Goal: Information Seeking & Learning: Learn about a topic

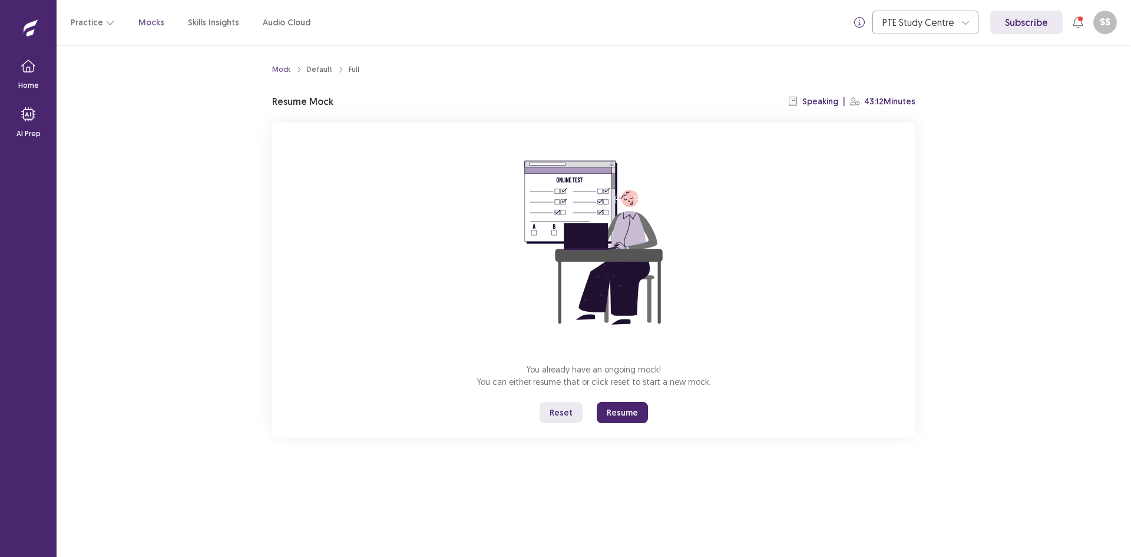
click at [623, 409] on button "Resume" at bounding box center [622, 412] width 51 height 21
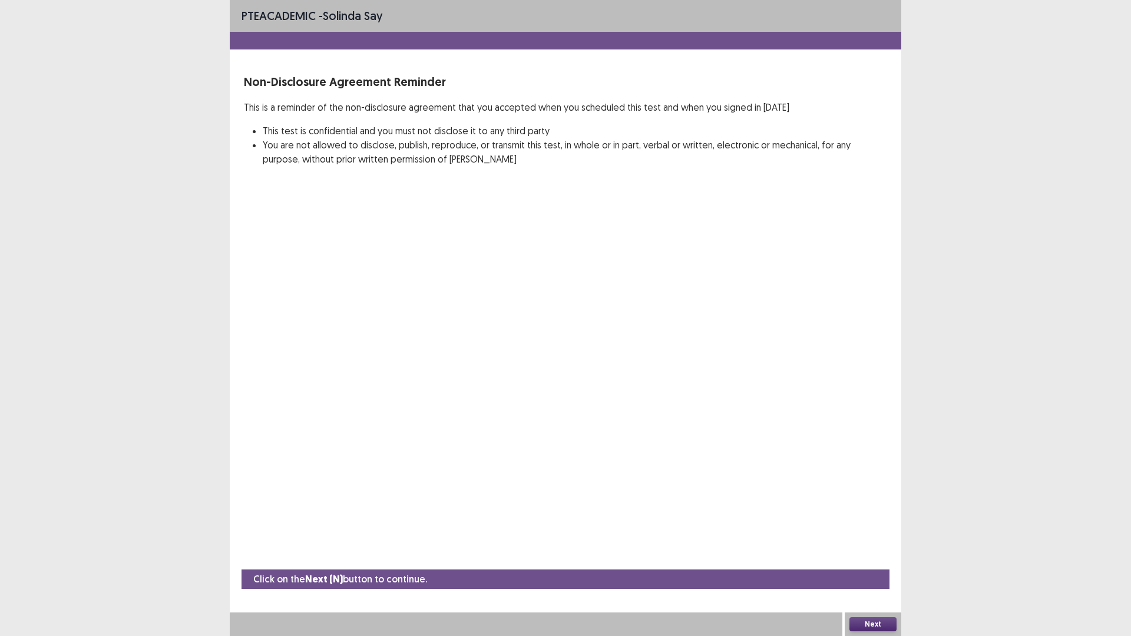
click at [870, 556] on button "Next" at bounding box center [873, 624] width 47 height 14
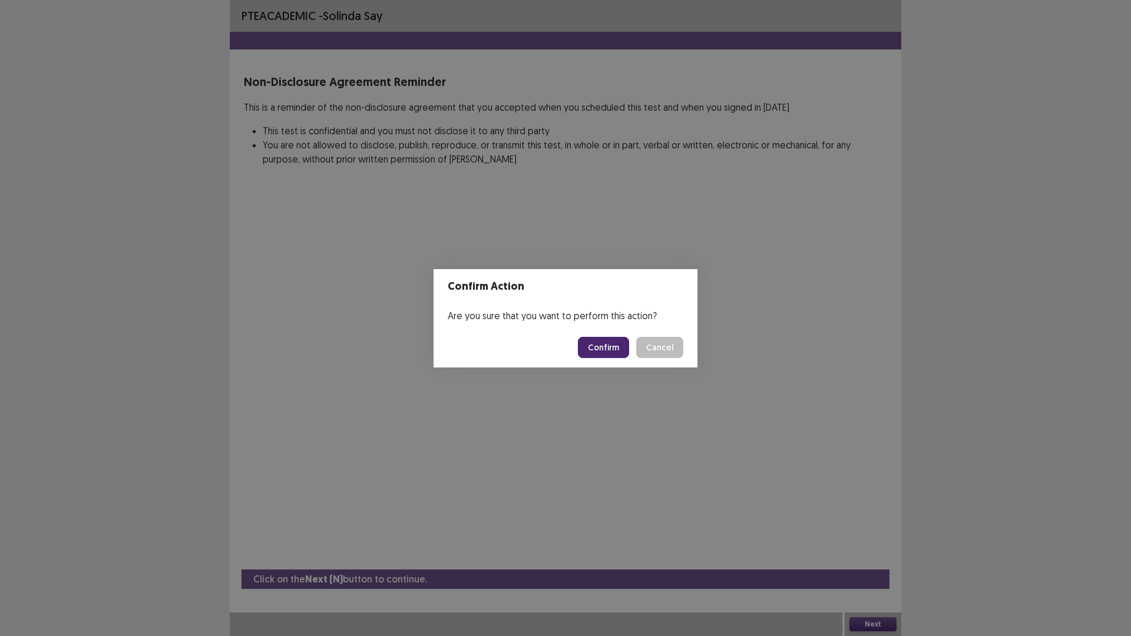
click at [594, 349] on button "Confirm" at bounding box center [603, 347] width 51 height 21
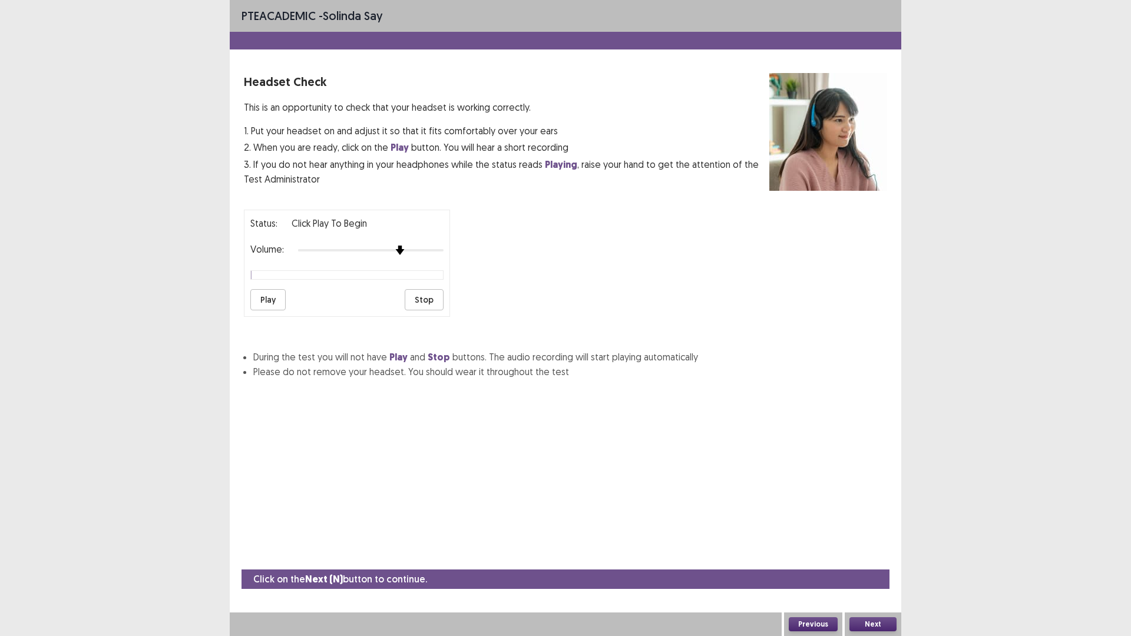
click at [404, 248] on div at bounding box center [371, 250] width 146 height 9
click at [270, 299] on button "Play" at bounding box center [267, 299] width 35 height 21
click at [409, 250] on div at bounding box center [371, 250] width 146 height 9
click at [276, 302] on button "Play" at bounding box center [267, 299] width 35 height 21
click at [424, 249] on div at bounding box center [371, 250] width 146 height 9
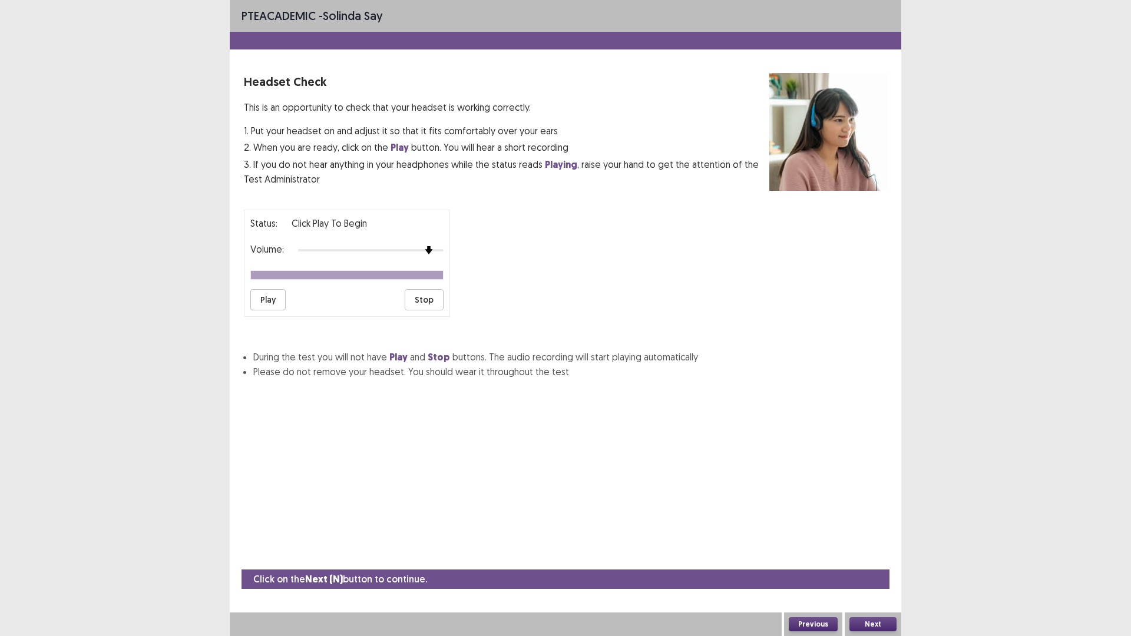
click at [269, 293] on button "Play" at bounding box center [267, 299] width 35 height 21
click at [437, 250] on div at bounding box center [371, 250] width 146 height 9
click at [258, 300] on button "Play" at bounding box center [267, 299] width 35 height 21
click at [440, 250] on img at bounding box center [443, 250] width 9 height 9
click at [438, 249] on div at bounding box center [371, 250] width 146 height 9
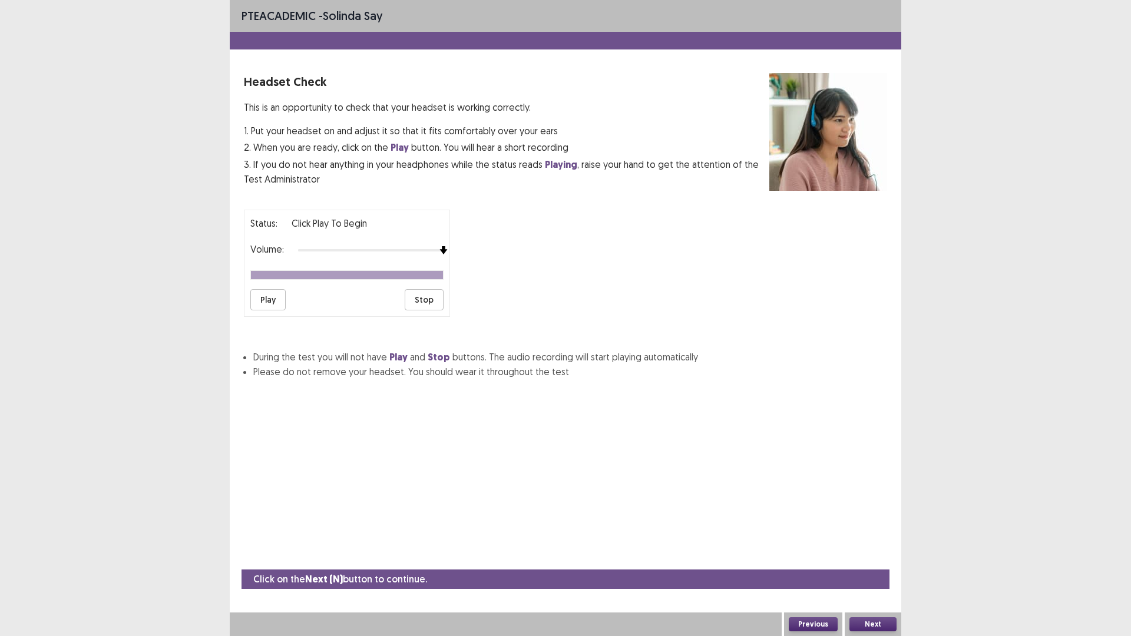
click at [438, 249] on div at bounding box center [371, 250] width 146 height 9
click at [437, 249] on div at bounding box center [371, 250] width 146 height 2
click at [256, 303] on button "Play" at bounding box center [267, 299] width 35 height 21
click at [875, 556] on button "Next" at bounding box center [873, 624] width 47 height 14
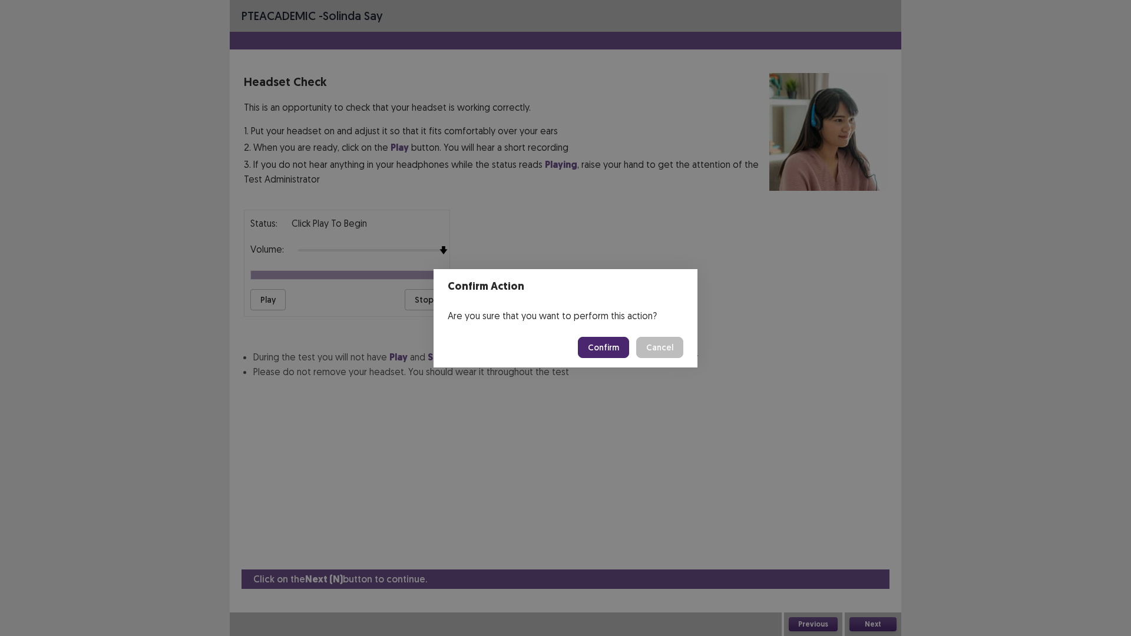
click at [678, 347] on button "Cancel" at bounding box center [659, 347] width 47 height 21
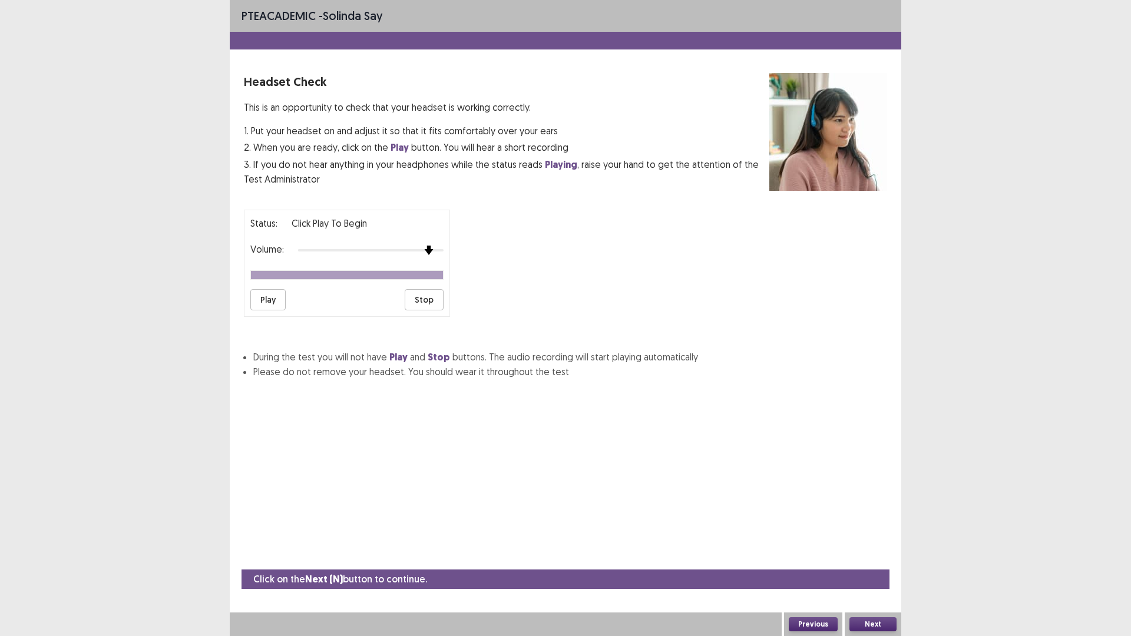
click at [425, 251] on div at bounding box center [371, 250] width 146 height 9
click at [274, 299] on button "Play" at bounding box center [267, 299] width 35 height 21
click at [875, 556] on button "Next" at bounding box center [873, 624] width 47 height 14
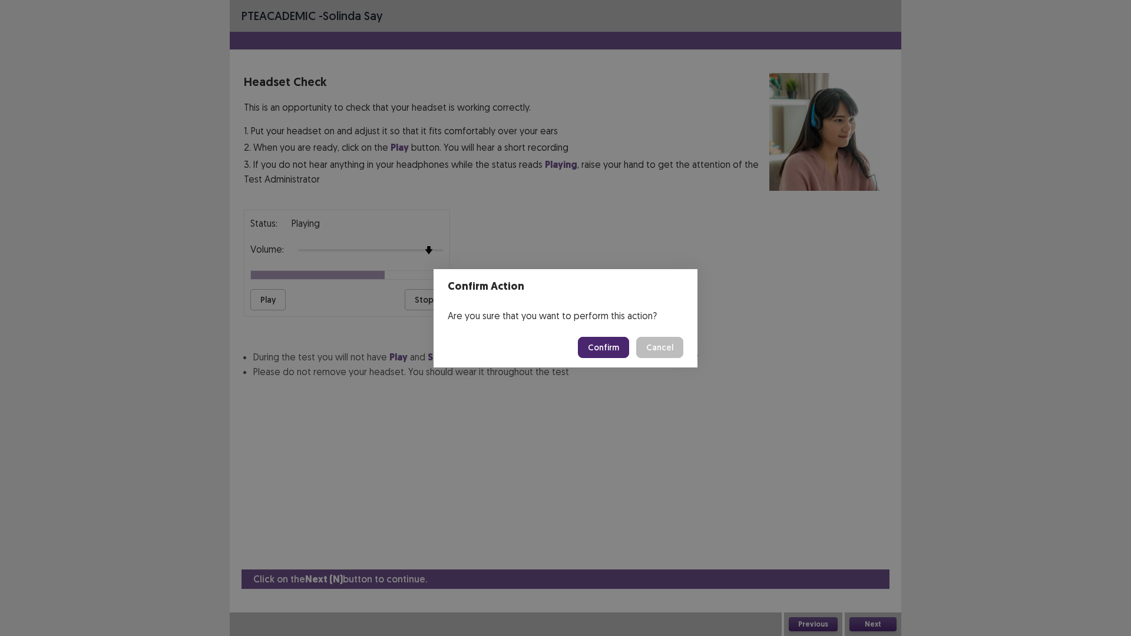
click at [609, 348] on button "Confirm" at bounding box center [603, 347] width 51 height 21
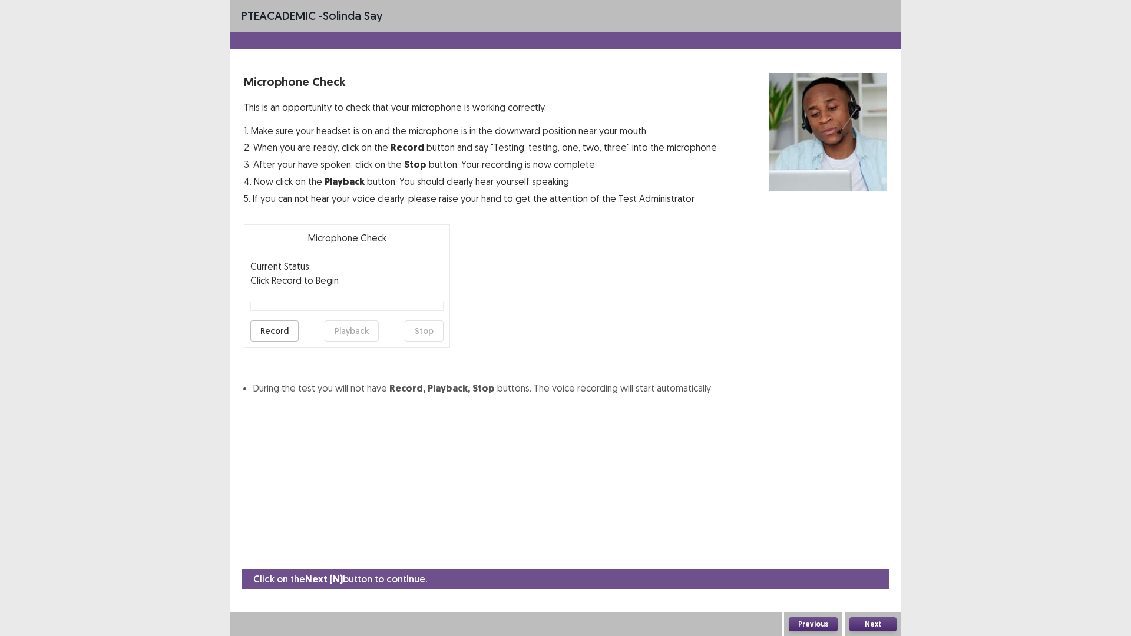
click at [278, 332] on button "Record" at bounding box center [274, 331] width 48 height 21
click at [425, 335] on button "Stop" at bounding box center [424, 331] width 39 height 21
click at [367, 328] on button "Playback" at bounding box center [352, 331] width 54 height 21
click at [319, 305] on div at bounding box center [289, 306] width 77 height 8
click at [276, 336] on button "Record" at bounding box center [274, 331] width 48 height 21
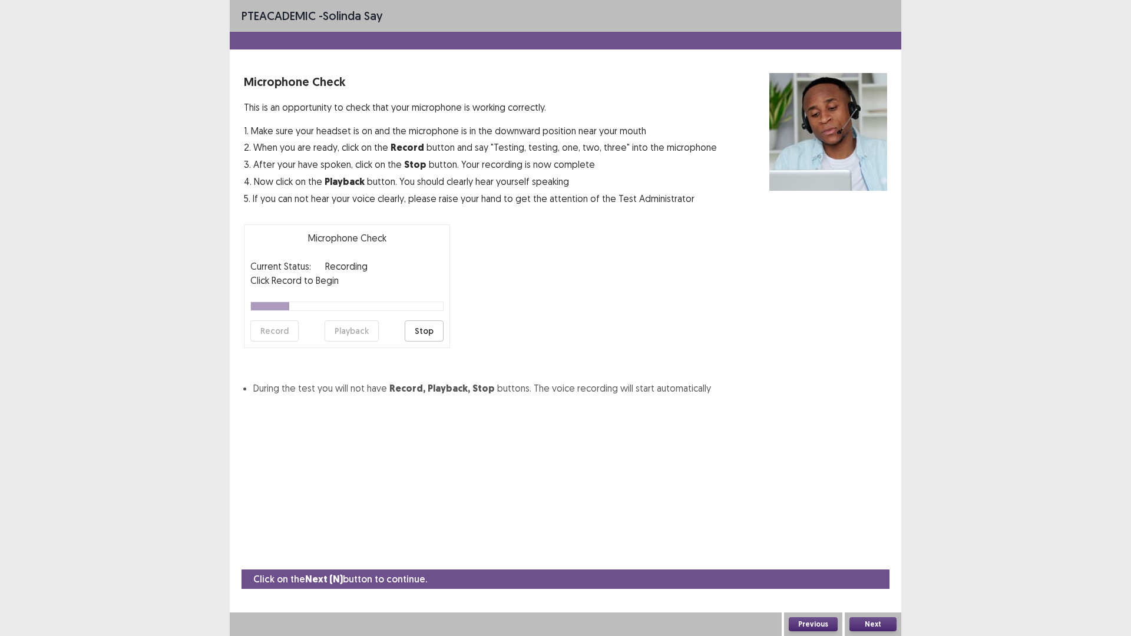
click at [429, 332] on button "Stop" at bounding box center [424, 331] width 39 height 21
click at [368, 332] on button "Playback" at bounding box center [352, 331] width 54 height 21
click at [863, 556] on button "Next" at bounding box center [873, 624] width 47 height 14
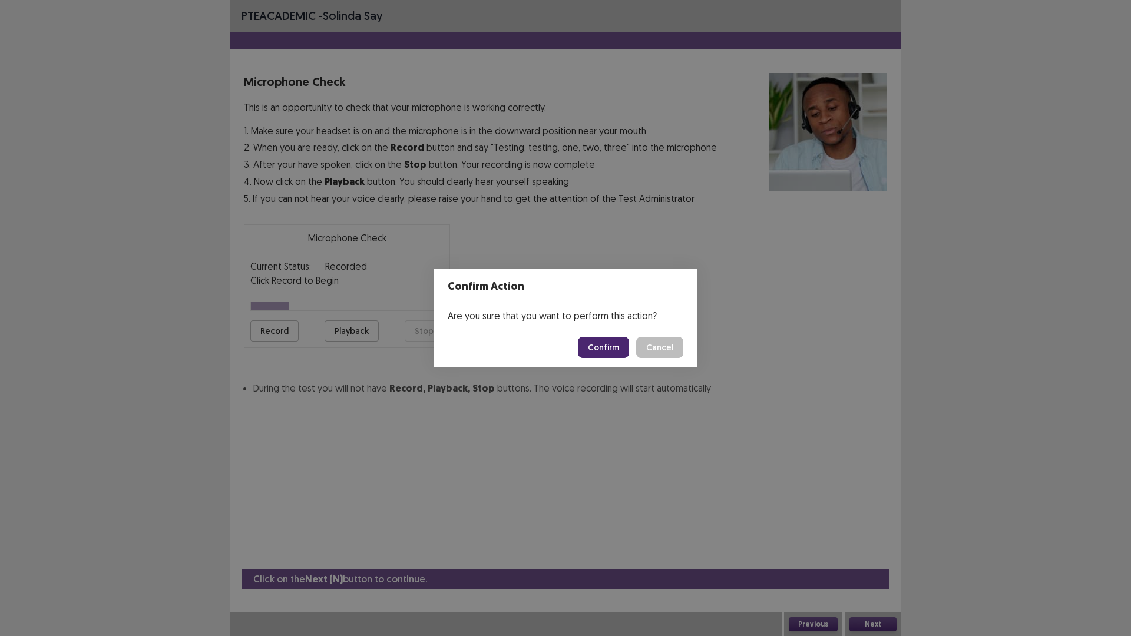
click at [606, 342] on button "Confirm" at bounding box center [603, 347] width 51 height 21
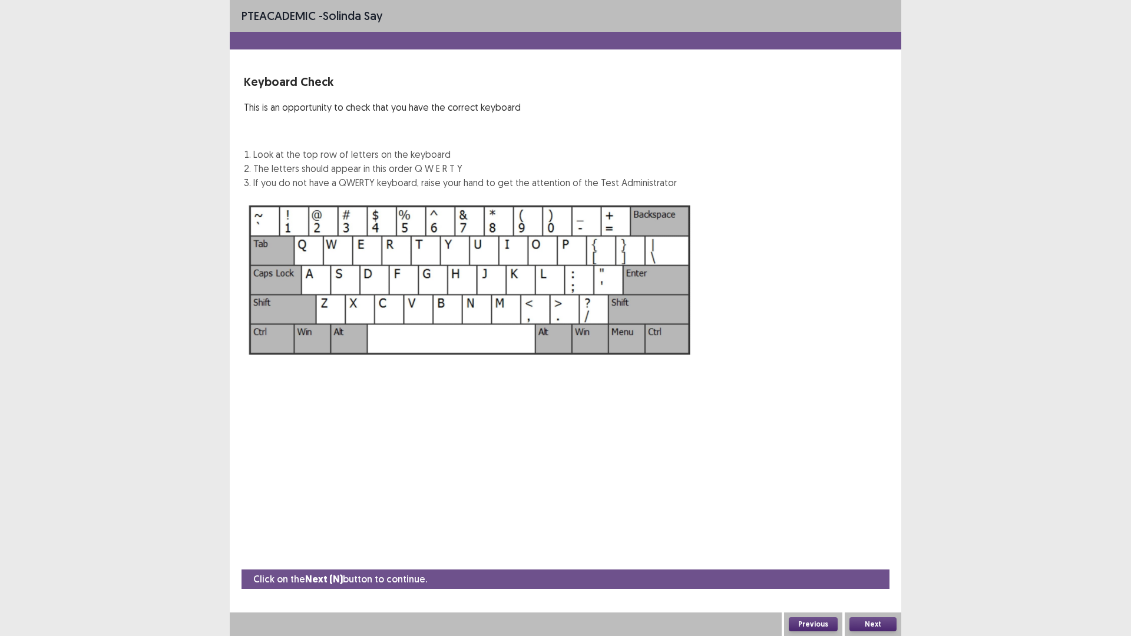
click at [867, 556] on button "Next" at bounding box center [873, 624] width 47 height 14
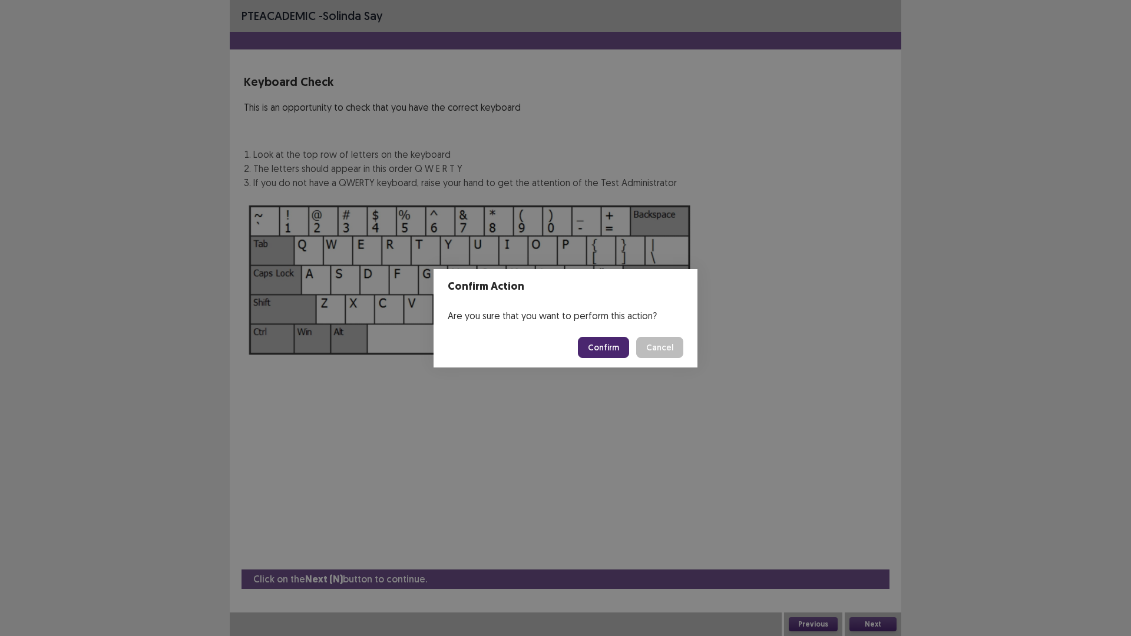
click at [616, 345] on button "Confirm" at bounding box center [603, 347] width 51 height 21
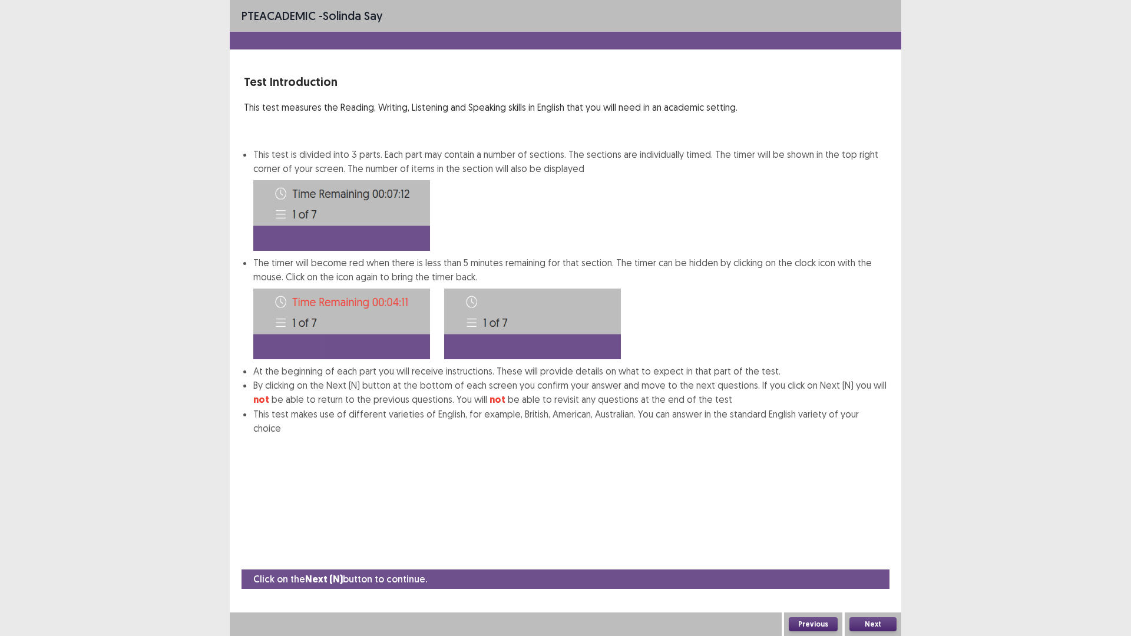
click at [869, 556] on button "Next" at bounding box center [873, 624] width 47 height 14
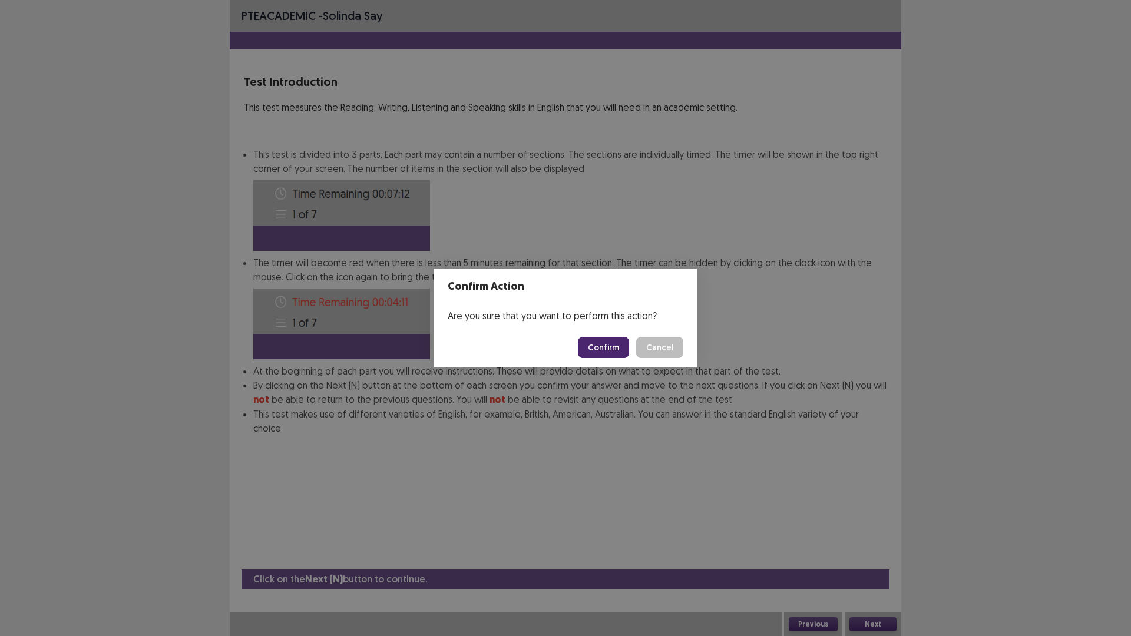
click at [615, 345] on button "Confirm" at bounding box center [603, 347] width 51 height 21
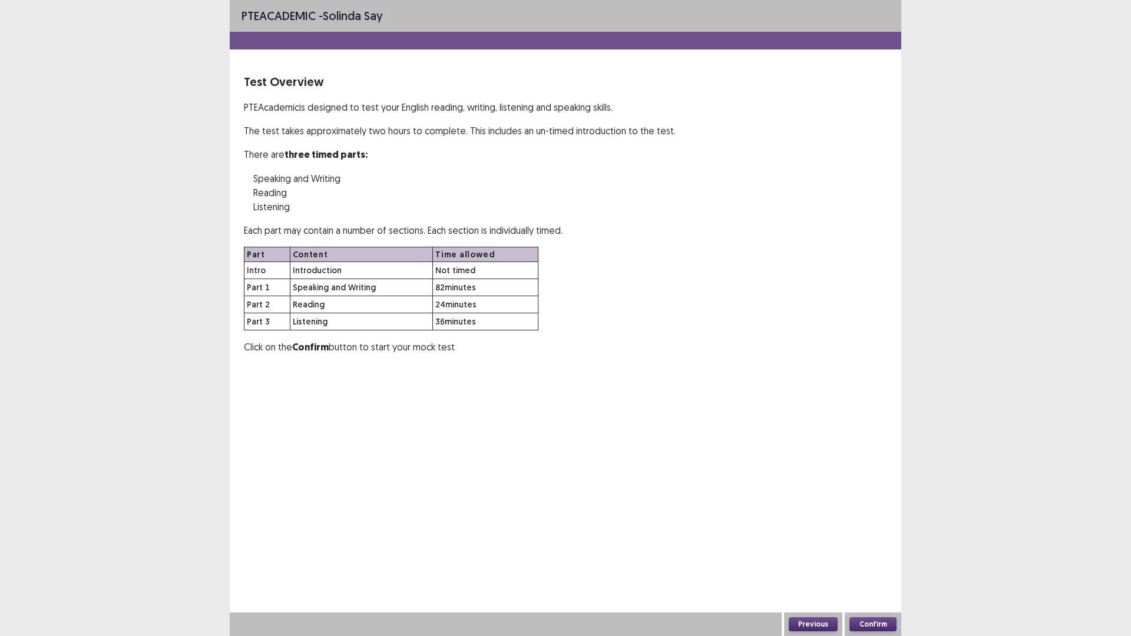
click at [866, 556] on button "Confirm" at bounding box center [873, 624] width 47 height 14
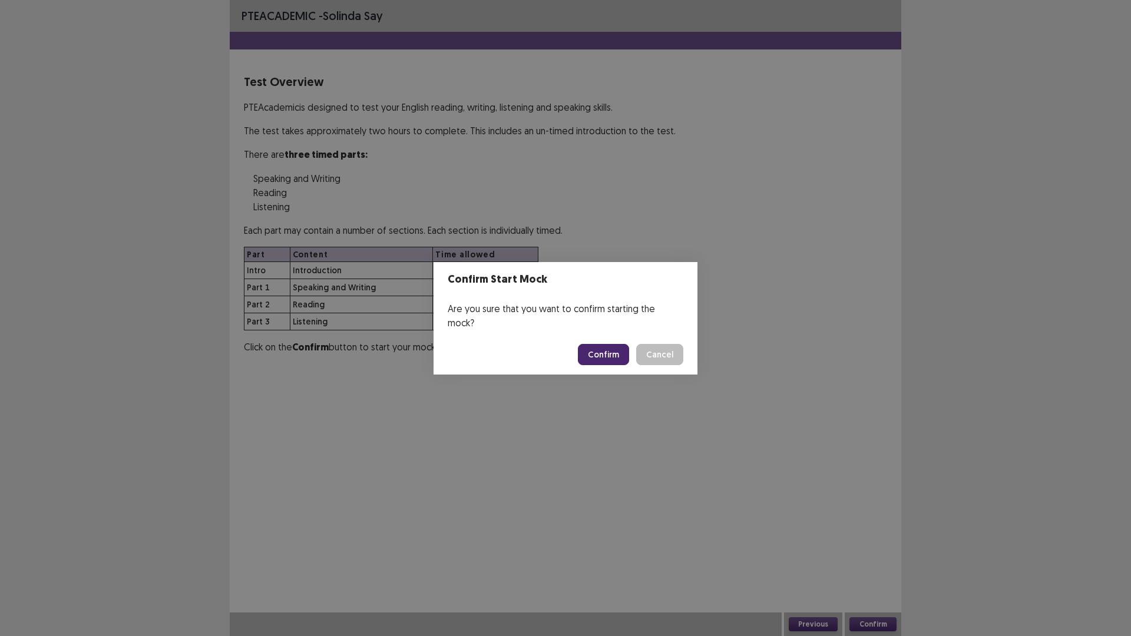
click at [600, 349] on button "Confirm" at bounding box center [603, 354] width 51 height 21
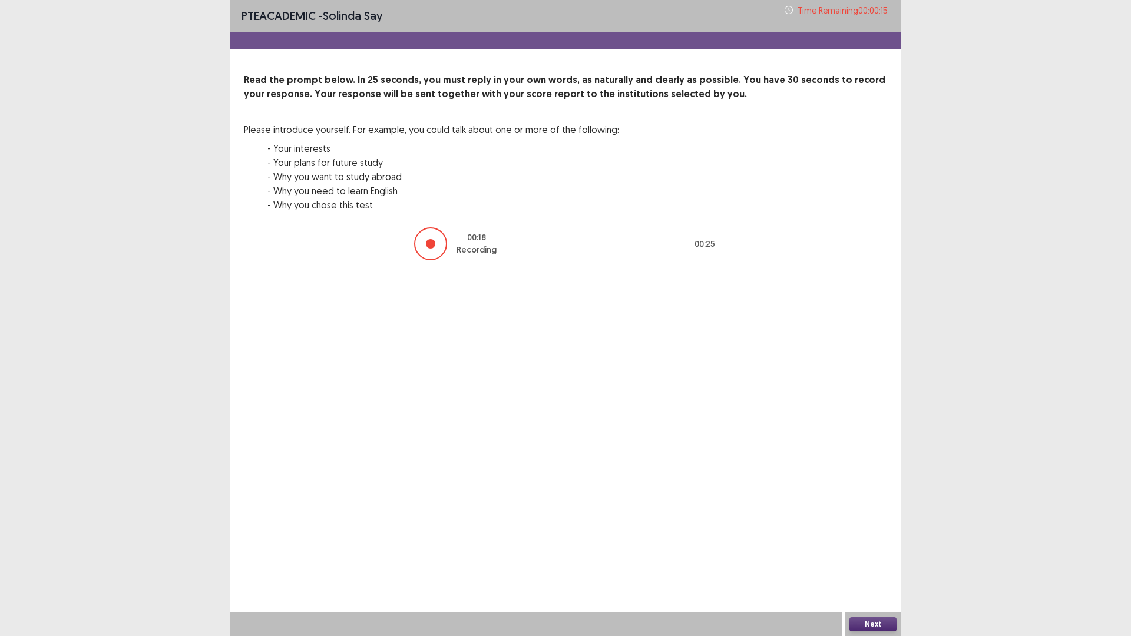
click at [868, 556] on button "Next" at bounding box center [873, 624] width 47 height 14
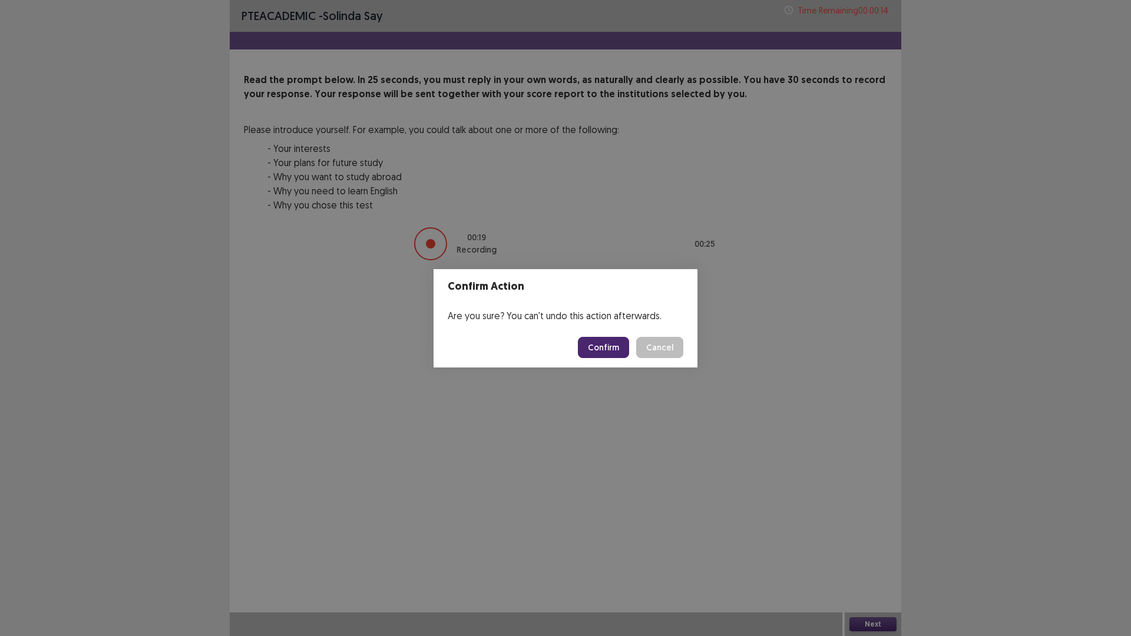
click at [609, 346] on button "Confirm" at bounding box center [603, 347] width 51 height 21
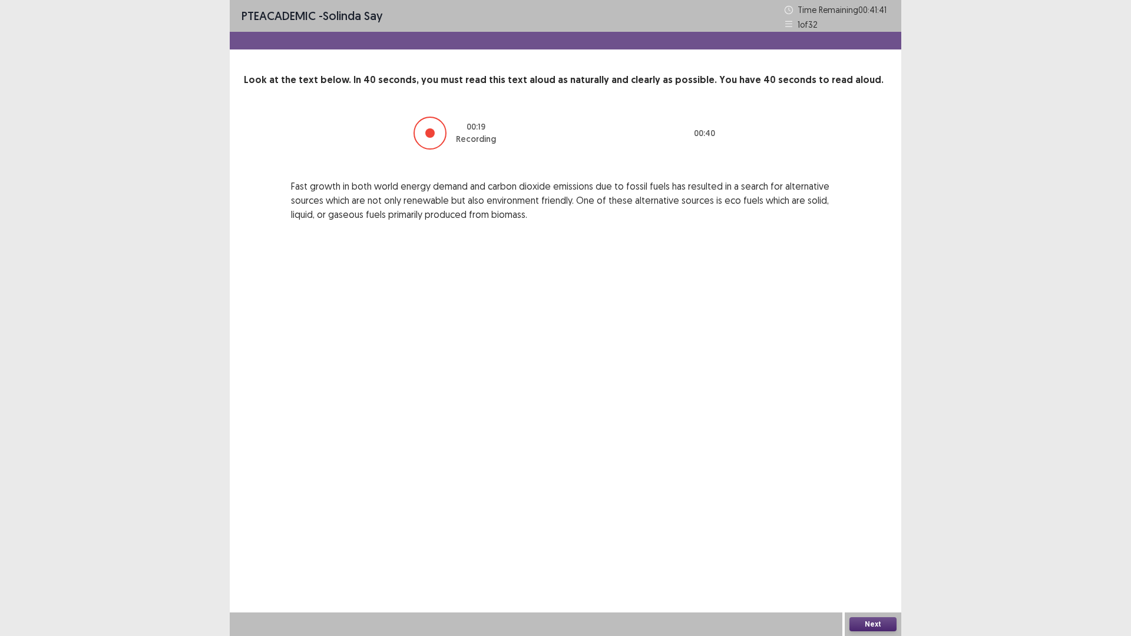
click at [870, 556] on button "Next" at bounding box center [873, 624] width 47 height 14
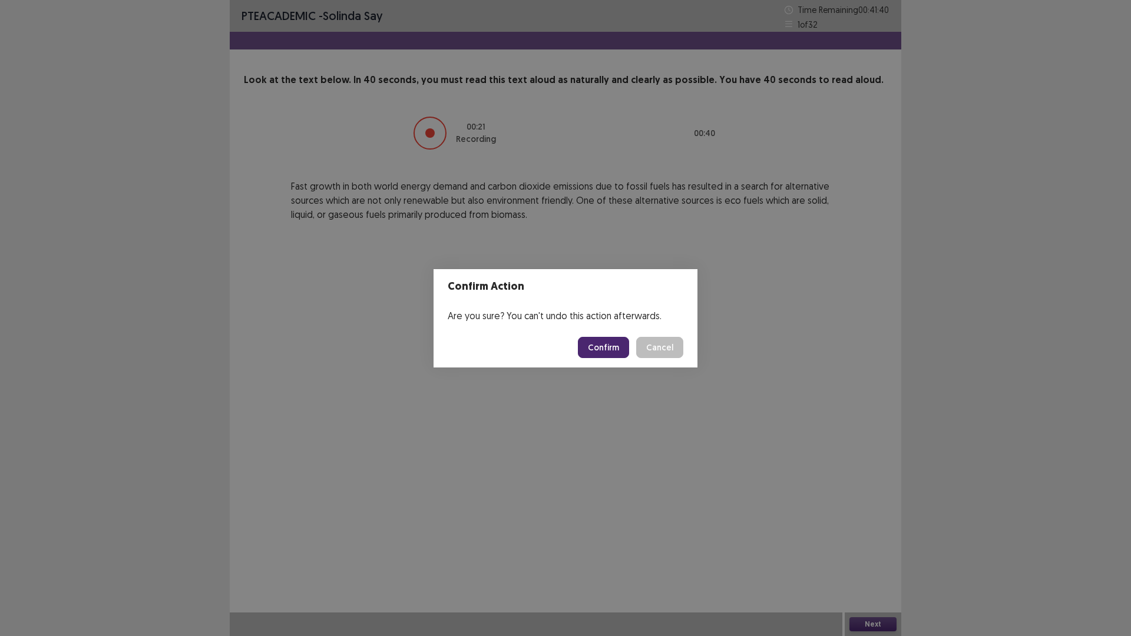
click at [606, 351] on button "Confirm" at bounding box center [603, 347] width 51 height 21
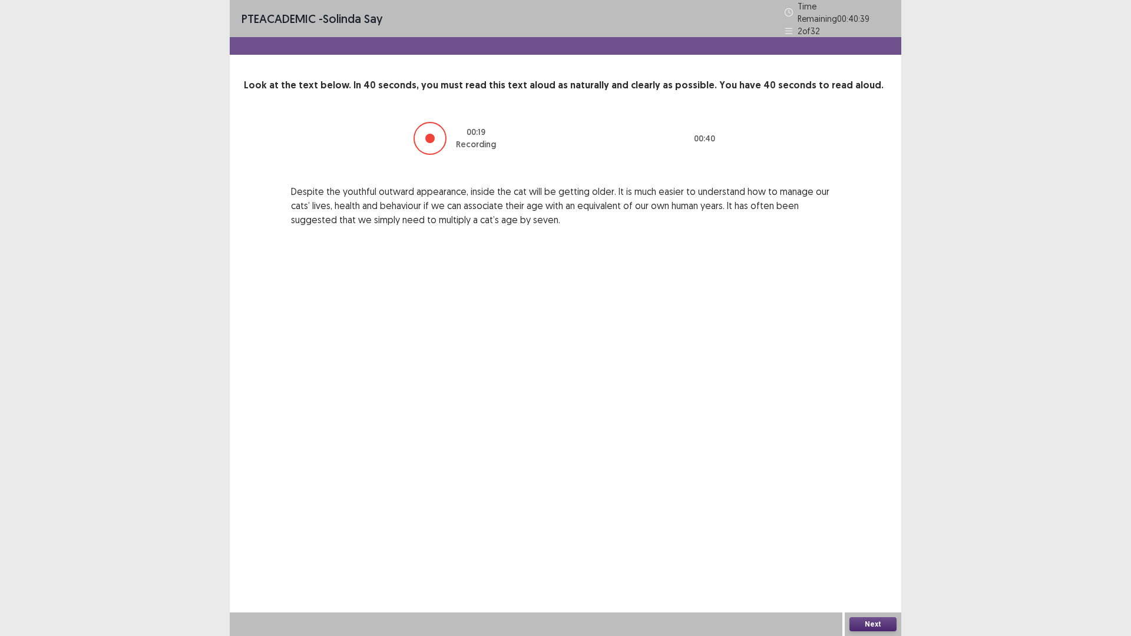
click at [870, 556] on button "Next" at bounding box center [873, 624] width 47 height 14
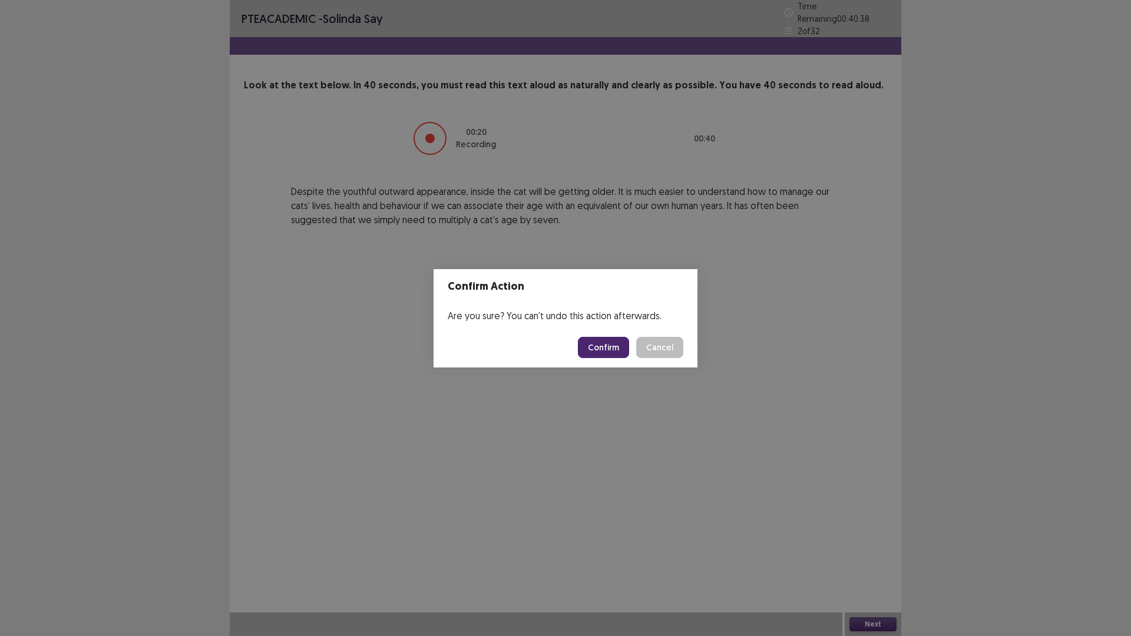
click at [599, 344] on button "Confirm" at bounding box center [603, 347] width 51 height 21
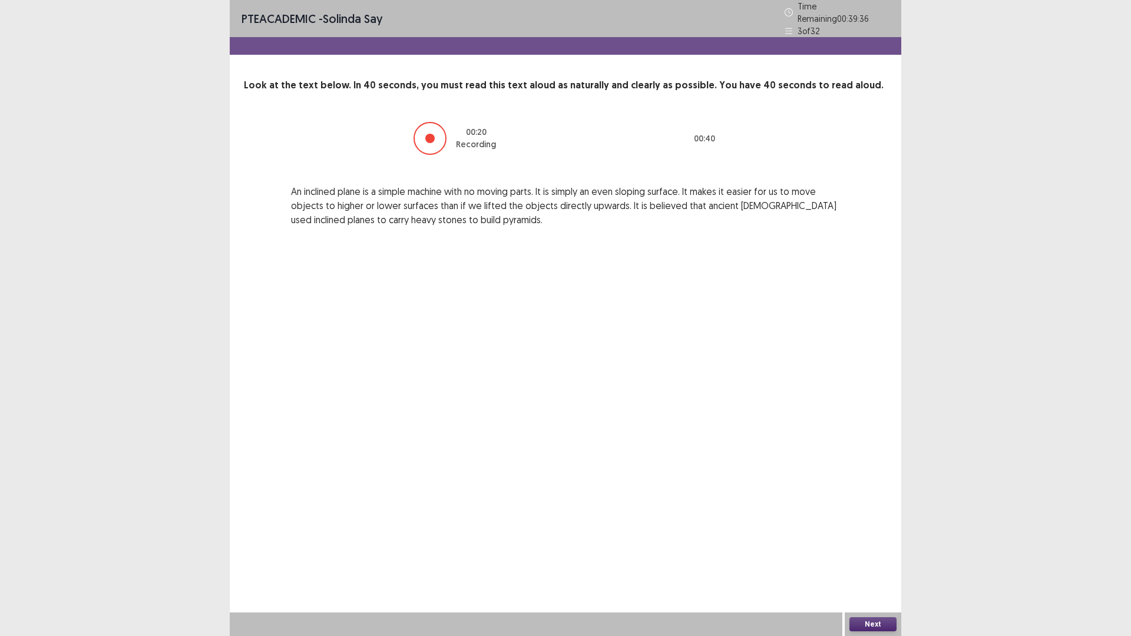
click at [861, 556] on button "Next" at bounding box center [873, 624] width 47 height 14
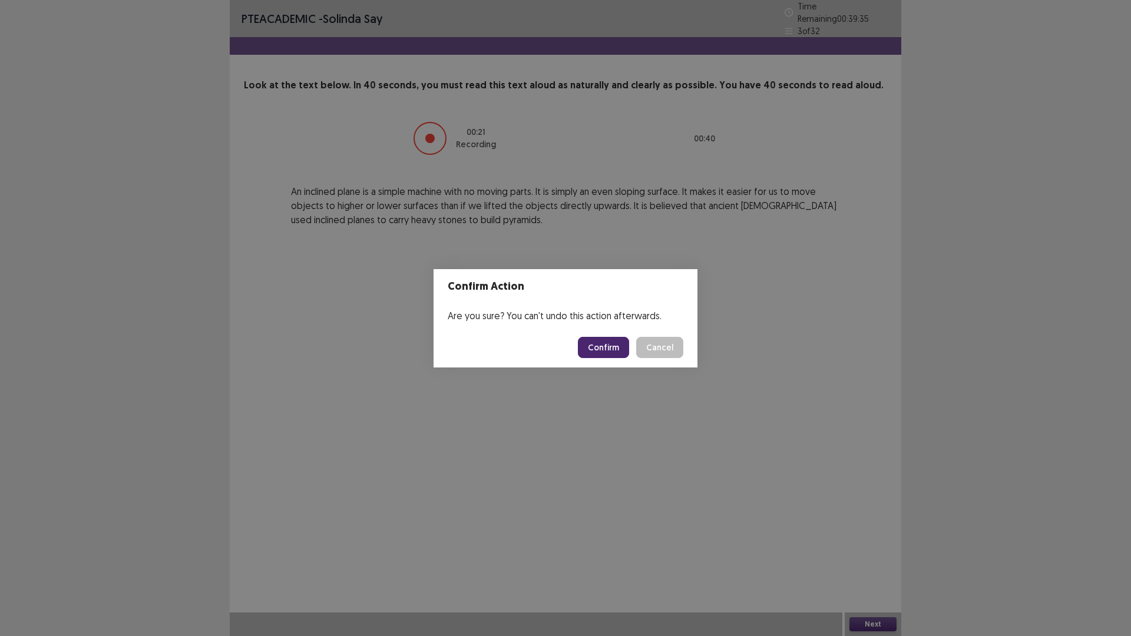
click at [615, 337] on button "Confirm" at bounding box center [603, 347] width 51 height 21
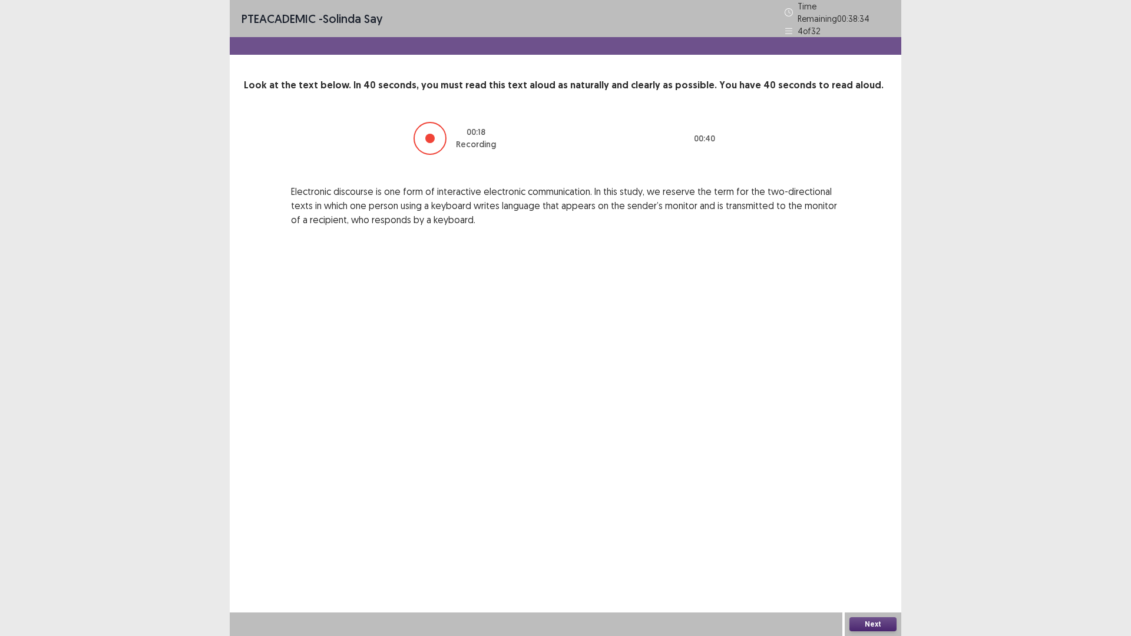
click at [862, 556] on button "Next" at bounding box center [873, 624] width 47 height 14
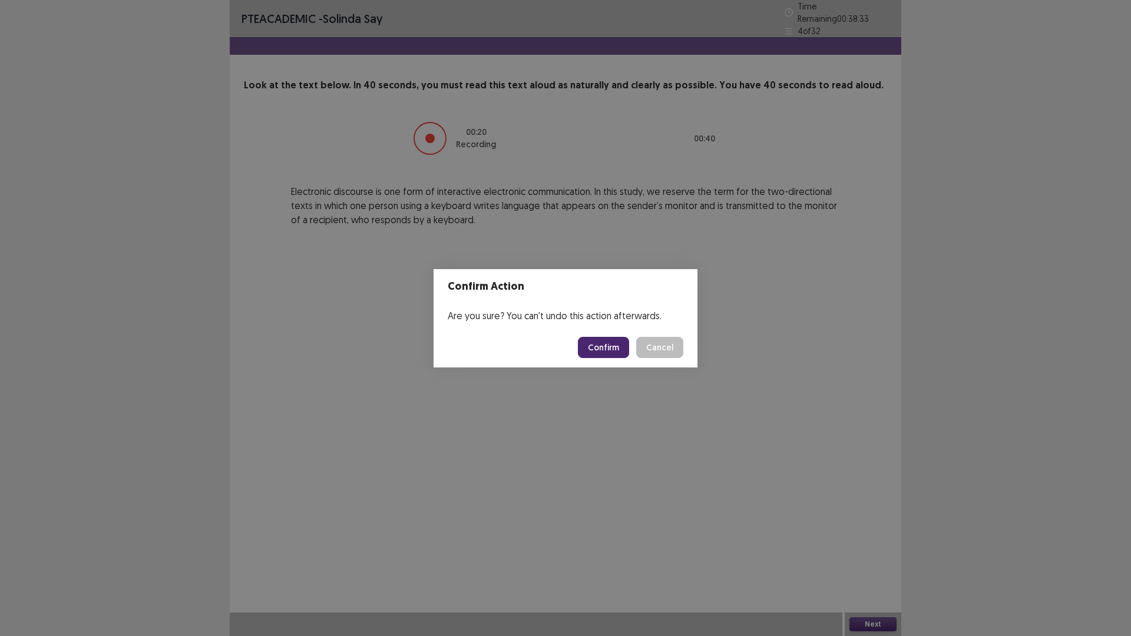
click at [620, 348] on button "Confirm" at bounding box center [603, 347] width 51 height 21
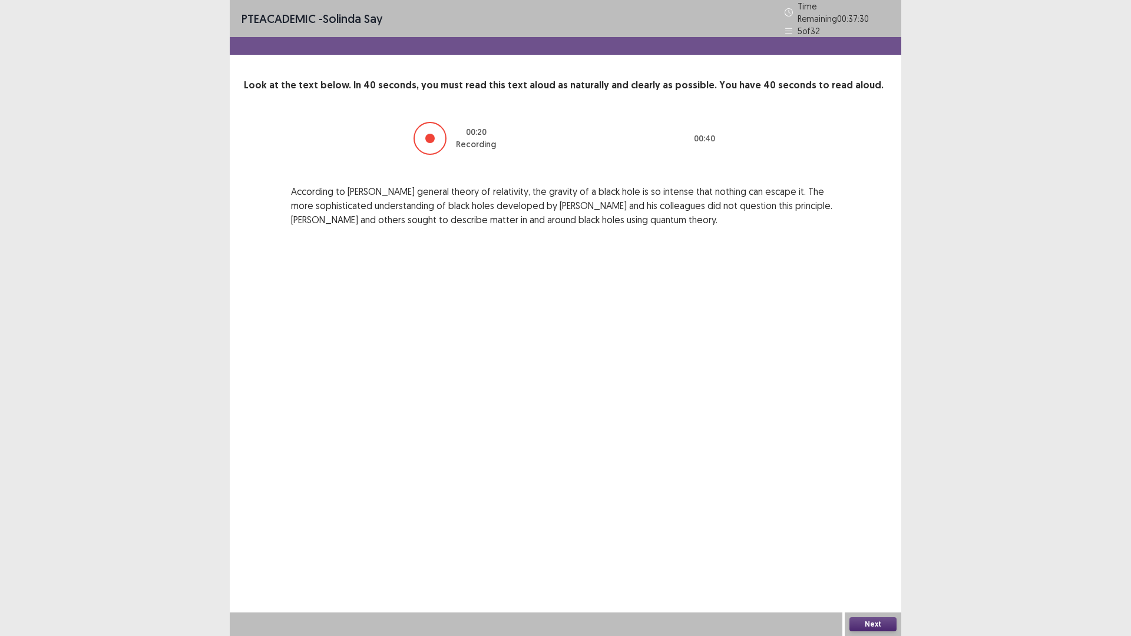
click at [885, 556] on button "Next" at bounding box center [873, 624] width 47 height 14
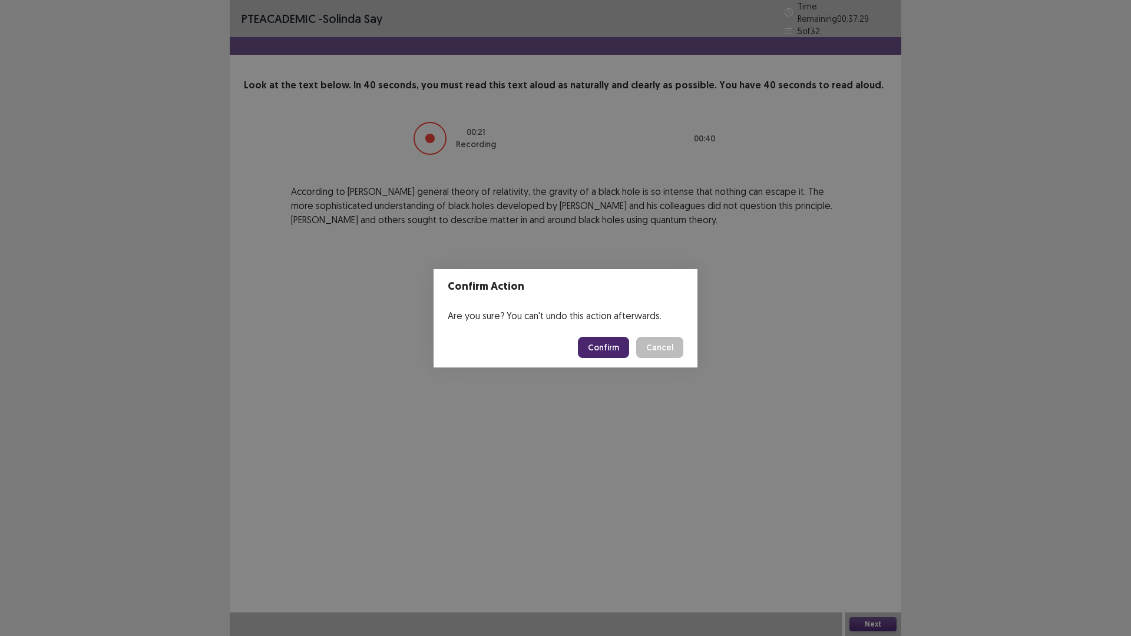
click at [613, 346] on button "Confirm" at bounding box center [603, 347] width 51 height 21
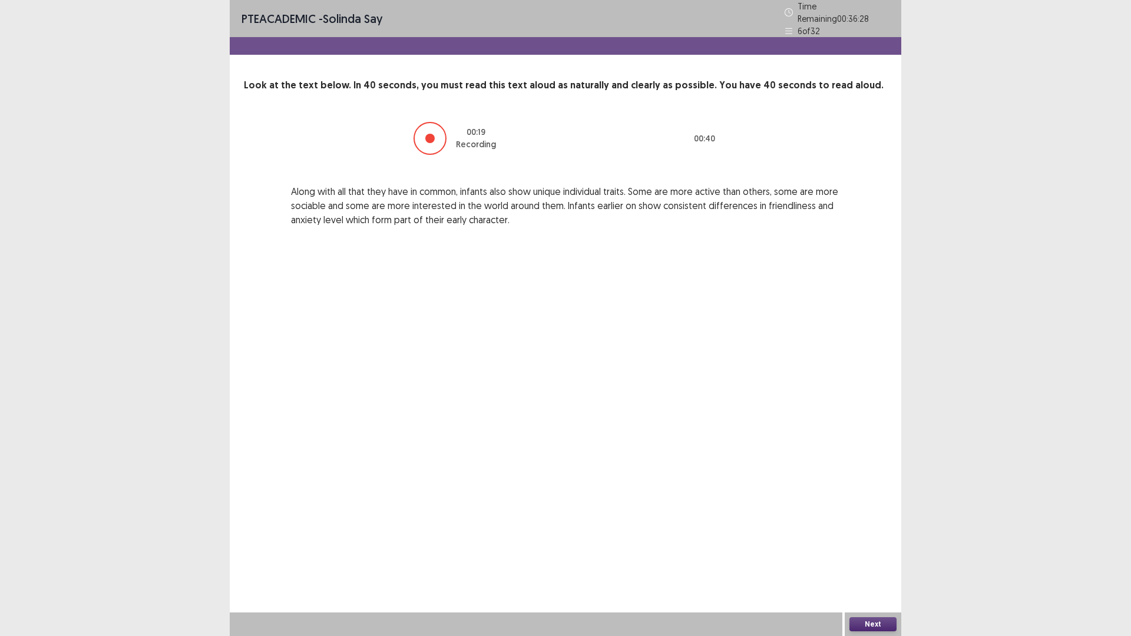
click at [868, 556] on button "Next" at bounding box center [873, 624] width 47 height 14
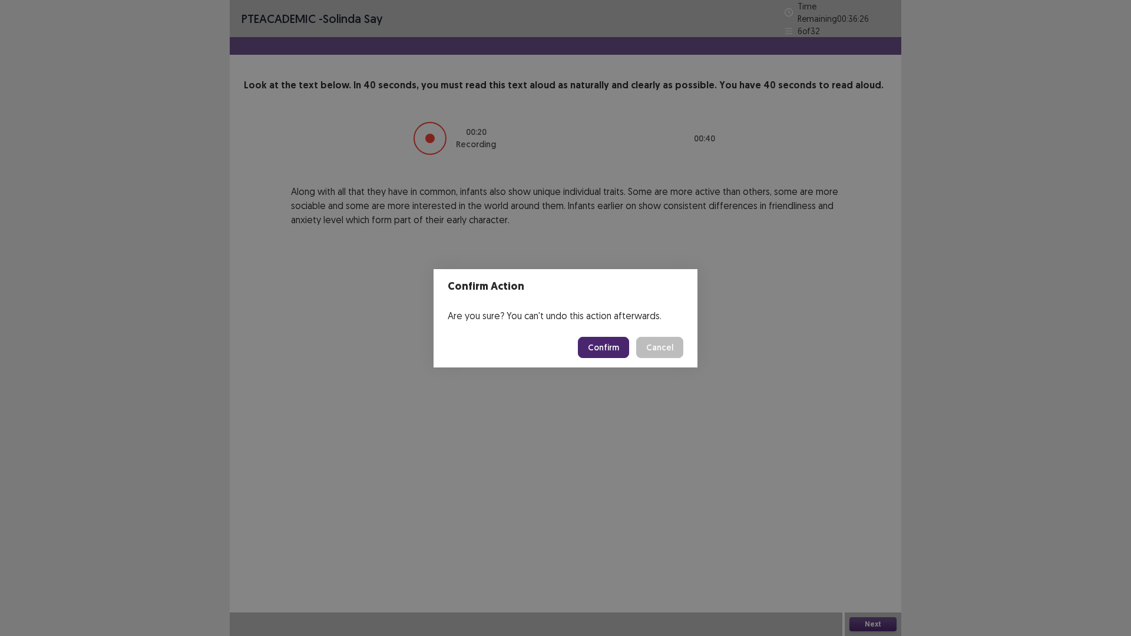
click at [597, 340] on button "Confirm" at bounding box center [603, 347] width 51 height 21
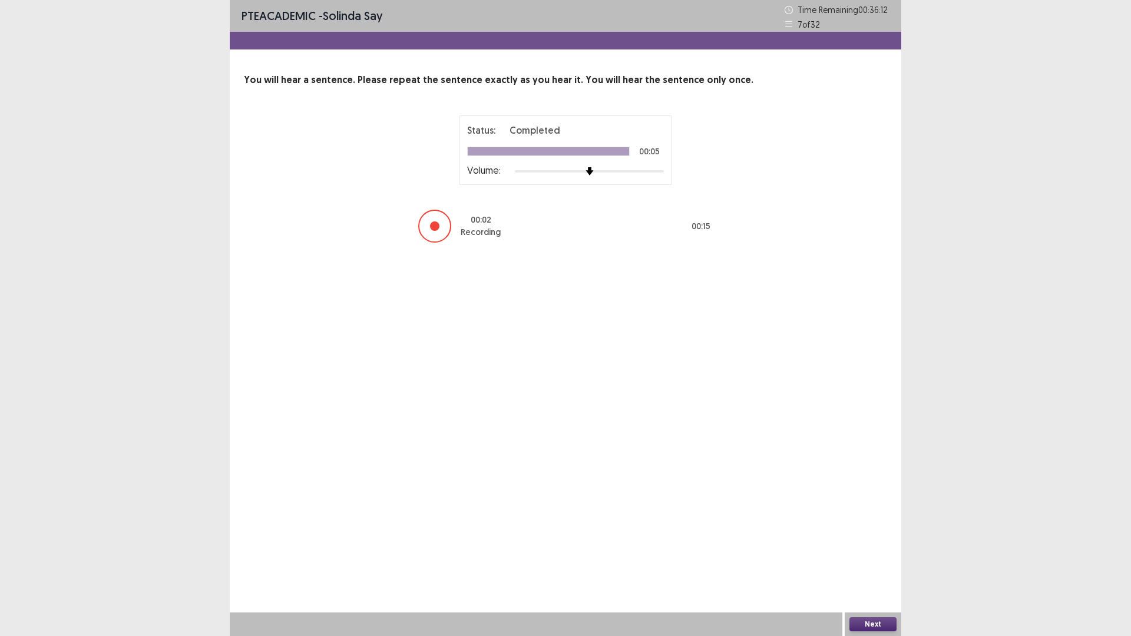
click at [874, 556] on button "Next" at bounding box center [873, 624] width 47 height 14
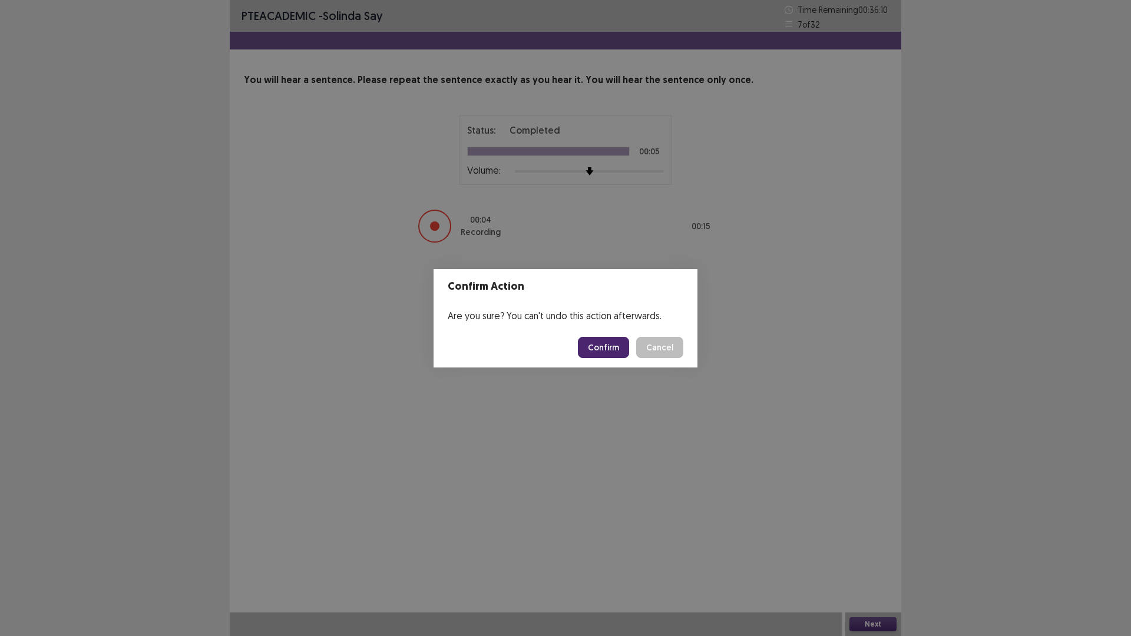
click at [603, 341] on button "Confirm" at bounding box center [603, 347] width 51 height 21
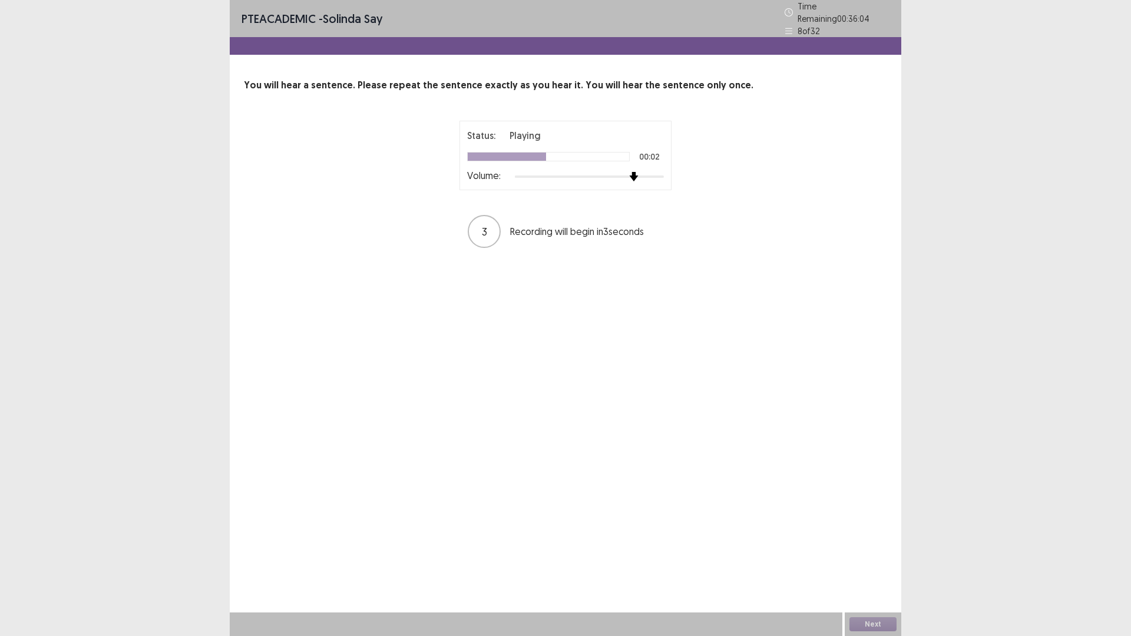
click at [627, 172] on div at bounding box center [589, 176] width 149 height 9
click at [871, 556] on button "Next" at bounding box center [873, 624] width 47 height 14
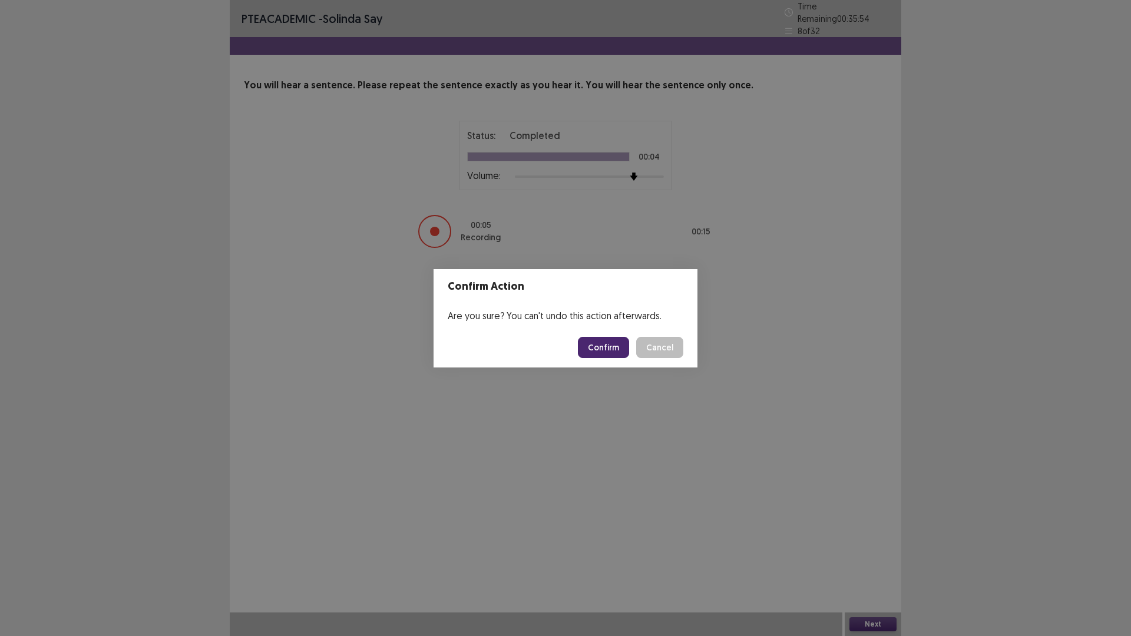
click at [615, 351] on button "Confirm" at bounding box center [603, 347] width 51 height 21
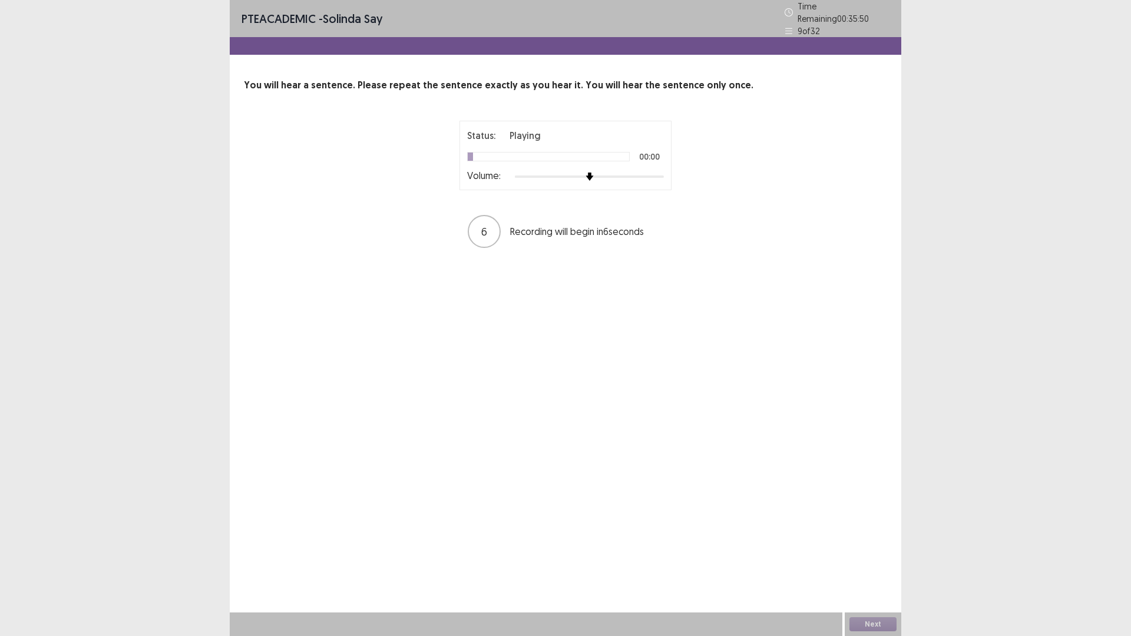
click at [627, 172] on div at bounding box center [589, 176] width 149 height 9
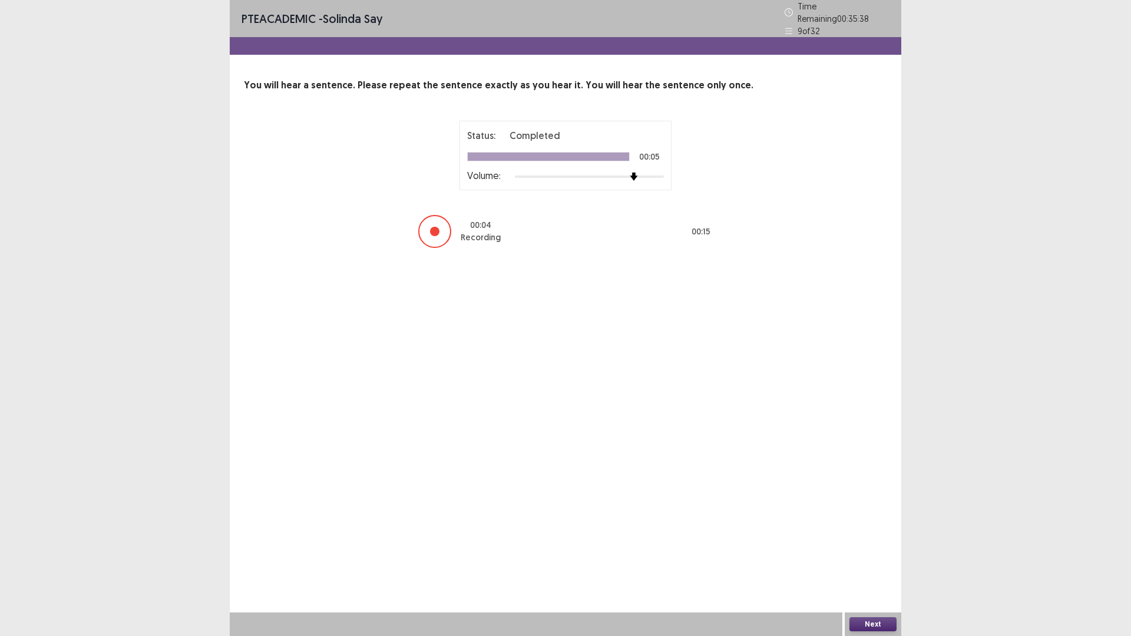
click at [870, 556] on button "Next" at bounding box center [873, 624] width 47 height 14
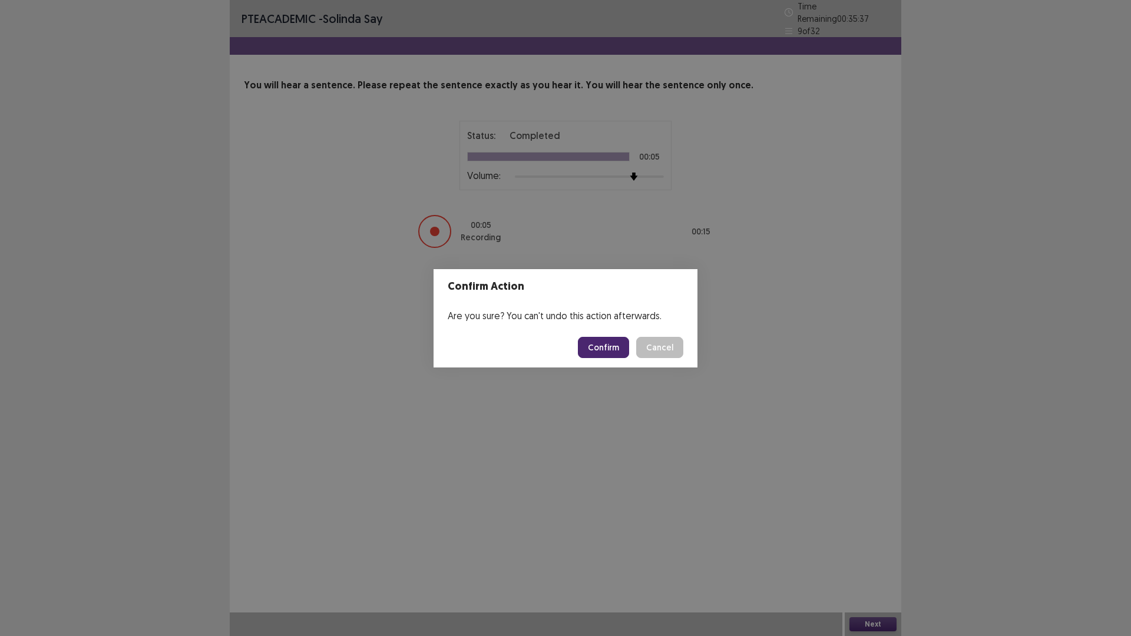
click at [596, 352] on button "Confirm" at bounding box center [603, 347] width 51 height 21
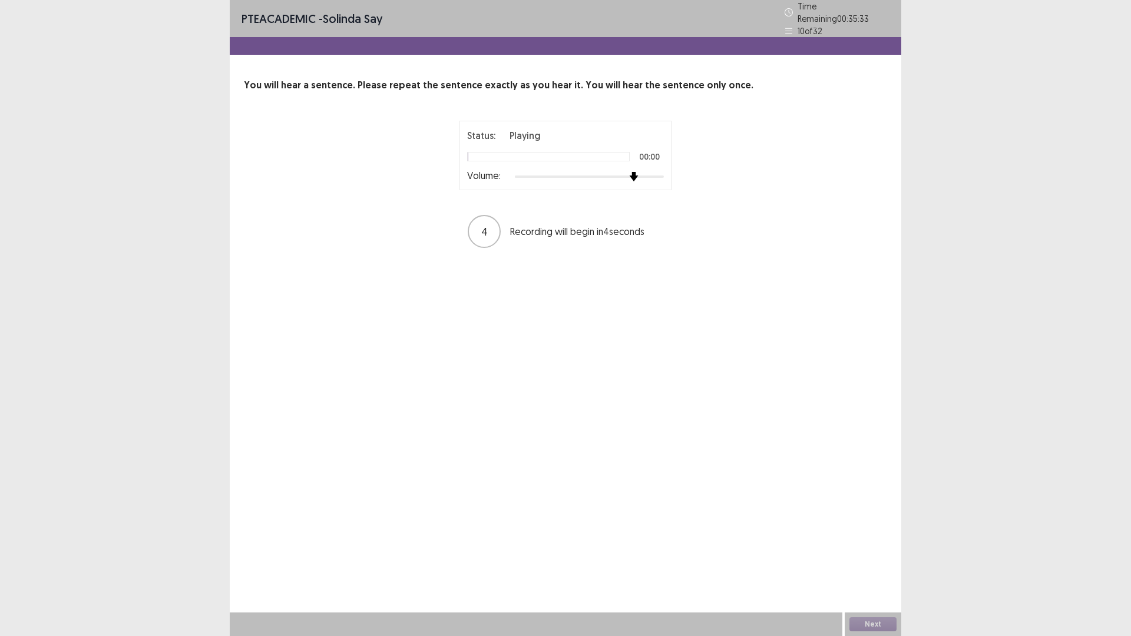
click at [631, 172] on div at bounding box center [589, 176] width 149 height 9
click at [871, 556] on button "Next" at bounding box center [873, 624] width 47 height 14
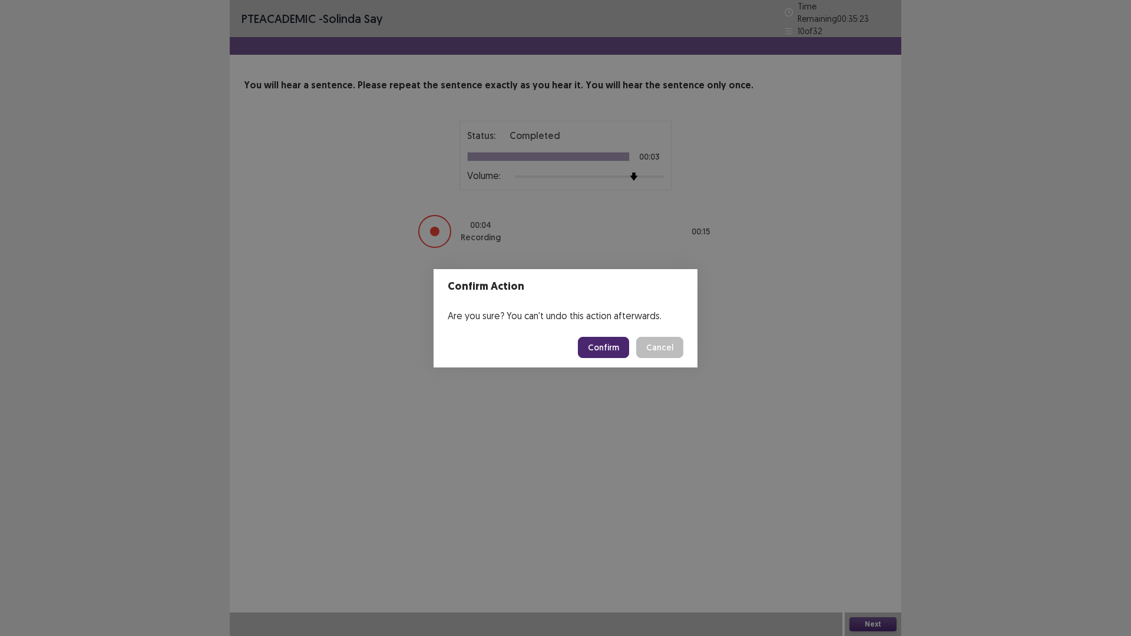
click at [613, 344] on button "Confirm" at bounding box center [603, 347] width 51 height 21
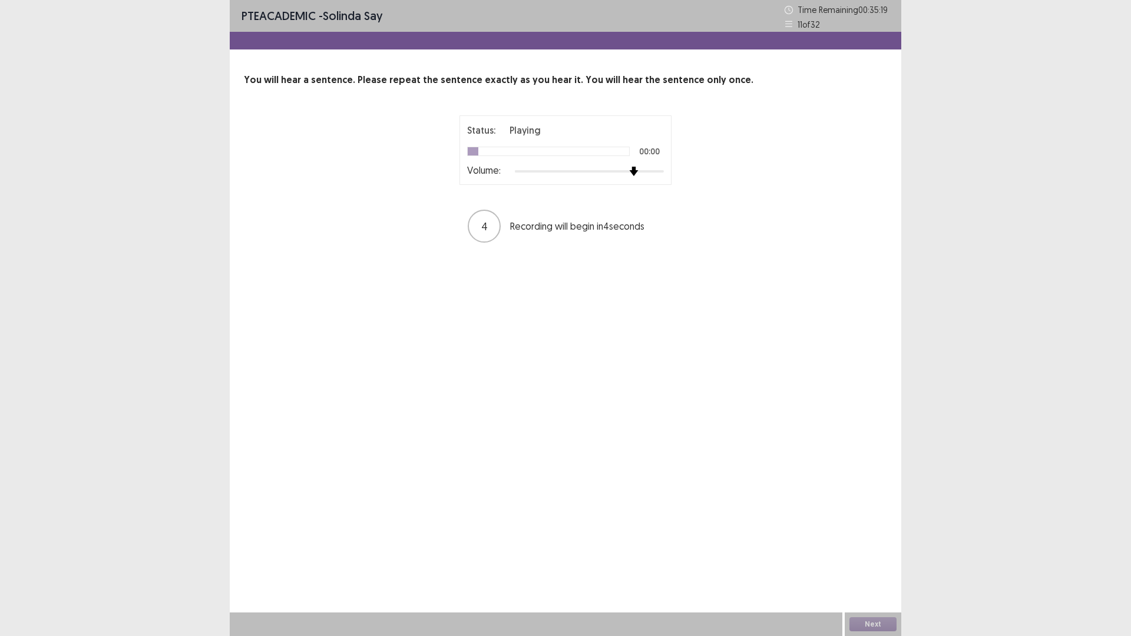
click at [635, 167] on div at bounding box center [589, 171] width 149 height 9
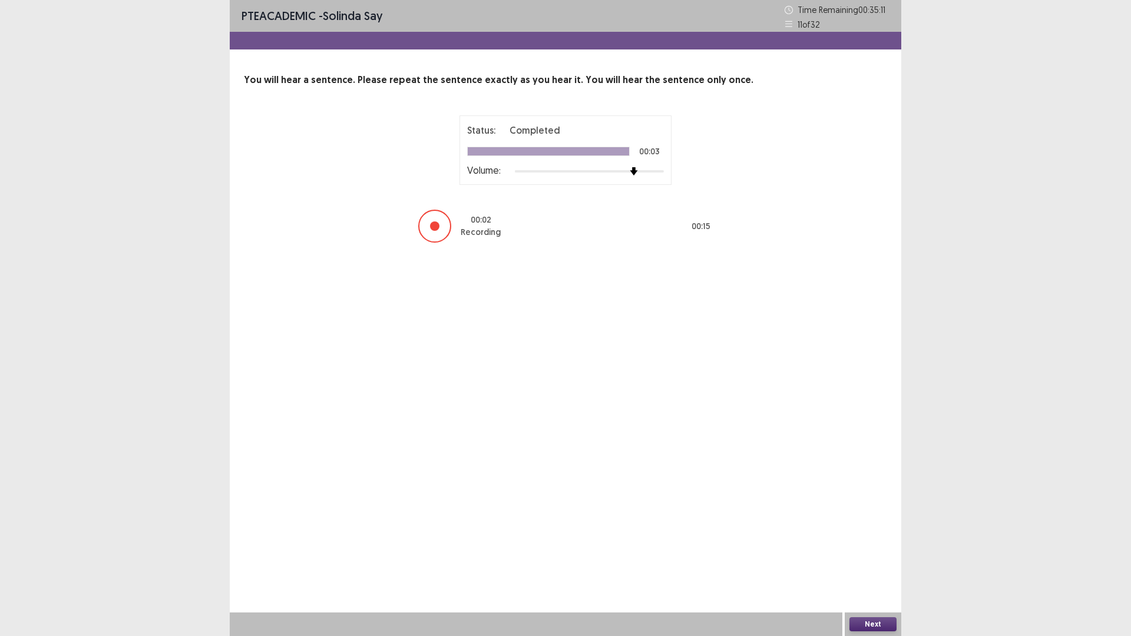
click at [886, 556] on button "Next" at bounding box center [873, 624] width 47 height 14
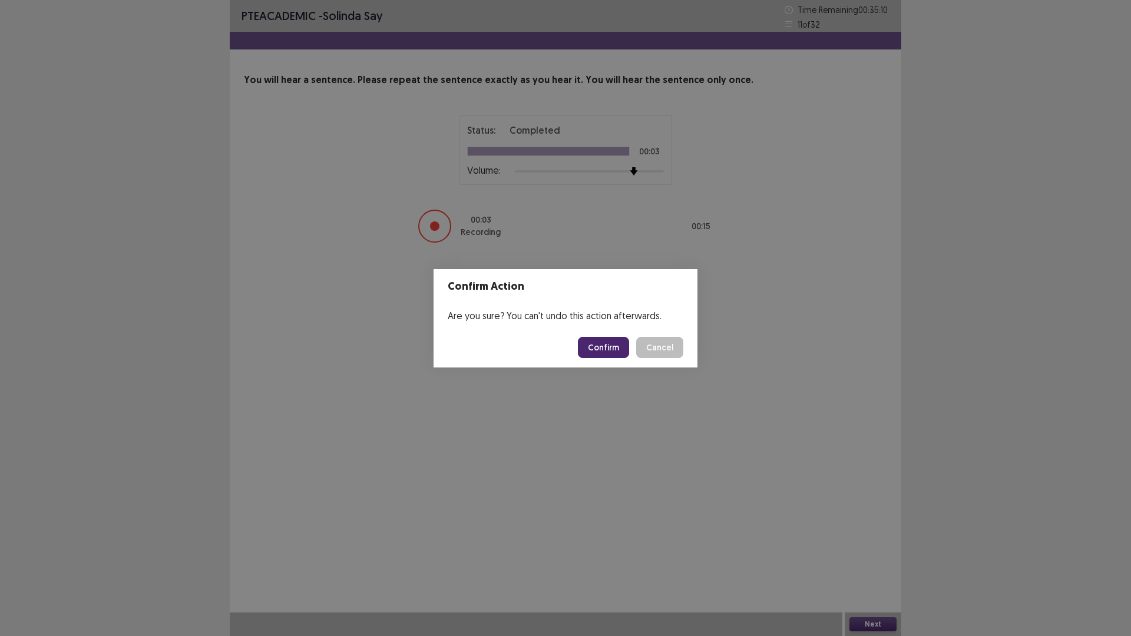
click at [604, 337] on button "Confirm" at bounding box center [603, 347] width 51 height 21
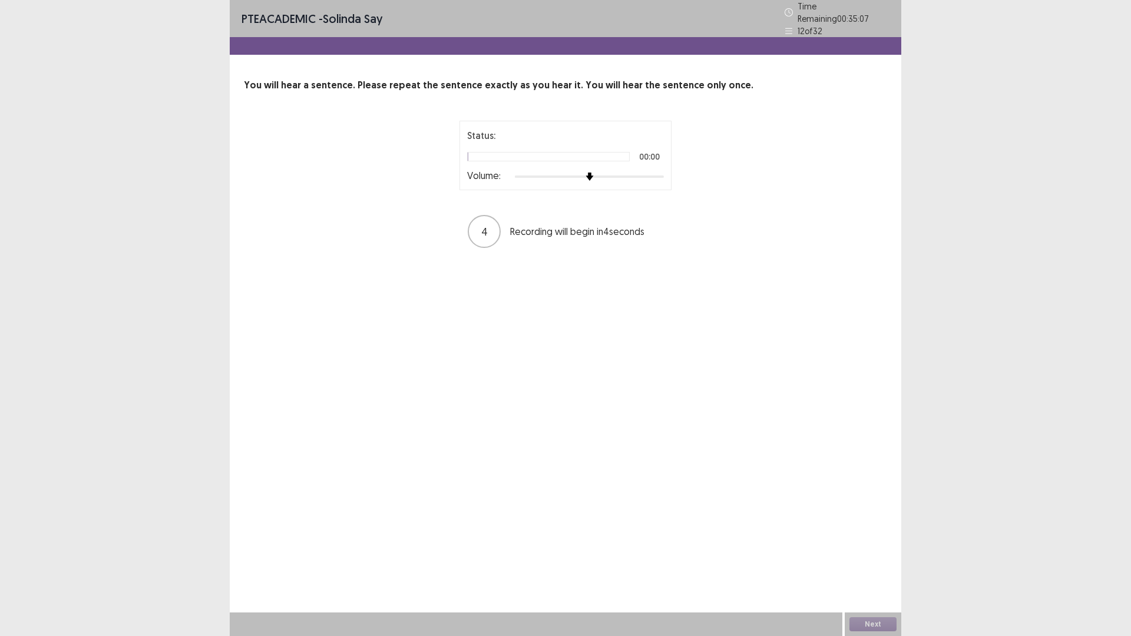
click at [640, 172] on div at bounding box center [589, 176] width 149 height 9
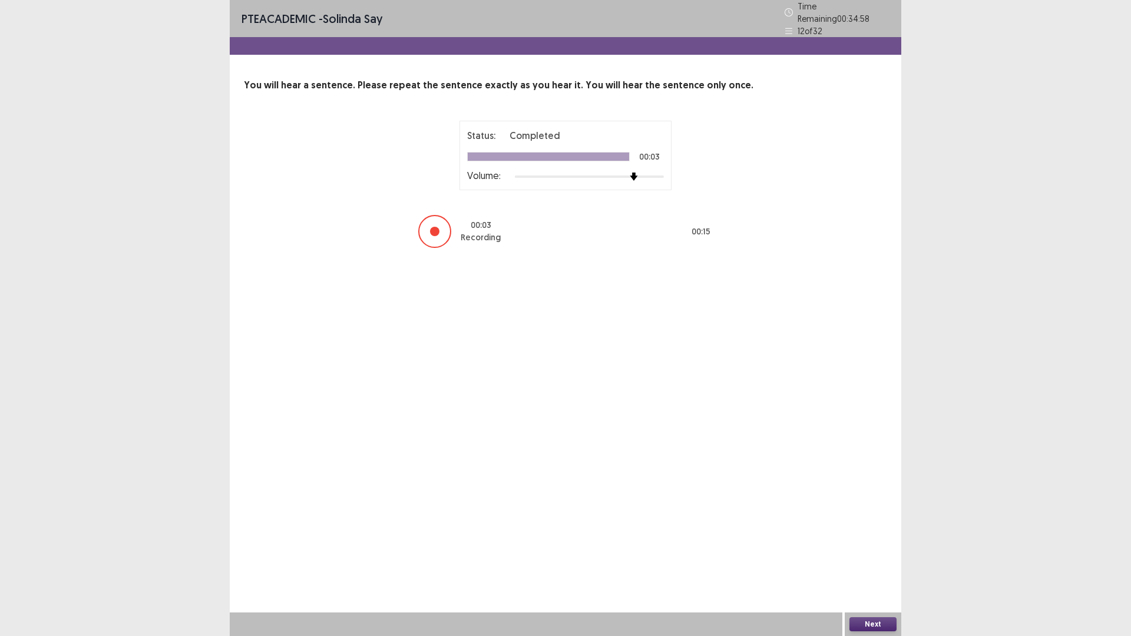
click at [872, 556] on button "Next" at bounding box center [873, 624] width 47 height 14
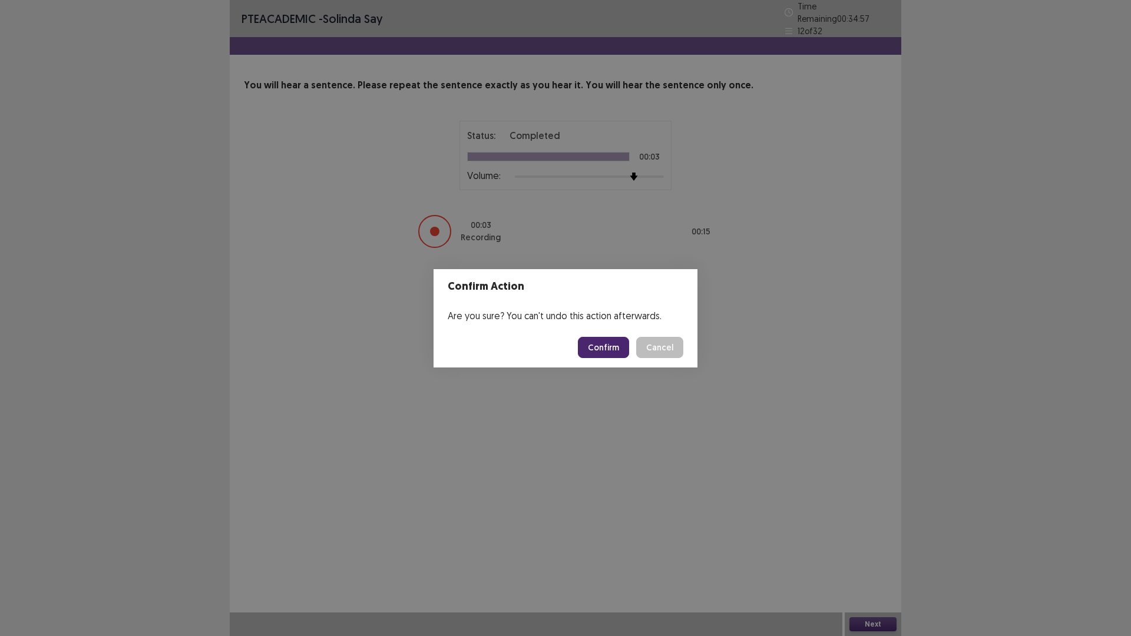
click at [601, 348] on button "Confirm" at bounding box center [603, 347] width 51 height 21
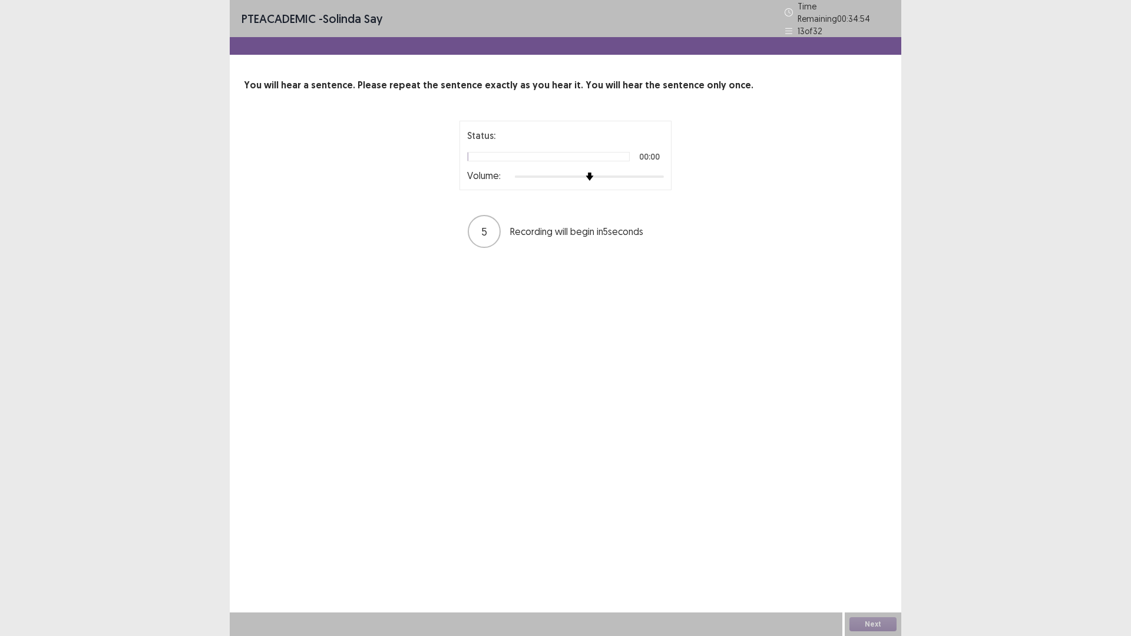
click at [644, 172] on div at bounding box center [589, 176] width 149 height 9
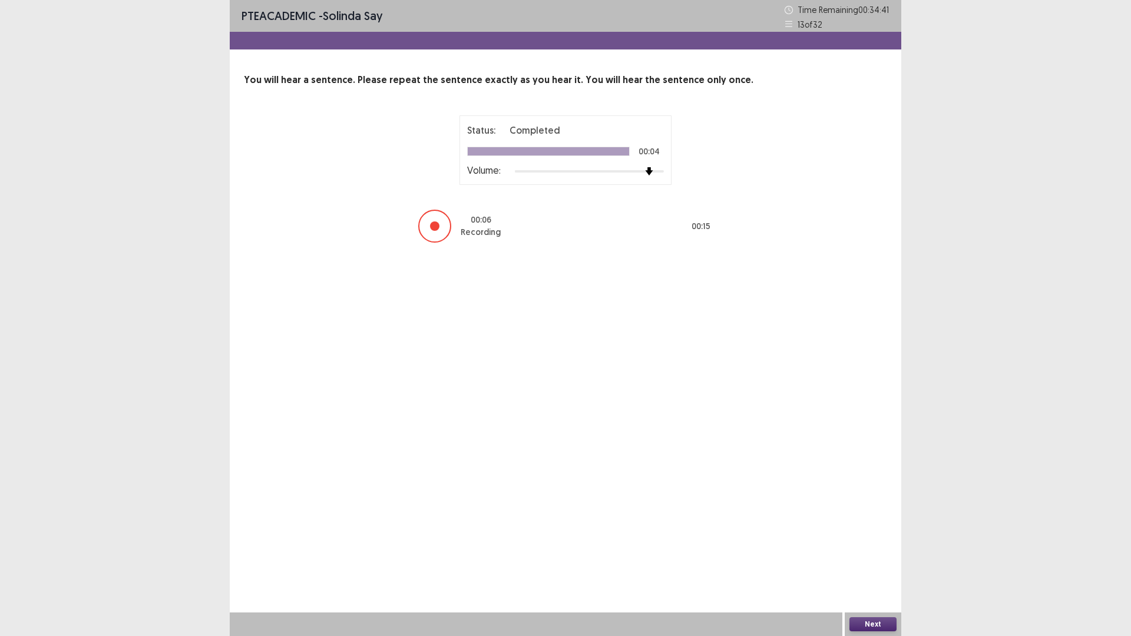
click at [878, 556] on button "Next" at bounding box center [873, 624] width 47 height 14
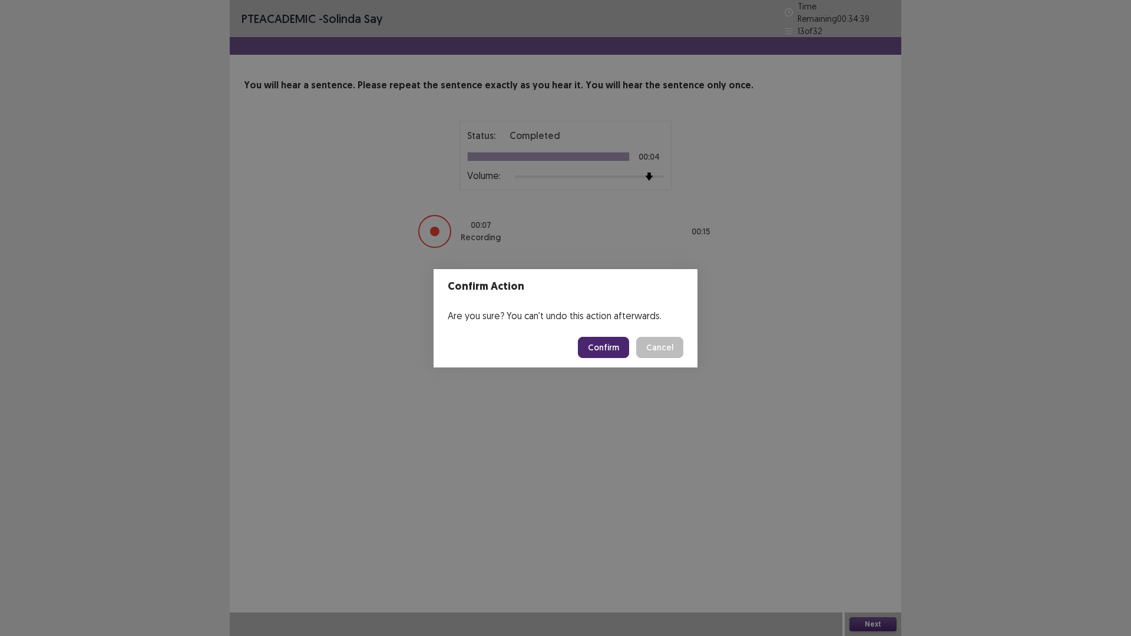
click at [605, 343] on button "Confirm" at bounding box center [603, 347] width 51 height 21
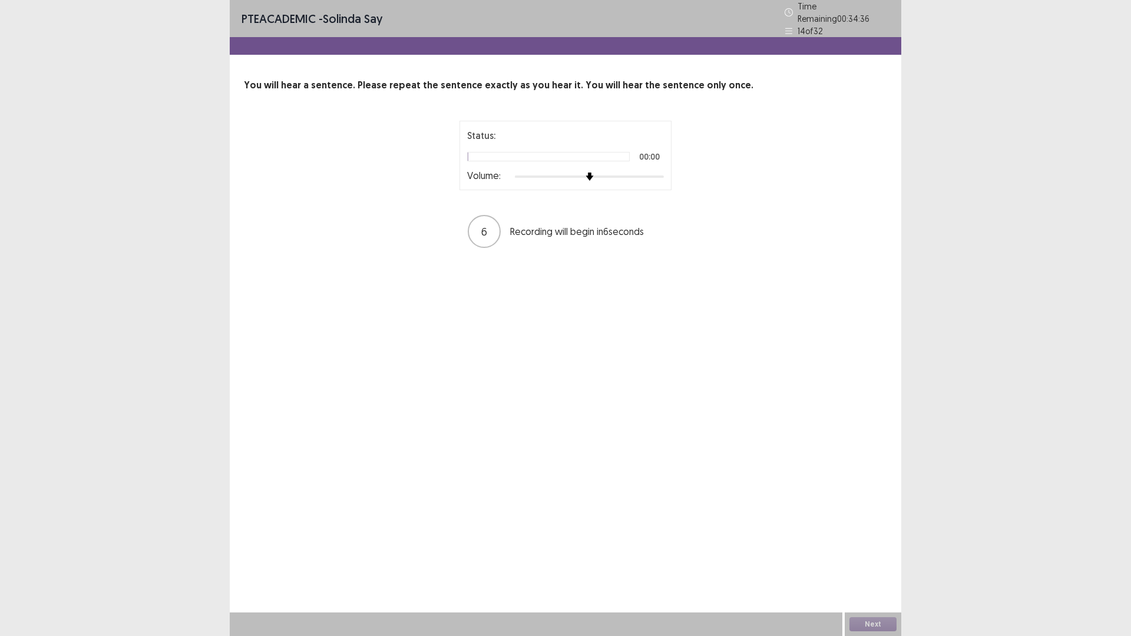
click at [643, 172] on div at bounding box center [589, 176] width 149 height 9
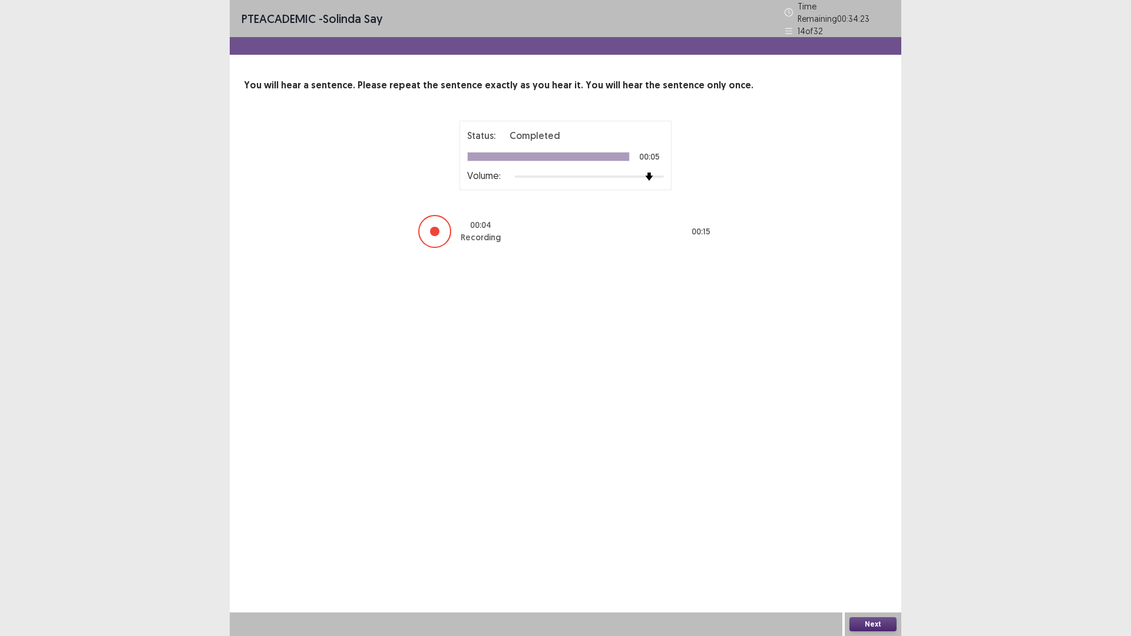
click at [864, 556] on button "Next" at bounding box center [873, 624] width 47 height 14
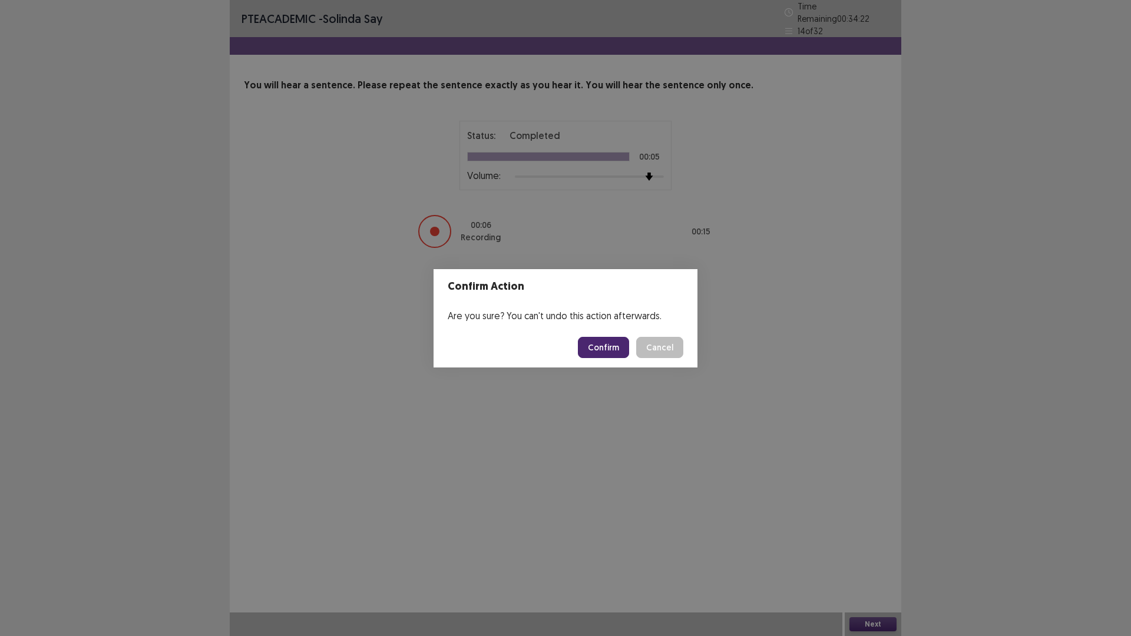
click at [589, 345] on button "Confirm" at bounding box center [603, 347] width 51 height 21
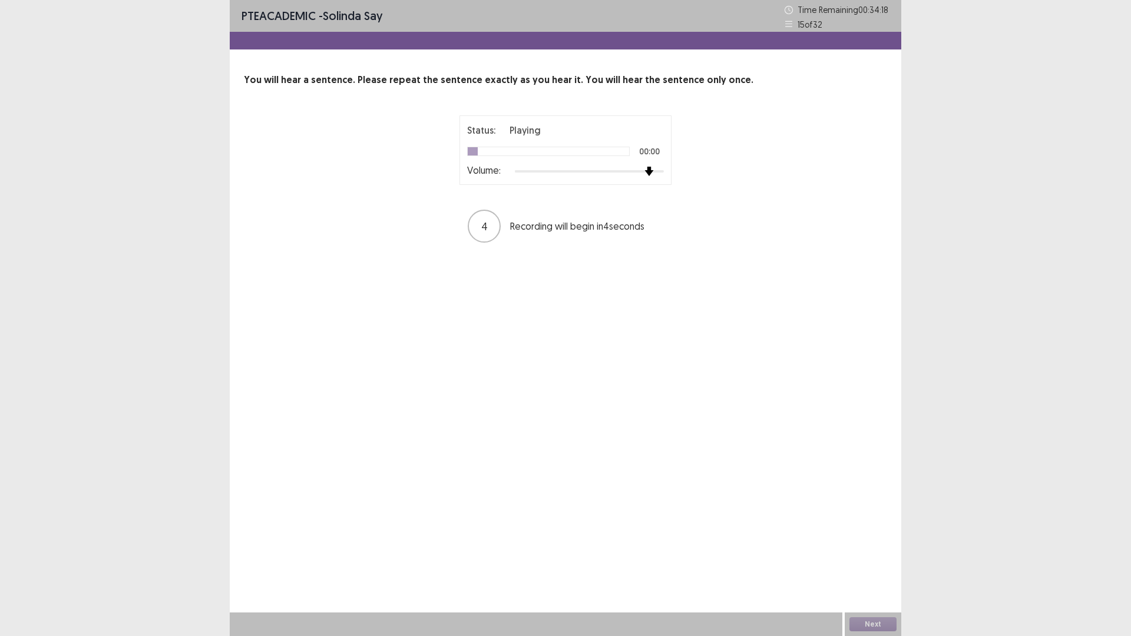
click at [645, 170] on div at bounding box center [589, 171] width 149 height 9
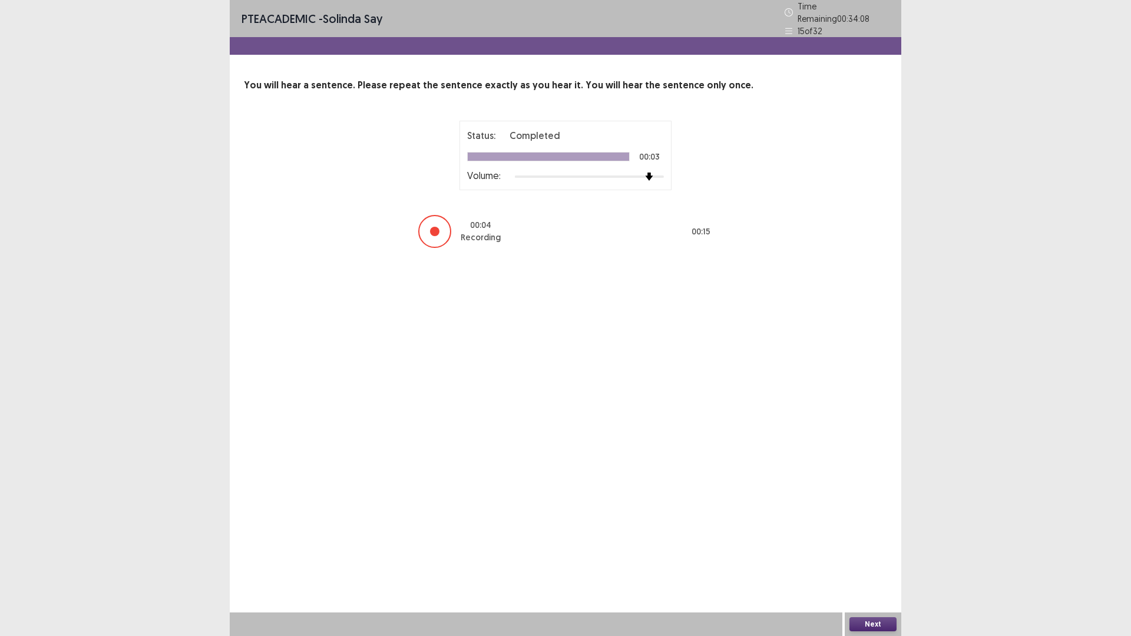
click at [871, 556] on button "Next" at bounding box center [873, 624] width 47 height 14
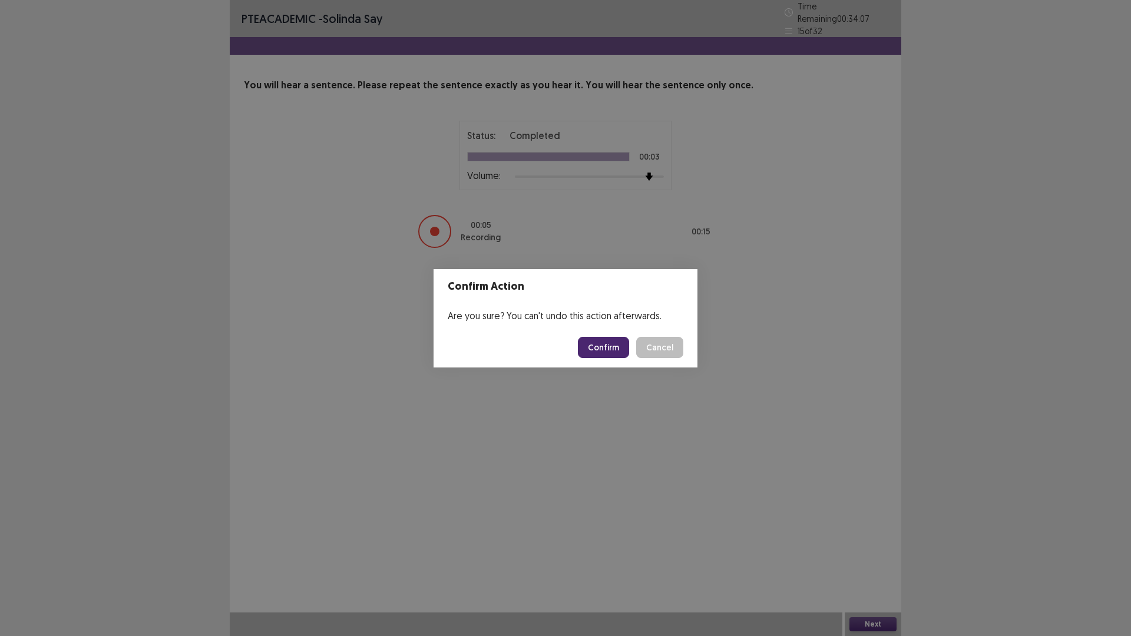
click at [606, 355] on button "Confirm" at bounding box center [603, 347] width 51 height 21
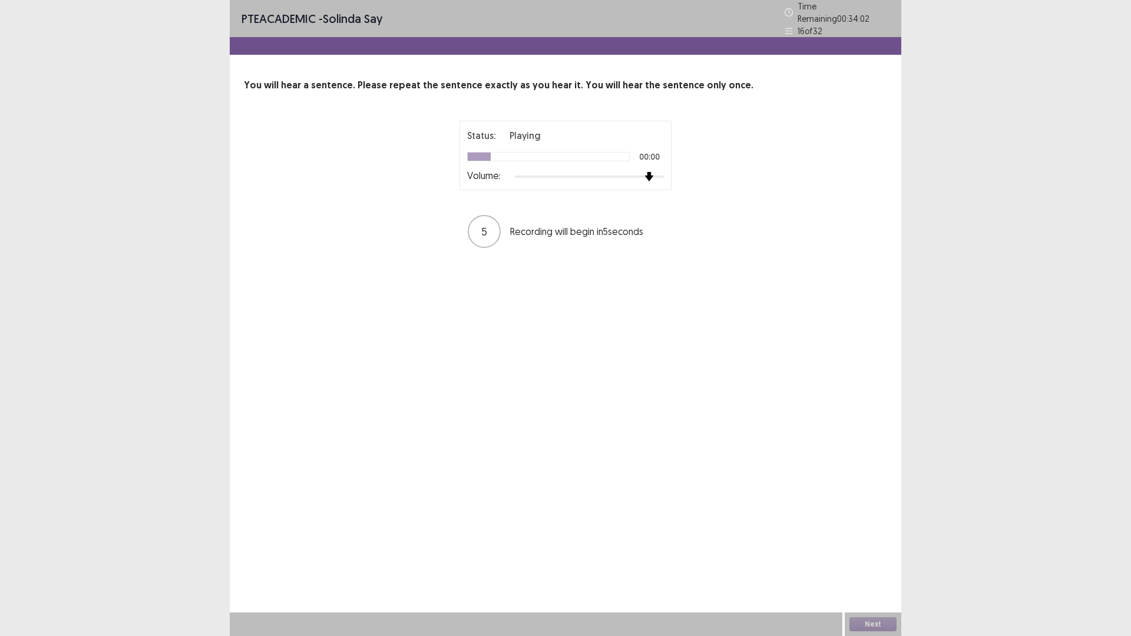
click at [656, 172] on div at bounding box center [589, 176] width 149 height 9
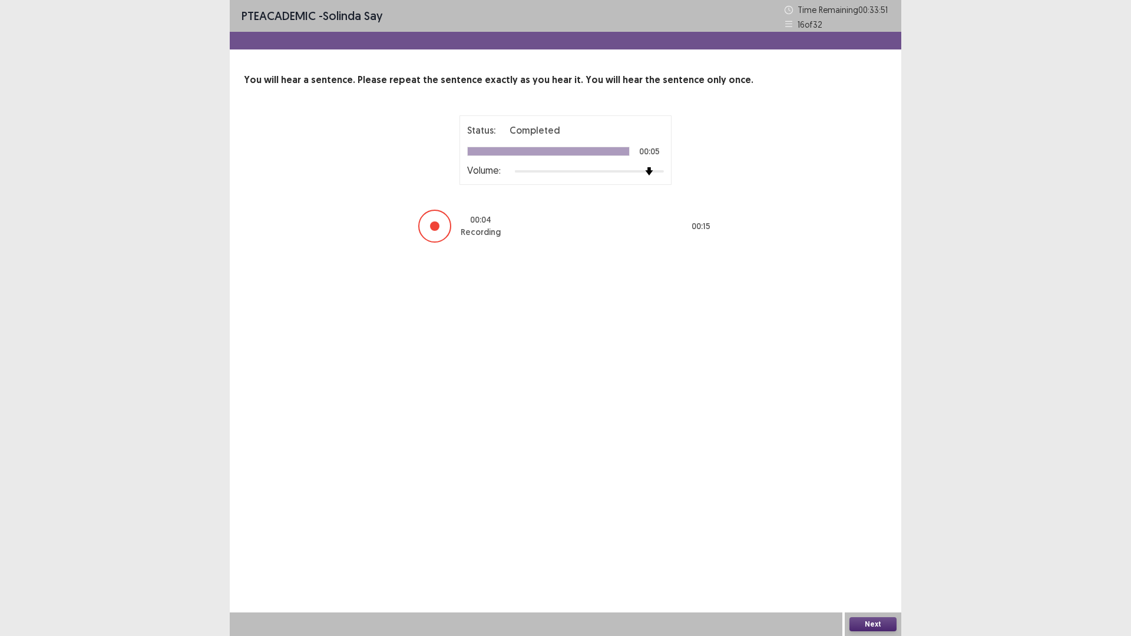
drag, startPoint x: 877, startPoint y: 615, endPoint x: 877, endPoint y: 625, distance: 9.4
click at [877, 556] on div "Next" at bounding box center [873, 625] width 57 height 24
drag, startPoint x: 877, startPoint y: 625, endPoint x: 869, endPoint y: 627, distance: 8.0
click at [869, 556] on button "Next" at bounding box center [873, 624] width 47 height 14
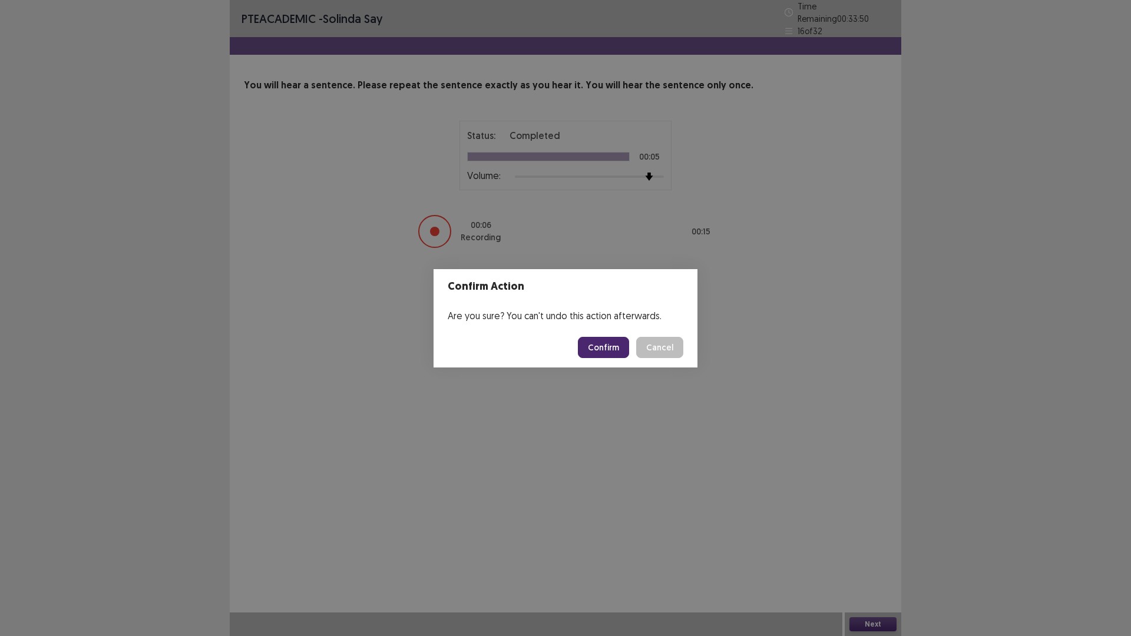
click at [602, 350] on button "Confirm" at bounding box center [603, 347] width 51 height 21
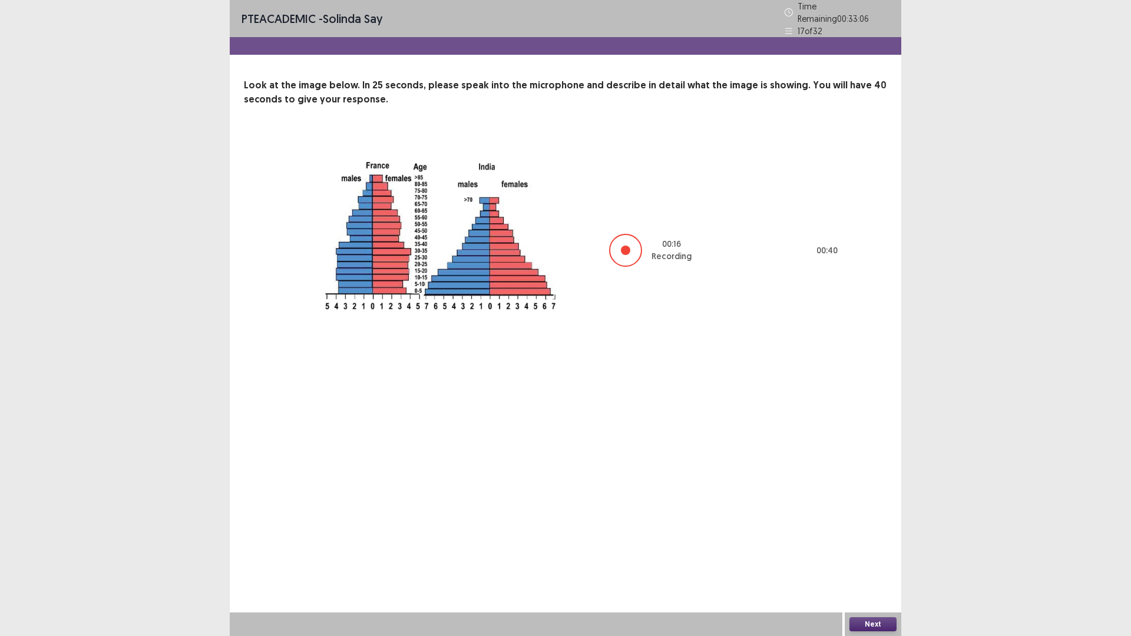
click at [882, 556] on button "Next" at bounding box center [873, 624] width 47 height 14
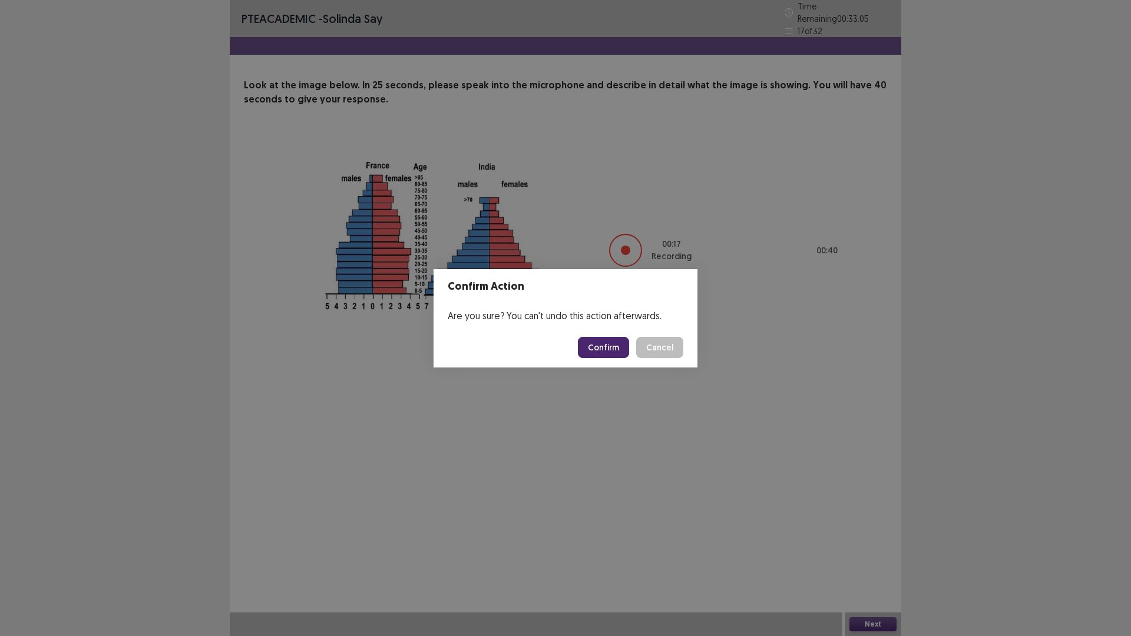
click at [616, 345] on button "Confirm" at bounding box center [603, 347] width 51 height 21
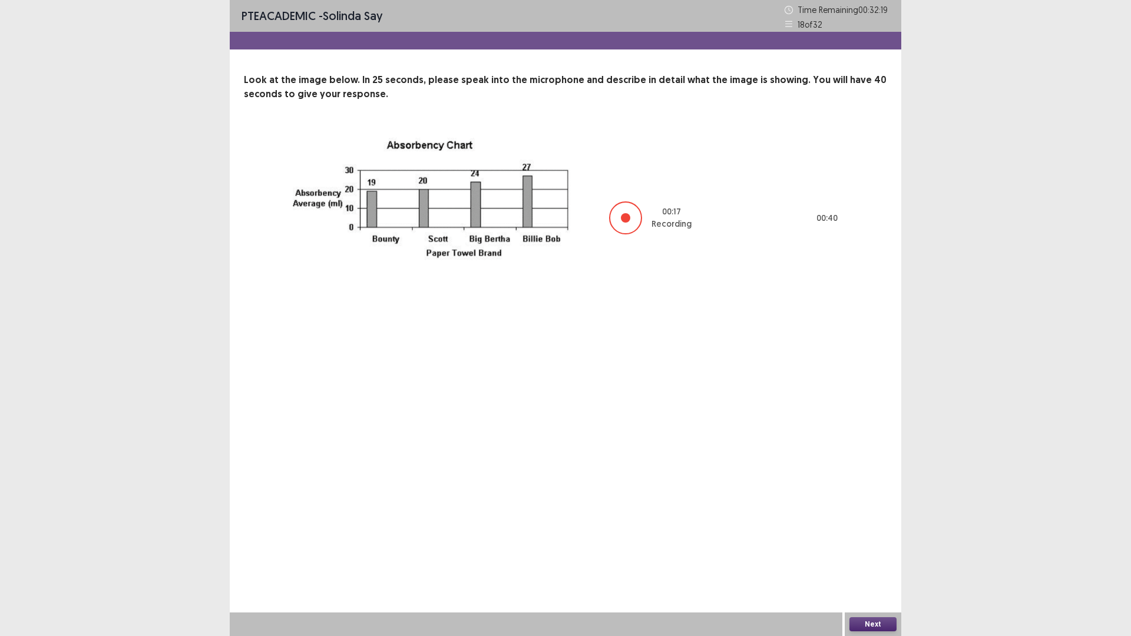
click at [893, 556] on button "Next" at bounding box center [873, 624] width 47 height 14
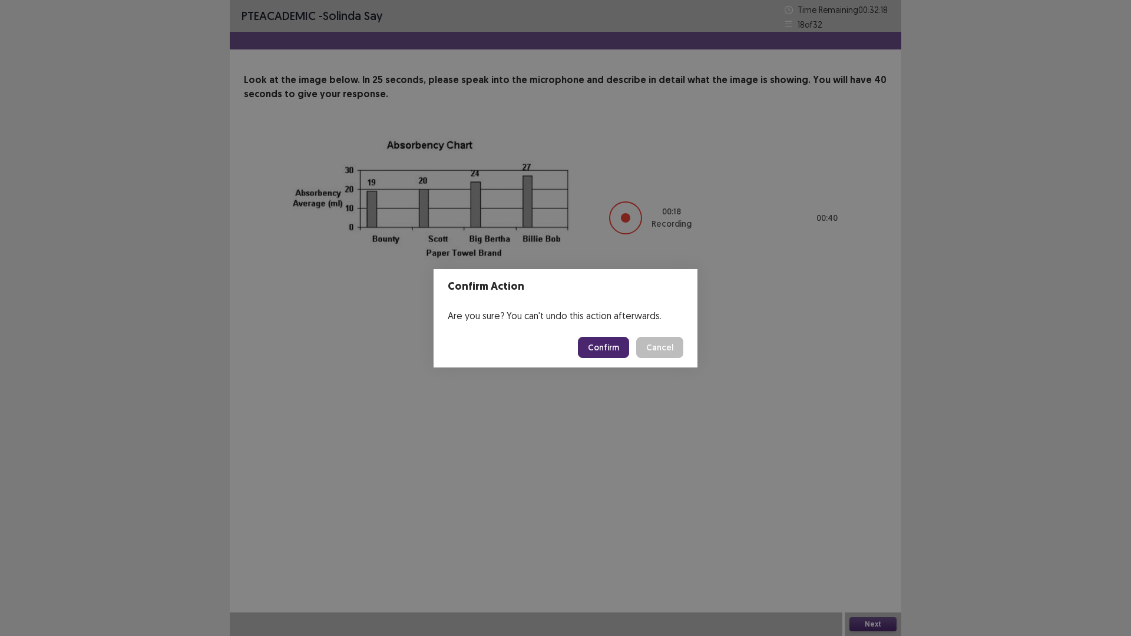
click at [609, 340] on button "Confirm" at bounding box center [603, 347] width 51 height 21
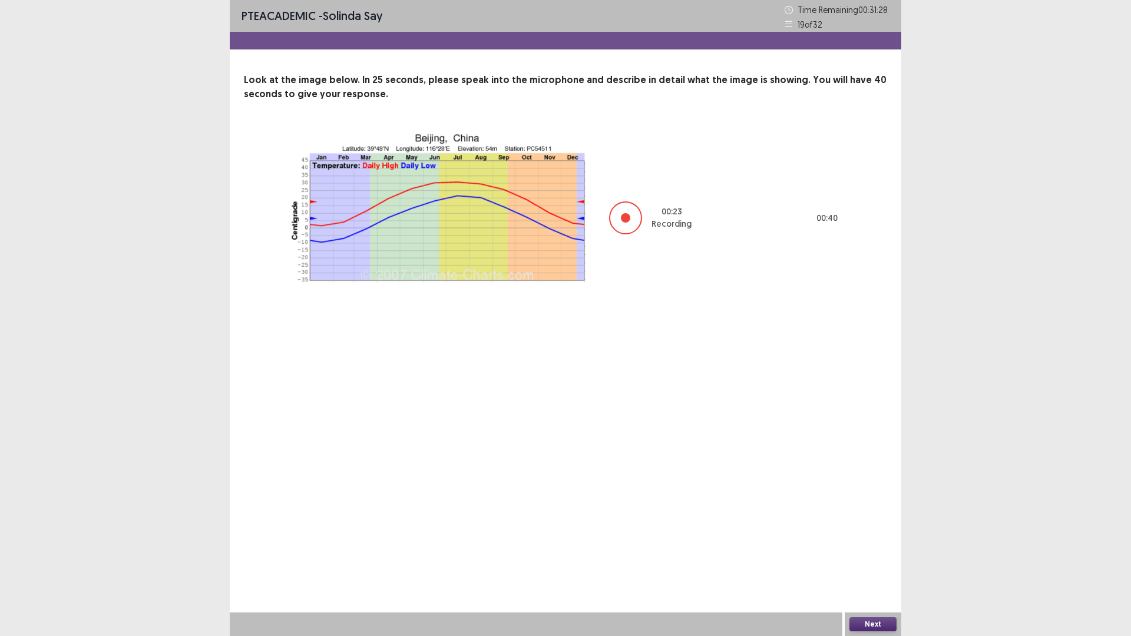
click at [866, 556] on button "Next" at bounding box center [873, 624] width 47 height 14
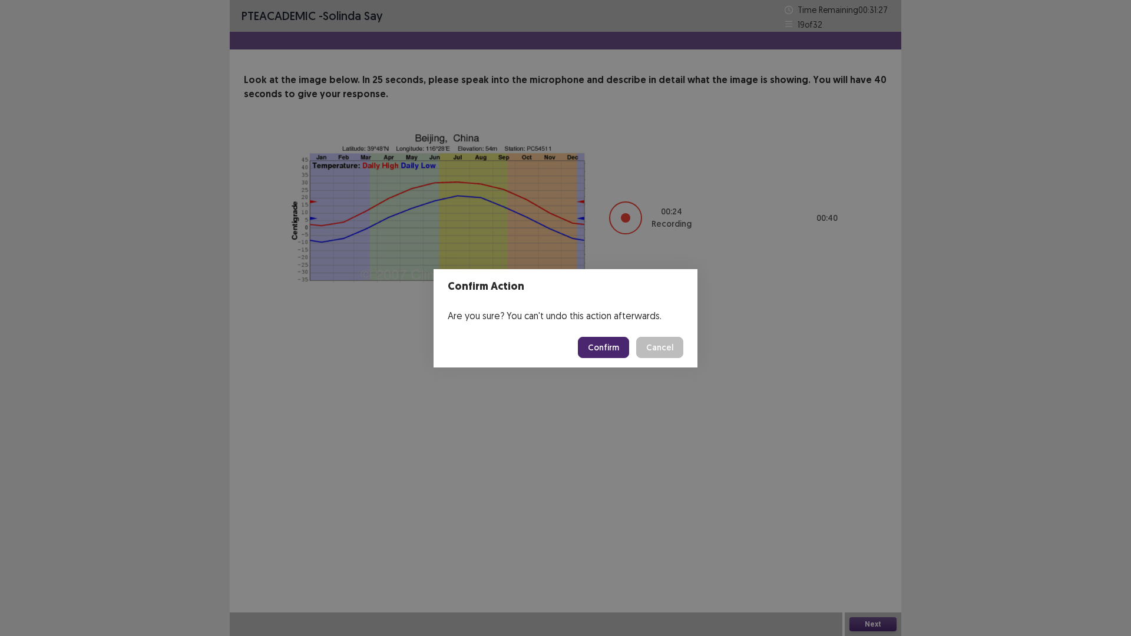
click at [612, 349] on button "Confirm" at bounding box center [603, 347] width 51 height 21
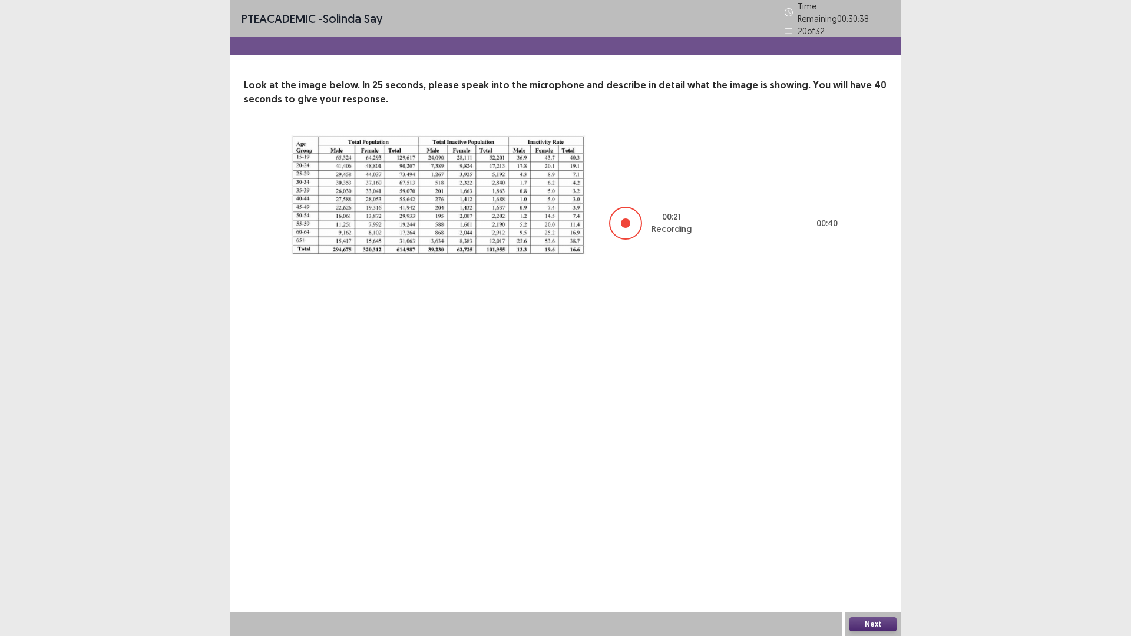
click at [870, 556] on button "Next" at bounding box center [873, 624] width 47 height 14
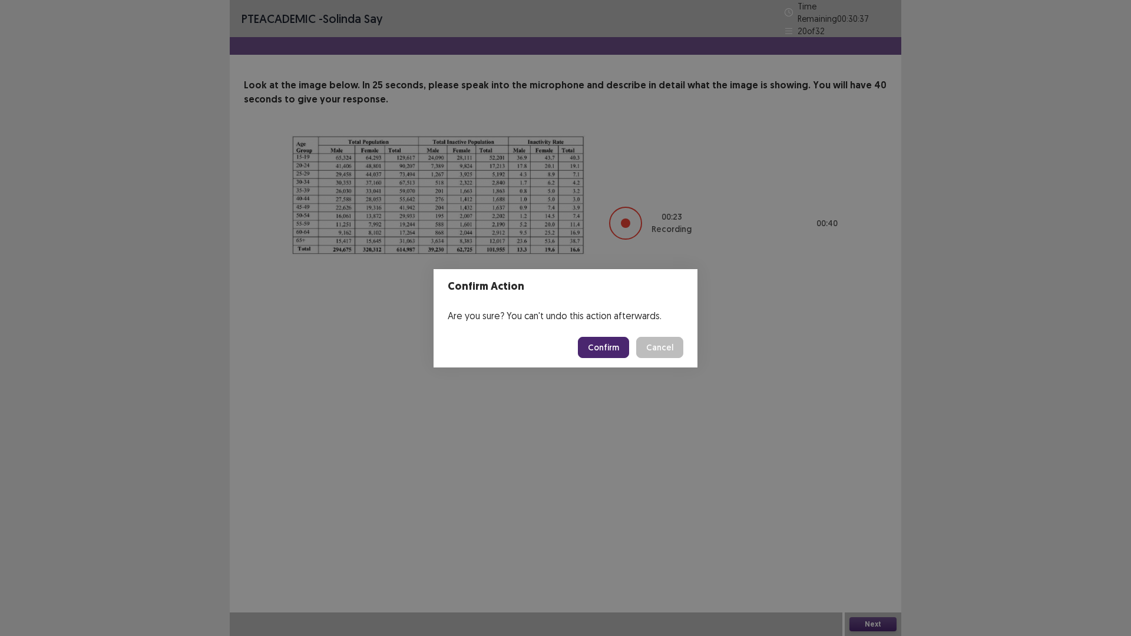
click at [623, 348] on button "Confirm" at bounding box center [603, 347] width 51 height 21
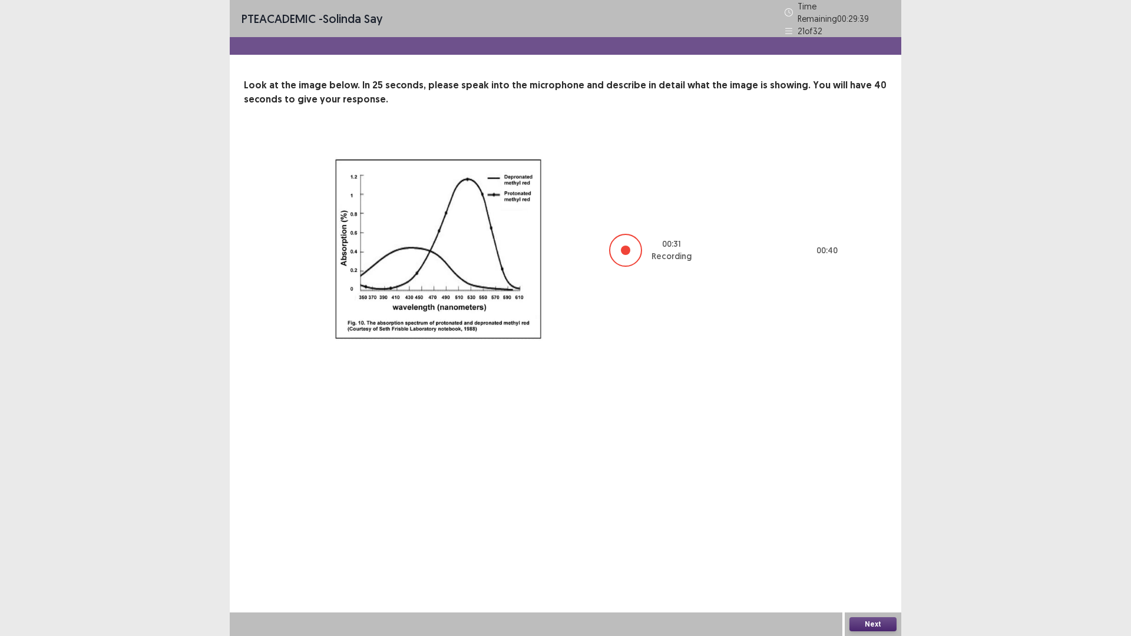
click at [871, 556] on button "Next" at bounding box center [873, 624] width 47 height 14
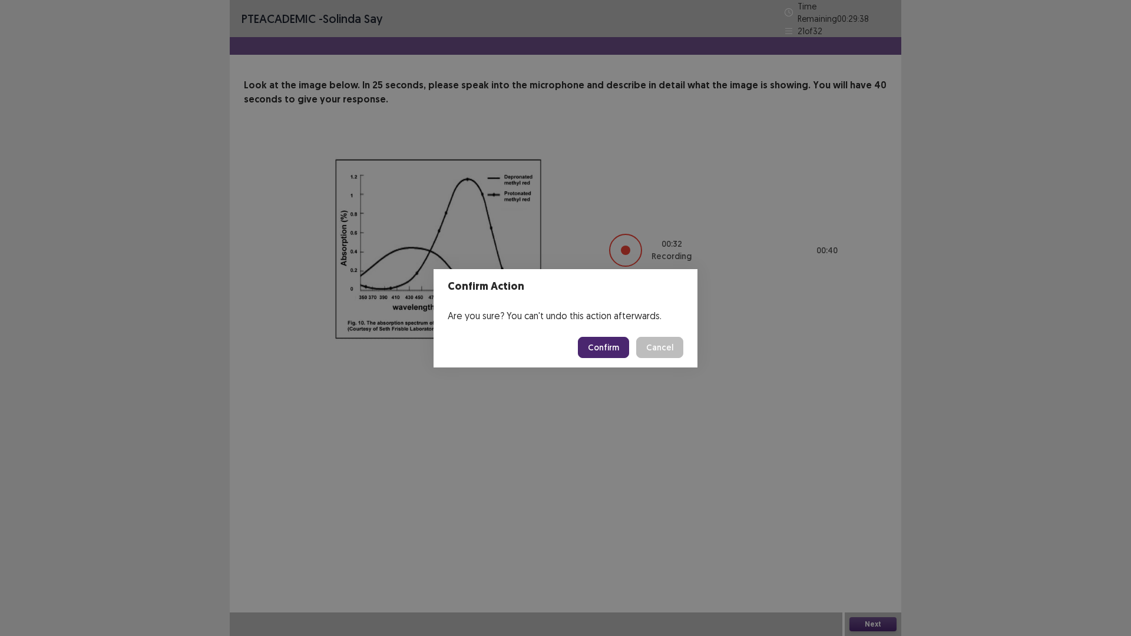
click at [607, 349] on button "Confirm" at bounding box center [603, 347] width 51 height 21
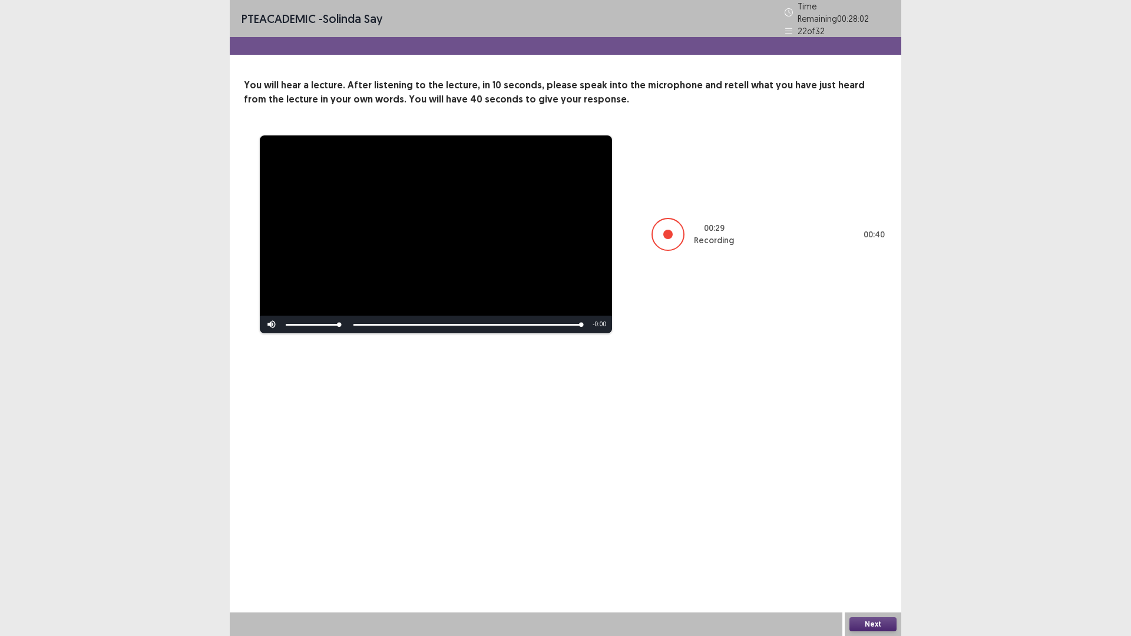
click at [877, 556] on button "Next" at bounding box center [873, 624] width 47 height 14
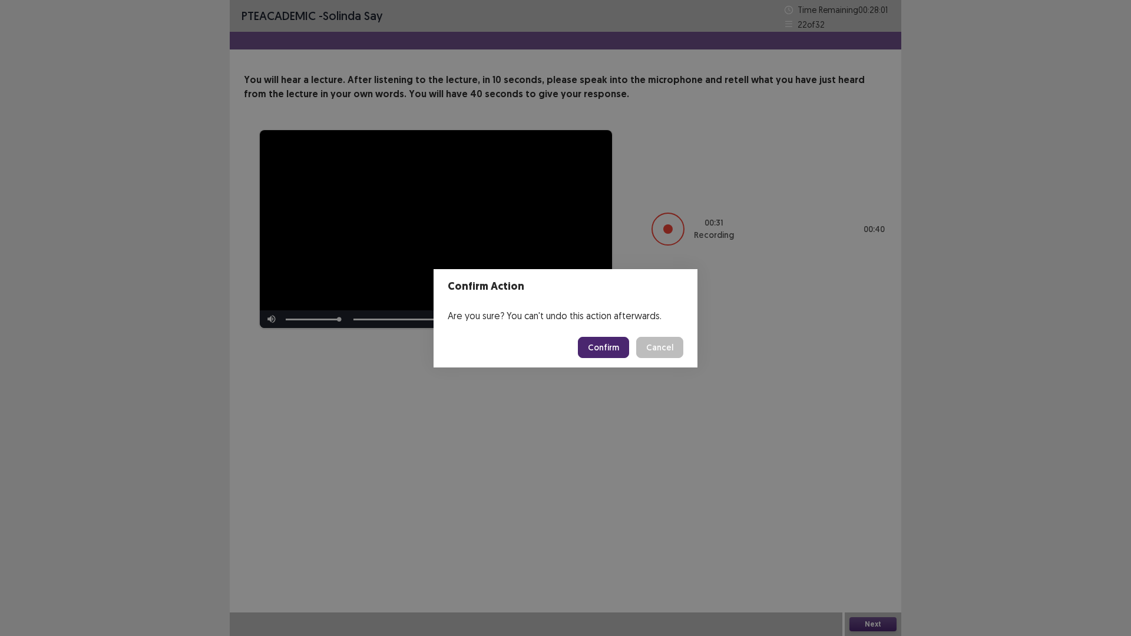
click at [622, 352] on button "Confirm" at bounding box center [603, 347] width 51 height 21
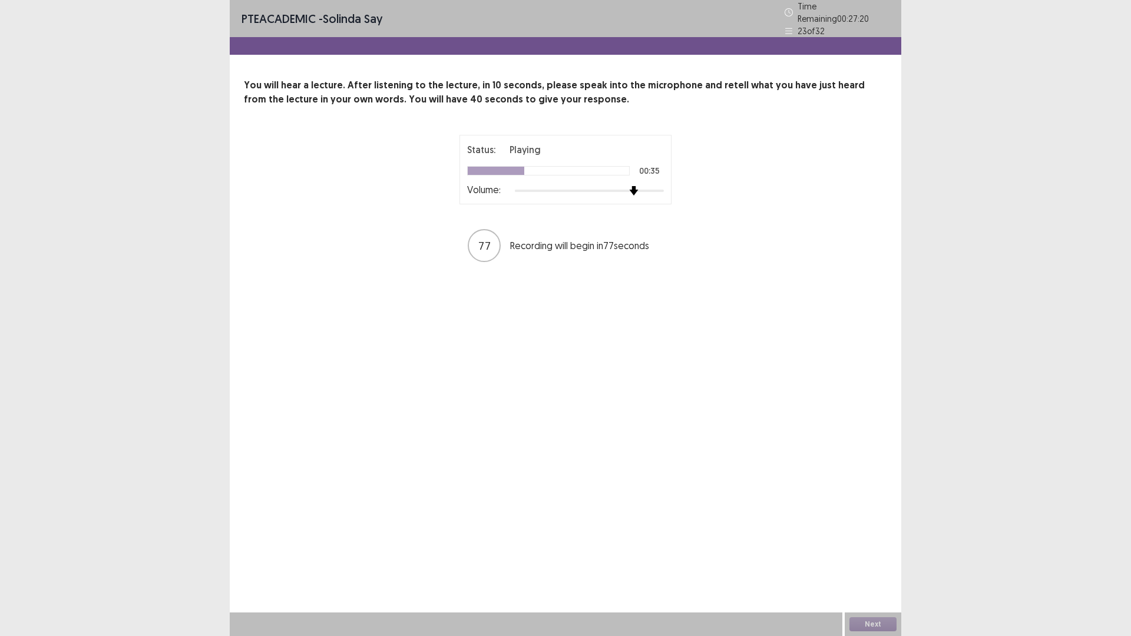
click at [641, 190] on div at bounding box center [589, 191] width 149 height 2
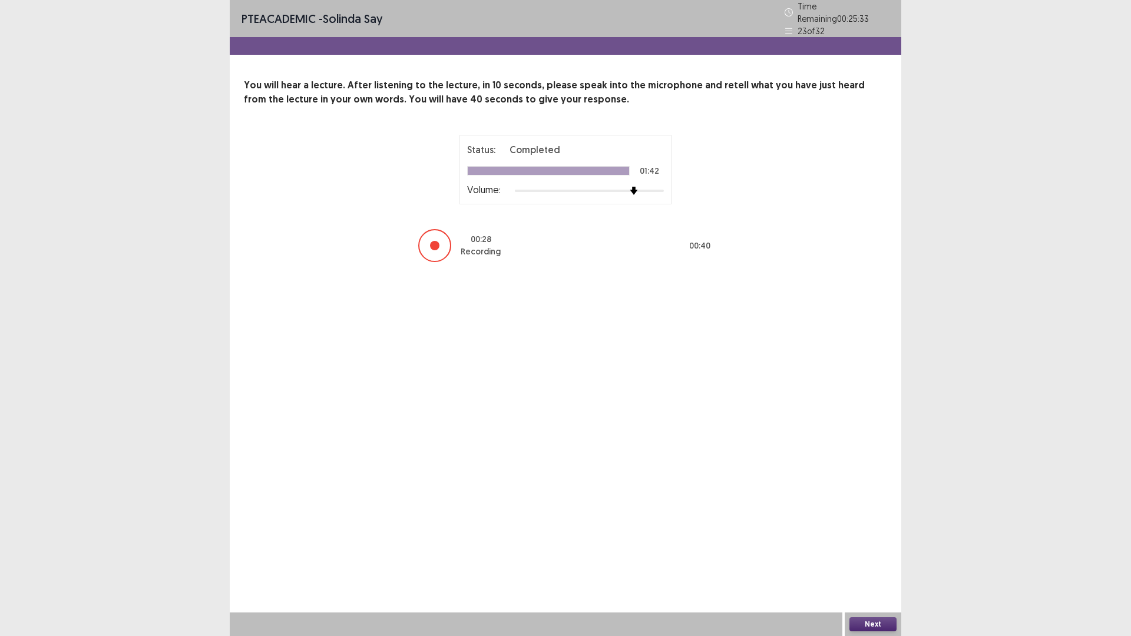
click at [868, 556] on button "Next" at bounding box center [873, 624] width 47 height 14
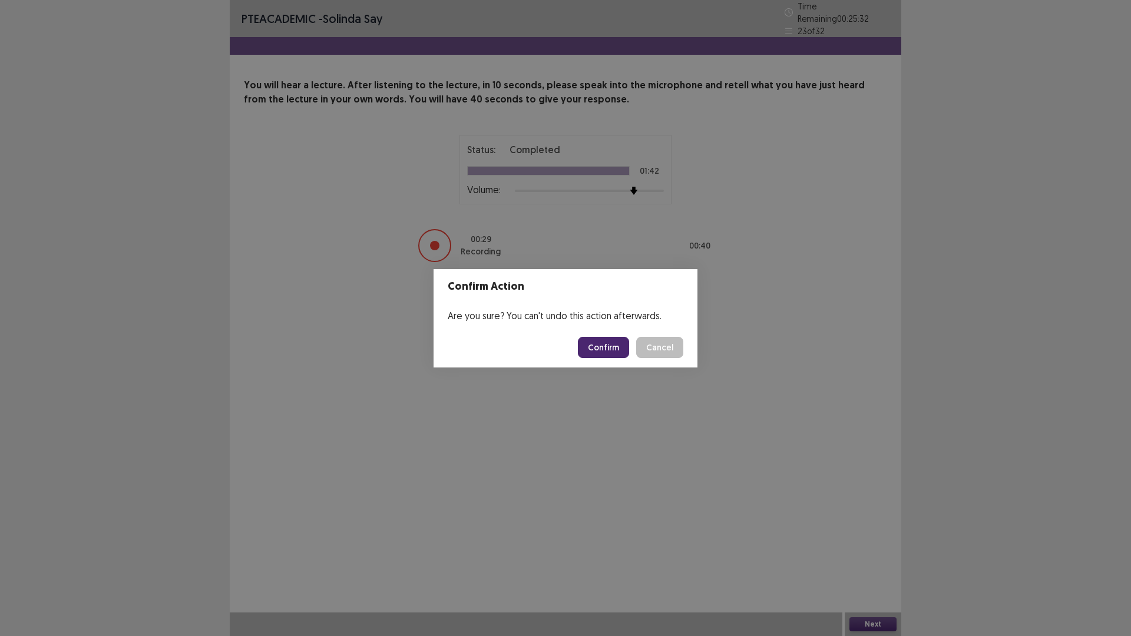
click at [606, 340] on button "Confirm" at bounding box center [603, 347] width 51 height 21
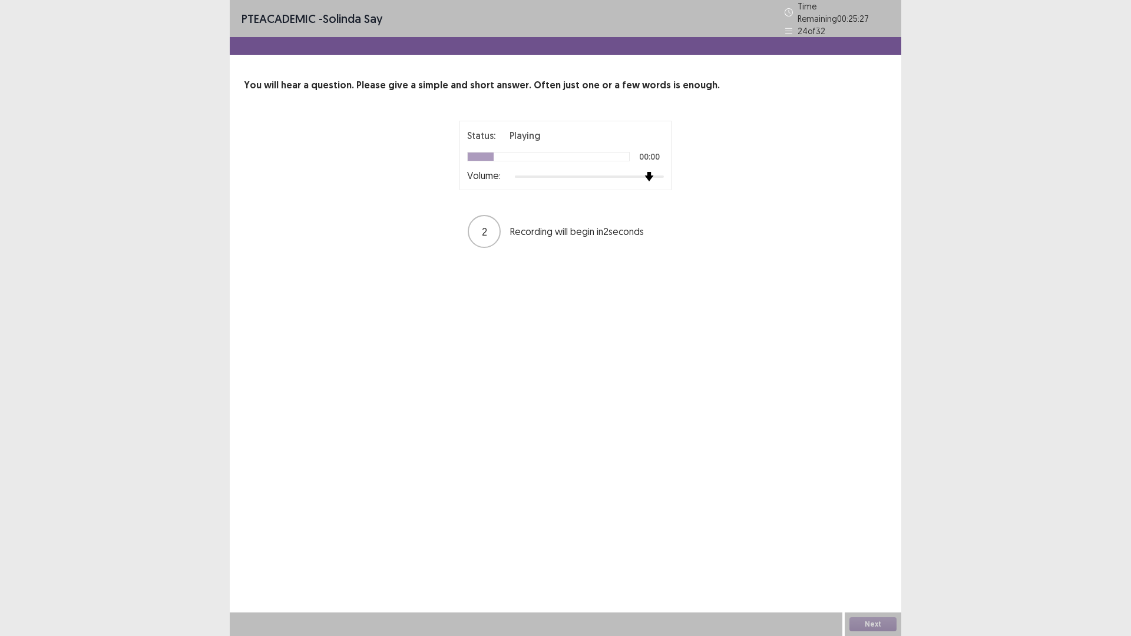
click at [643, 172] on div at bounding box center [589, 176] width 149 height 9
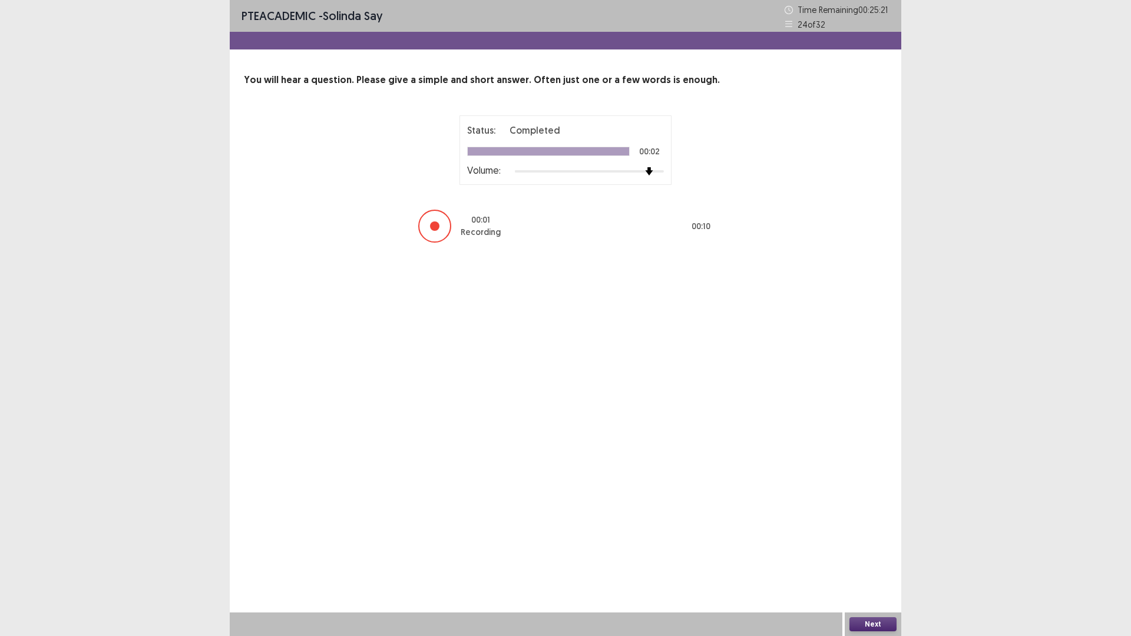
click at [873, 556] on button "Next" at bounding box center [873, 624] width 47 height 14
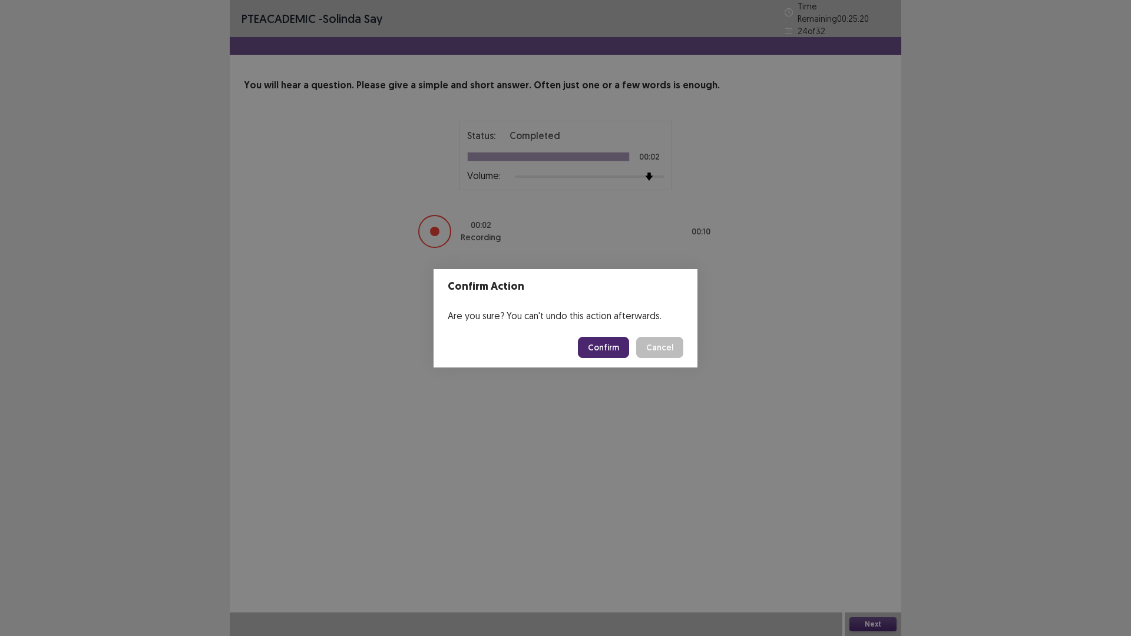
click at [606, 347] on button "Confirm" at bounding box center [603, 347] width 51 height 21
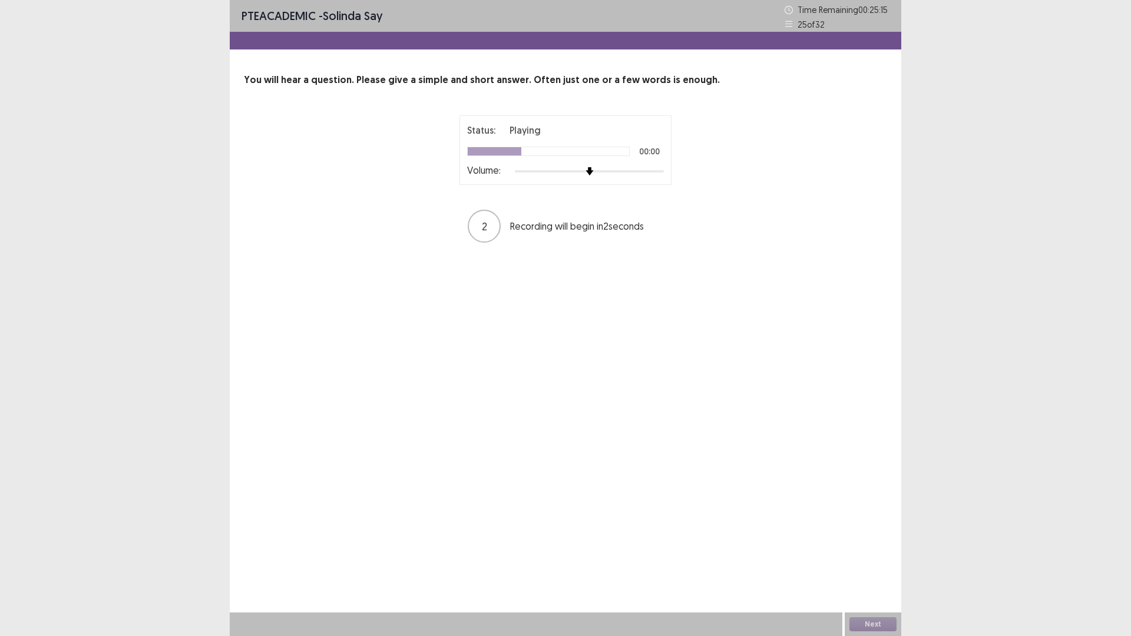
click at [635, 171] on div at bounding box center [589, 171] width 149 height 9
click at [874, 556] on button "Next" at bounding box center [873, 624] width 47 height 14
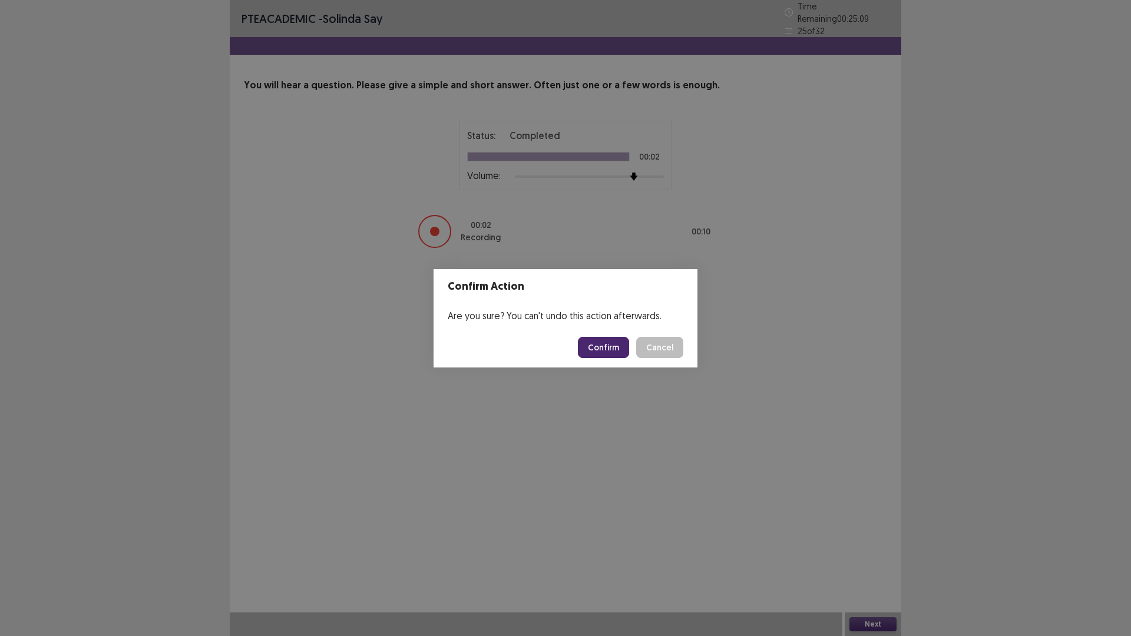
click at [602, 344] on button "Confirm" at bounding box center [603, 347] width 51 height 21
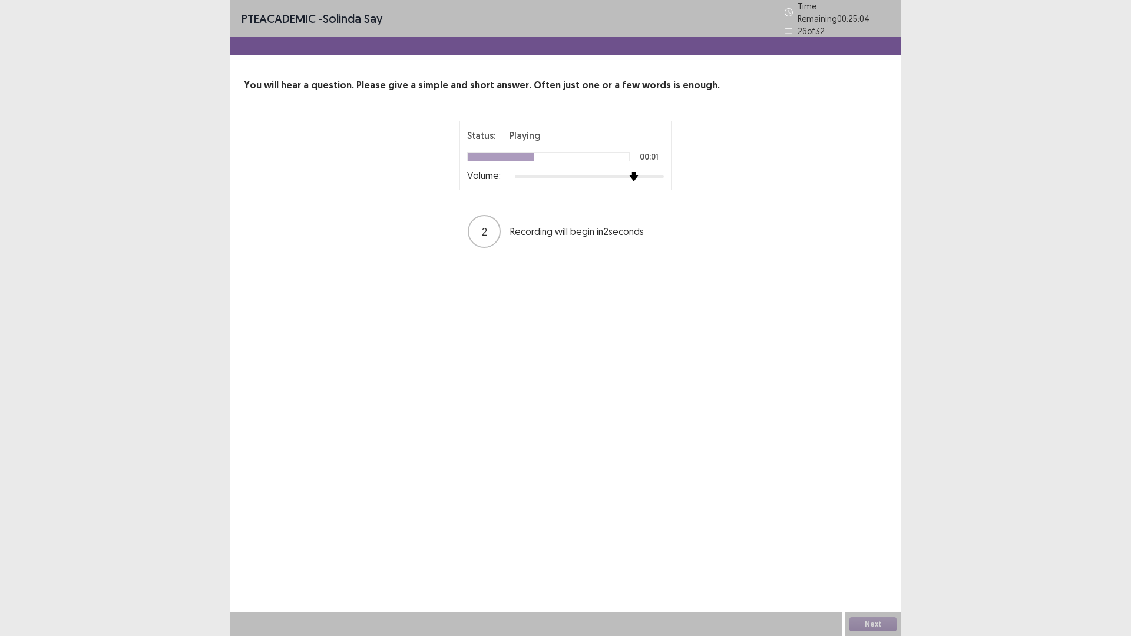
click at [628, 174] on div at bounding box center [589, 176] width 149 height 9
click at [865, 556] on button "Next" at bounding box center [873, 624] width 47 height 14
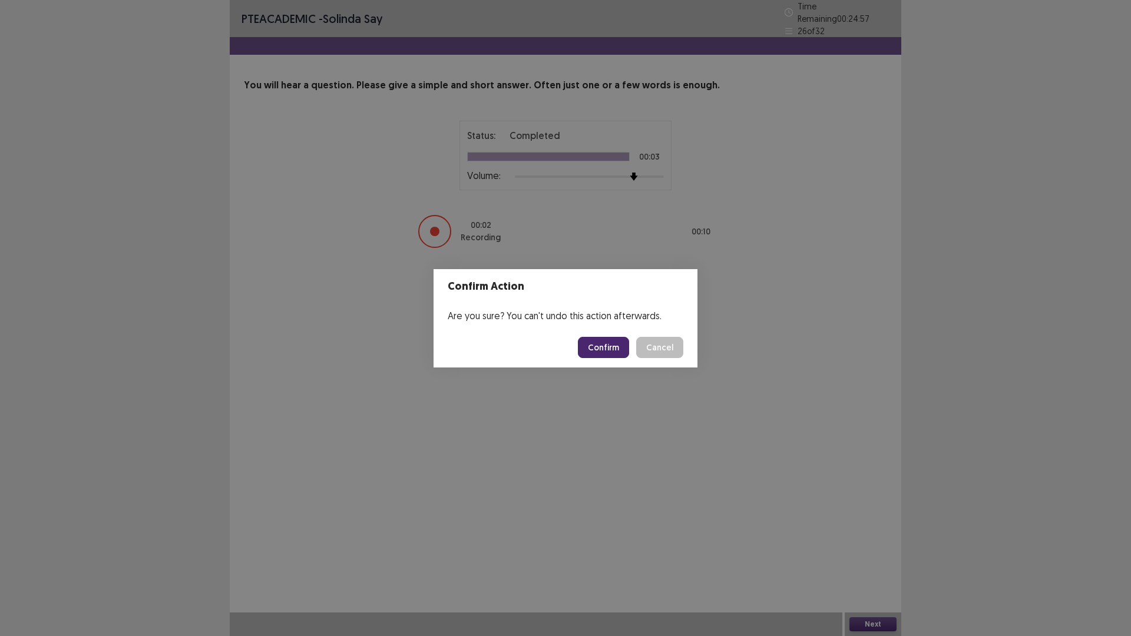
click at [613, 348] on button "Confirm" at bounding box center [603, 347] width 51 height 21
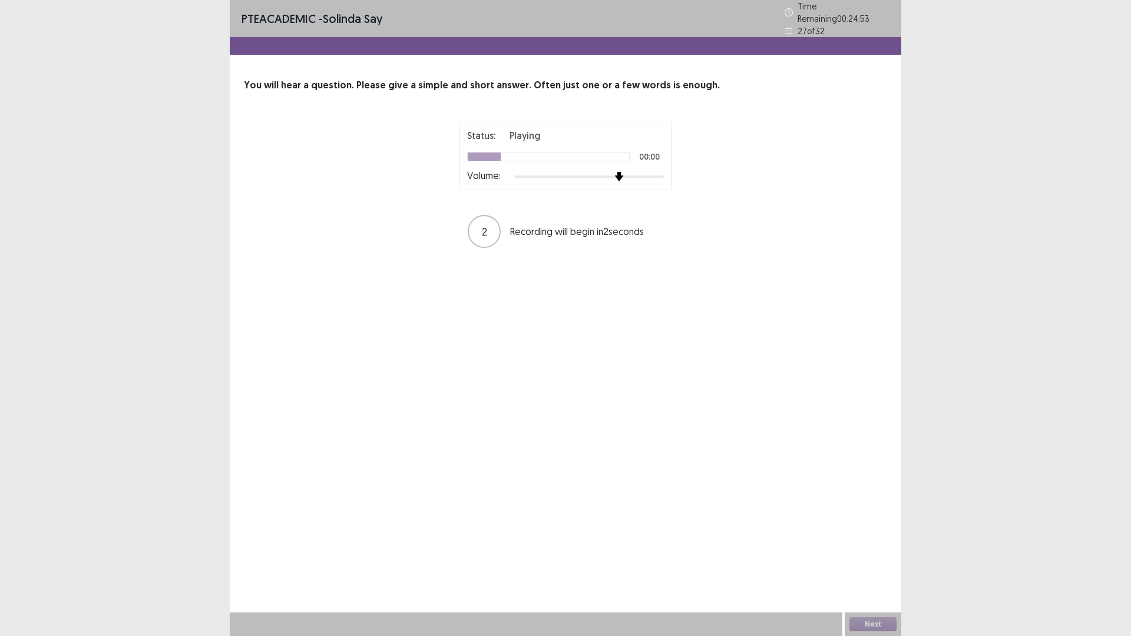
click at [624, 172] on div at bounding box center [589, 176] width 149 height 9
click at [865, 556] on button "Next" at bounding box center [873, 624] width 47 height 14
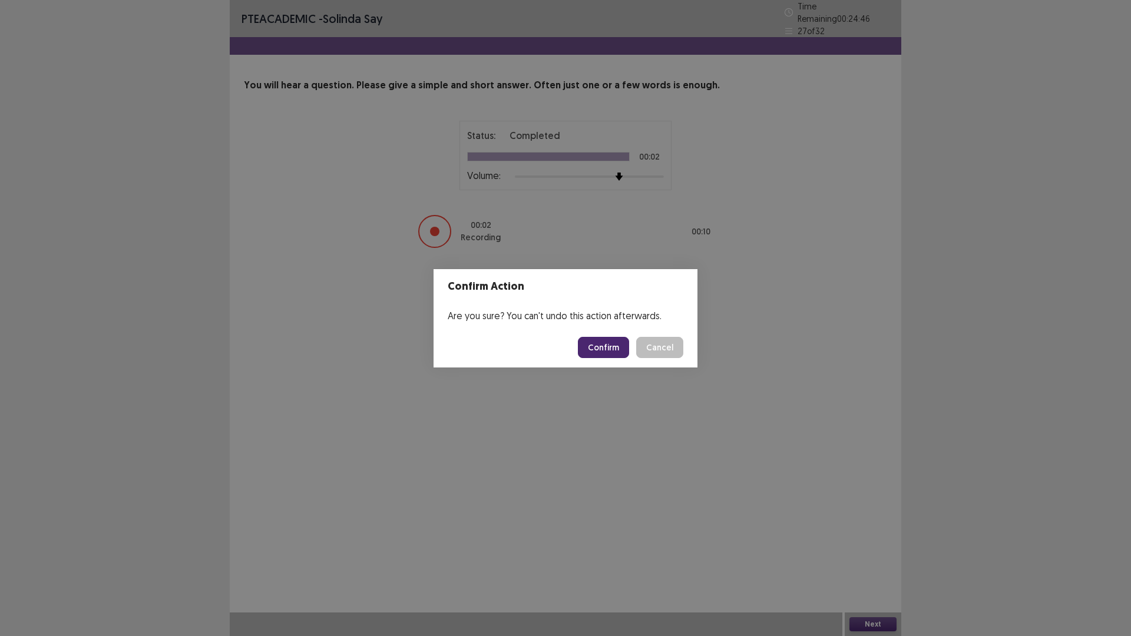
click at [628, 344] on button "Confirm" at bounding box center [603, 347] width 51 height 21
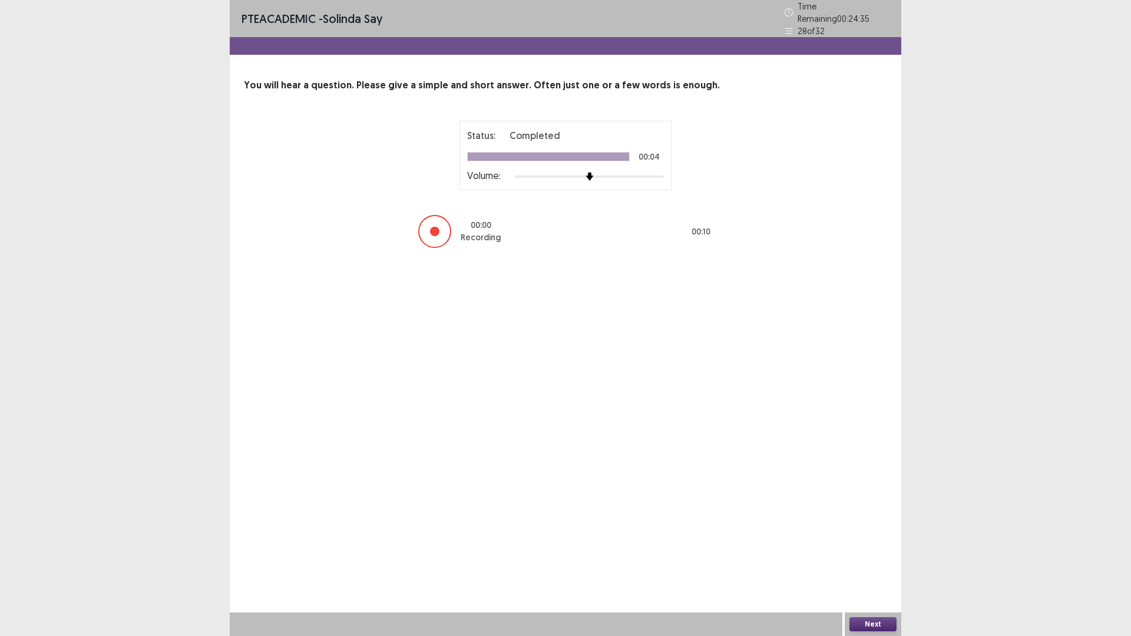
click at [867, 556] on button "Next" at bounding box center [873, 624] width 47 height 14
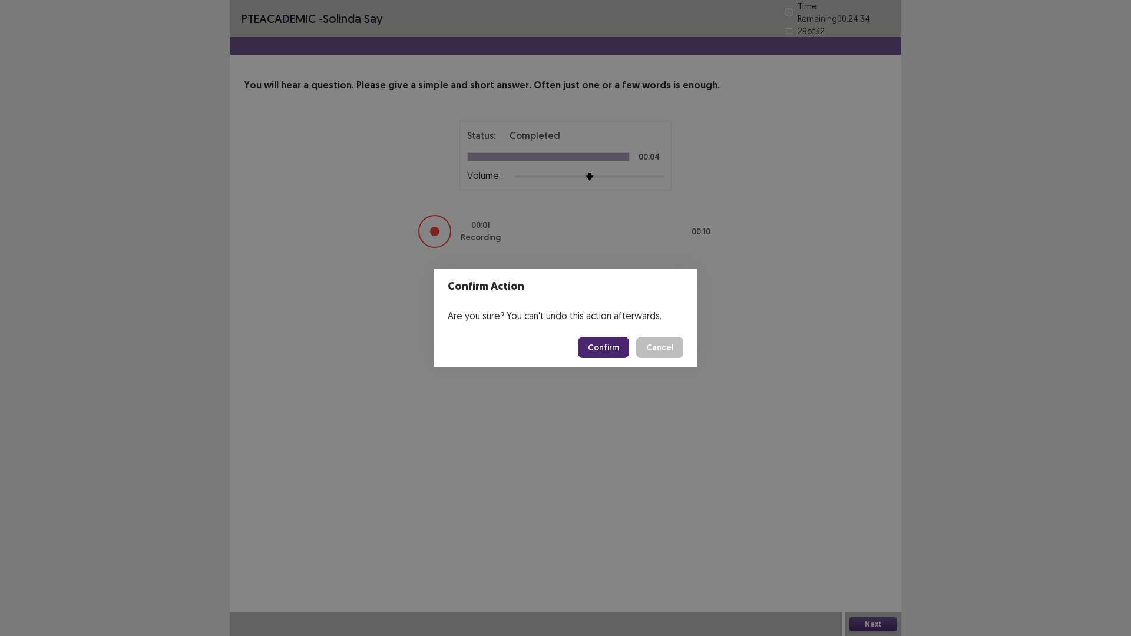
click at [604, 340] on button "Confirm" at bounding box center [603, 347] width 51 height 21
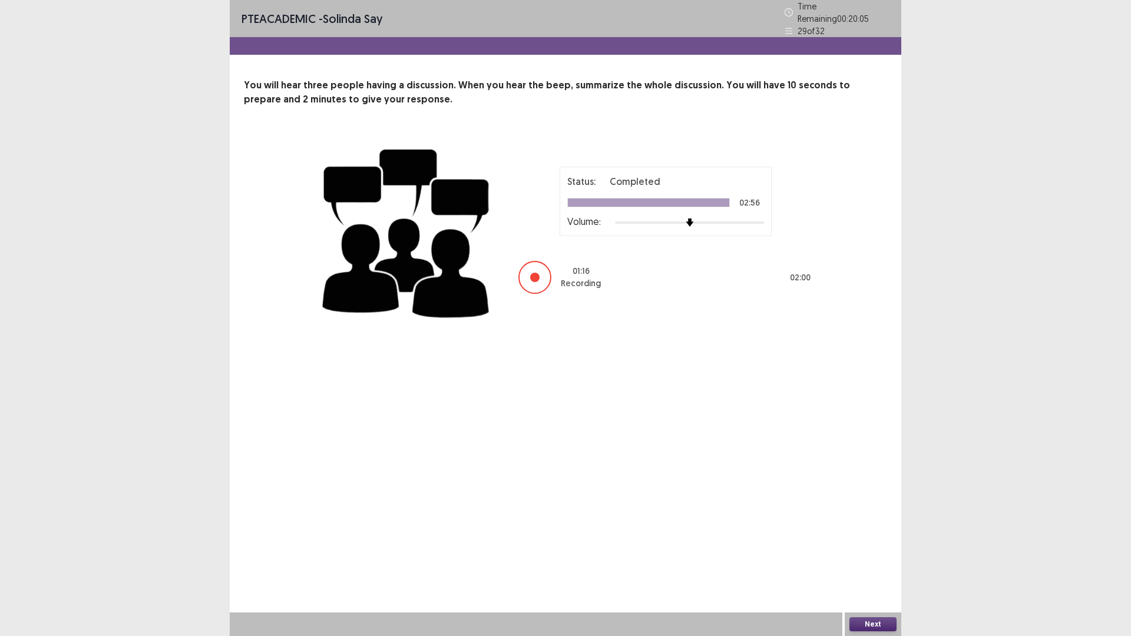
click at [865, 556] on button "Next" at bounding box center [873, 624] width 47 height 14
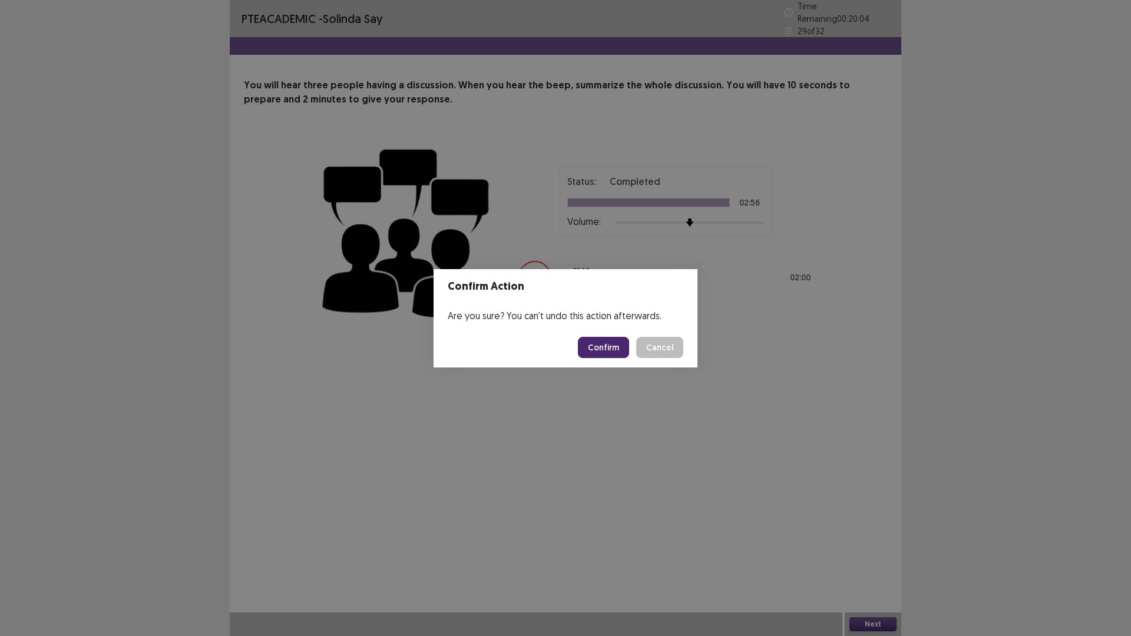
click at [609, 347] on button "Confirm" at bounding box center [603, 347] width 51 height 21
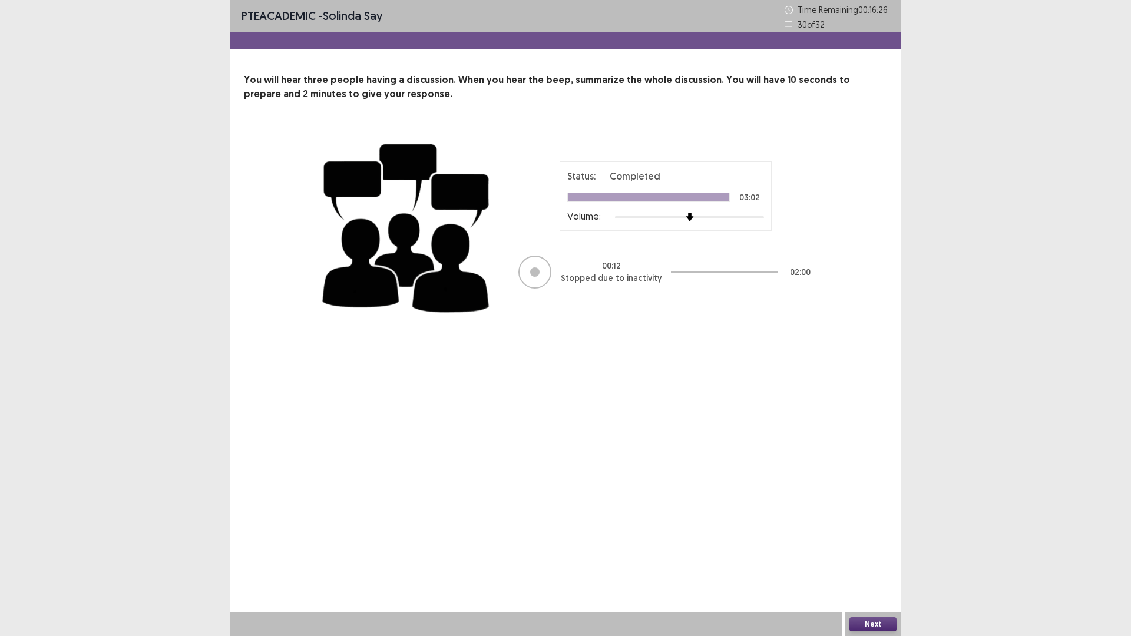
click at [875, 556] on button "Next" at bounding box center [873, 624] width 47 height 14
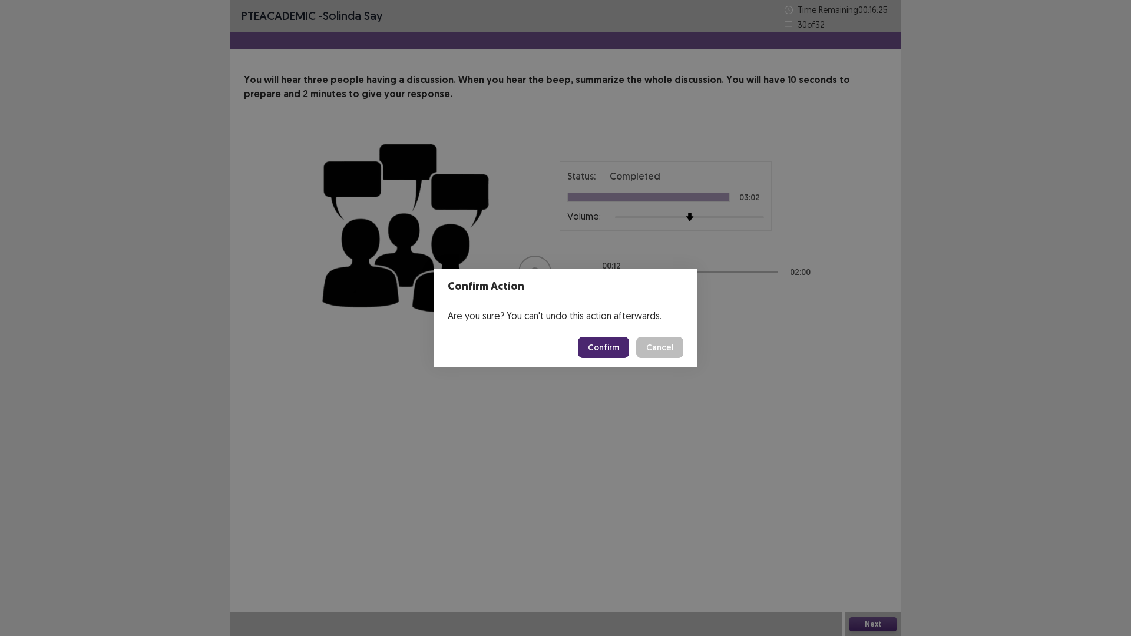
click at [594, 343] on button "Confirm" at bounding box center [603, 347] width 51 height 21
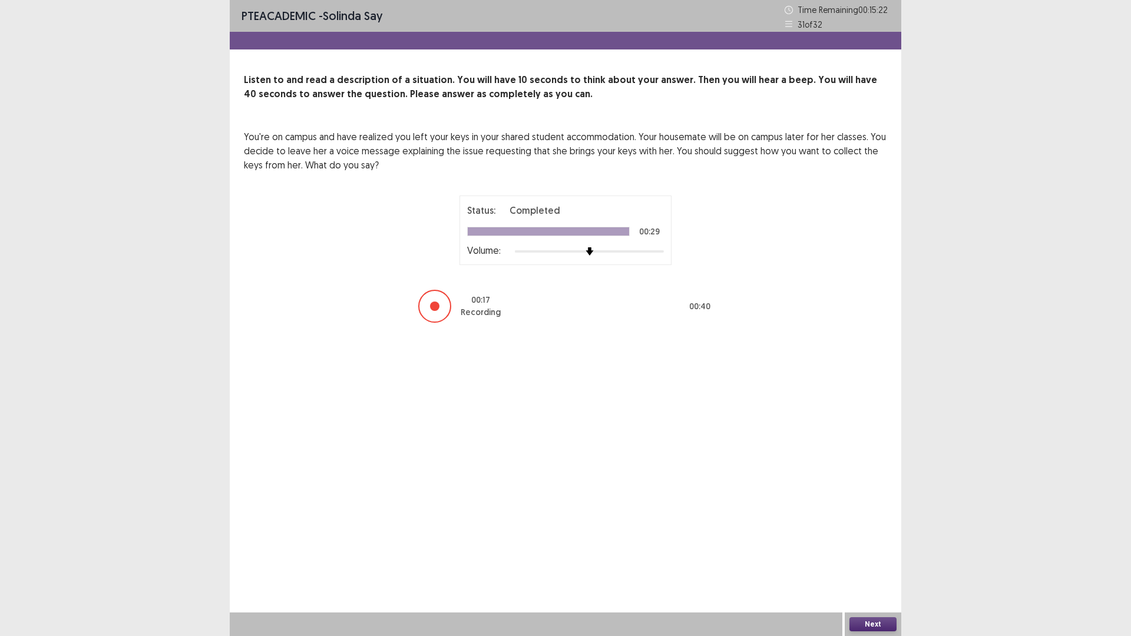
click at [879, 556] on button "Next" at bounding box center [873, 624] width 47 height 14
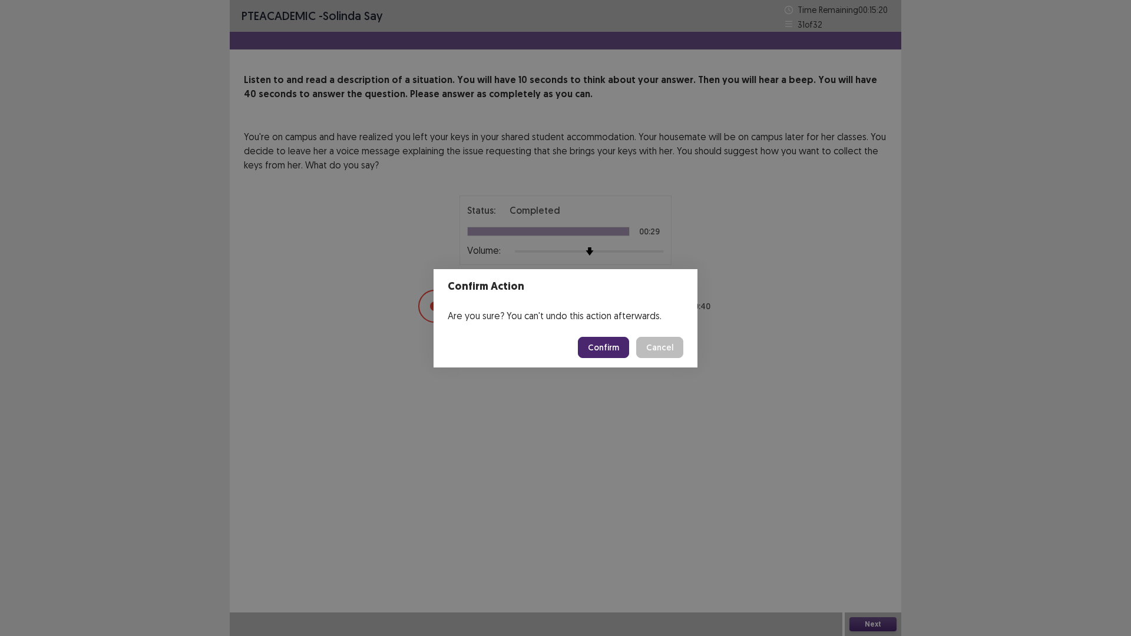
click at [609, 344] on button "Confirm" at bounding box center [603, 347] width 51 height 21
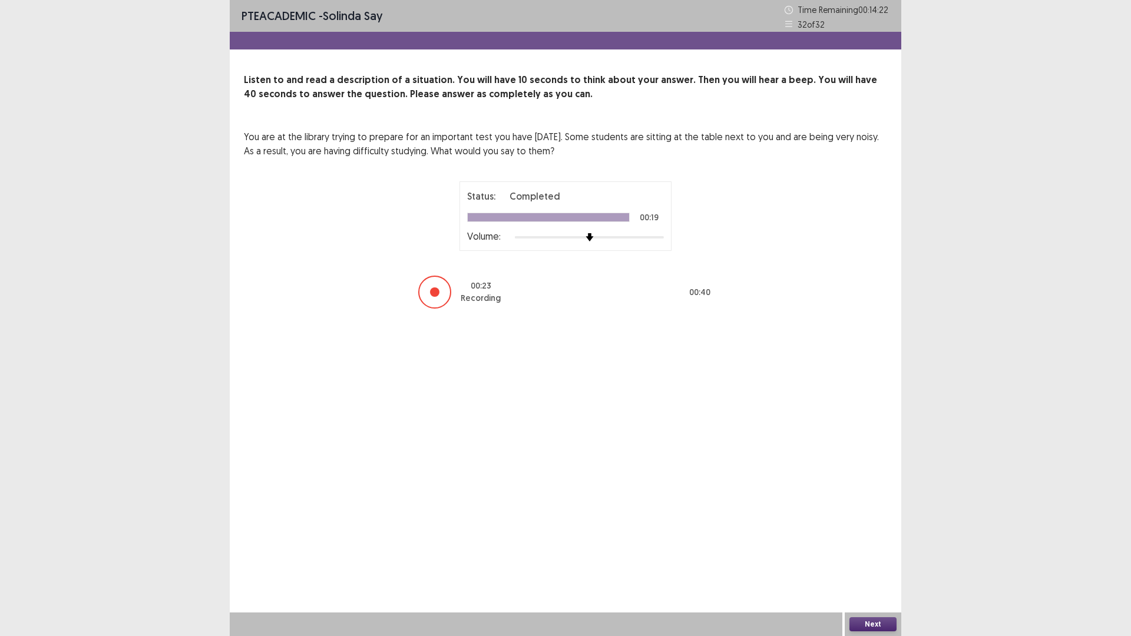
click at [866, 556] on button "Next" at bounding box center [873, 624] width 47 height 14
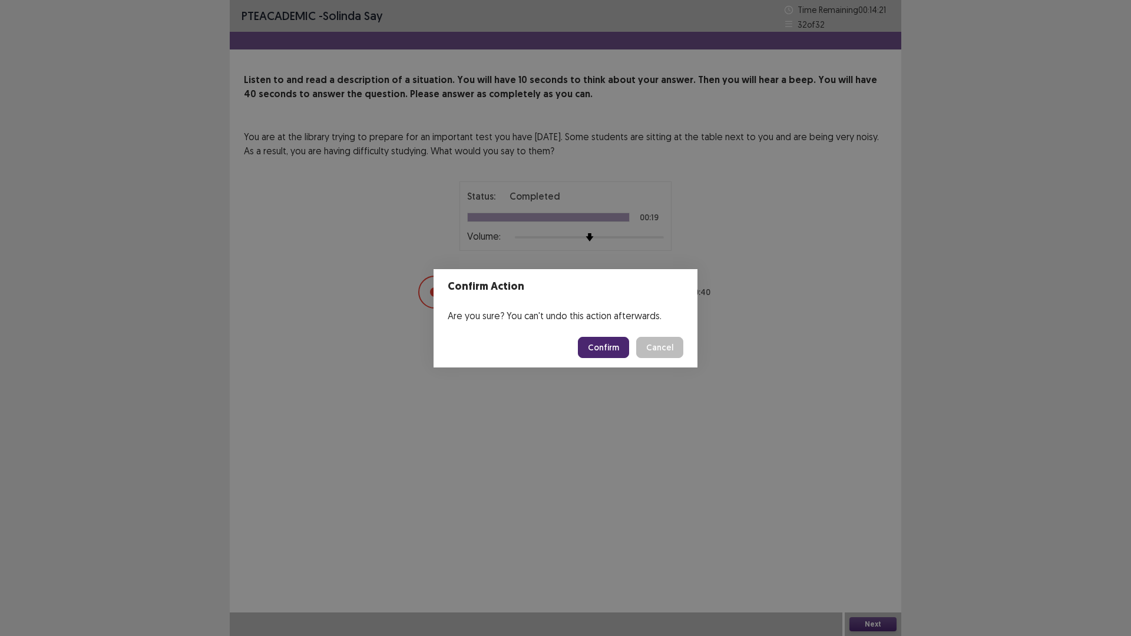
click at [600, 339] on button "Confirm" at bounding box center [603, 347] width 51 height 21
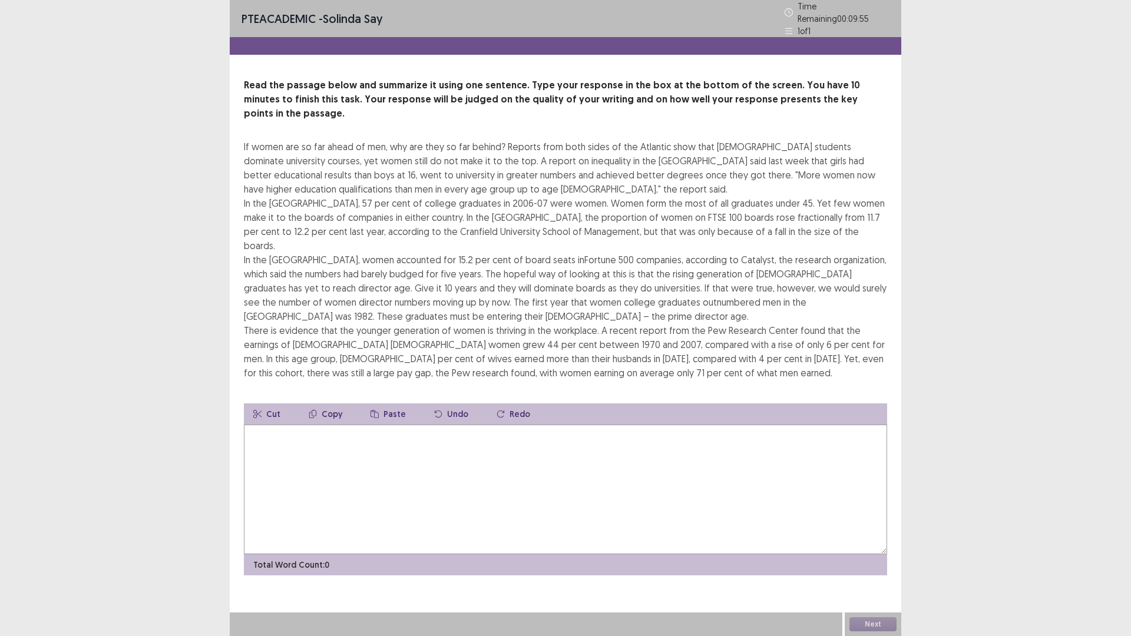
click at [283, 425] on textarea at bounding box center [565, 490] width 643 height 130
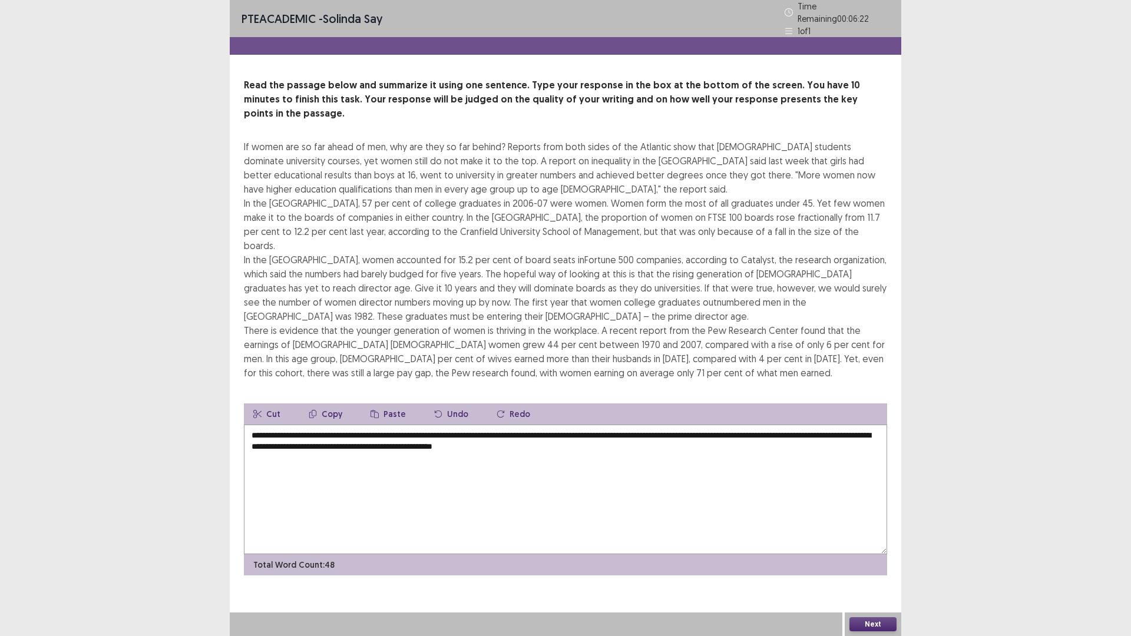
click at [542, 425] on textarea "**********" at bounding box center [565, 490] width 643 height 130
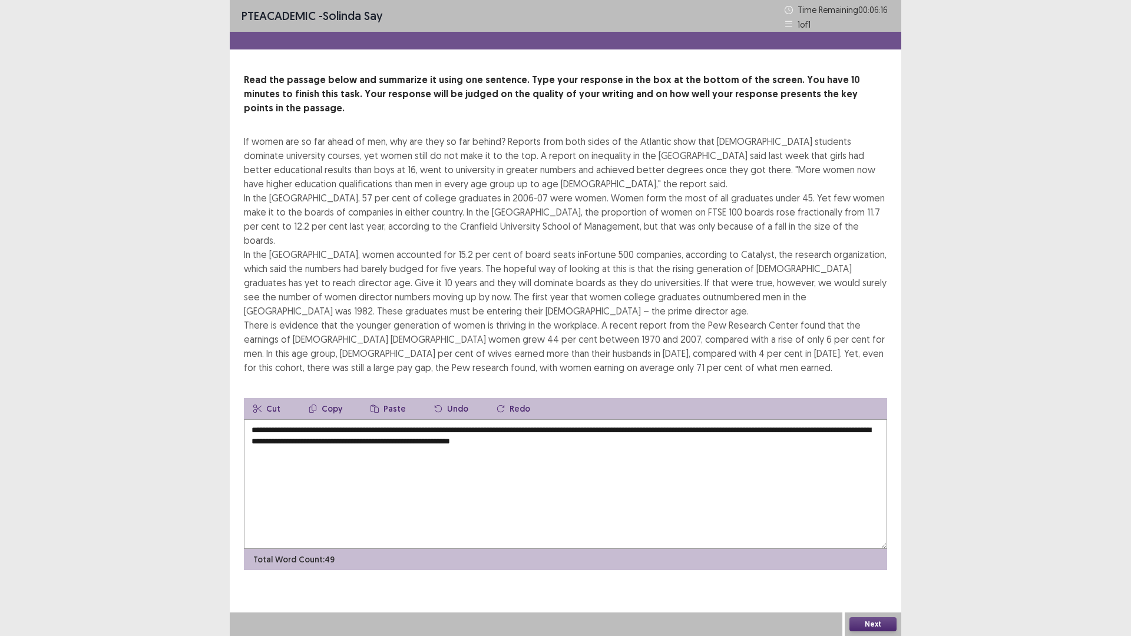
click at [625, 419] on textarea "**********" at bounding box center [565, 484] width 643 height 130
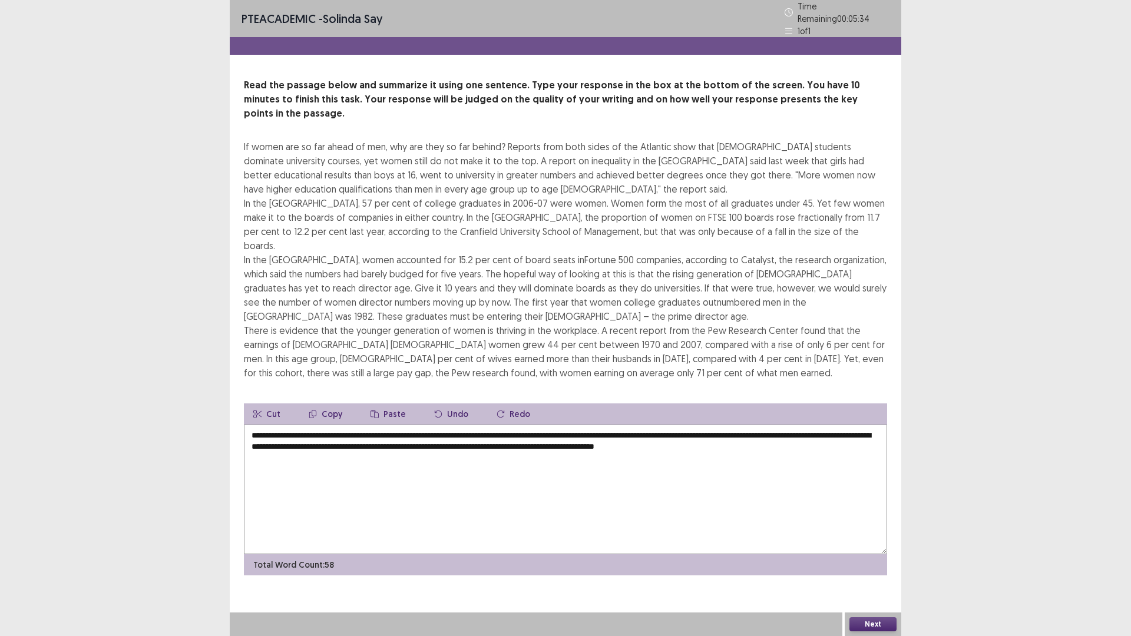
click at [368, 425] on textarea "**********" at bounding box center [565, 490] width 643 height 130
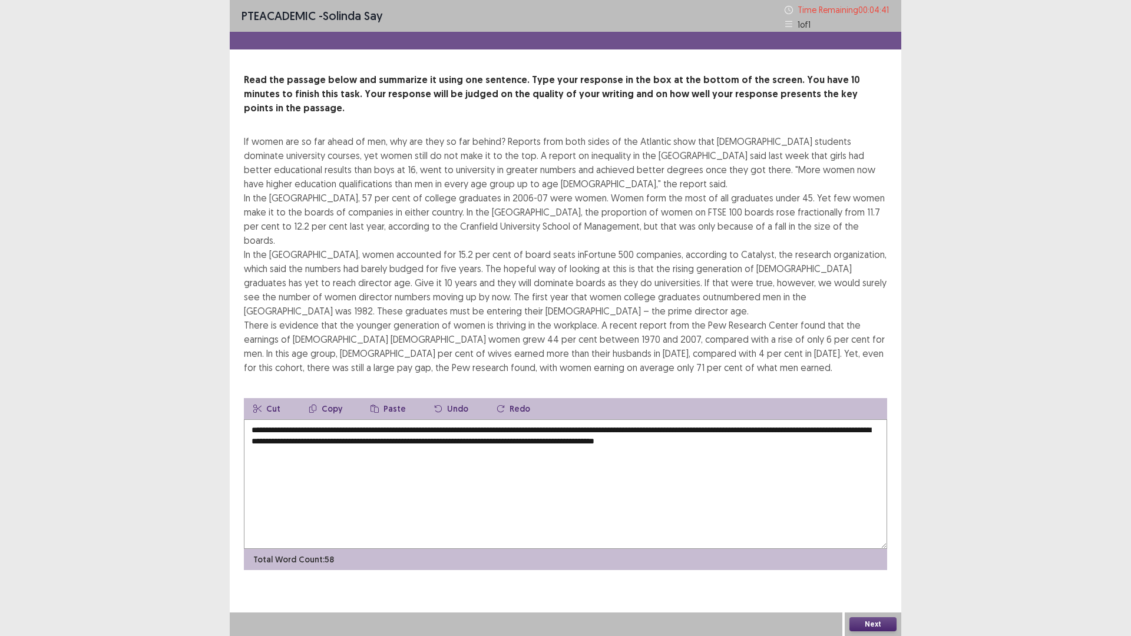
type textarea "**********"
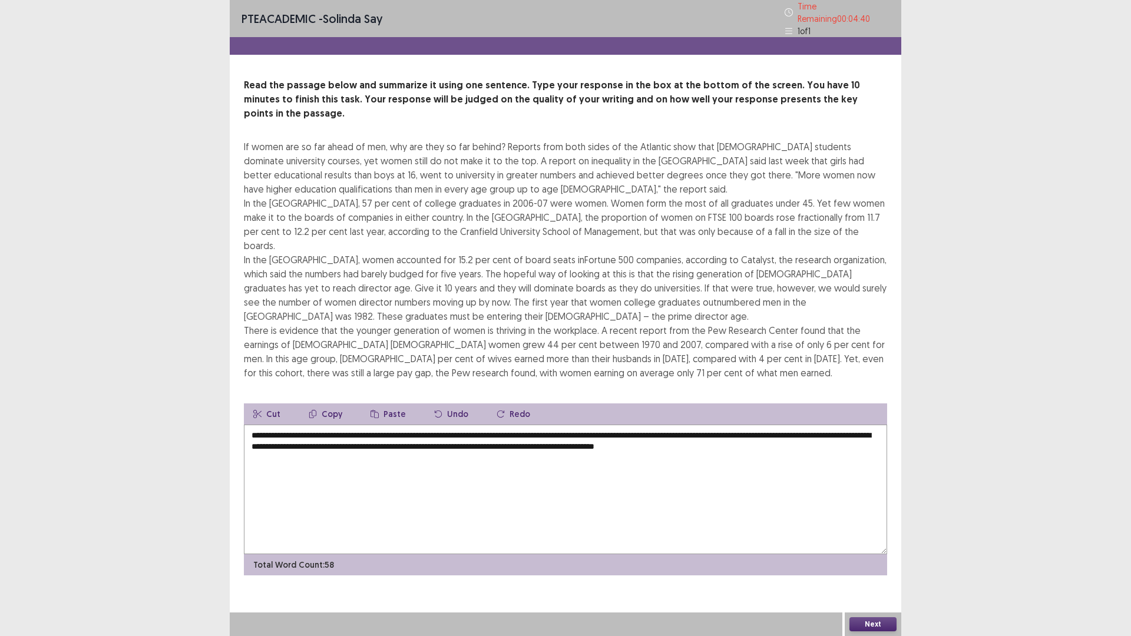
click at [883, 556] on button "Next" at bounding box center [873, 624] width 47 height 14
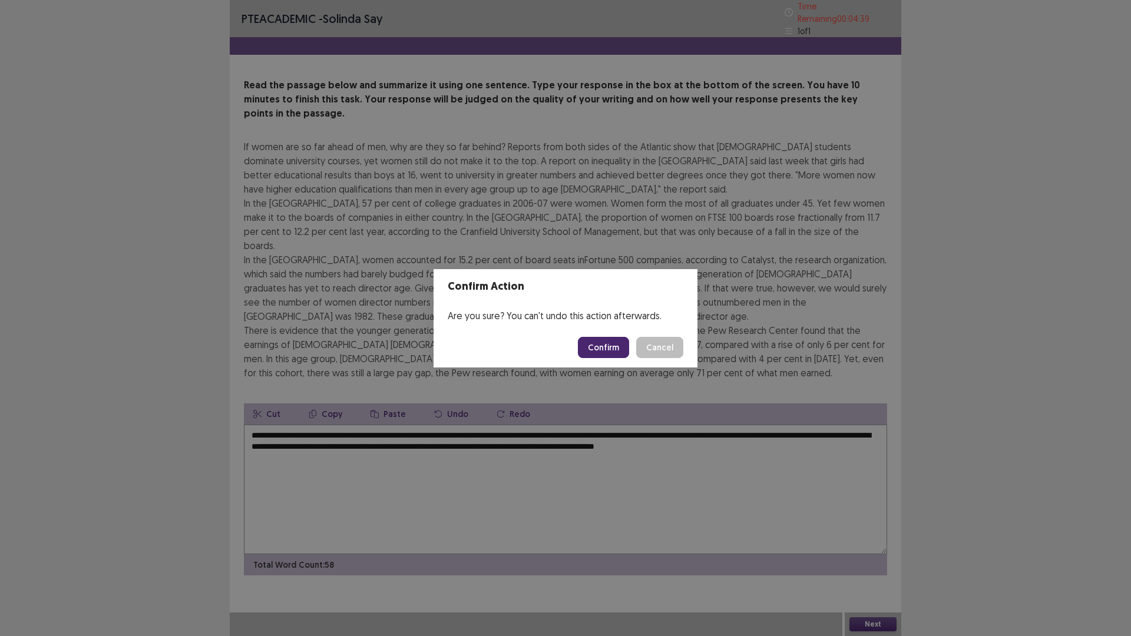
click at [591, 348] on button "Confirm" at bounding box center [603, 347] width 51 height 21
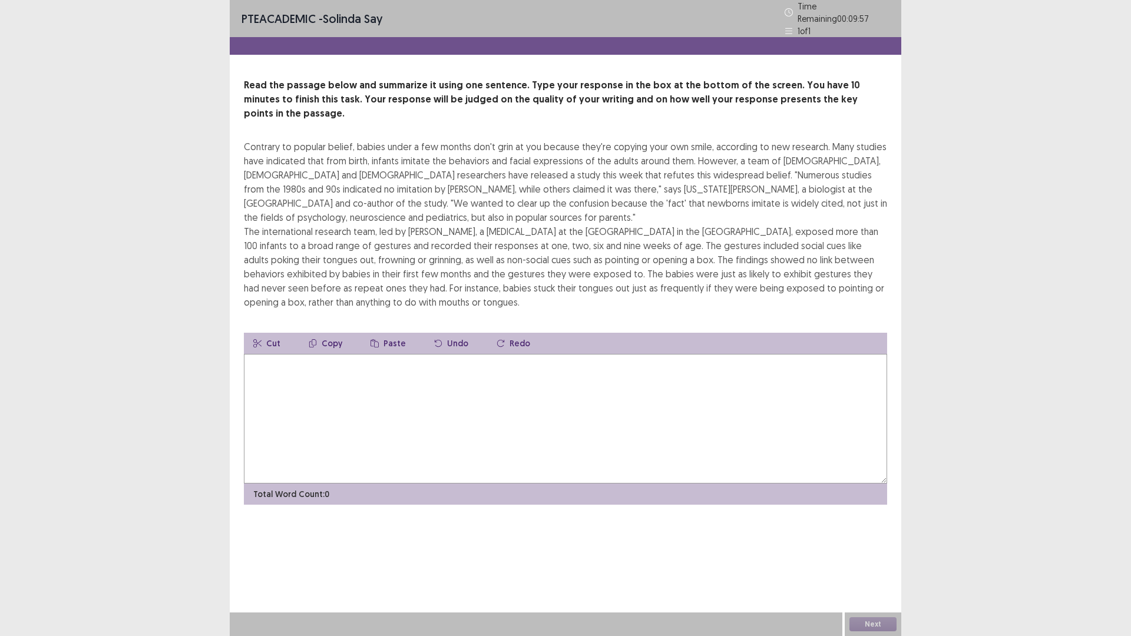
click at [375, 380] on textarea at bounding box center [565, 419] width 643 height 130
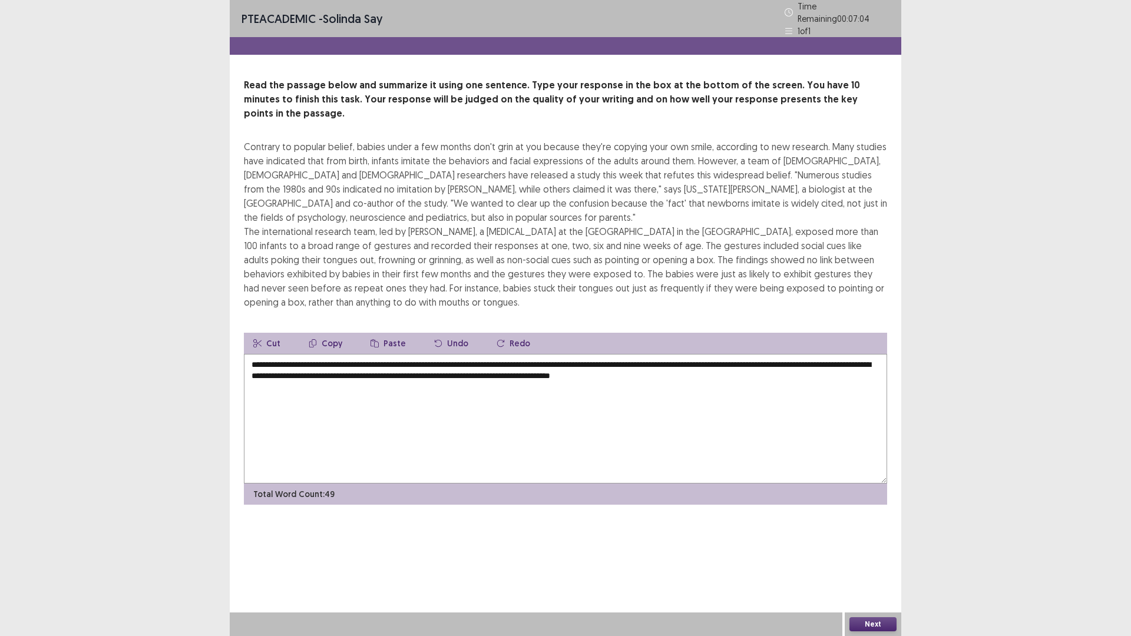
click at [713, 358] on textarea "**********" at bounding box center [565, 419] width 643 height 130
click at [758, 358] on textarea "**********" at bounding box center [565, 419] width 643 height 130
type textarea "**********"
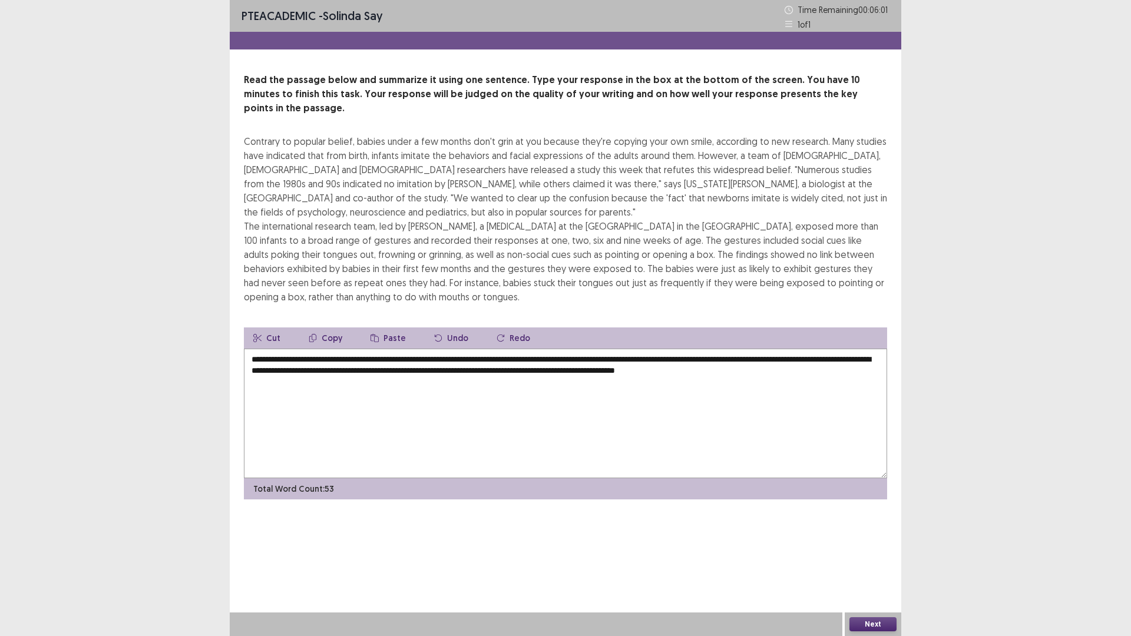
click at [865, 556] on button "Next" at bounding box center [873, 624] width 47 height 14
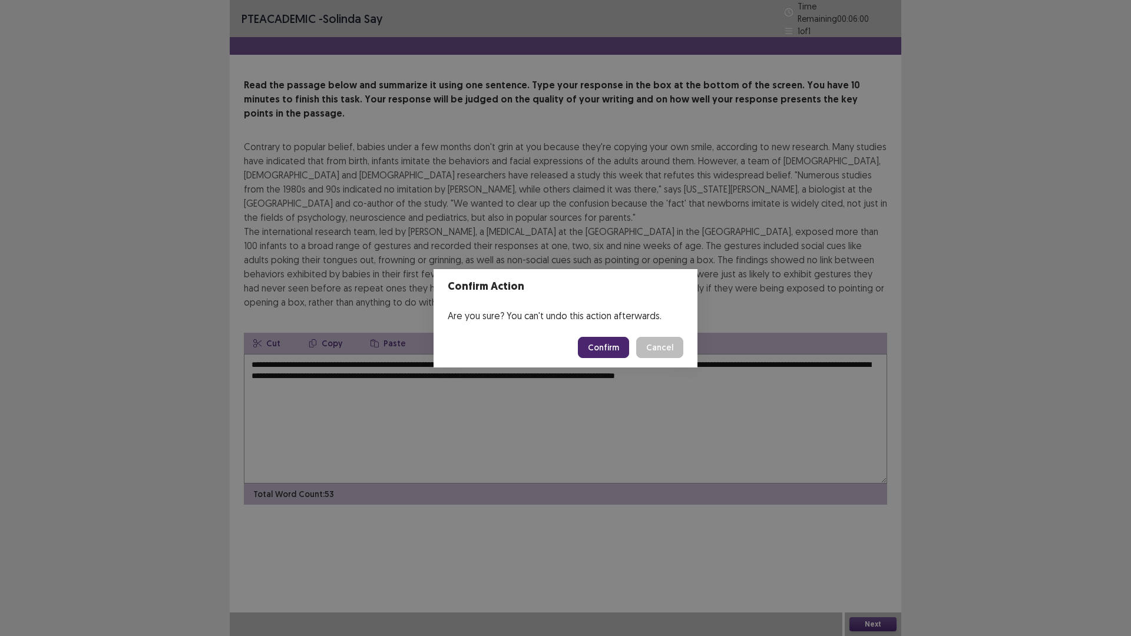
click at [600, 343] on button "Confirm" at bounding box center [603, 347] width 51 height 21
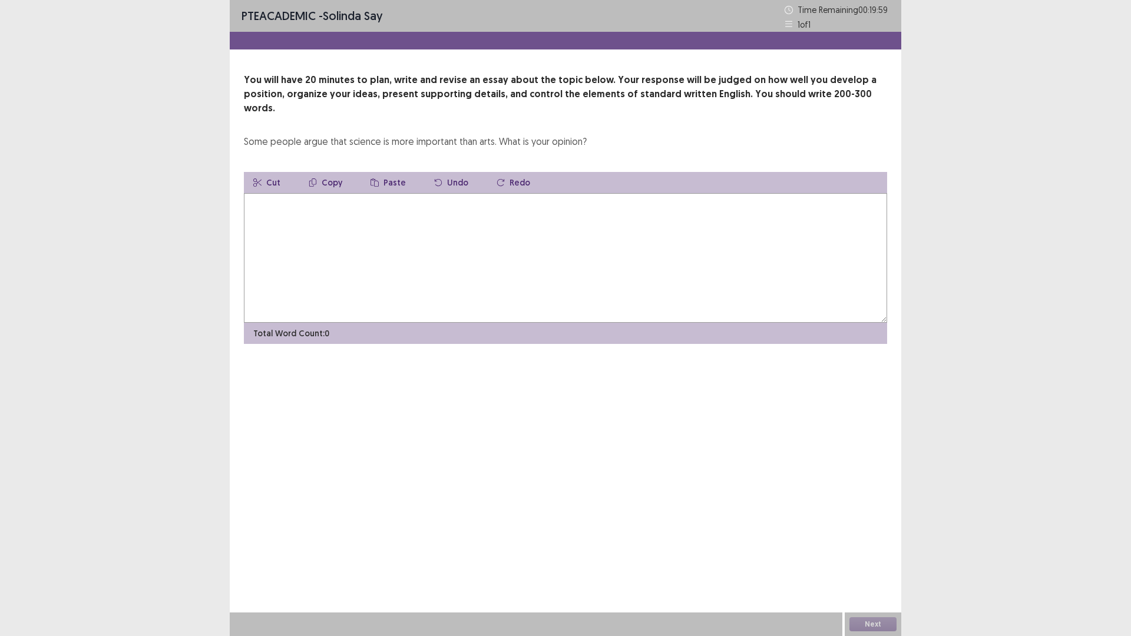
click at [487, 224] on textarea at bounding box center [565, 258] width 643 height 130
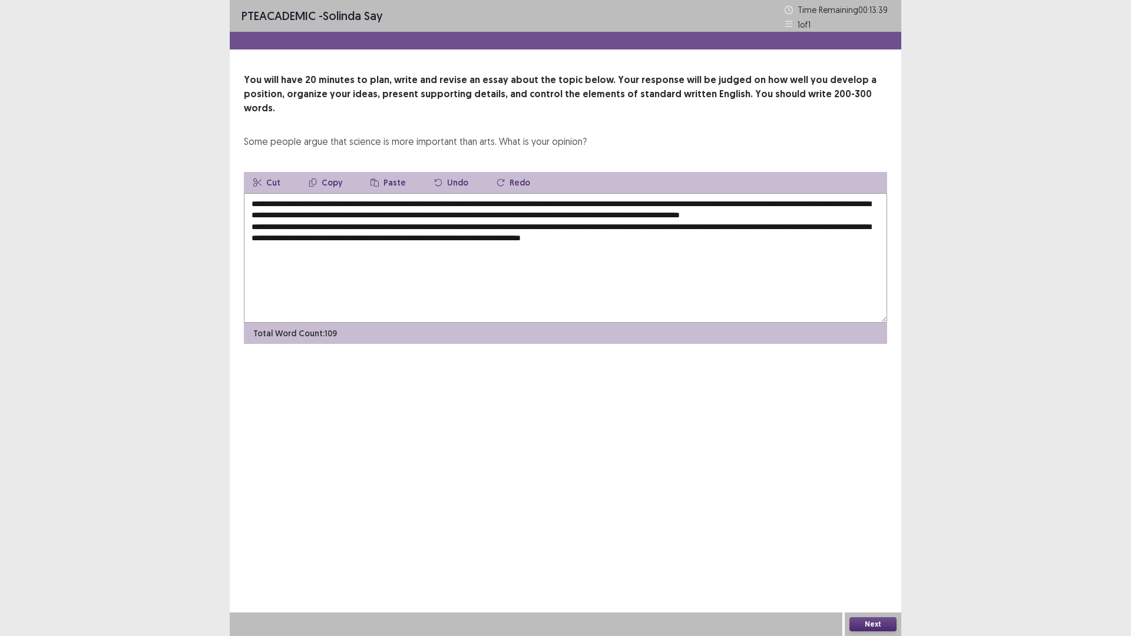
click at [667, 236] on textarea "**********" at bounding box center [565, 258] width 643 height 130
click at [759, 240] on textarea "**********" at bounding box center [565, 258] width 643 height 130
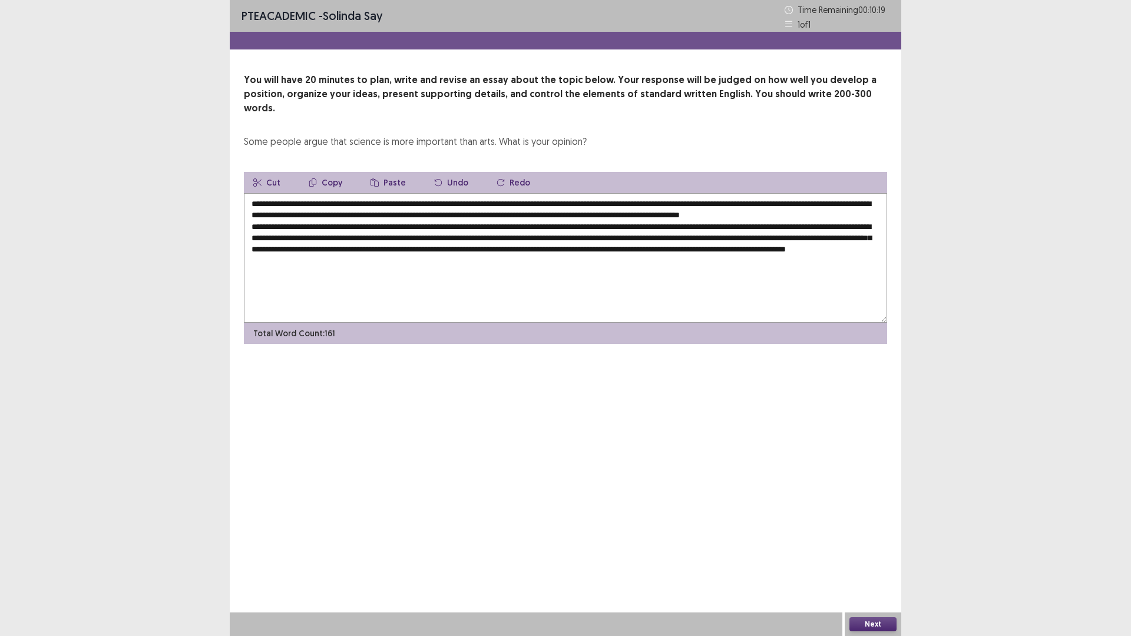
click at [627, 222] on textarea "**********" at bounding box center [565, 258] width 643 height 130
click at [712, 223] on textarea "**********" at bounding box center [565, 258] width 643 height 130
click at [543, 259] on textarea "**********" at bounding box center [565, 258] width 643 height 130
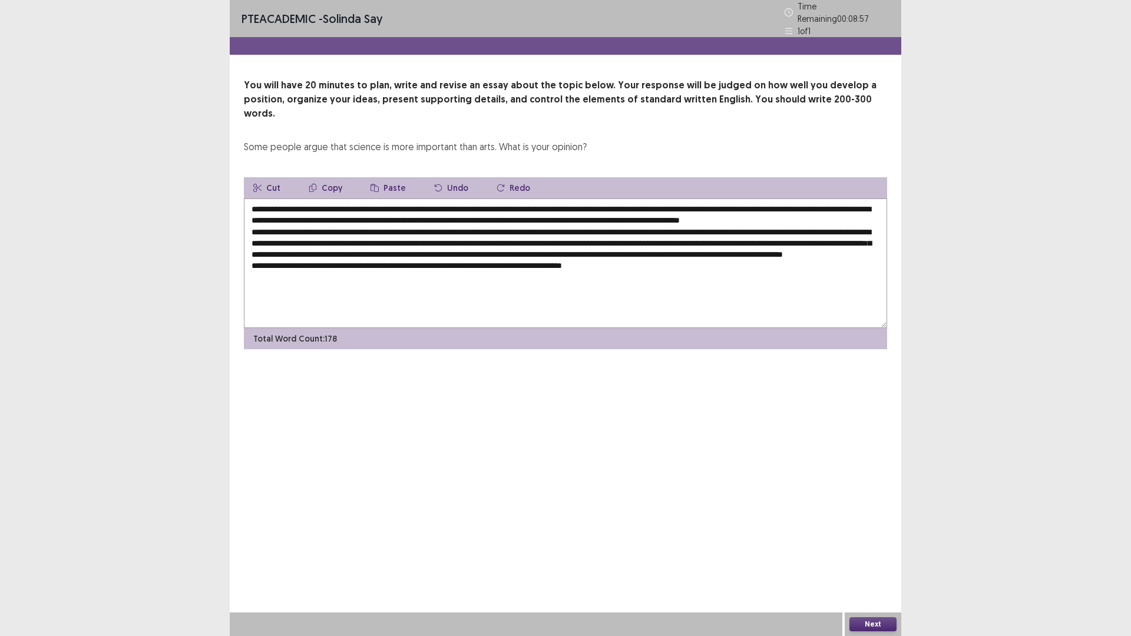
drag, startPoint x: 455, startPoint y: 270, endPoint x: 473, endPoint y: 265, distance: 17.9
click at [458, 269] on textarea at bounding box center [565, 264] width 643 height 130
click at [639, 269] on textarea at bounding box center [565, 264] width 643 height 130
click at [640, 270] on textarea at bounding box center [565, 264] width 643 height 130
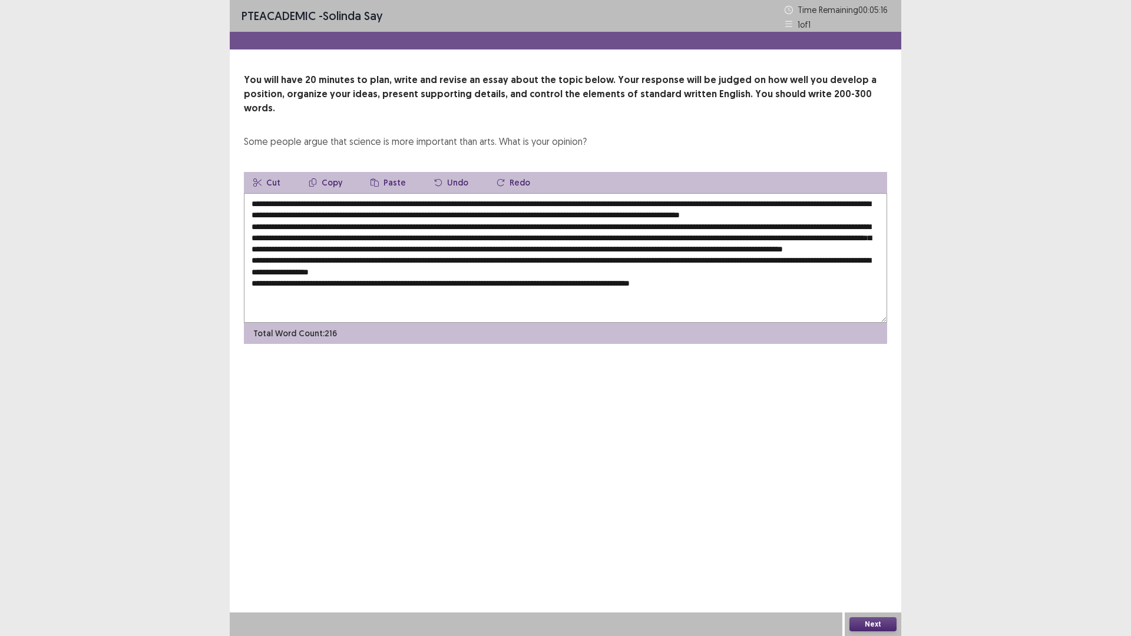
click at [613, 295] on textarea at bounding box center [565, 258] width 643 height 130
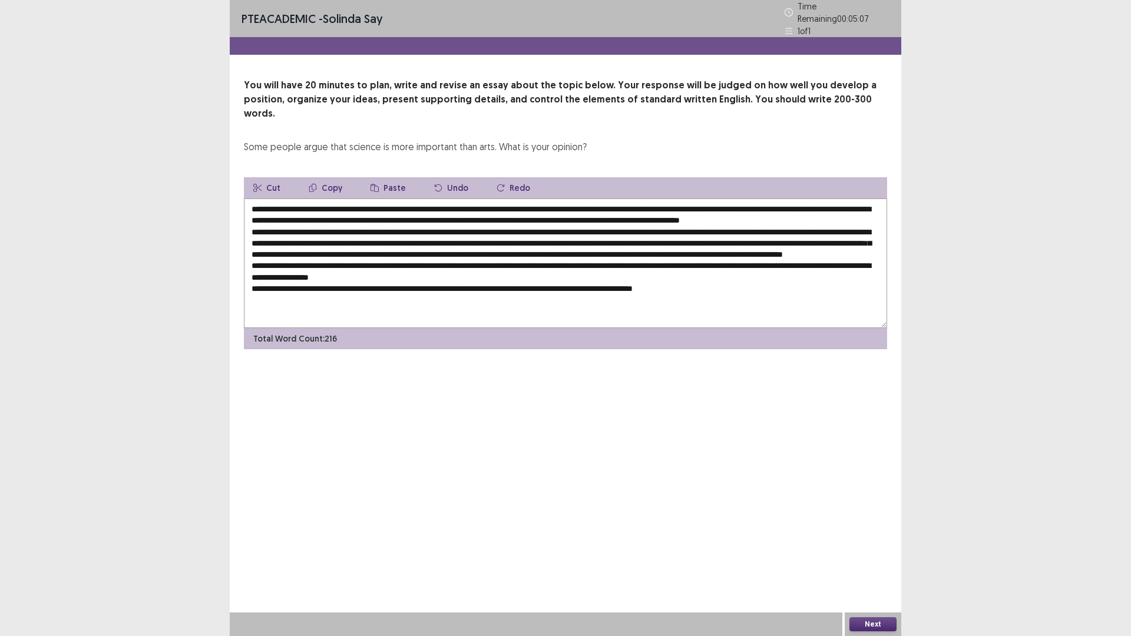
click at [389, 203] on textarea at bounding box center [565, 264] width 643 height 130
click at [664, 199] on textarea at bounding box center [565, 264] width 643 height 130
click at [658, 203] on textarea at bounding box center [565, 264] width 643 height 130
click at [582, 295] on textarea at bounding box center [565, 264] width 643 height 130
type textarea "**********"
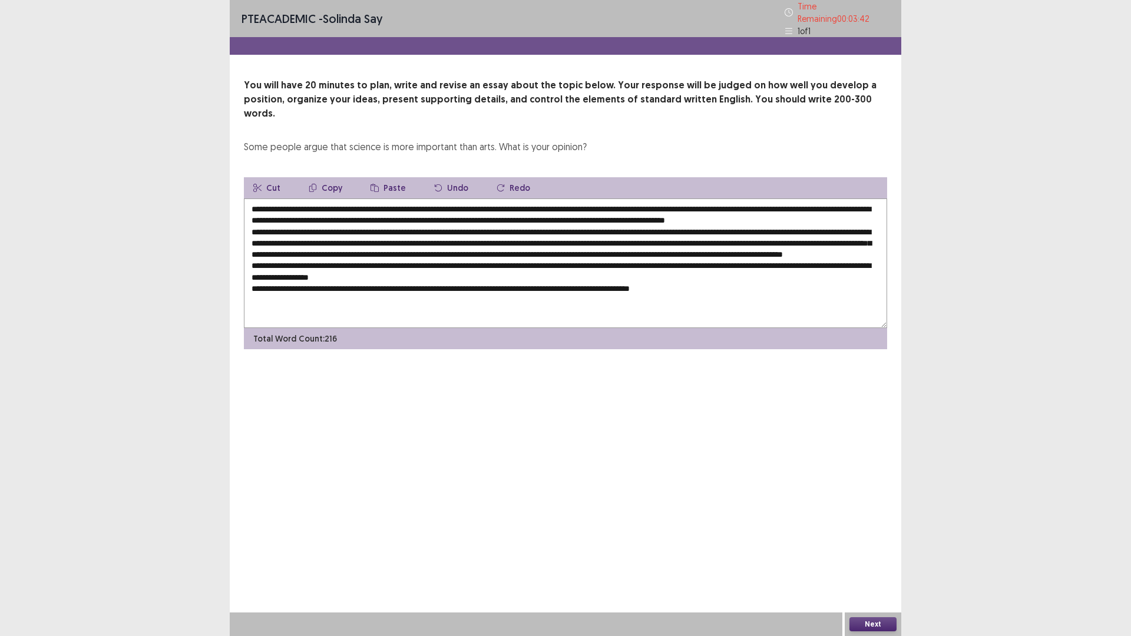
click at [880, 556] on button "Next" at bounding box center [873, 624] width 47 height 14
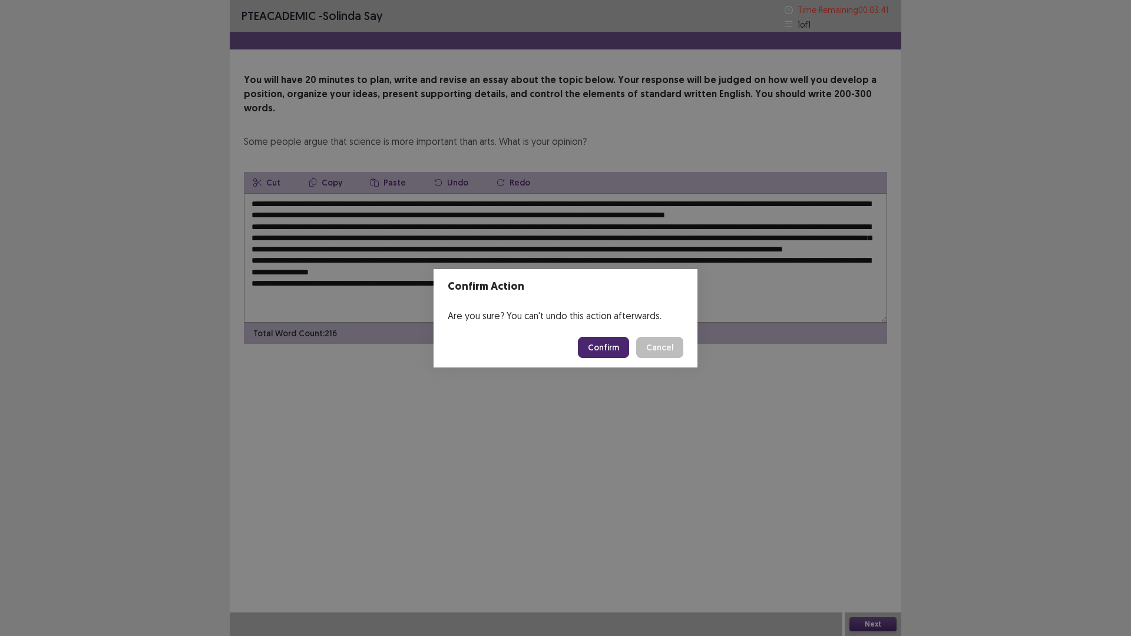
click at [622, 349] on button "Confirm" at bounding box center [603, 347] width 51 height 21
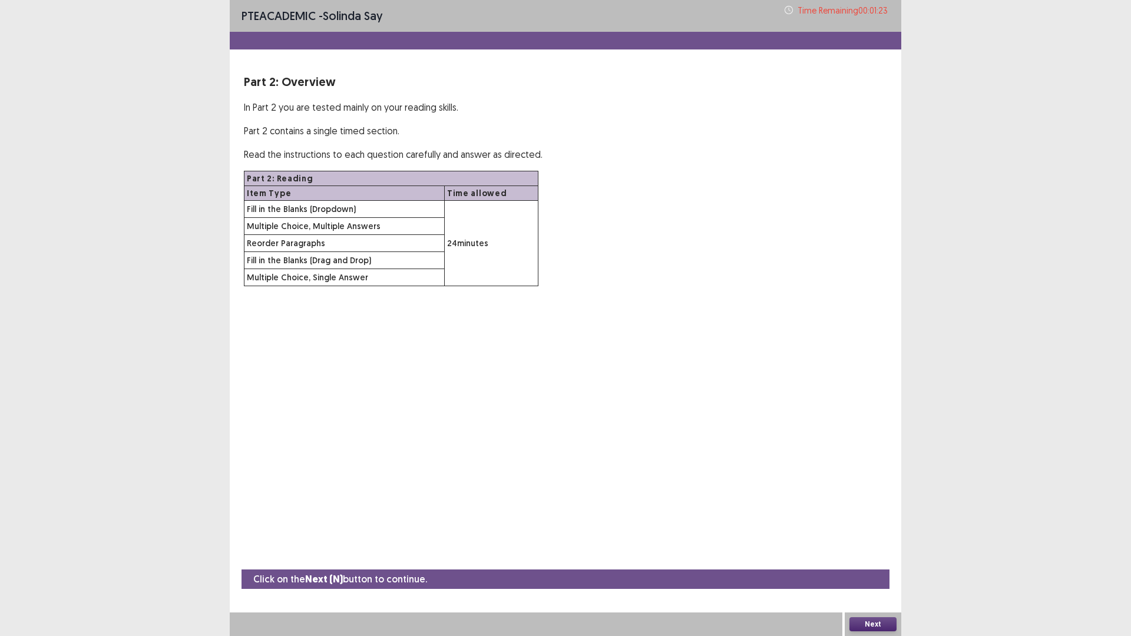
click at [865, 556] on button "Next" at bounding box center [873, 624] width 47 height 14
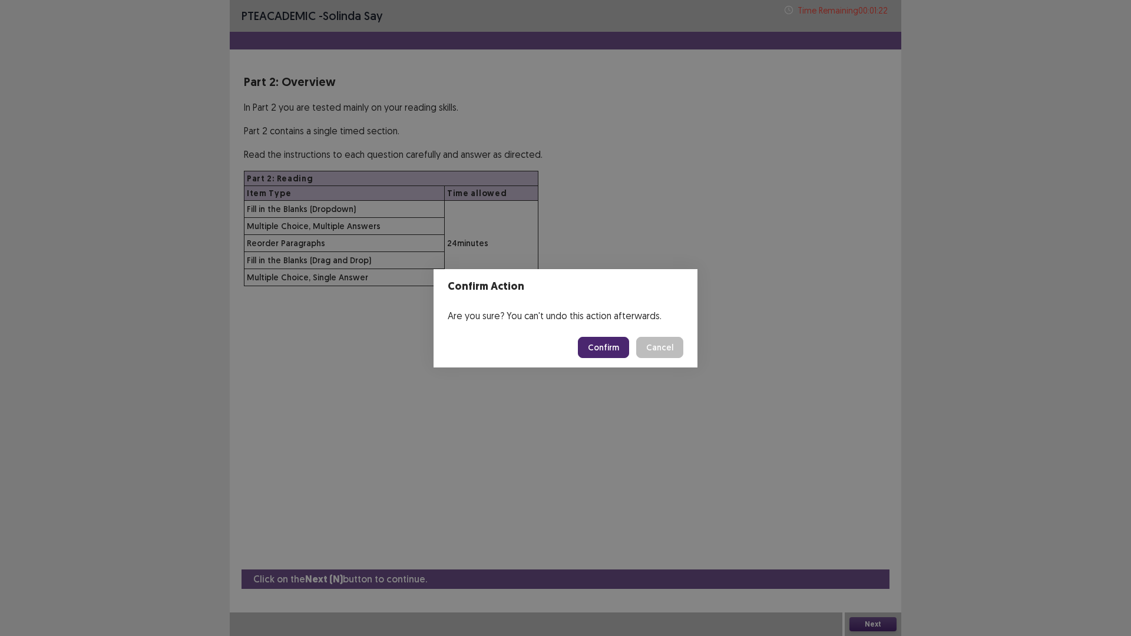
click at [606, 341] on button "Confirm" at bounding box center [603, 347] width 51 height 21
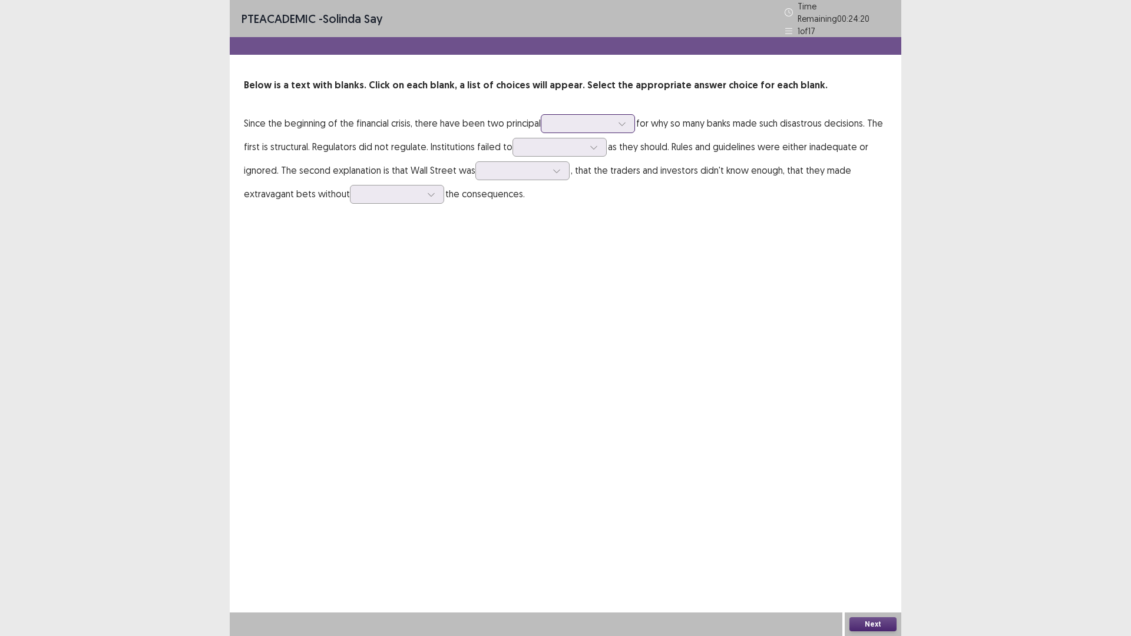
click at [598, 118] on div at bounding box center [581, 123] width 61 height 11
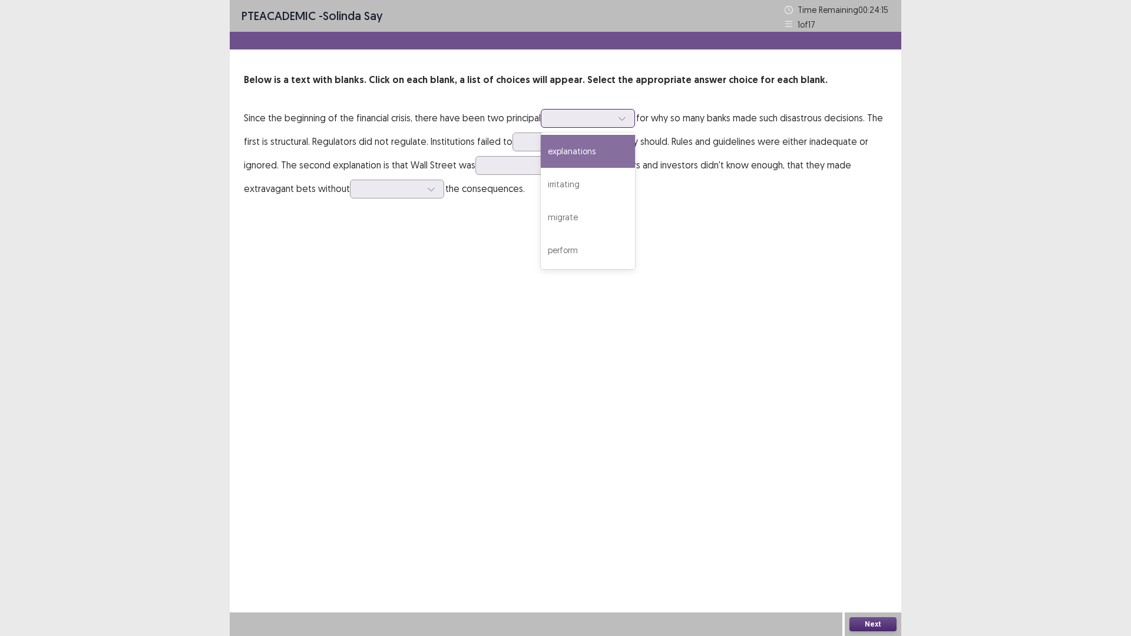
click at [600, 156] on div "explanations" at bounding box center [588, 151] width 94 height 33
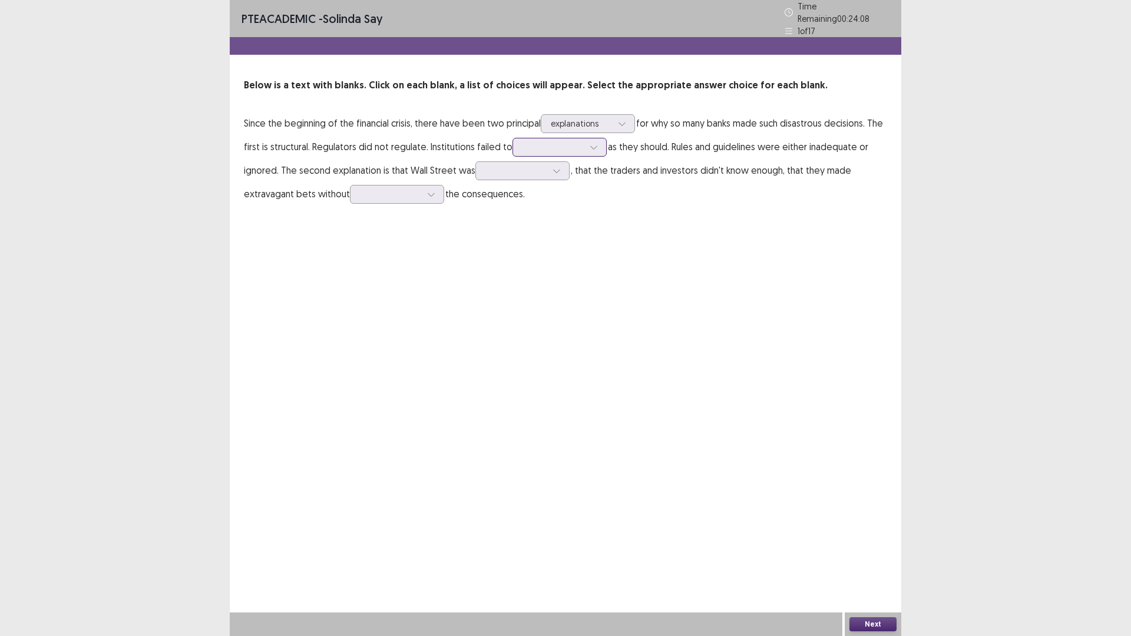
click at [526, 141] on div at bounding box center [553, 146] width 61 height 11
click at [576, 210] on div "function" at bounding box center [560, 213] width 94 height 33
click at [488, 169] on div at bounding box center [515, 170] width 61 height 11
click at [502, 286] on div "identified" at bounding box center [522, 302] width 94 height 33
click at [384, 189] on div at bounding box center [390, 194] width 61 height 11
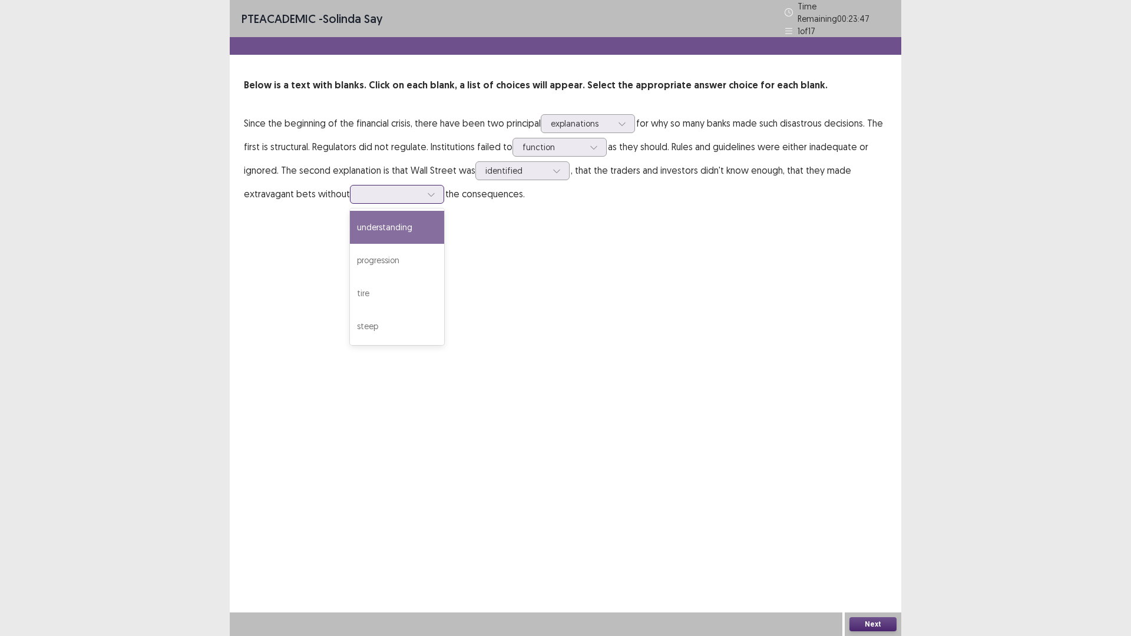
click at [379, 220] on div "understanding" at bounding box center [397, 227] width 94 height 33
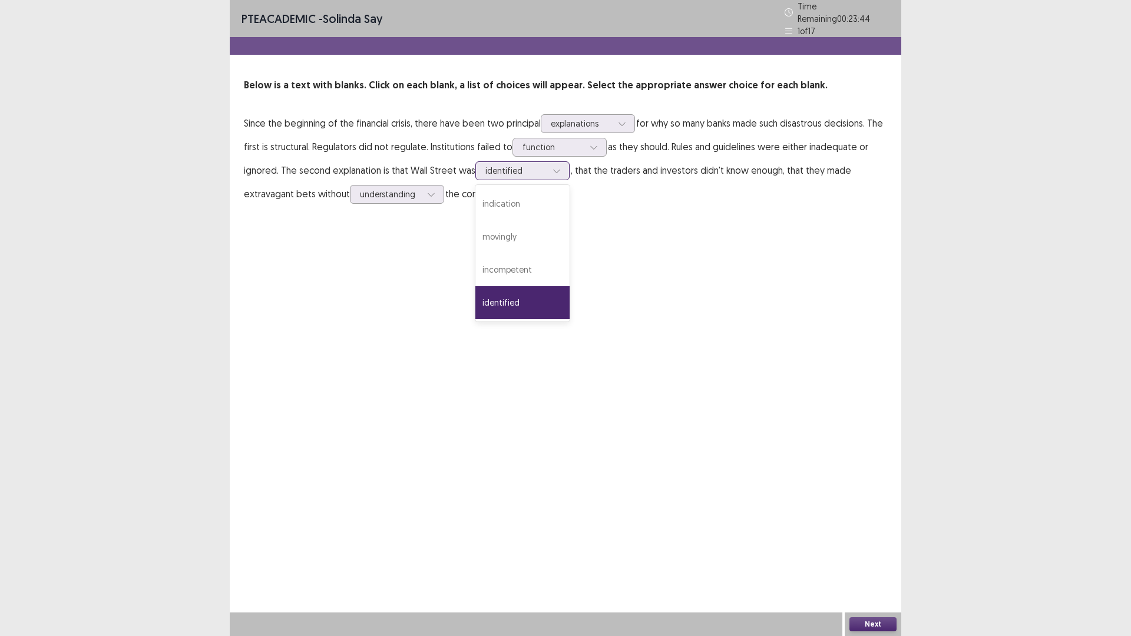
click at [544, 168] on div at bounding box center [515, 170] width 61 height 11
click at [516, 256] on div "incompetent" at bounding box center [522, 269] width 94 height 33
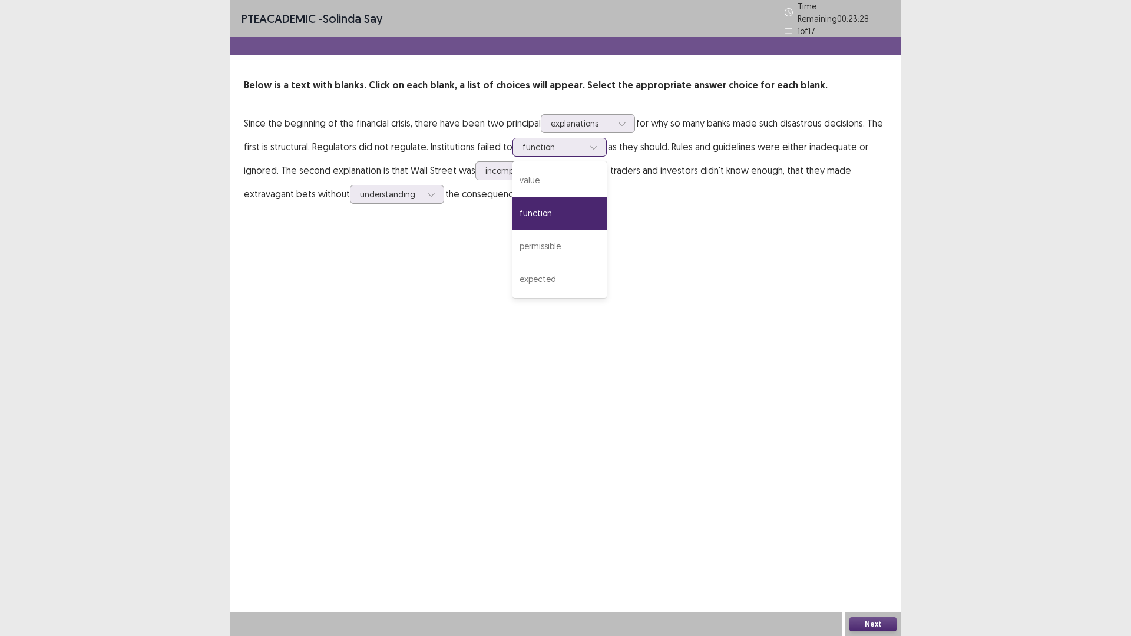
click at [539, 141] on div at bounding box center [553, 146] width 61 height 11
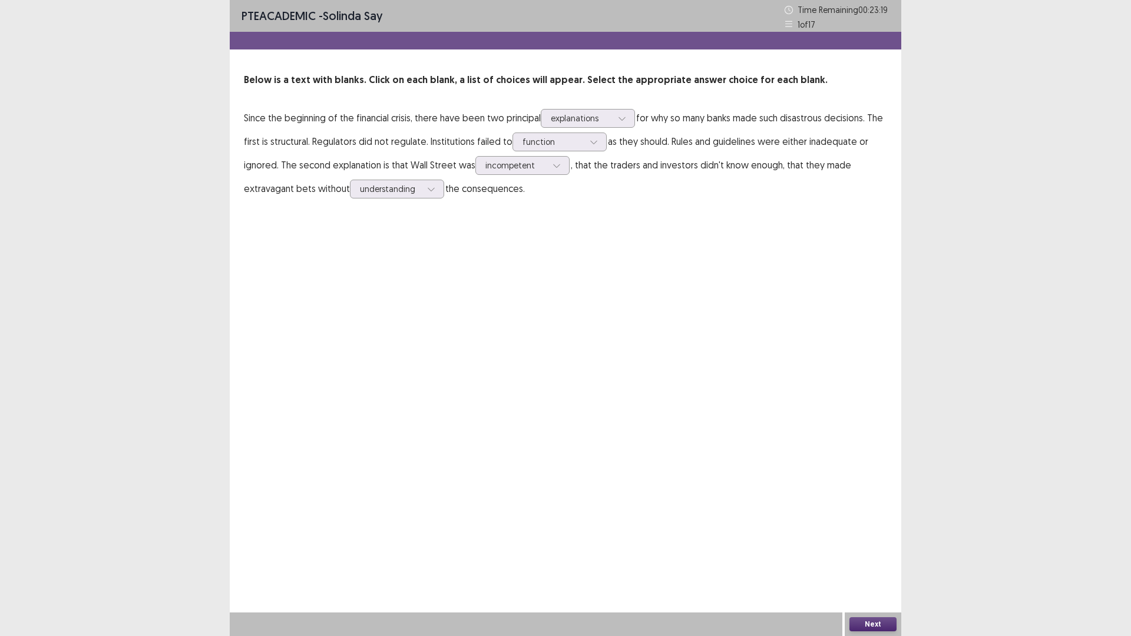
click at [457, 256] on div "PTE academic - solinda say Time Remaining 00 : 23 : 19 1 of 17 Below is a text …" at bounding box center [566, 318] width 672 height 636
click at [554, 163] on icon at bounding box center [557, 165] width 8 height 8
click at [756, 414] on div "PTE academic - solinda say Time Remaining 00 : 23 : 16 1 of 17 Below is a text …" at bounding box center [566, 318] width 672 height 636
click at [877, 556] on button "Next" at bounding box center [873, 624] width 47 height 14
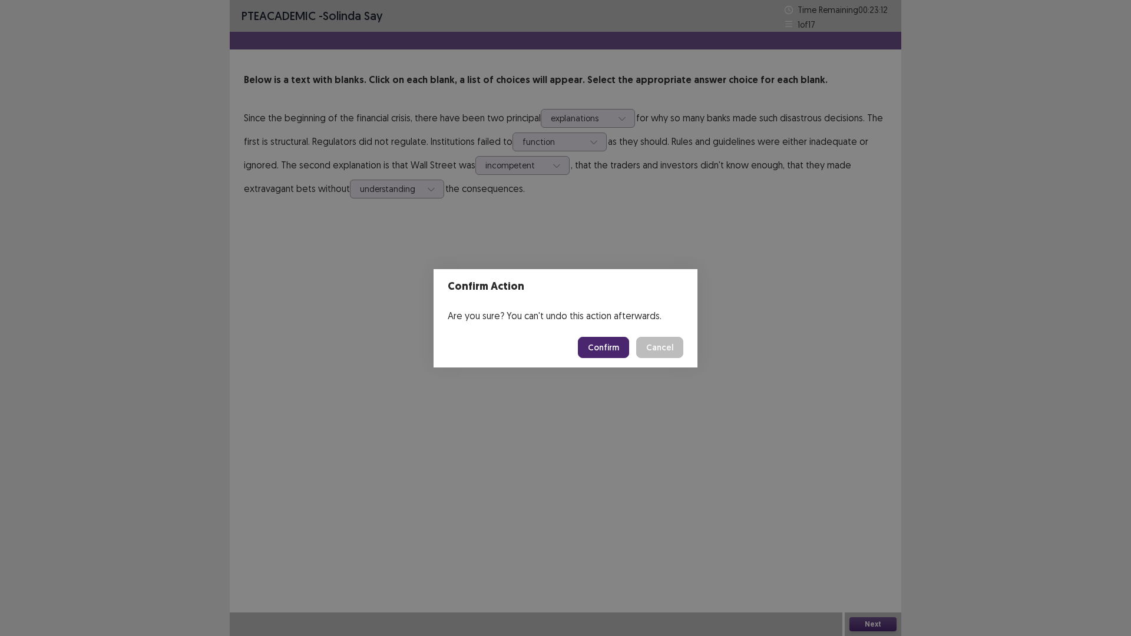
click at [606, 348] on button "Confirm" at bounding box center [603, 347] width 51 height 21
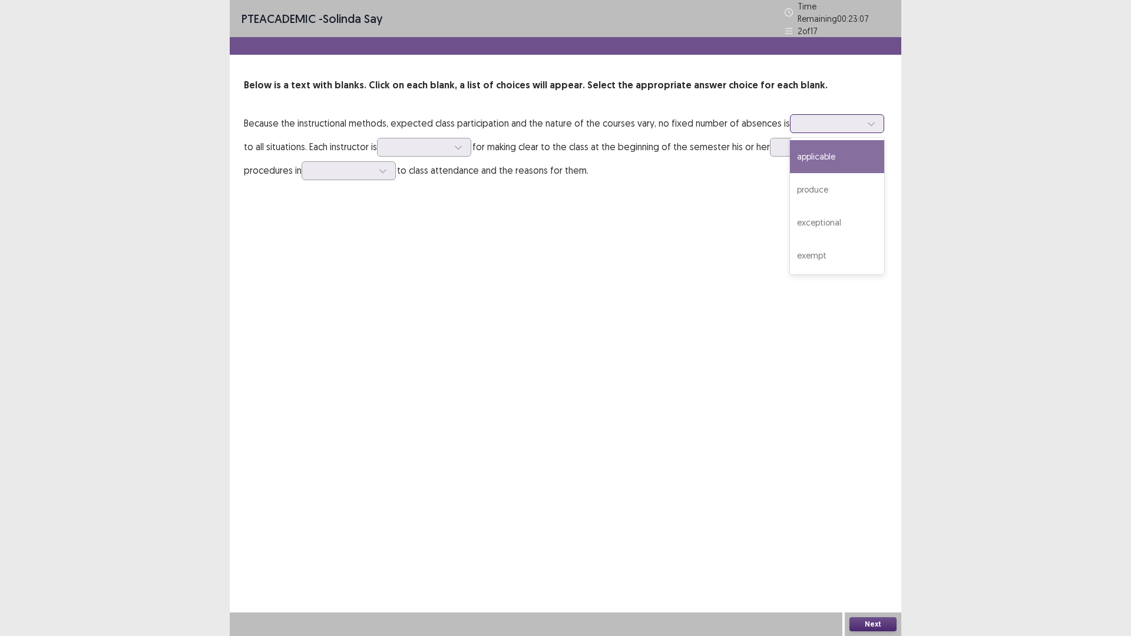
click at [818, 118] on div at bounding box center [830, 123] width 61 height 11
click at [802, 214] on div "exceptional" at bounding box center [837, 222] width 94 height 33
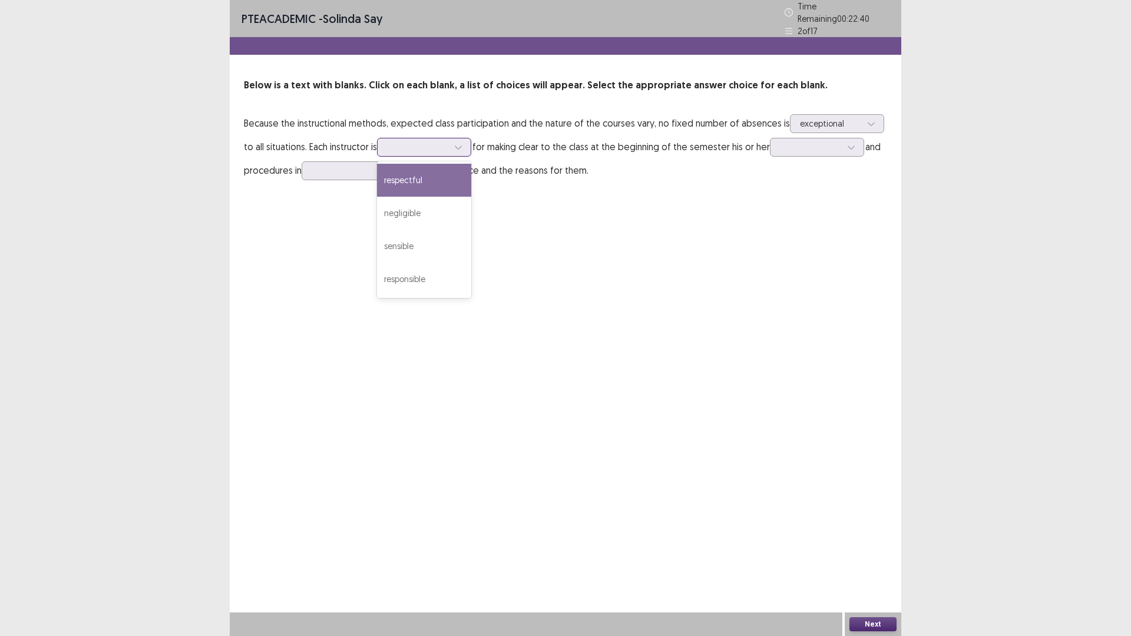
click at [452, 138] on div at bounding box center [424, 147] width 94 height 19
click at [401, 275] on div "responsible" at bounding box center [424, 279] width 94 height 33
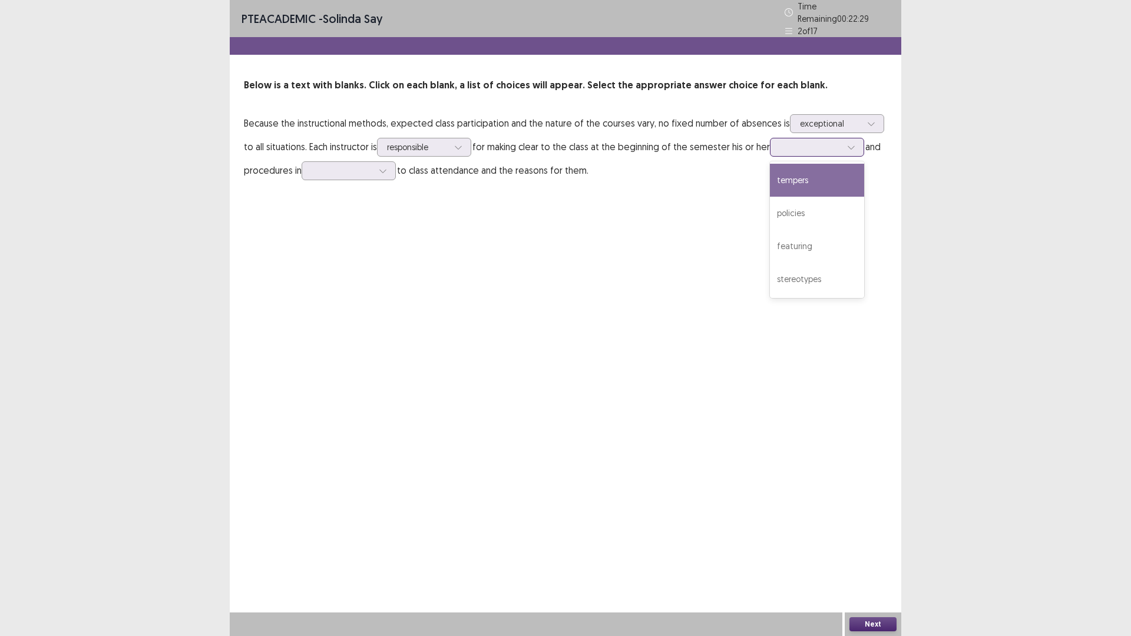
click at [794, 145] on div at bounding box center [810, 146] width 61 height 11
click at [797, 205] on div "policies" at bounding box center [817, 213] width 94 height 33
click at [374, 171] on div at bounding box center [342, 171] width 64 height 14
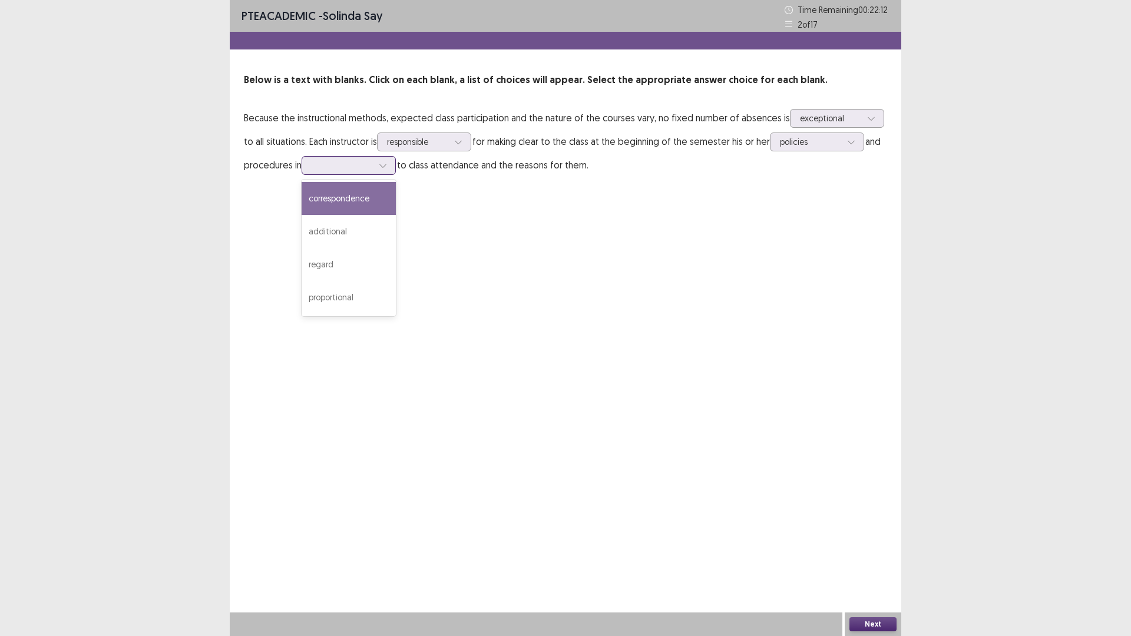
click at [338, 203] on div "correspondence" at bounding box center [349, 198] width 94 height 33
click at [886, 556] on button "Next" at bounding box center [873, 624] width 47 height 14
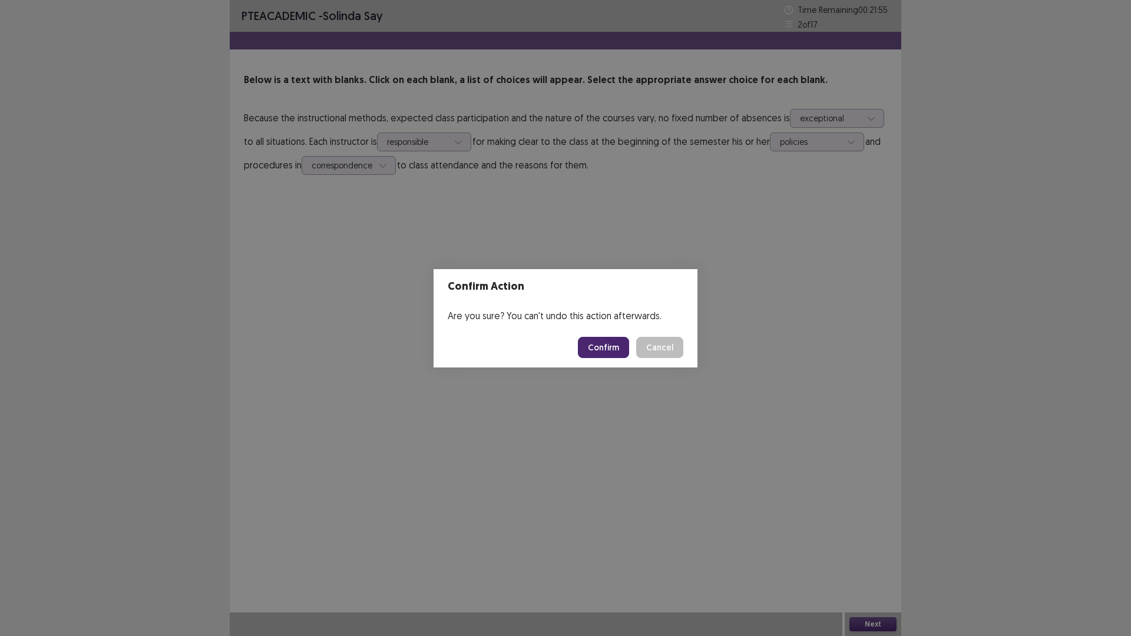
click at [613, 347] on button "Confirm" at bounding box center [603, 347] width 51 height 21
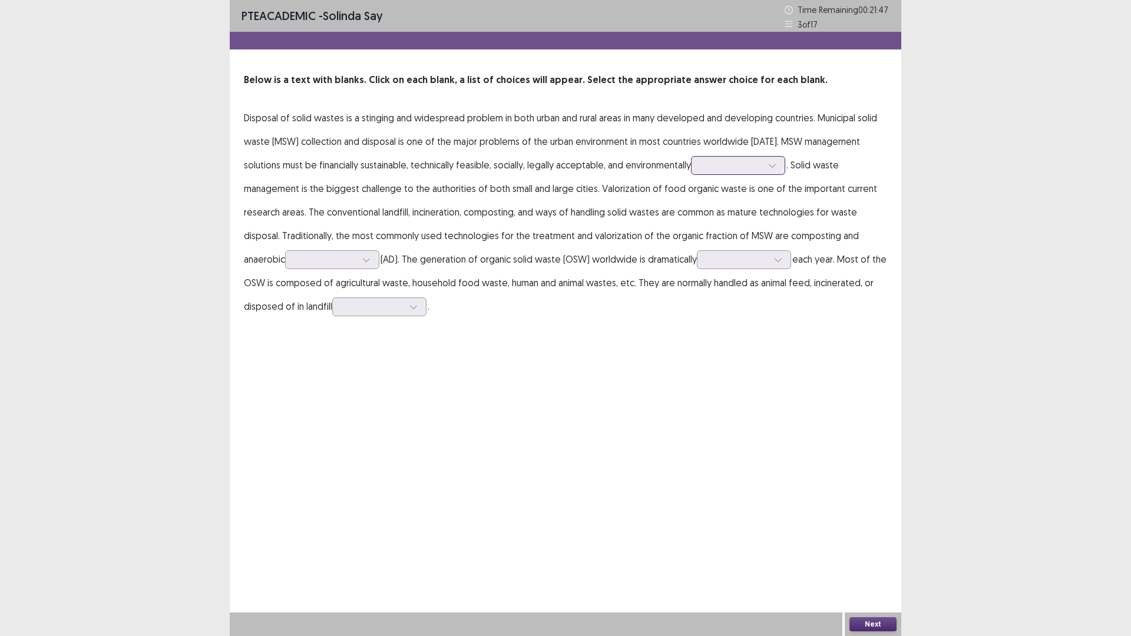
click at [735, 171] on div at bounding box center [731, 165] width 61 height 11
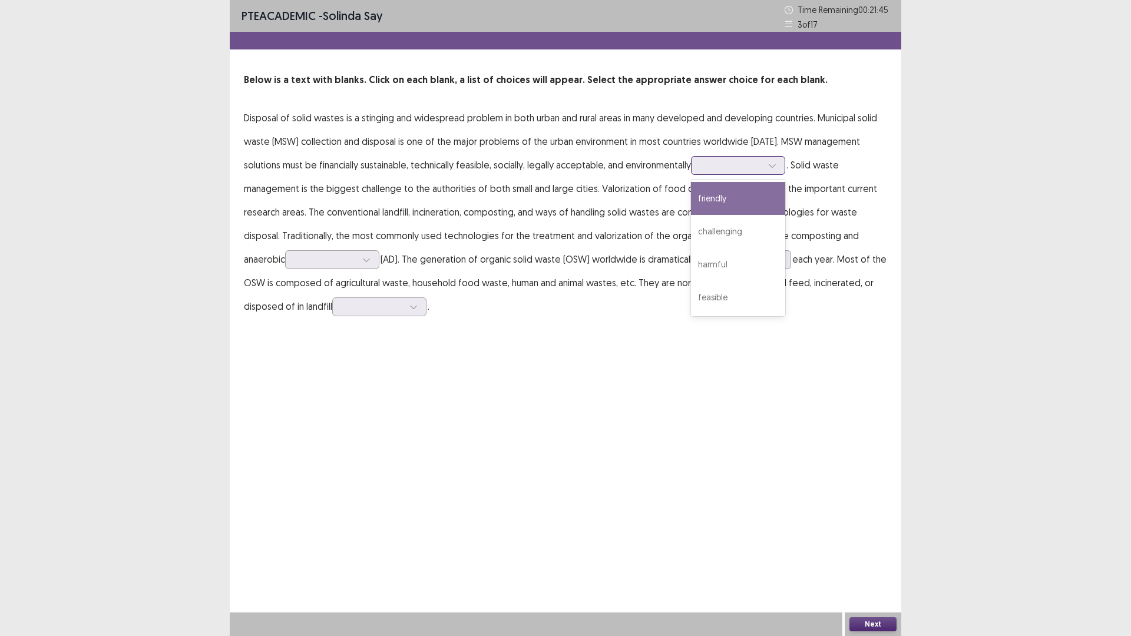
click at [732, 199] on div "friendly" at bounding box center [738, 198] width 94 height 33
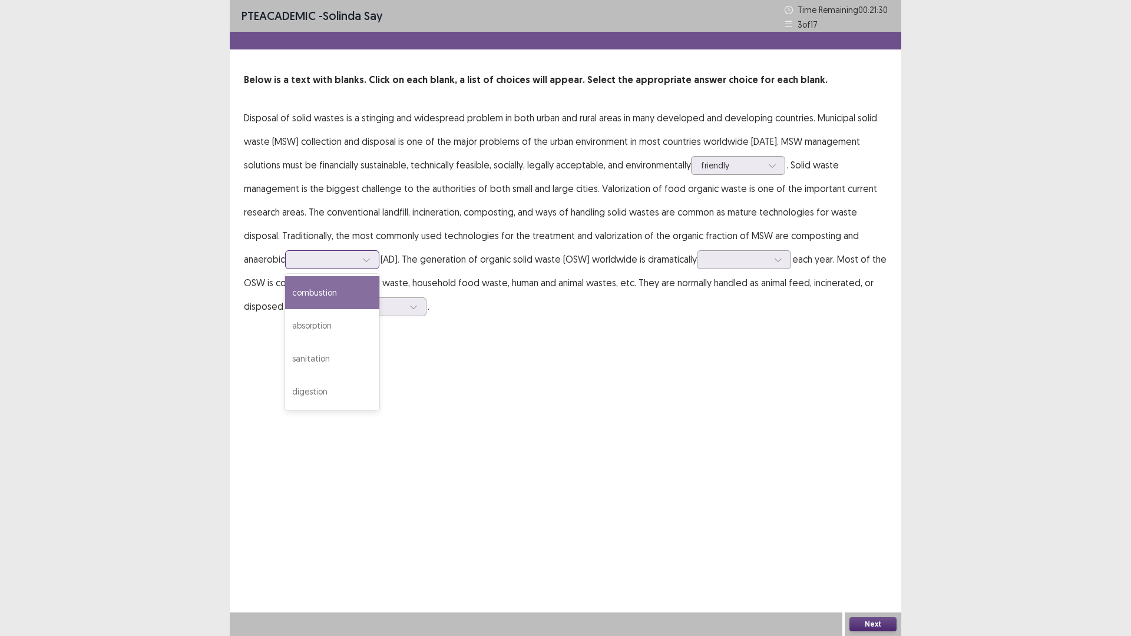
click at [347, 255] on div at bounding box center [325, 259] width 61 height 11
click at [343, 319] on div "absorption" at bounding box center [332, 325] width 94 height 33
click at [352, 260] on div at bounding box center [325, 259] width 61 height 11
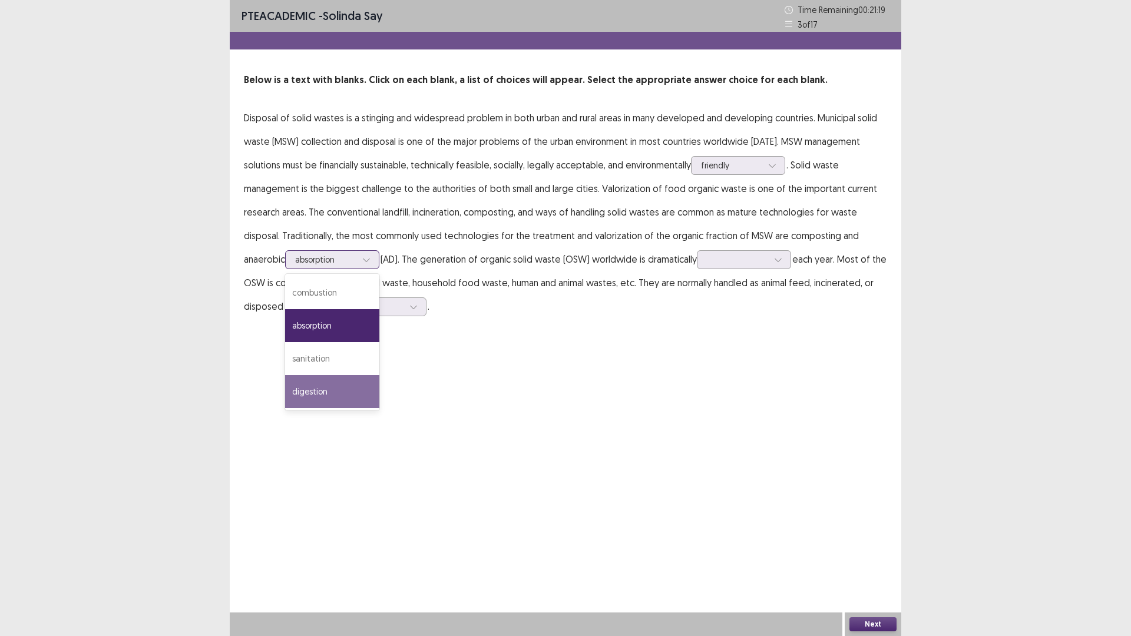
click at [335, 382] on div "digestion" at bounding box center [332, 391] width 94 height 33
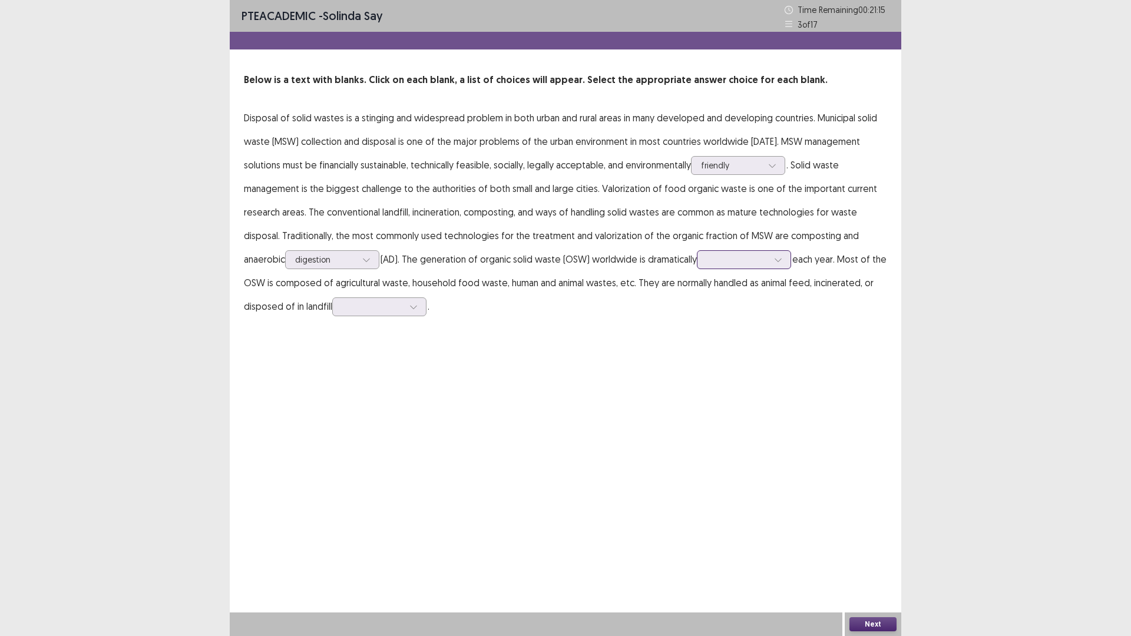
click at [705, 259] on div at bounding box center [744, 259] width 94 height 19
click at [556, 349] on div "PTE academic - solinda say Time Remaining 00 : 21 : 03 3 of 17 Below is a text …" at bounding box center [566, 318] width 672 height 636
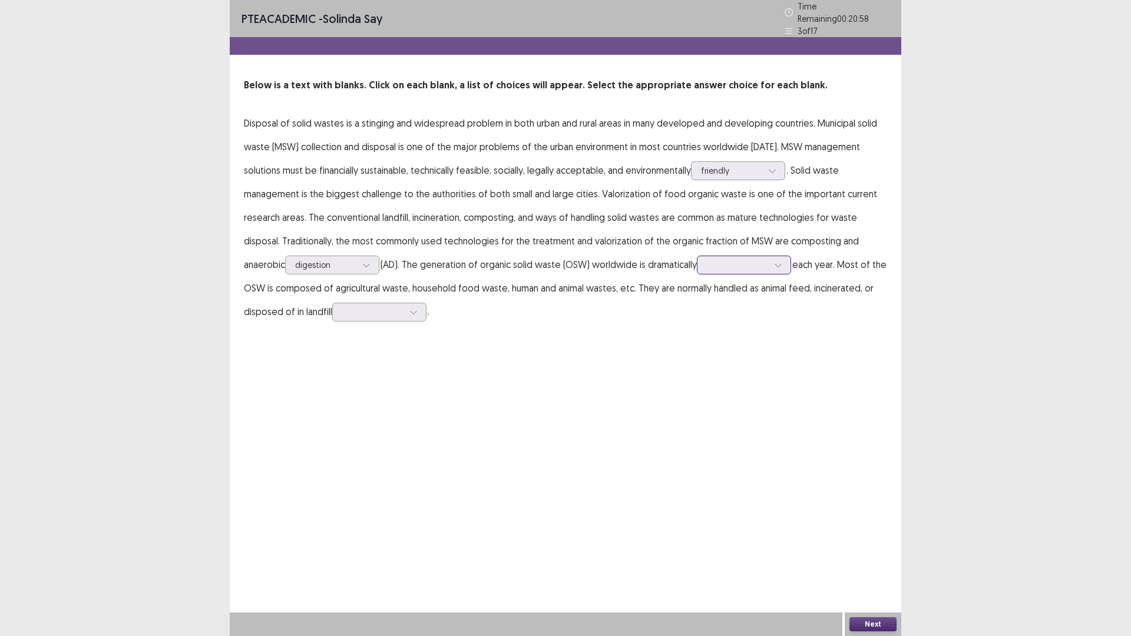
click at [734, 256] on div at bounding box center [744, 265] width 94 height 19
click at [741, 319] on div "increasing" at bounding box center [744, 331] width 94 height 33
click at [404, 306] on div at bounding box center [372, 311] width 61 height 11
click at [389, 374] on div "areas" at bounding box center [379, 378] width 94 height 33
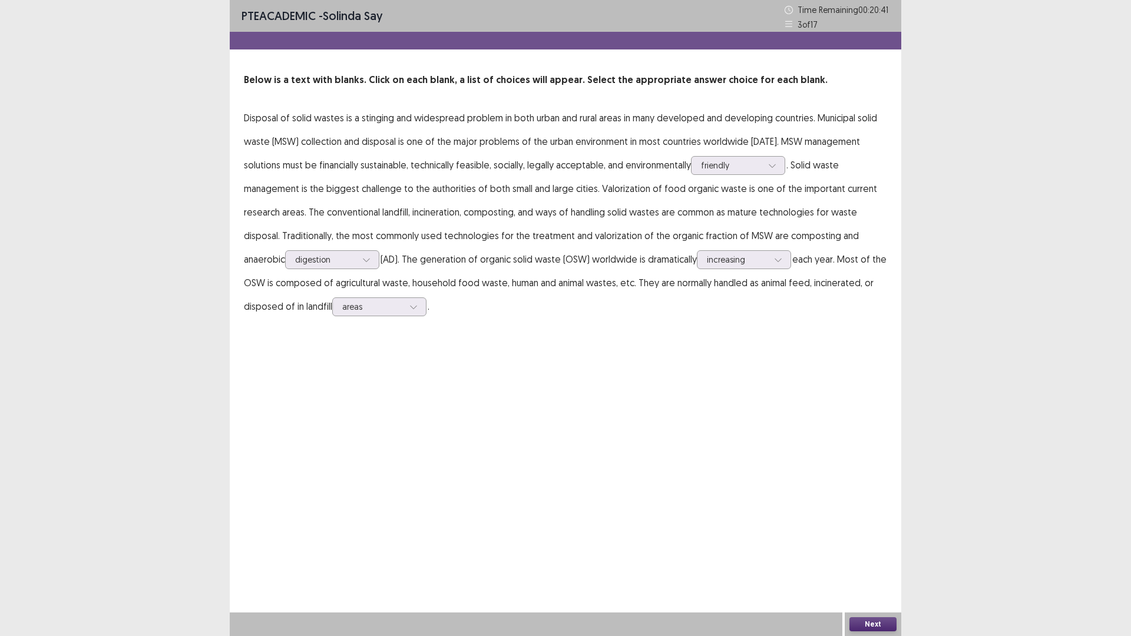
click at [873, 556] on button "Next" at bounding box center [873, 624] width 47 height 14
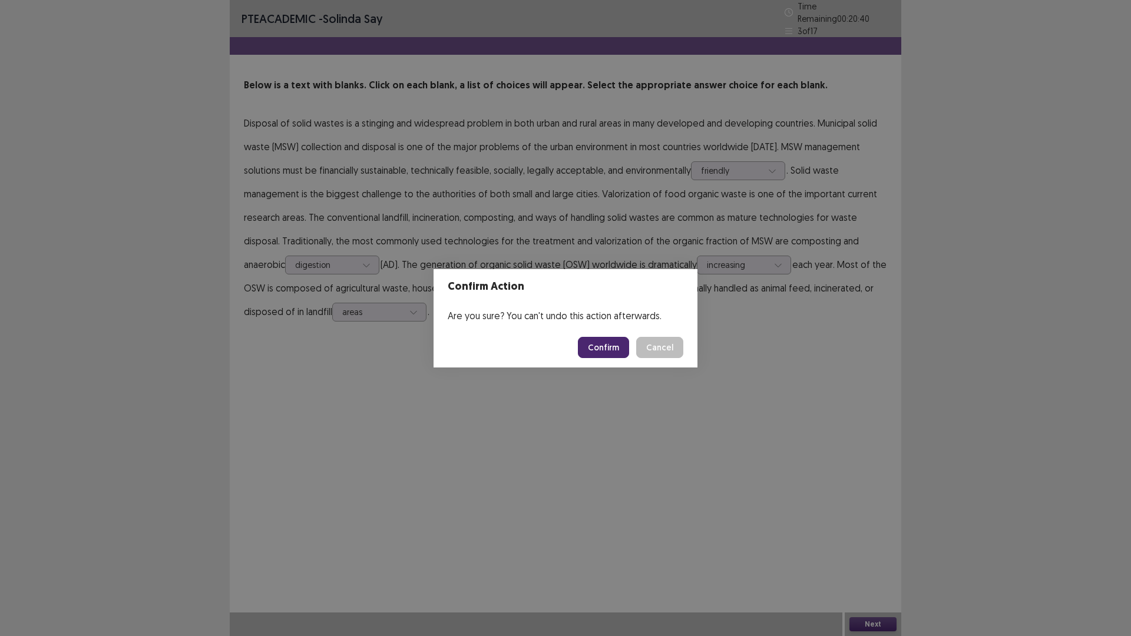
click at [607, 342] on button "Confirm" at bounding box center [603, 347] width 51 height 21
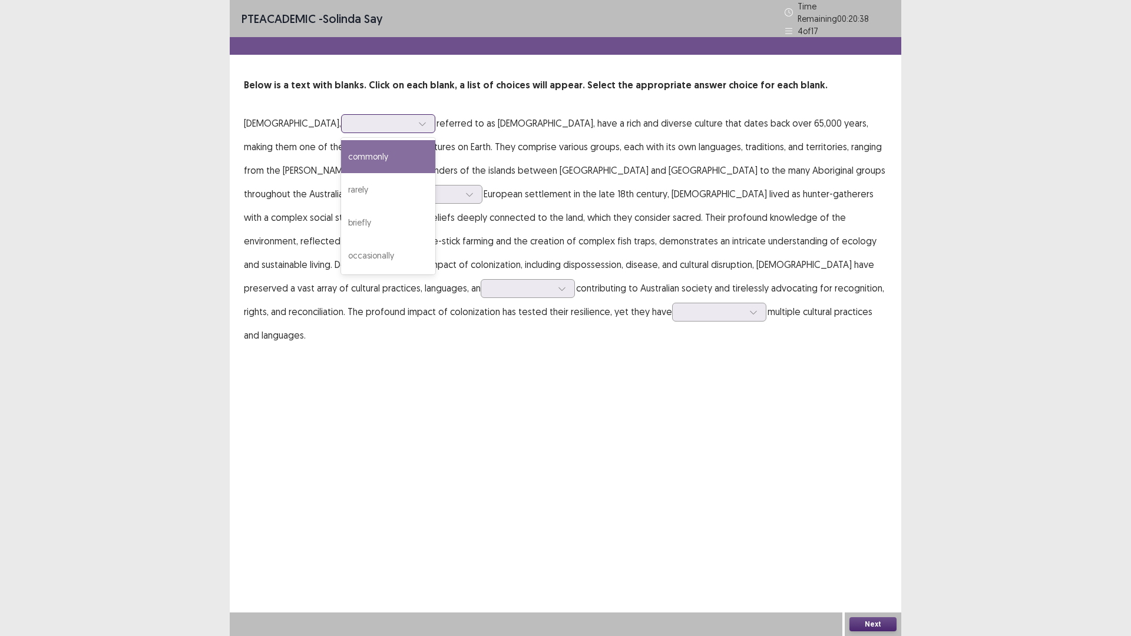
click at [377, 120] on div at bounding box center [381, 123] width 61 height 11
click at [382, 216] on div "briefly" at bounding box center [388, 222] width 94 height 33
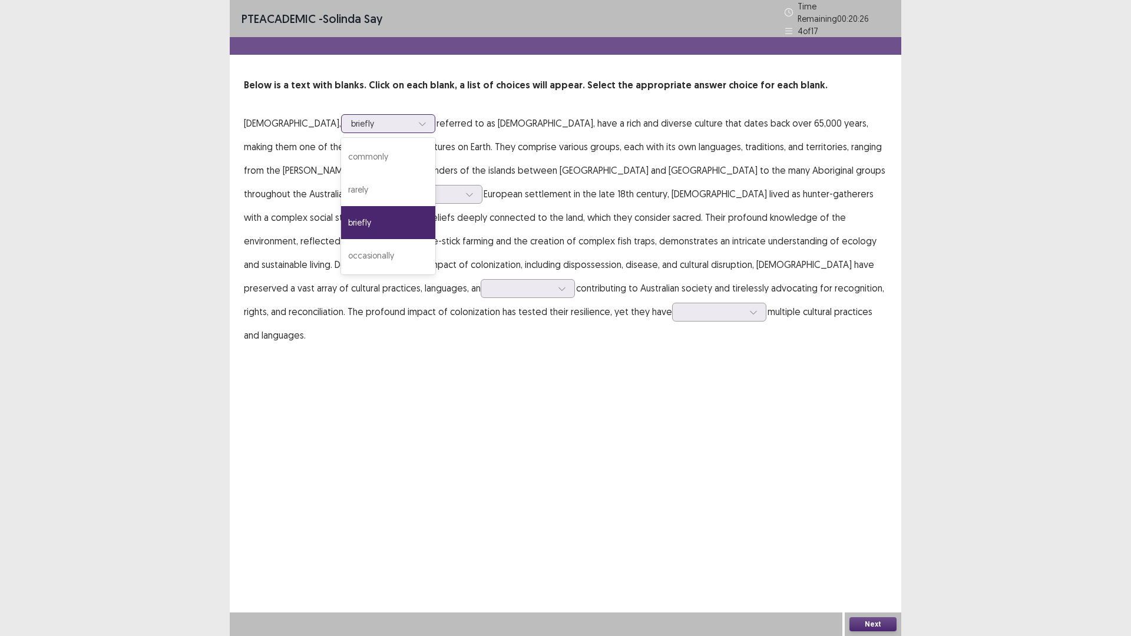
click at [408, 114] on div "briefly" at bounding box center [388, 123] width 94 height 19
click at [369, 140] on div "commonly" at bounding box center [388, 156] width 94 height 33
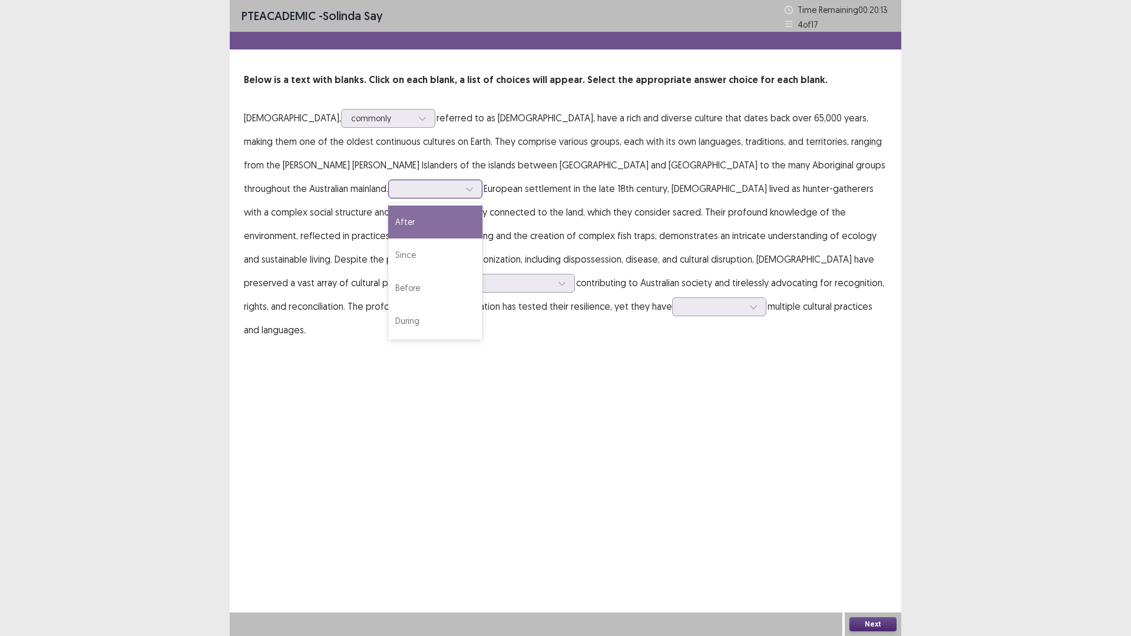
click at [388, 180] on div at bounding box center [435, 189] width 94 height 19
click at [388, 224] on div "After" at bounding box center [435, 222] width 94 height 33
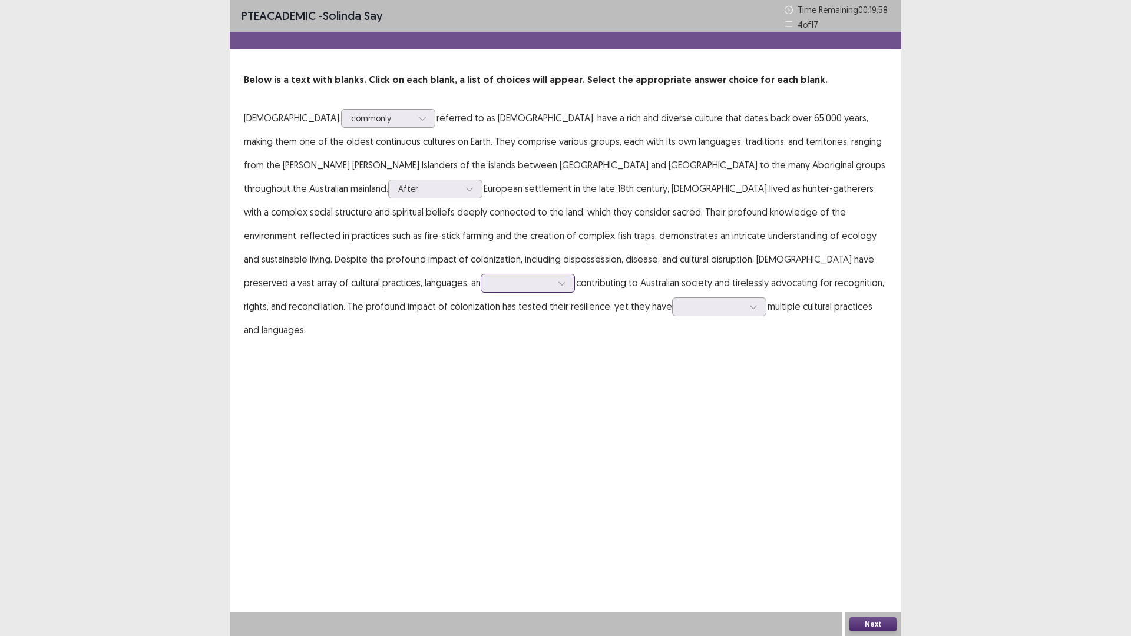
click at [491, 282] on div at bounding box center [521, 283] width 61 height 11
click at [481, 342] on div "actively" at bounding box center [528, 349] width 94 height 33
click at [682, 305] on div at bounding box center [712, 306] width 61 height 11
click at [672, 395] on div "preserved" at bounding box center [719, 405] width 94 height 33
click at [745, 309] on div at bounding box center [754, 307] width 18 height 18
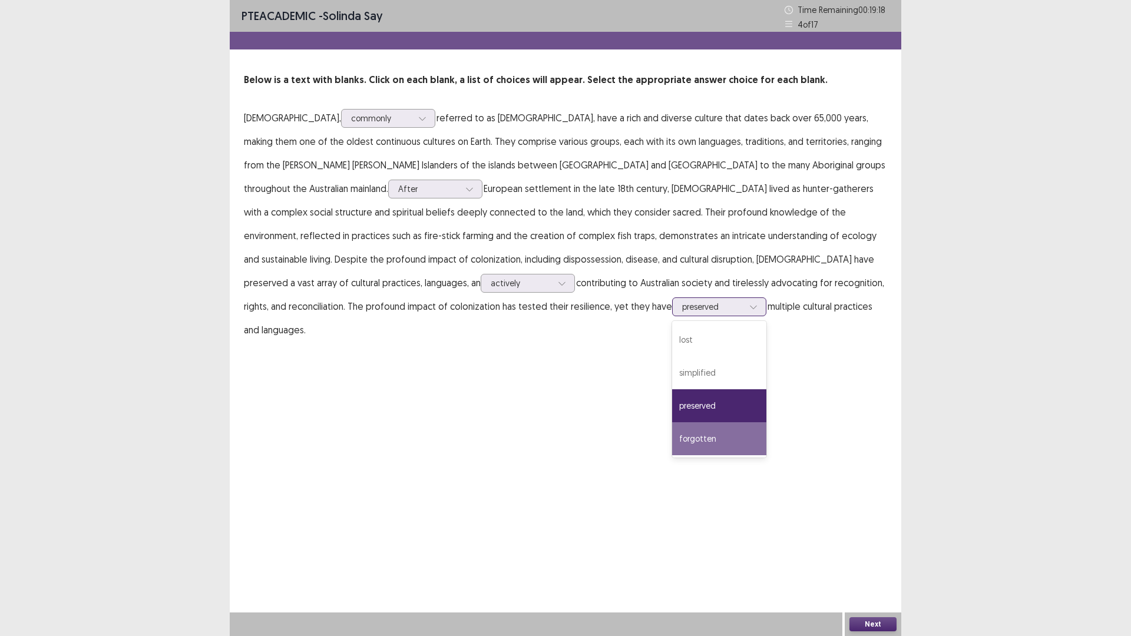
click at [672, 438] on div "forgotten" at bounding box center [719, 438] width 94 height 33
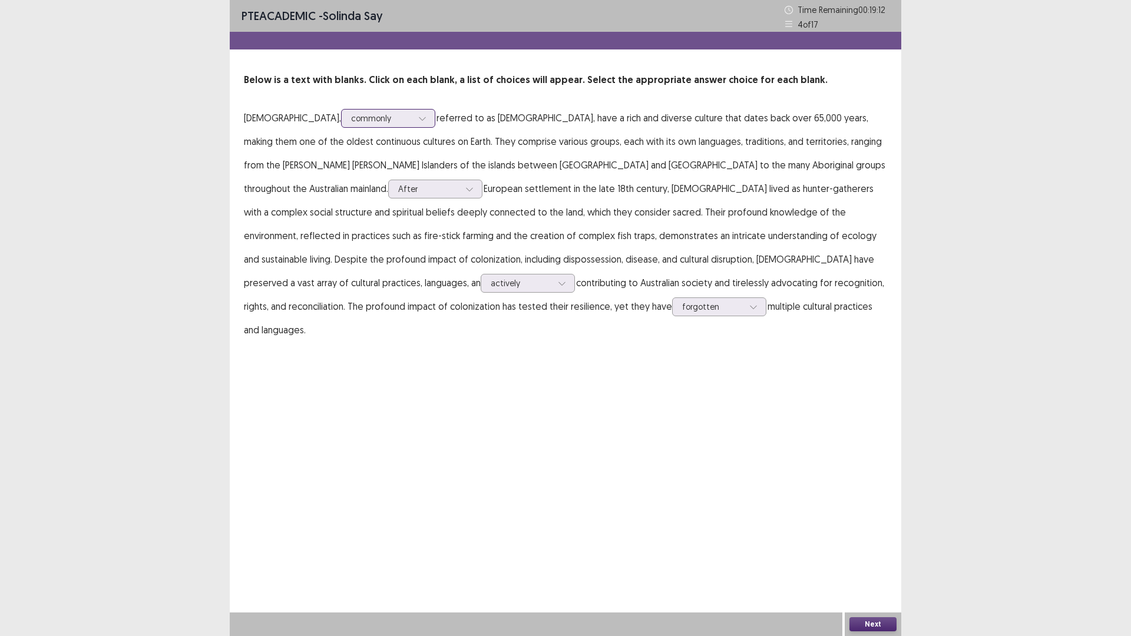
click at [414, 110] on div at bounding box center [423, 119] width 18 height 18
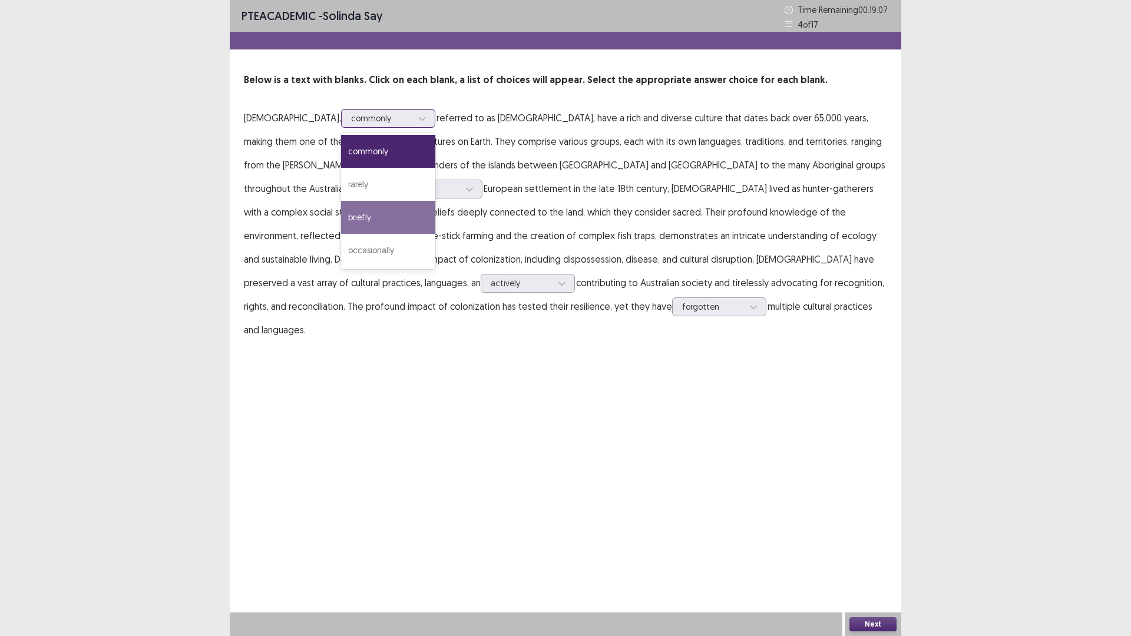
click at [368, 220] on div "briefly" at bounding box center [388, 217] width 94 height 33
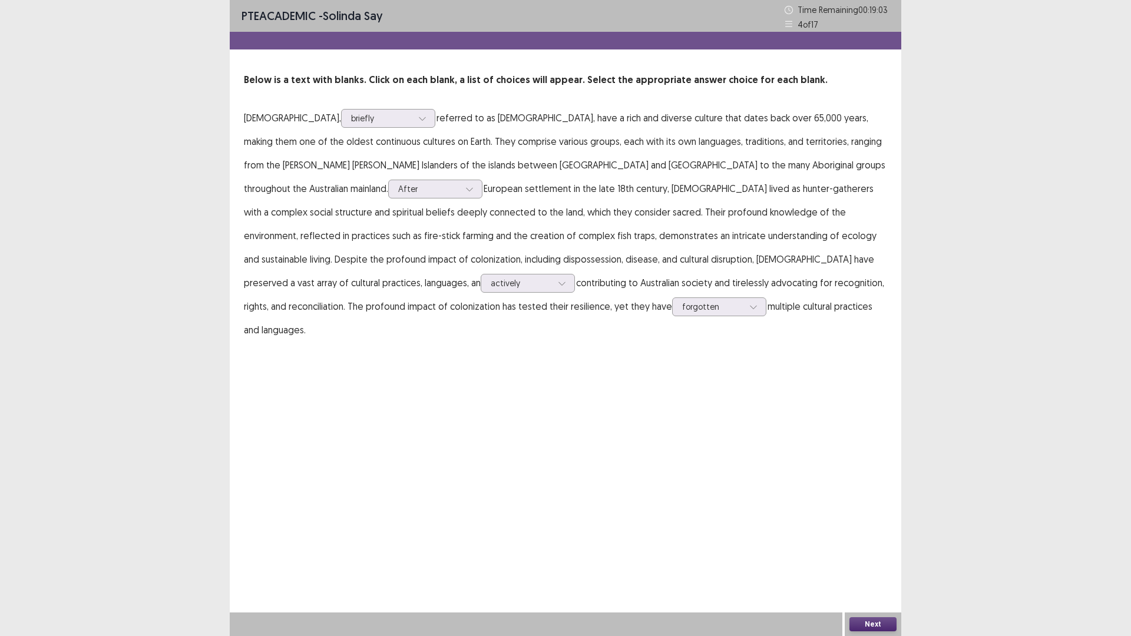
click at [870, 556] on button "Next" at bounding box center [873, 624] width 47 height 14
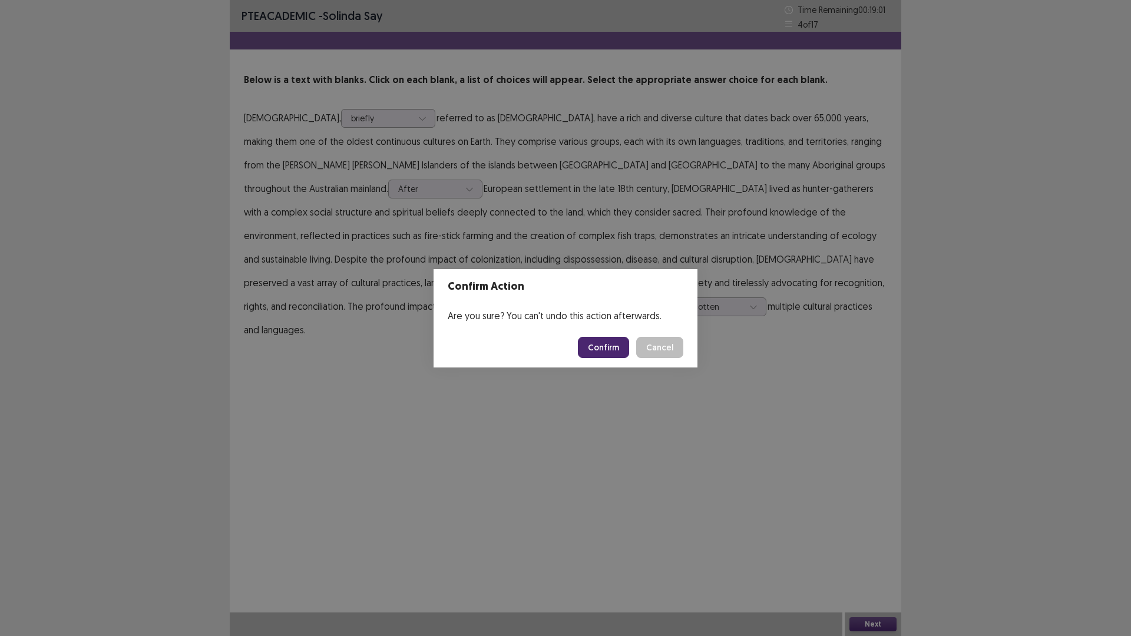
click at [608, 342] on button "Confirm" at bounding box center [603, 347] width 51 height 21
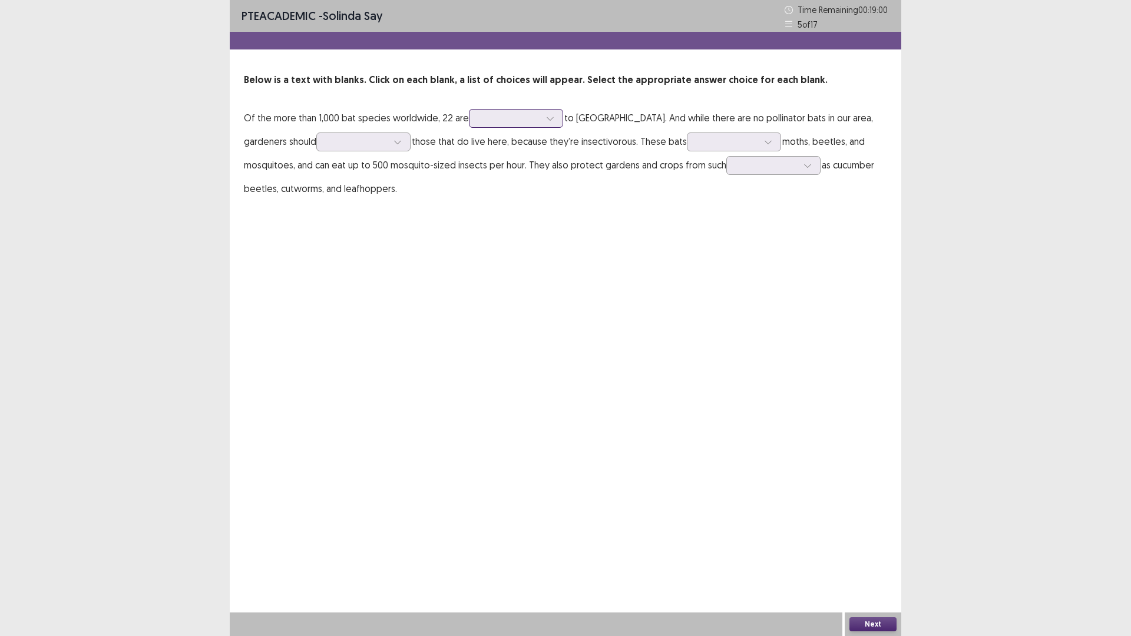
click at [521, 111] on div at bounding box center [510, 118] width 64 height 14
drag, startPoint x: 495, startPoint y: 176, endPoint x: 493, endPoint y: 184, distance: 8.4
click at [495, 181] on div "belong" at bounding box center [516, 184] width 94 height 33
click at [329, 146] on div at bounding box center [356, 141] width 61 height 11
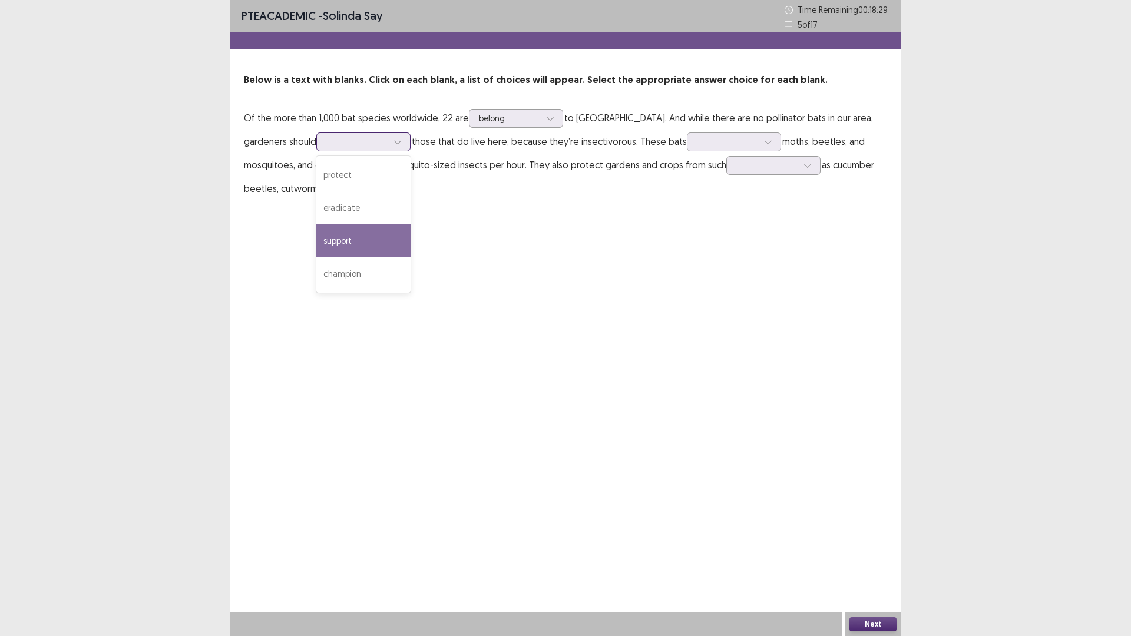
click at [342, 237] on div "support" at bounding box center [363, 240] width 94 height 33
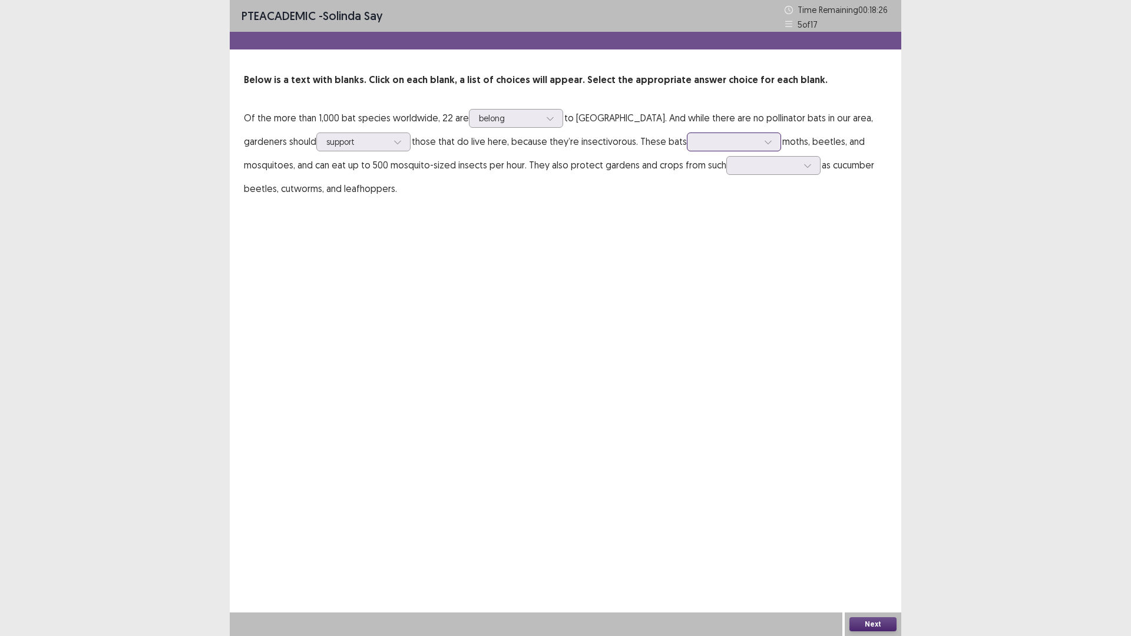
click at [697, 146] on div at bounding box center [727, 141] width 61 height 11
click at [622, 215] on div "PTE academic - solinda say Time Remaining 00 : 18 : 19 5 of 17 Below is a text …" at bounding box center [566, 112] width 672 height 224
click at [687, 136] on div at bounding box center [734, 142] width 94 height 19
click at [687, 269] on div "eat" at bounding box center [734, 273] width 94 height 33
click at [736, 168] on div at bounding box center [766, 165] width 61 height 11
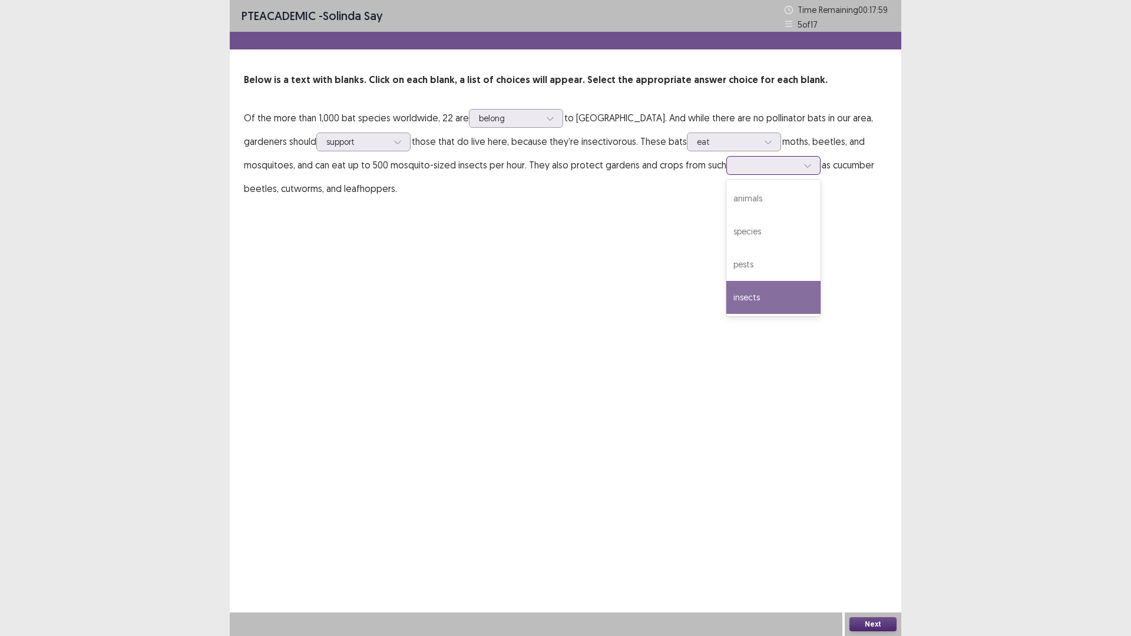
click at [726, 300] on div "insects" at bounding box center [773, 297] width 94 height 33
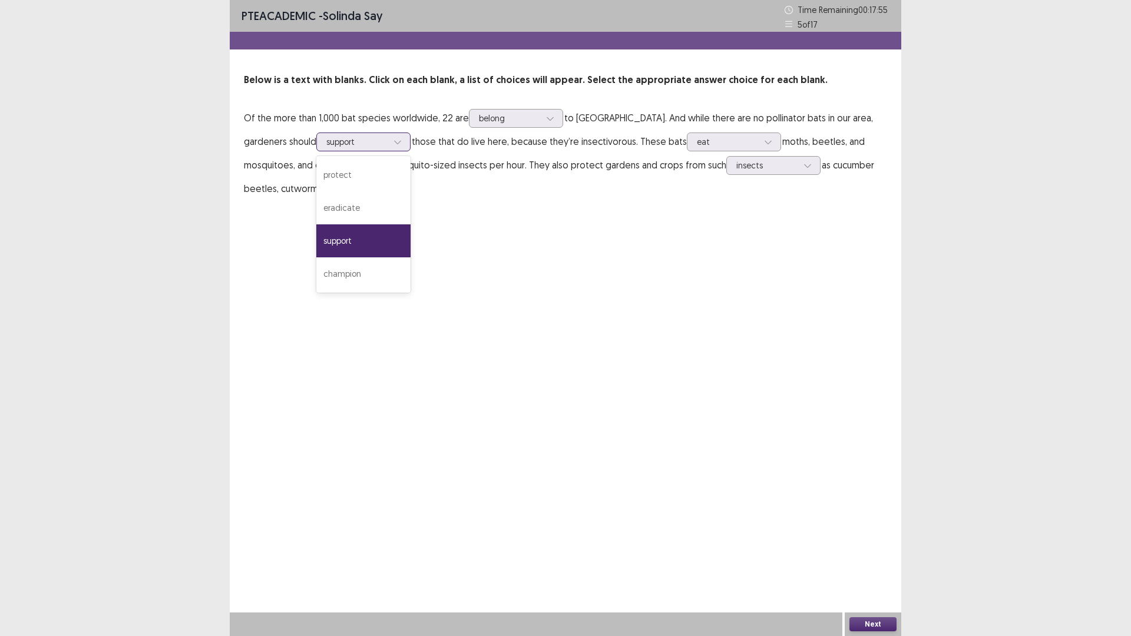
click at [338, 139] on div at bounding box center [356, 141] width 61 height 11
click at [329, 175] on div "protect" at bounding box center [363, 174] width 94 height 33
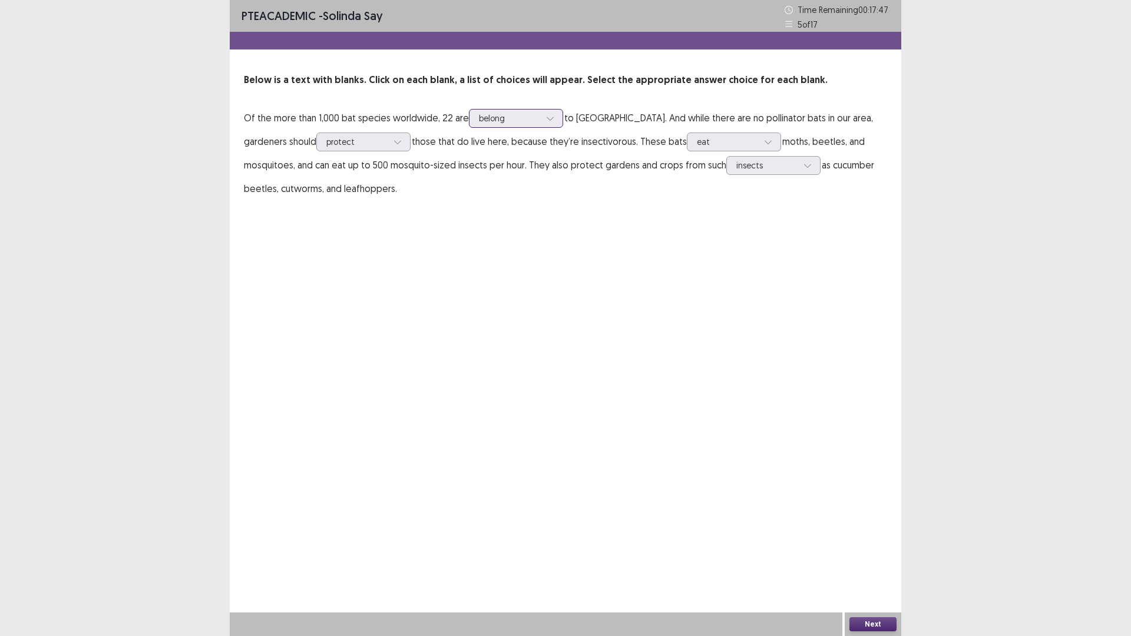
click at [508, 117] on div at bounding box center [509, 118] width 61 height 11
click at [552, 300] on div "PTE academic - solinda say Time Remaining 00 : 17 : 45 5 of 17 Below is a text …" at bounding box center [566, 318] width 672 height 636
click at [878, 556] on button "Next" at bounding box center [873, 624] width 47 height 14
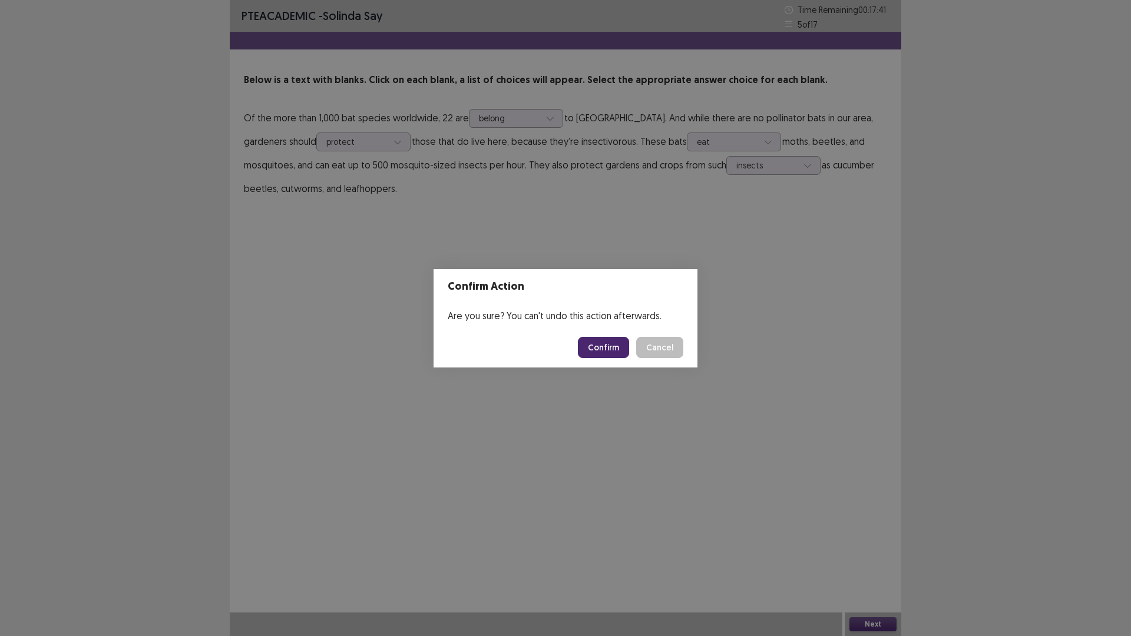
click at [603, 343] on button "Confirm" at bounding box center [603, 347] width 51 height 21
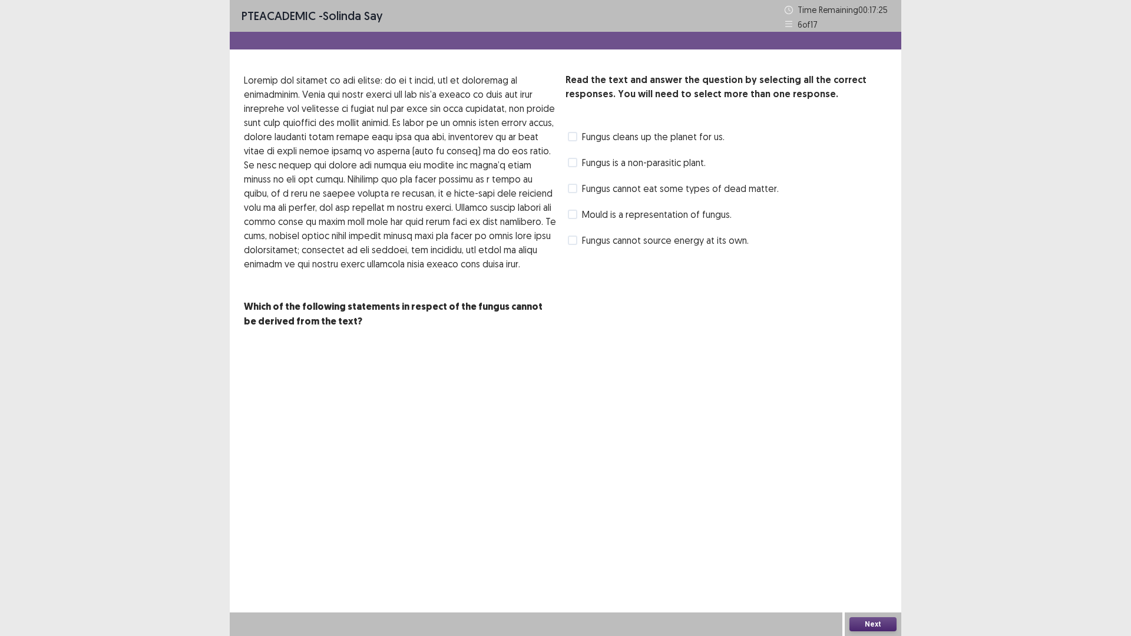
drag, startPoint x: 576, startPoint y: 164, endPoint x: 579, endPoint y: 191, distance: 26.7
click at [579, 191] on div "Read the text and answer the question by selecting all the correct responses. Y…" at bounding box center [727, 161] width 322 height 177
click at [577, 189] on label "Fungus cannot eat some types of dead matter." at bounding box center [673, 188] width 211 height 14
click at [581, 138] on label "Fungus cleans up the planet for us." at bounding box center [646, 137] width 157 height 14
click at [876, 556] on button "Next" at bounding box center [873, 624] width 47 height 14
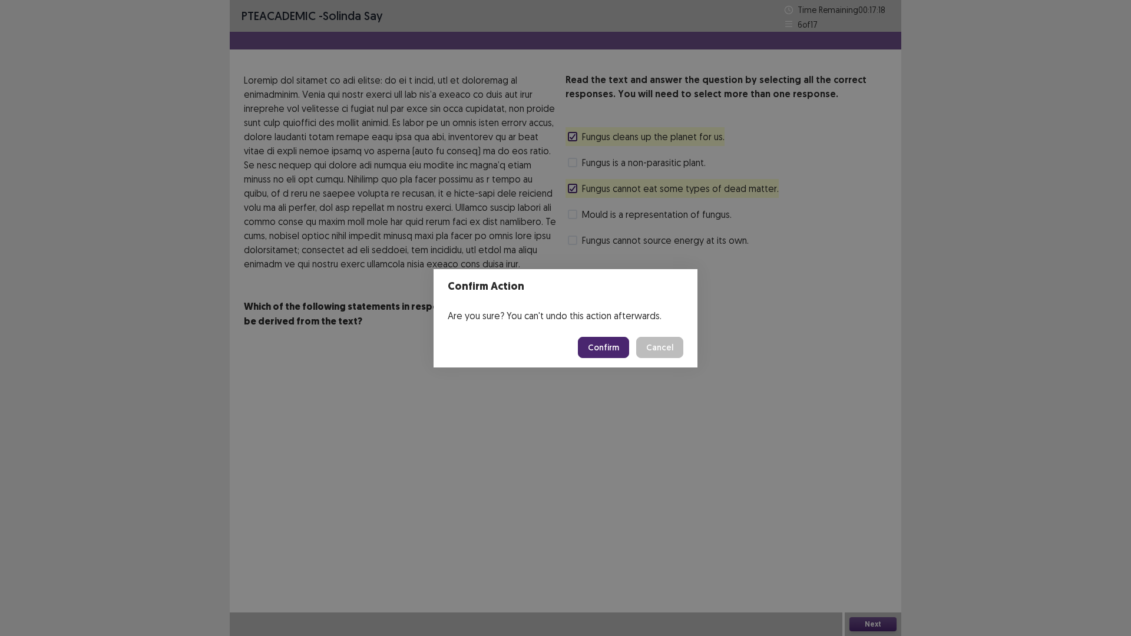
click at [616, 345] on button "Confirm" at bounding box center [603, 347] width 51 height 21
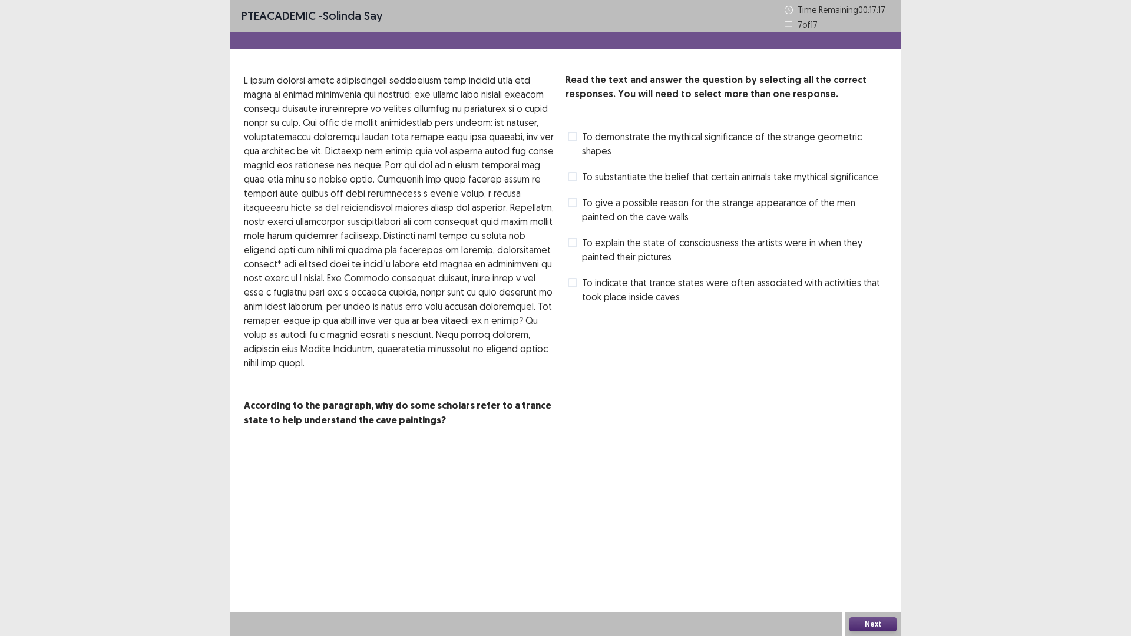
click at [570, 170] on label "To substantiate the belief that certain animals take mythical significance." at bounding box center [724, 177] width 312 height 14
click at [580, 237] on label "To explain the state of consciousness the artists were in when they painted the…" at bounding box center [727, 250] width 319 height 28
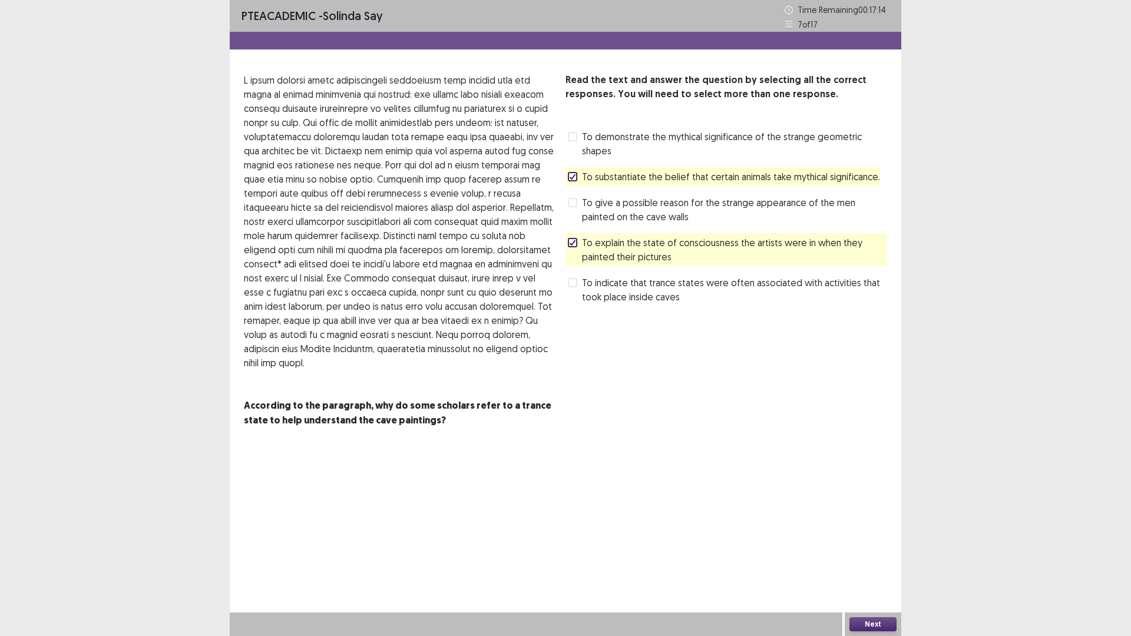
click at [883, 556] on button "Next" at bounding box center [873, 624] width 47 height 14
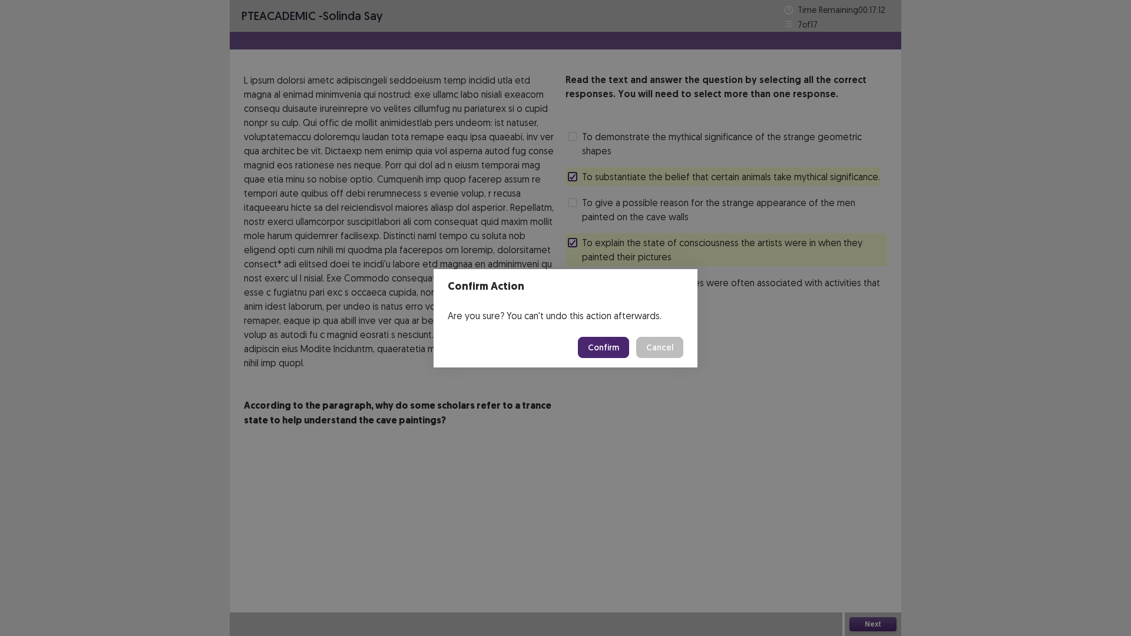
click at [619, 350] on button "Confirm" at bounding box center [603, 347] width 51 height 21
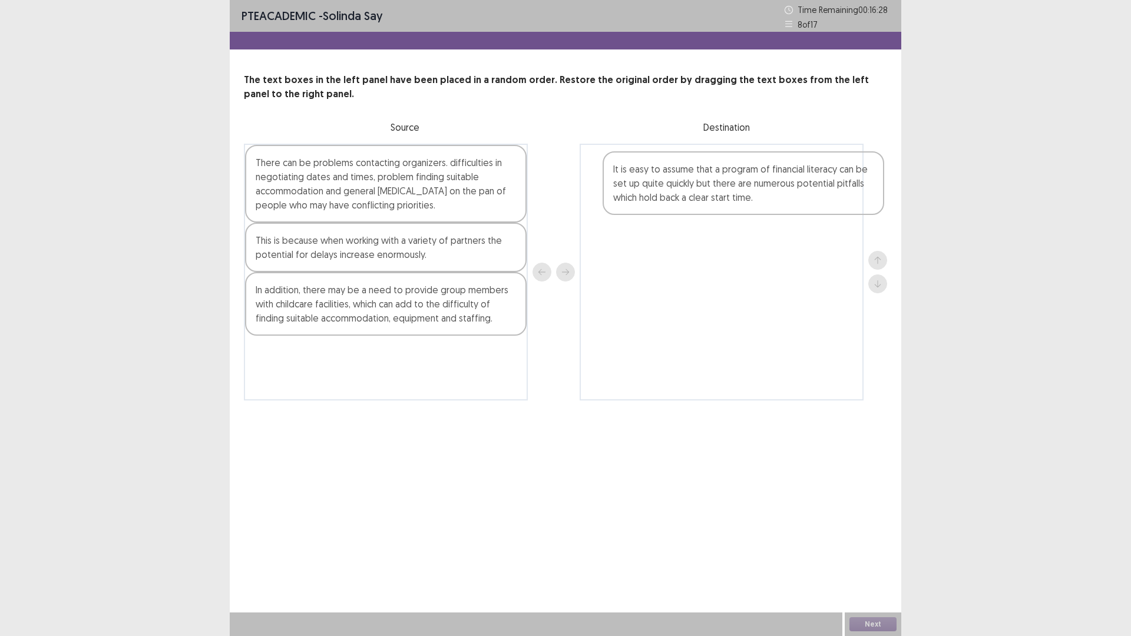
drag, startPoint x: 356, startPoint y: 250, endPoint x: 724, endPoint y: 181, distance: 373.4
click at [724, 181] on div "There can be problems contacting organizers. difficulties in negotiating dates …" at bounding box center [565, 272] width 643 height 257
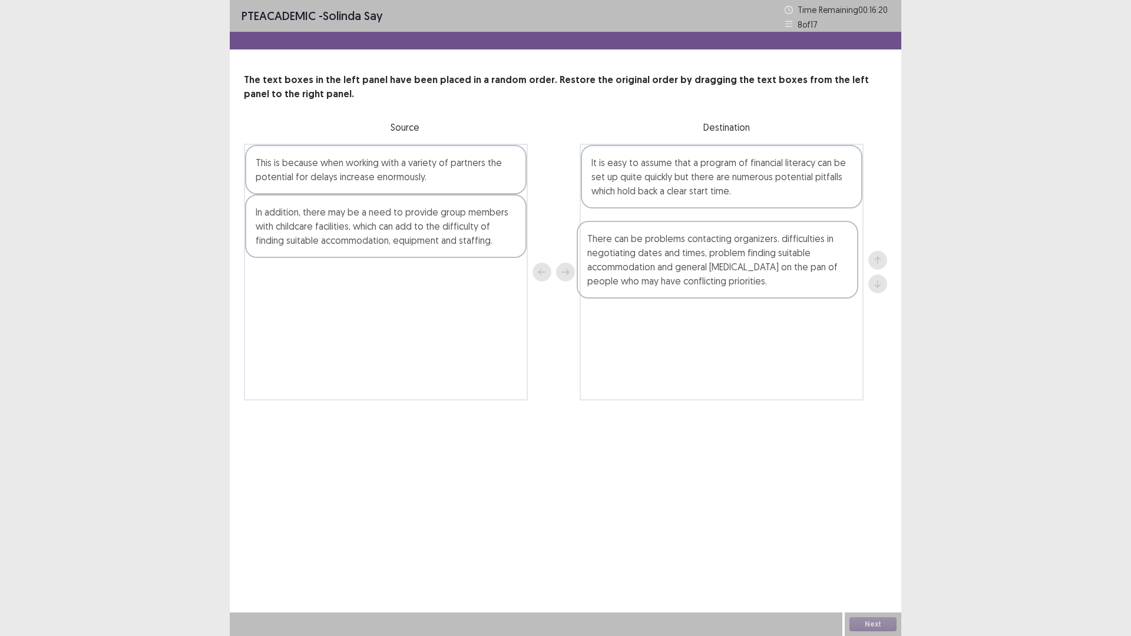
drag, startPoint x: 318, startPoint y: 174, endPoint x: 659, endPoint y: 253, distance: 350.9
click at [659, 253] on div "There can be problems contacting organizers. difficulties in negotiating dates …" at bounding box center [565, 272] width 643 height 257
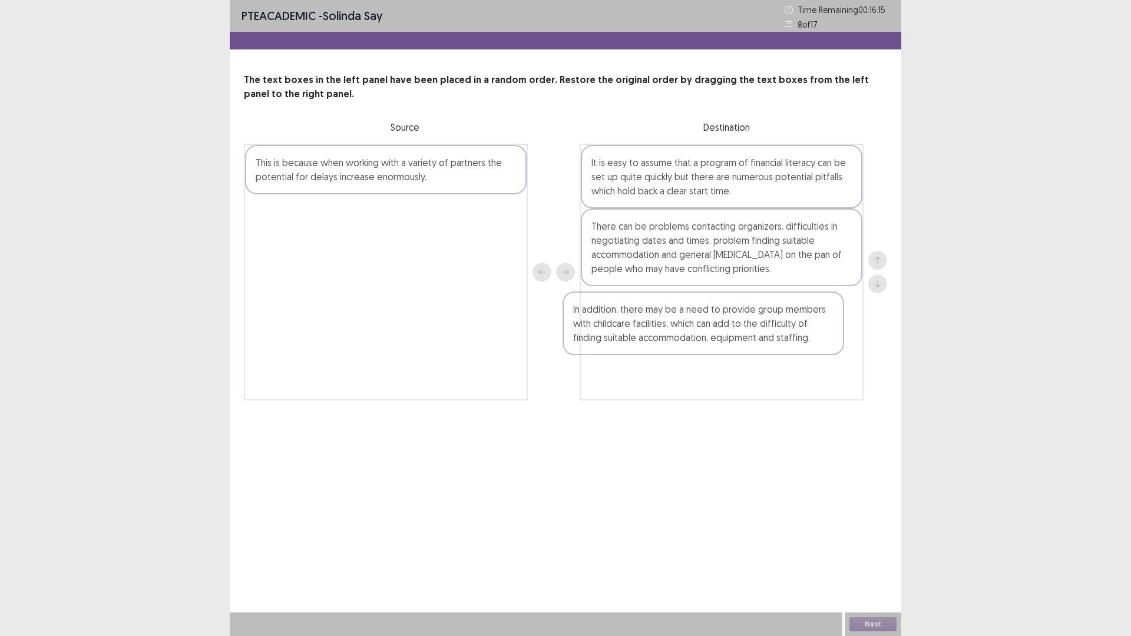
drag, startPoint x: 435, startPoint y: 227, endPoint x: 767, endPoint y: 328, distance: 346.5
click at [764, 328] on div "This is because when working with a variety of partners the potential for delay…" at bounding box center [565, 272] width 643 height 257
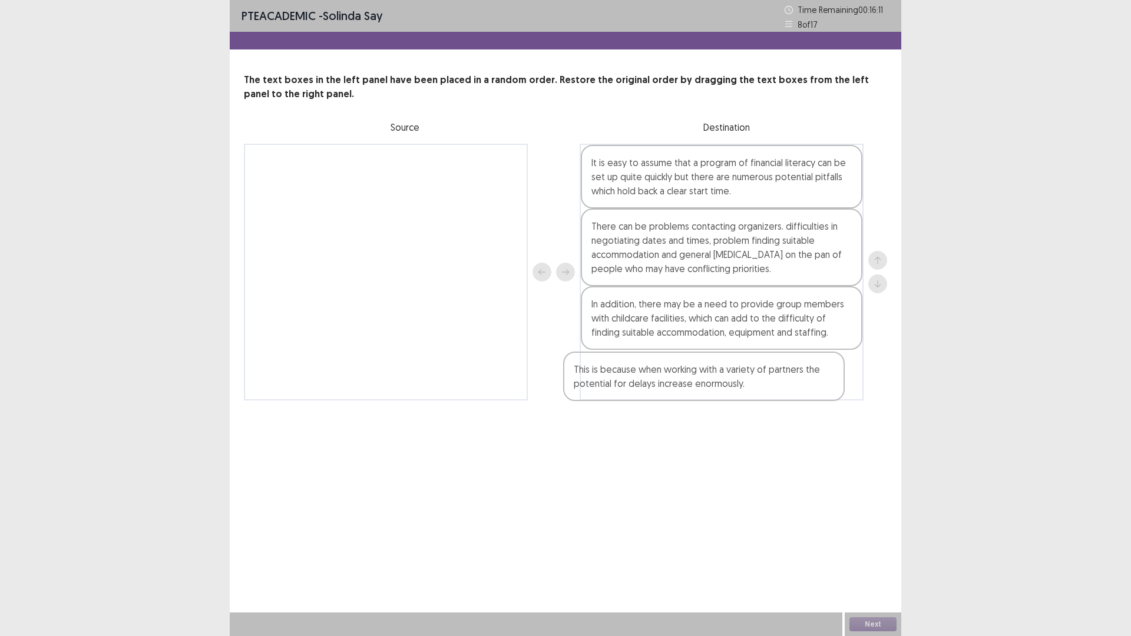
drag, startPoint x: 338, startPoint y: 180, endPoint x: 659, endPoint y: 394, distance: 385.8
click at [659, 394] on div "This is because when working with a variety of partners the potential for delay…" at bounding box center [565, 272] width 643 height 257
click at [857, 556] on button "Next" at bounding box center [873, 624] width 47 height 14
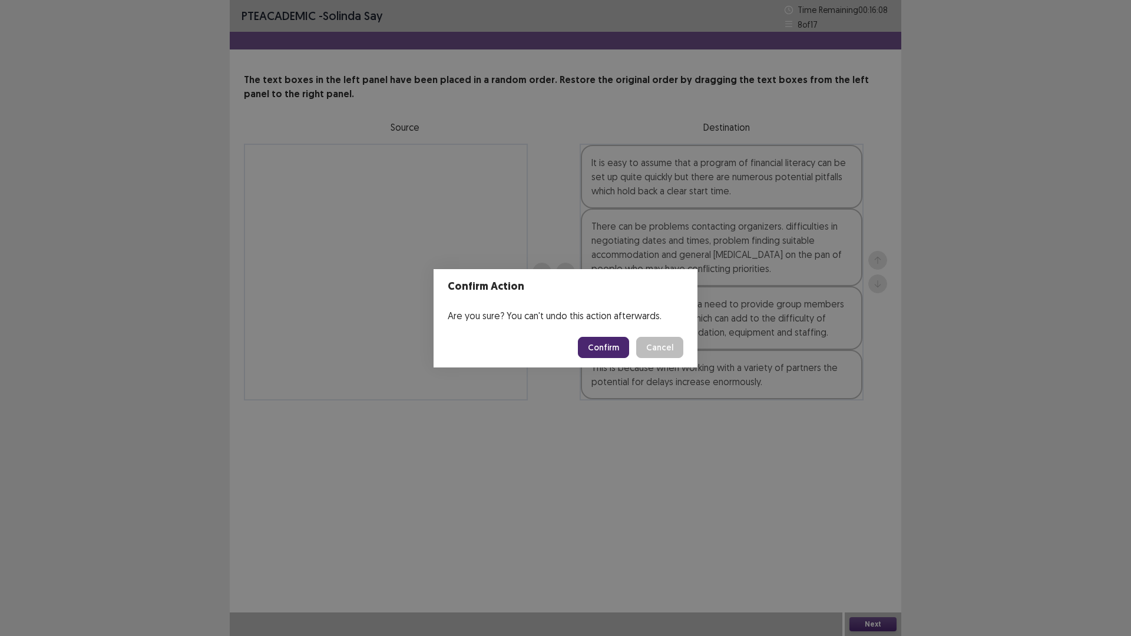
click at [592, 343] on button "Confirm" at bounding box center [603, 347] width 51 height 21
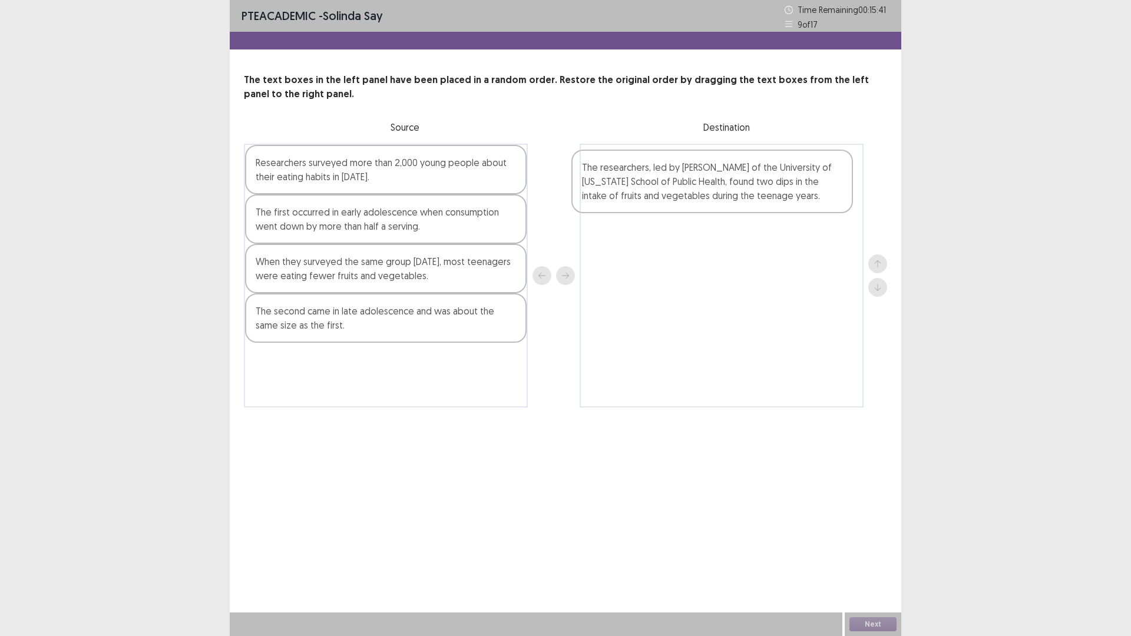
drag, startPoint x: 331, startPoint y: 330, endPoint x: 668, endPoint y: 189, distance: 366.0
click at [668, 189] on div "Researchers surveyed more than 2,000 young people about their eating habits in …" at bounding box center [565, 276] width 643 height 264
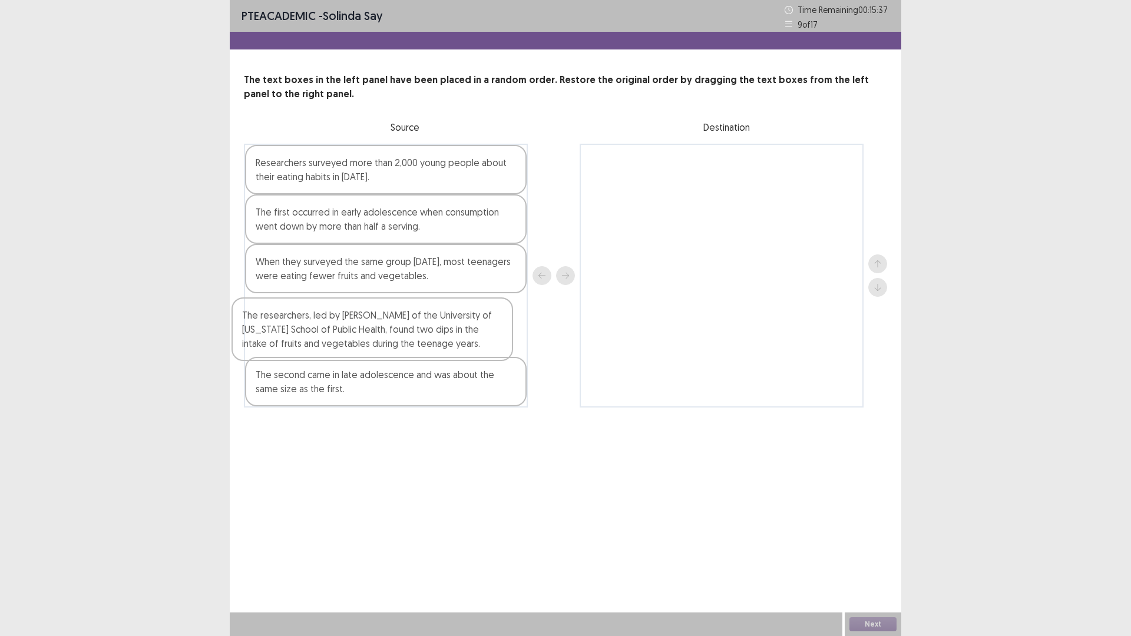
drag, startPoint x: 800, startPoint y: 196, endPoint x: 440, endPoint y: 350, distance: 391.7
click at [437, 354] on div "Researchers surveyed more than 2,000 young people about their eating habits in …" at bounding box center [565, 276] width 643 height 264
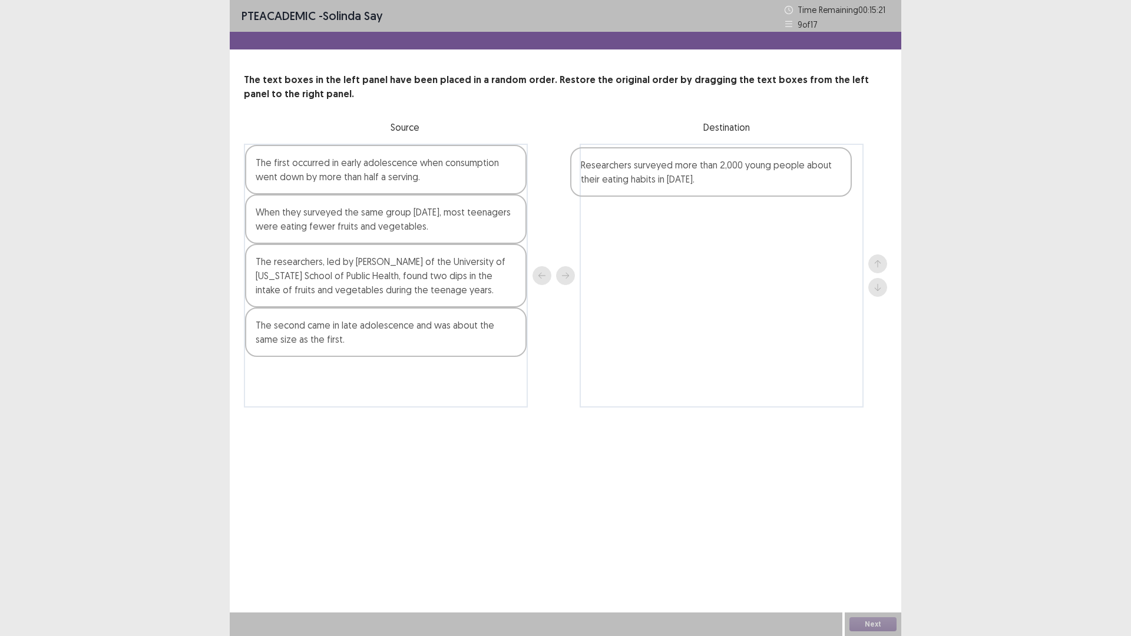
drag, startPoint x: 379, startPoint y: 175, endPoint x: 712, endPoint y: 179, distance: 333.5
click at [712, 179] on div "Researchers surveyed more than 2,000 young people about their eating habits in …" at bounding box center [565, 276] width 643 height 264
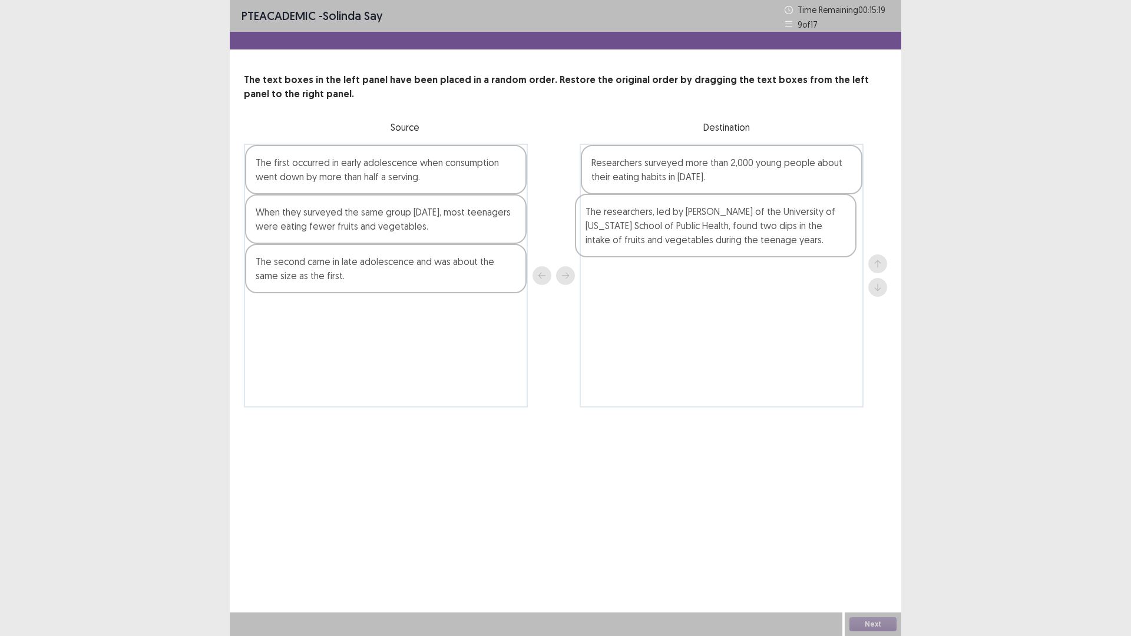
drag, startPoint x: 283, startPoint y: 261, endPoint x: 628, endPoint y: 203, distance: 350.1
click at [628, 203] on div "The first occurred in early adolescence when consumption went down by more than…" at bounding box center [565, 276] width 643 height 264
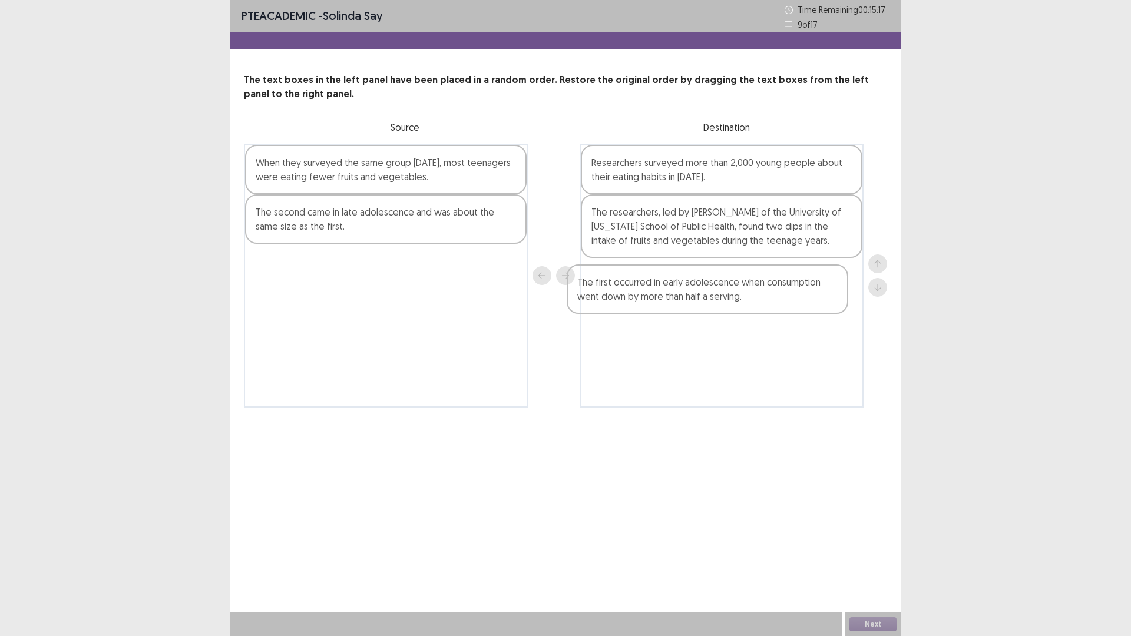
drag, startPoint x: 321, startPoint y: 184, endPoint x: 660, endPoint y: 308, distance: 361.4
click at [660, 308] on div "The first occurred in early adolescence when consumption went down by more than…" at bounding box center [565, 276] width 643 height 264
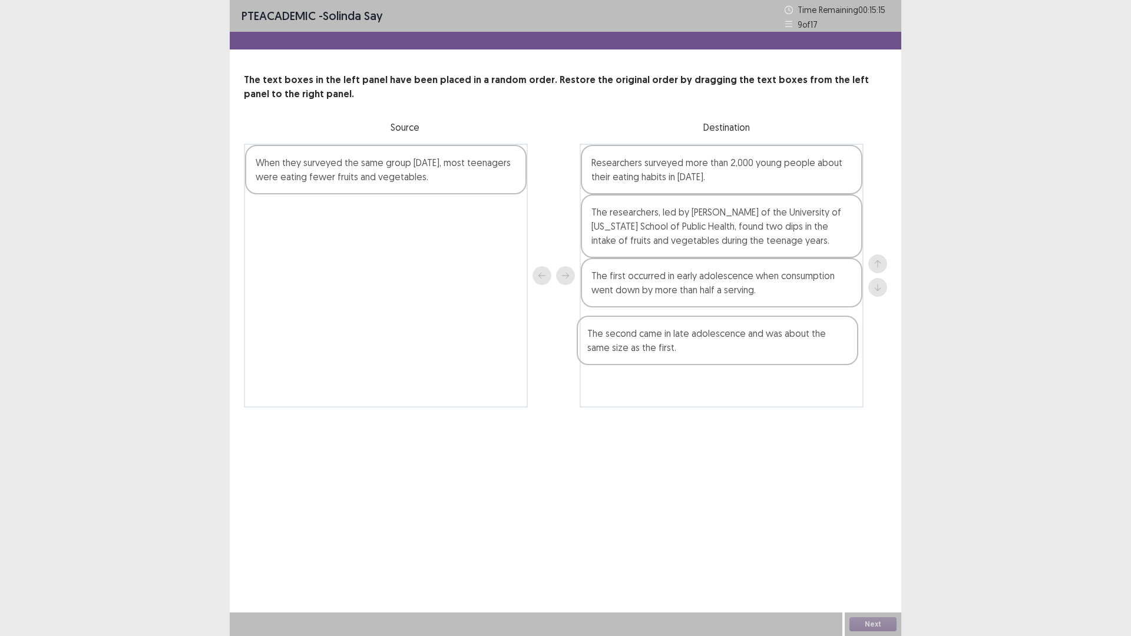
drag, startPoint x: 435, startPoint y: 216, endPoint x: 787, endPoint y: 336, distance: 371.1
click at [787, 336] on div "When they surveyed the same group [DATE], most teenagers were eating fewer frui…" at bounding box center [565, 276] width 643 height 264
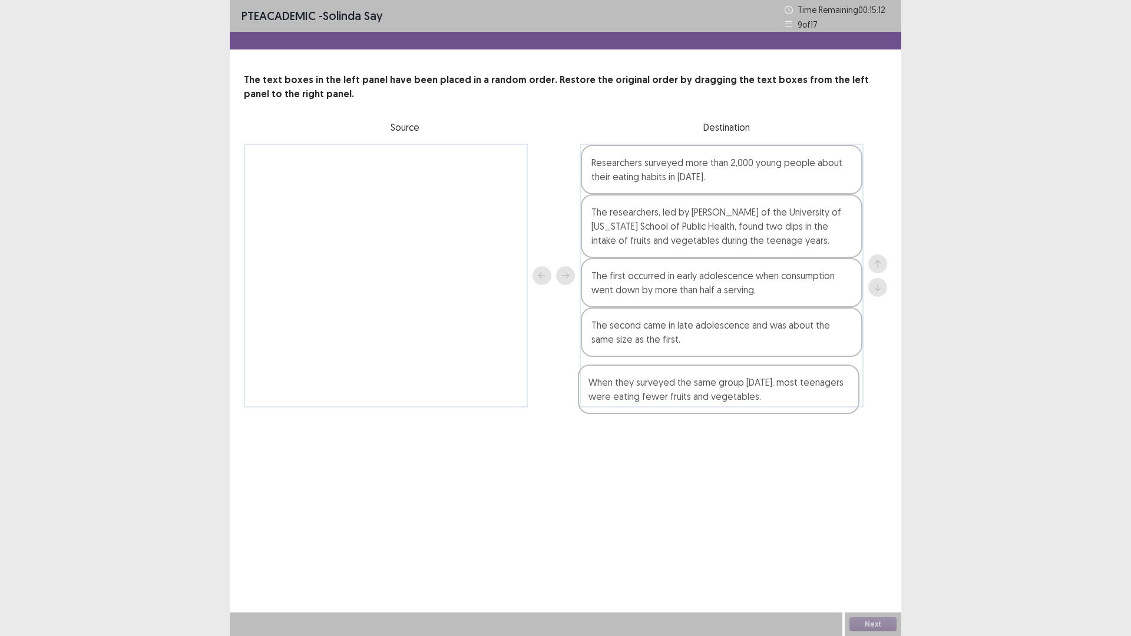
drag, startPoint x: 458, startPoint y: 173, endPoint x: 794, endPoint y: 401, distance: 406.1
click at [794, 401] on div "When they surveyed the same group [DATE], most teenagers were eating fewer frui…" at bounding box center [565, 276] width 643 height 264
click at [878, 556] on button "Next" at bounding box center [873, 624] width 47 height 14
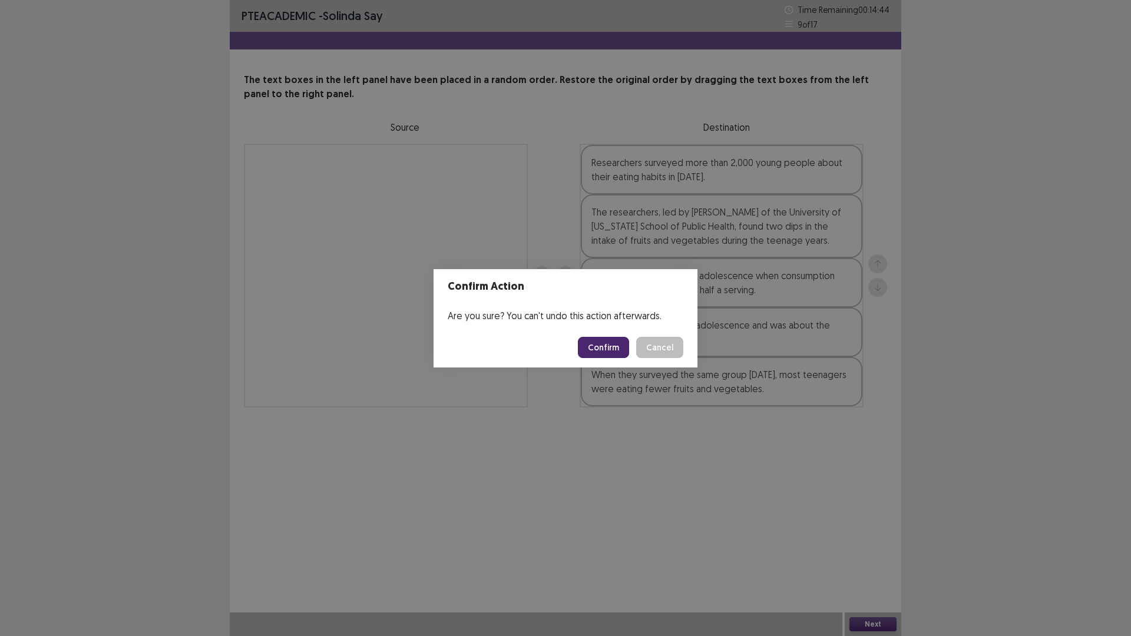
click at [598, 343] on button "Confirm" at bounding box center [603, 347] width 51 height 21
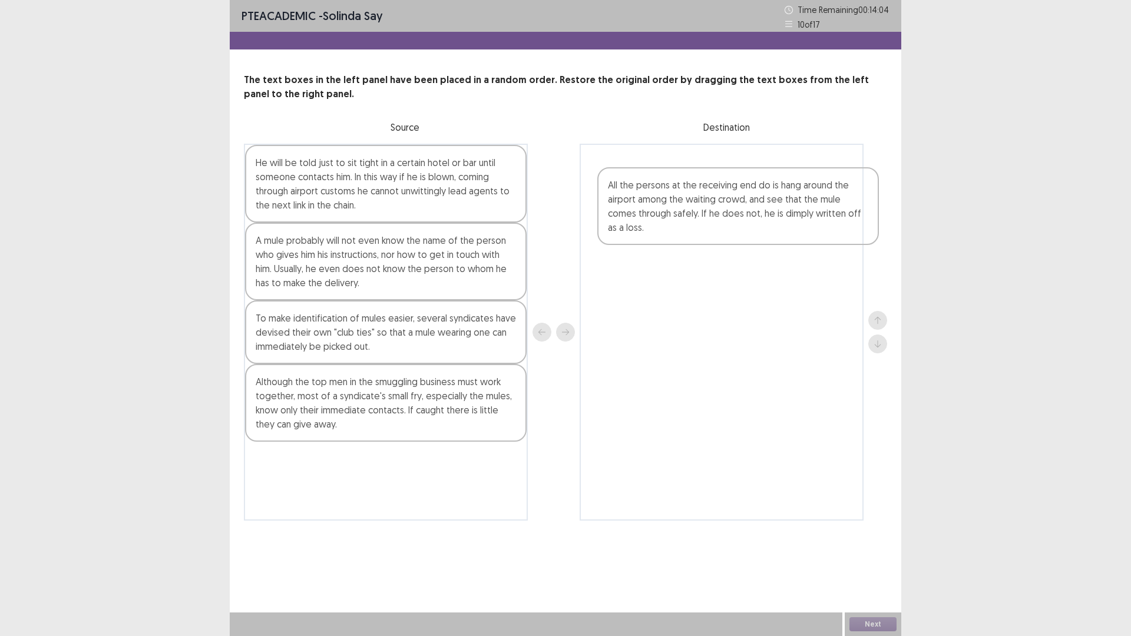
drag, startPoint x: 333, startPoint y: 207, endPoint x: 702, endPoint y: 238, distance: 370.1
click at [702, 238] on div "All the persons at the receiving end do is hang around the airport among the wa…" at bounding box center [565, 332] width 643 height 377
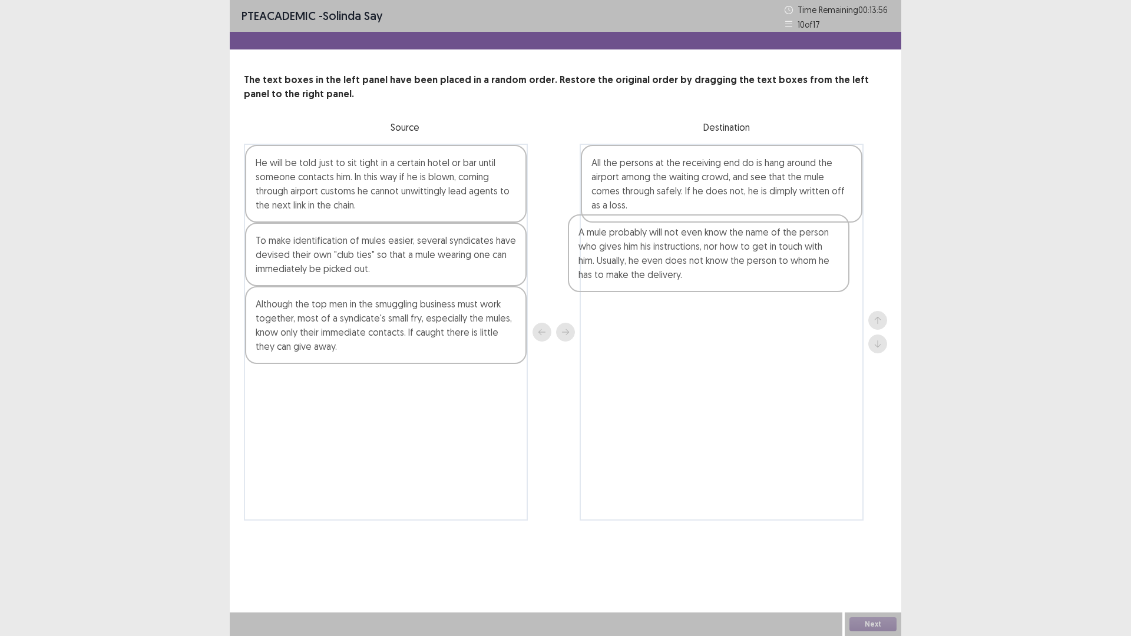
drag, startPoint x: 331, startPoint y: 249, endPoint x: 655, endPoint y: 255, distance: 324.7
click at [659, 245] on div "He will be told just to sit tight in a certain hotel or bar until someone conta…" at bounding box center [565, 332] width 643 height 377
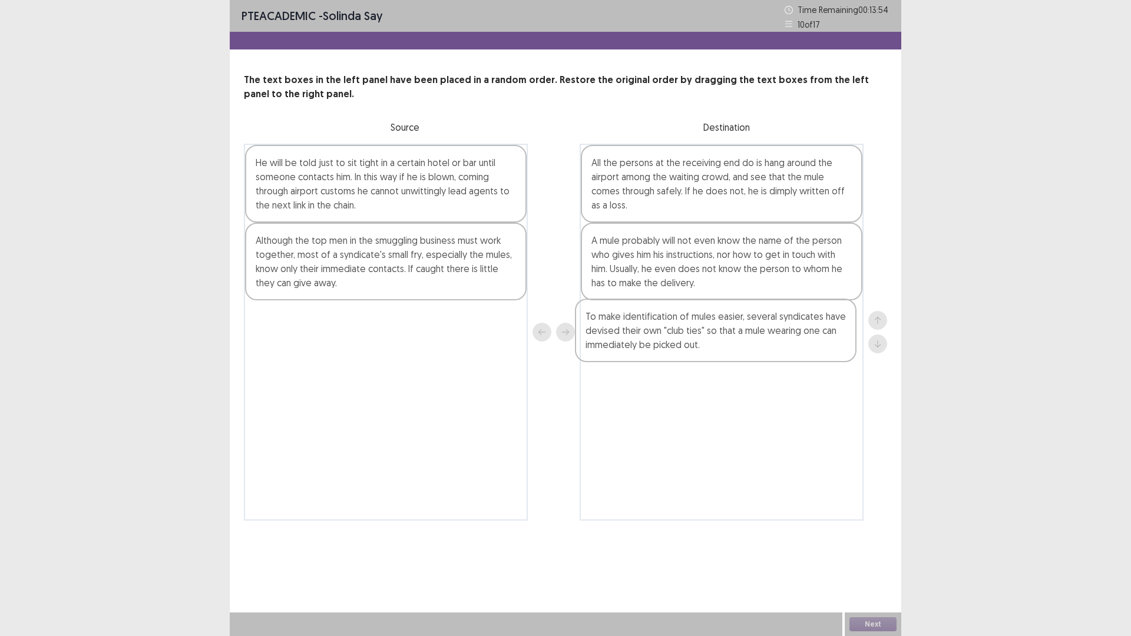
drag, startPoint x: 373, startPoint y: 262, endPoint x: 736, endPoint y: 347, distance: 372.7
click at [736, 347] on div "He will be told just to sit tight in a certain hotel or bar until someone conta…" at bounding box center [565, 332] width 643 height 377
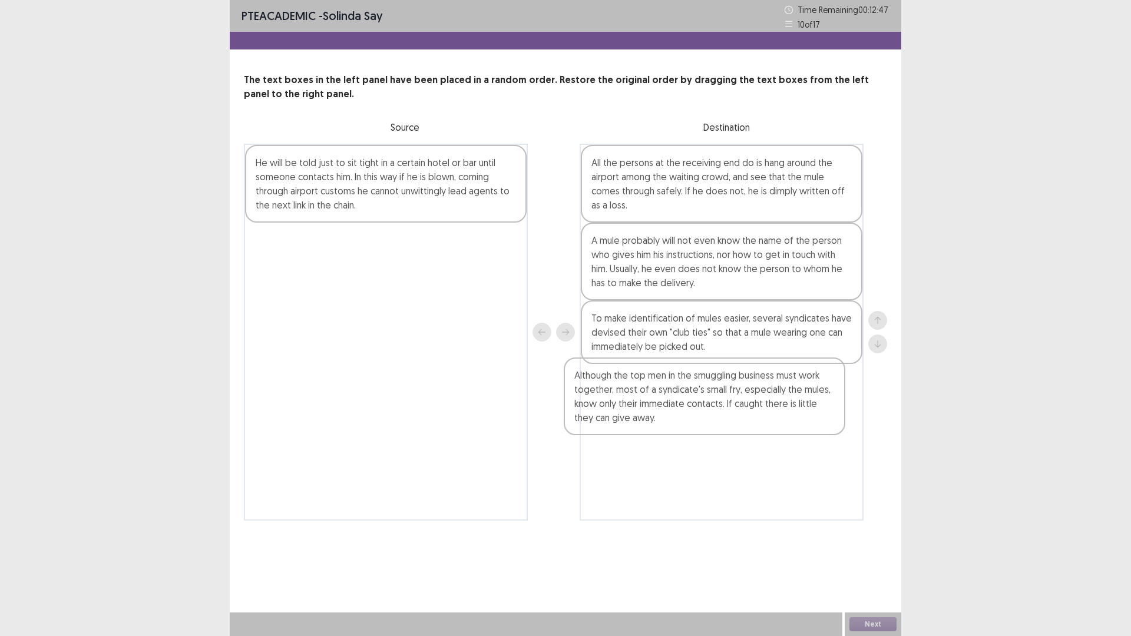
drag, startPoint x: 485, startPoint y: 239, endPoint x: 810, endPoint y: 379, distance: 353.6
click at [810, 379] on div "He will be told just to sit tight in a certain hotel or bar until someone conta…" at bounding box center [565, 332] width 643 height 377
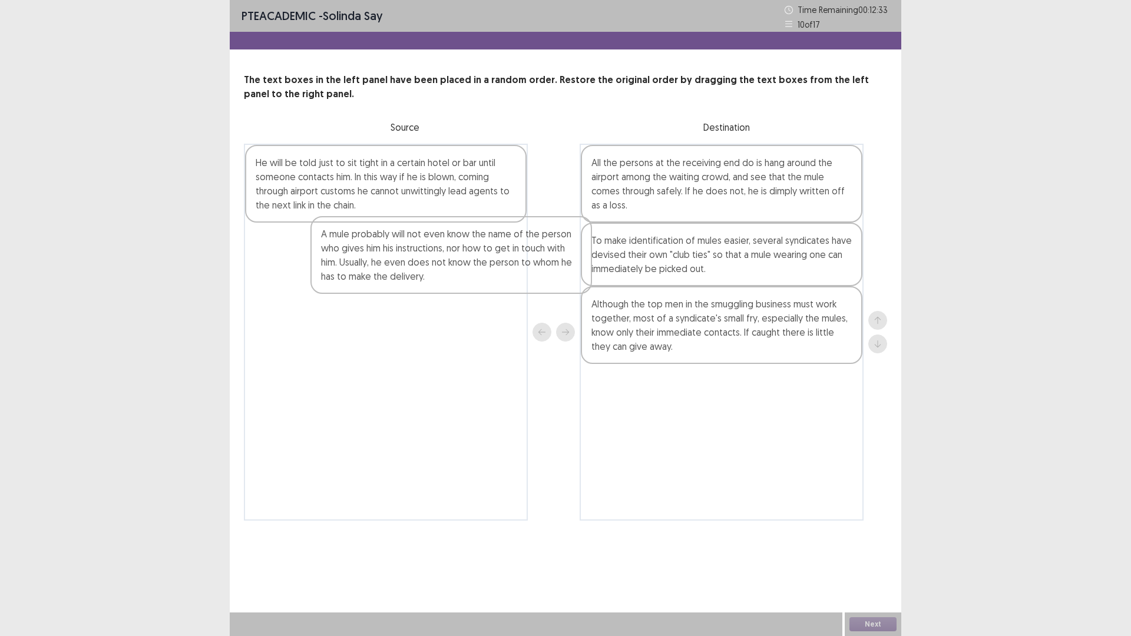
drag, startPoint x: 789, startPoint y: 288, endPoint x: 472, endPoint y: 282, distance: 317.6
click at [472, 282] on div "He will be told just to sit tight in a certain hotel or bar until someone conta…" at bounding box center [565, 332] width 643 height 377
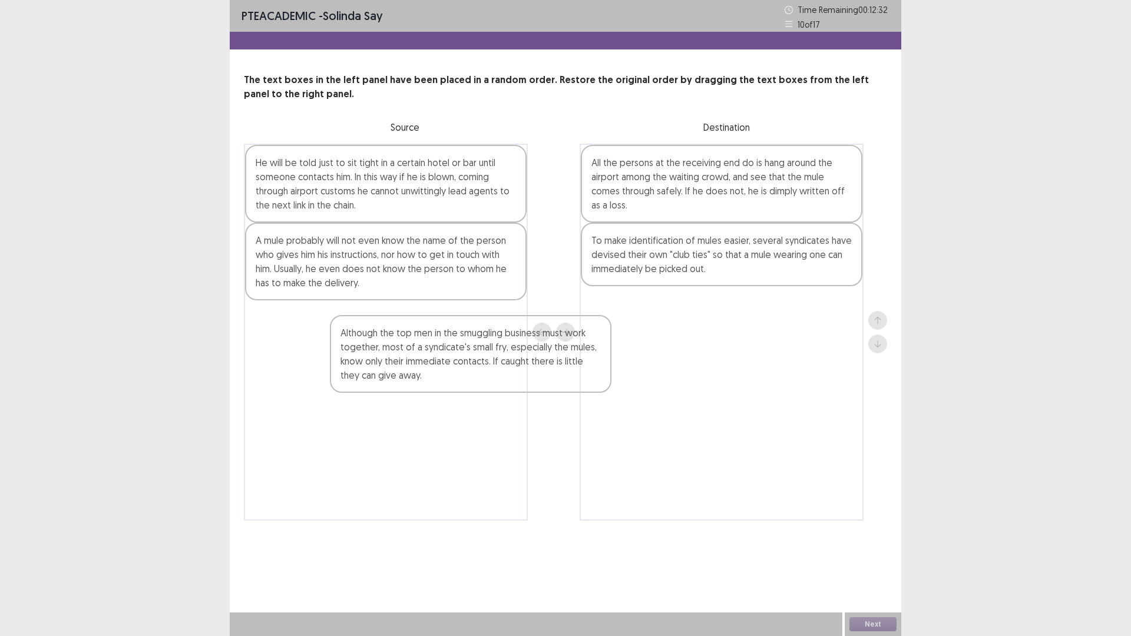
drag, startPoint x: 771, startPoint y: 292, endPoint x: 528, endPoint y: 309, distance: 242.8
click at [518, 318] on div "He will be told just to sit tight in a certain hotel or bar until someone conta…" at bounding box center [565, 332] width 643 height 377
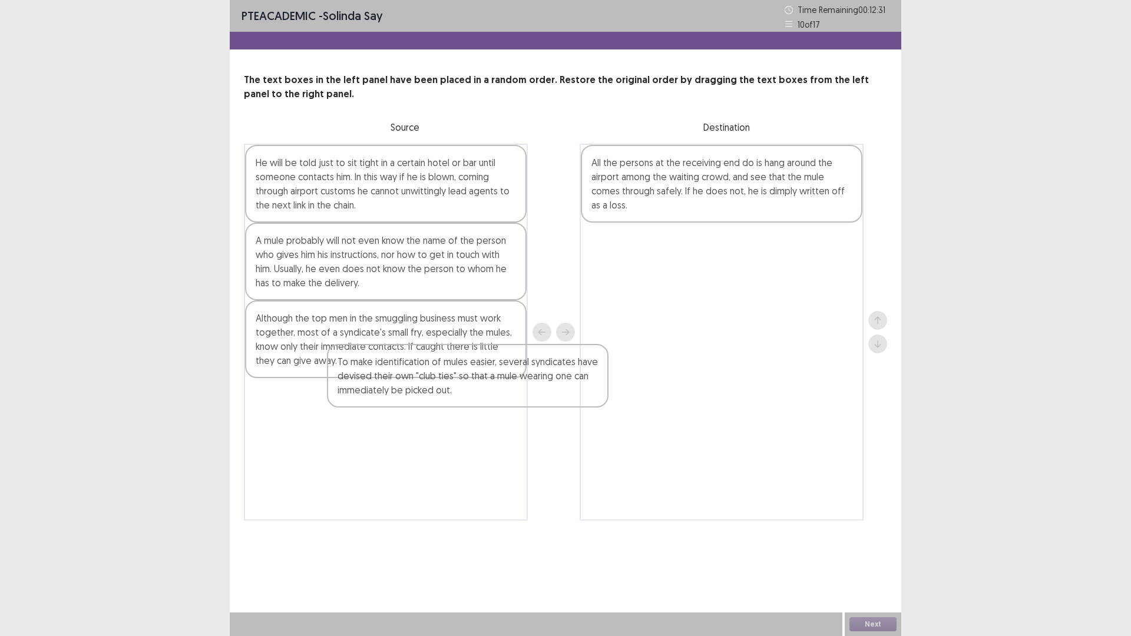
drag, startPoint x: 622, startPoint y: 270, endPoint x: 361, endPoint y: 396, distance: 290.4
click at [361, 396] on div "He will be told just to sit tight in a certain hotel or bar until someone conta…" at bounding box center [565, 332] width 643 height 377
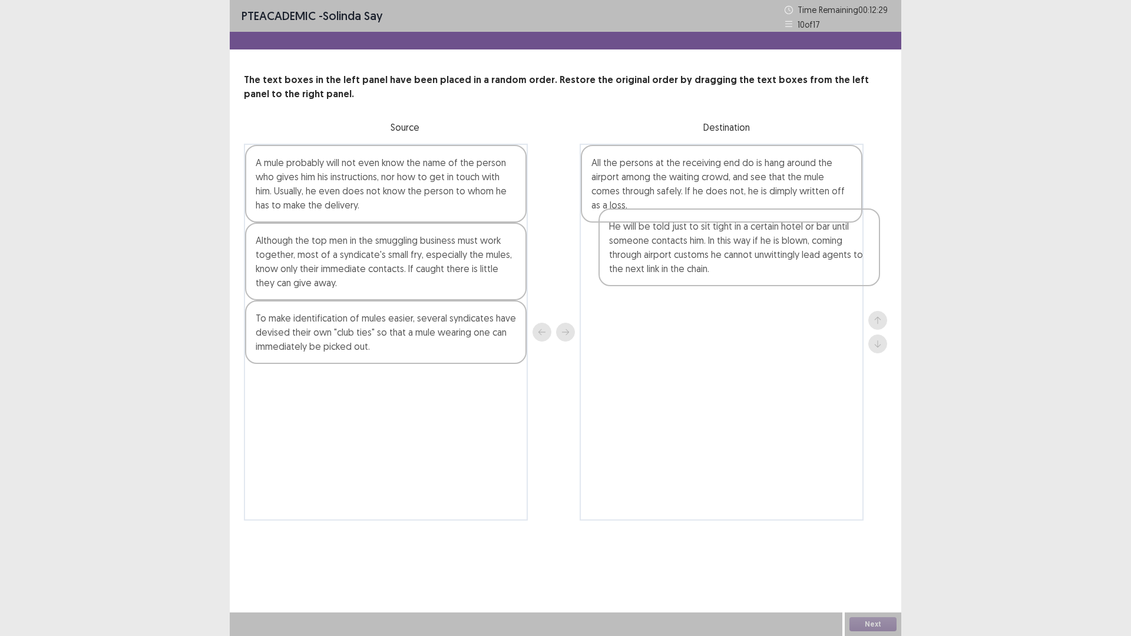
drag, startPoint x: 518, startPoint y: 217, endPoint x: 835, endPoint y: 273, distance: 322.5
click at [835, 273] on div "He will be told just to sit tight in a certain hotel or bar until someone conta…" at bounding box center [565, 332] width 643 height 377
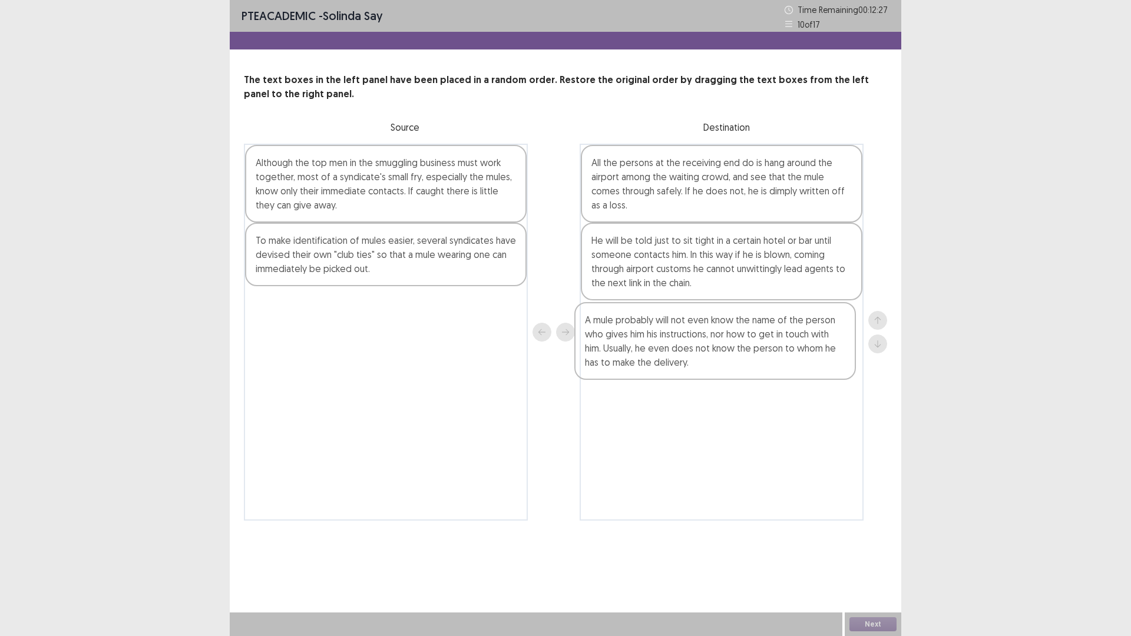
drag, startPoint x: 445, startPoint y: 216, endPoint x: 781, endPoint y: 377, distance: 373.1
click at [781, 377] on div "A mule probably will not even know the name of the person who gives him his ins…" at bounding box center [565, 332] width 643 height 377
drag, startPoint x: 434, startPoint y: 216, endPoint x: 437, endPoint y: 292, distance: 75.5
click at [437, 292] on div "Although the top men in the smuggling business must work together, most of a sy…" at bounding box center [386, 332] width 284 height 377
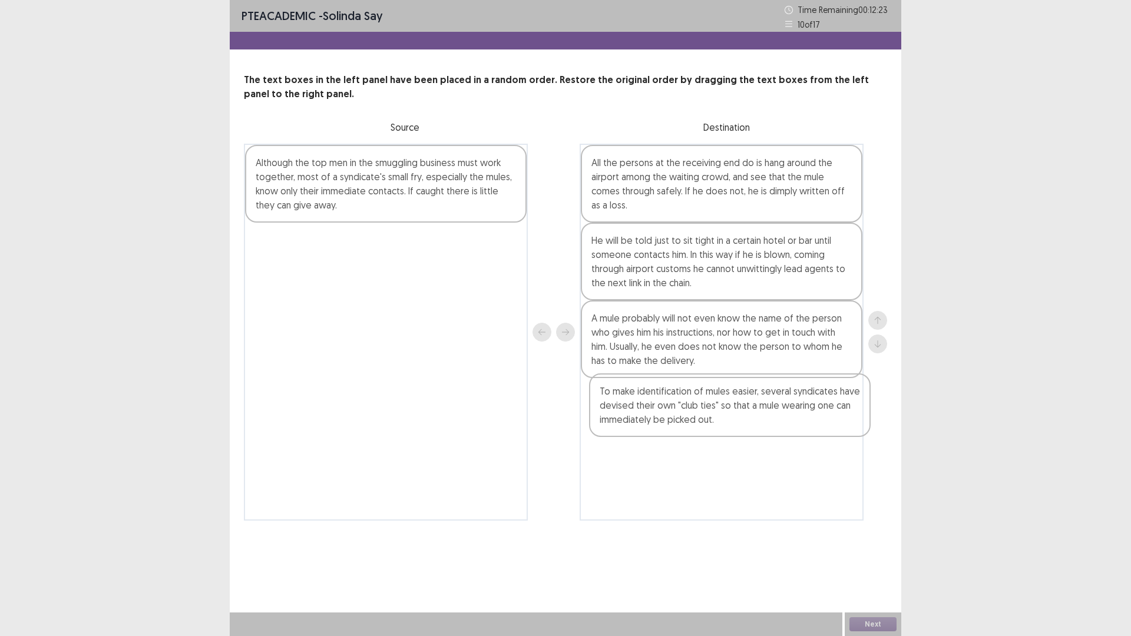
drag, startPoint x: 392, startPoint y: 178, endPoint x: 741, endPoint y: 402, distance: 414.5
click at [741, 402] on div "To make identification of mules easier, several syndicates have devised their o…" at bounding box center [565, 332] width 643 height 377
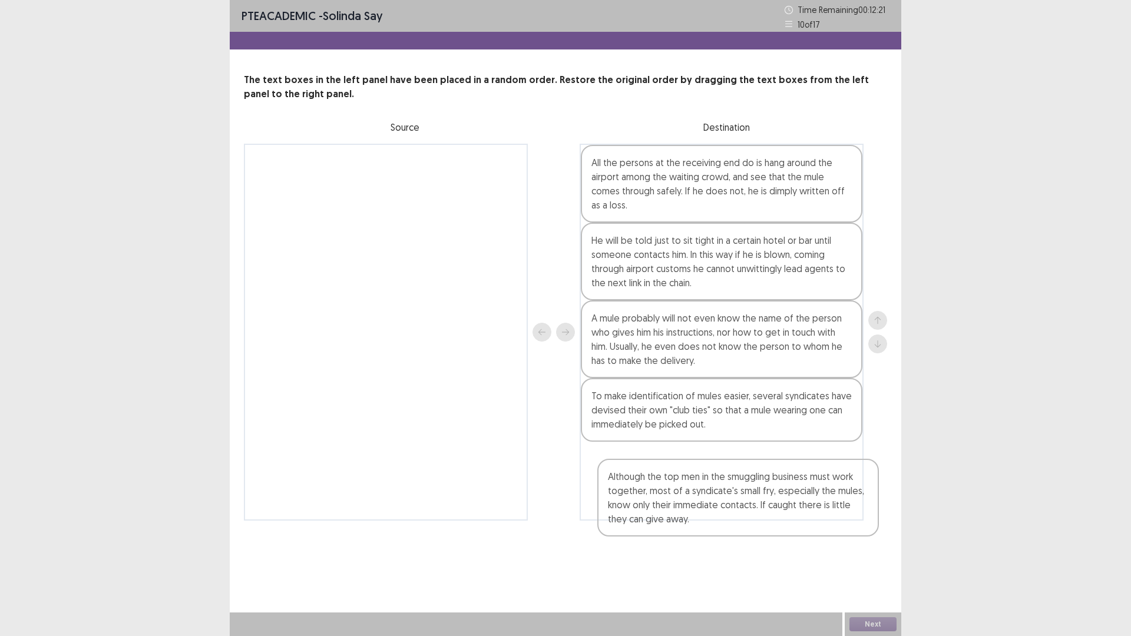
drag, startPoint x: 365, startPoint y: 174, endPoint x: 721, endPoint y: 488, distance: 474.2
click at [721, 488] on div "Although the top men in the smuggling business must work together, most of a sy…" at bounding box center [565, 332] width 643 height 377
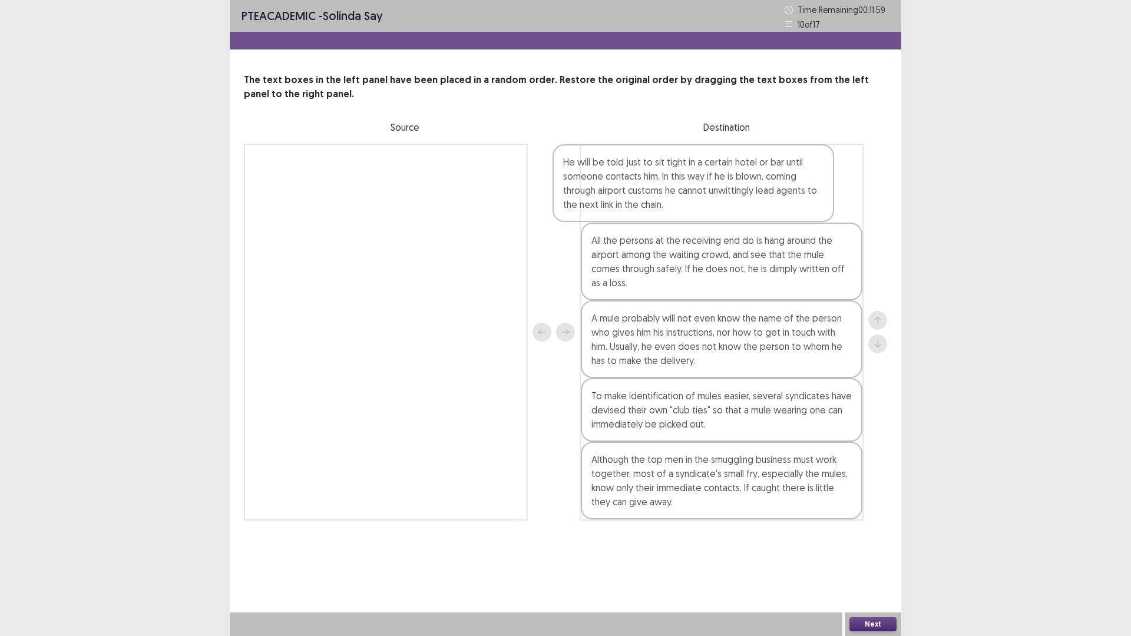
drag, startPoint x: 705, startPoint y: 272, endPoint x: 675, endPoint y: 190, distance: 87.8
click at [675, 190] on div "All the persons at the receiving end do is hang around the airport among the wa…" at bounding box center [722, 332] width 284 height 377
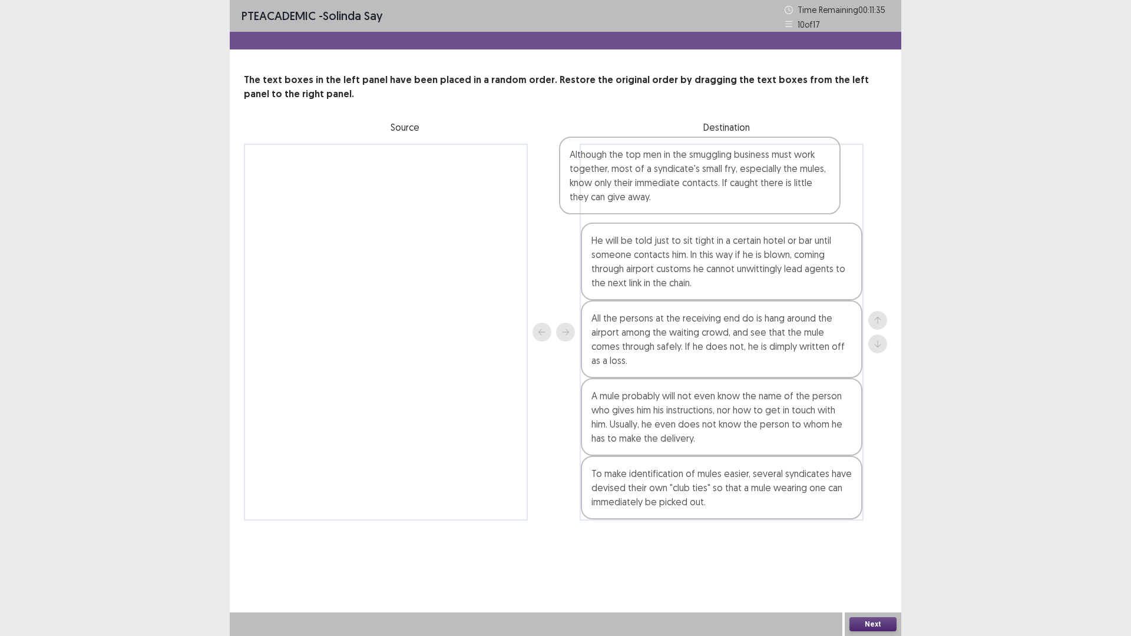
drag, startPoint x: 696, startPoint y: 478, endPoint x: 682, endPoint y: 163, distance: 315.5
click at [681, 163] on div "He will be told just to sit tight in a certain hotel or bar until someone conta…" at bounding box center [722, 332] width 284 height 377
drag, startPoint x: 894, startPoint y: 626, endPoint x: 890, endPoint y: 620, distance: 7.2
click at [890, 556] on button "Next" at bounding box center [873, 624] width 47 height 14
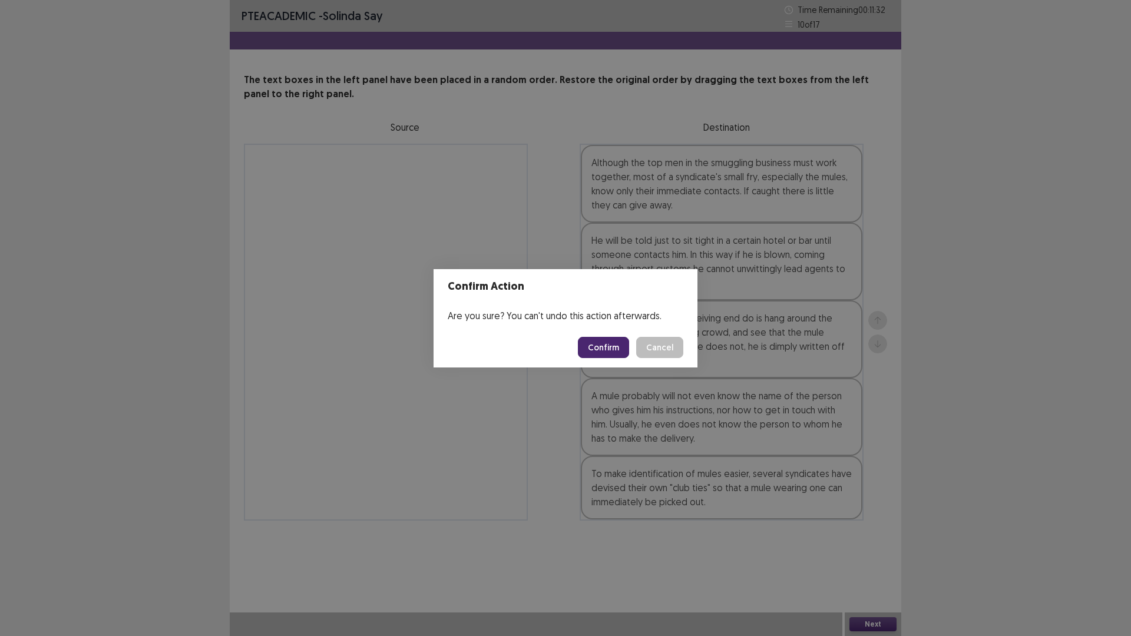
click at [606, 350] on button "Confirm" at bounding box center [603, 347] width 51 height 21
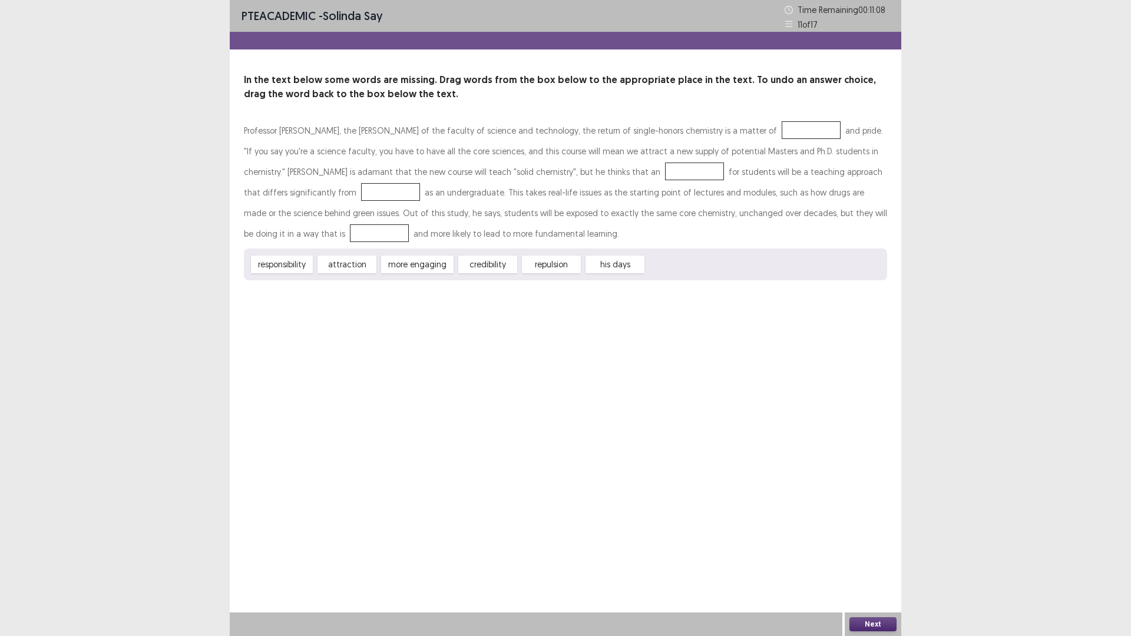
click at [354, 260] on span "attraction" at bounding box center [347, 265] width 59 height 18
drag, startPoint x: 351, startPoint y: 263, endPoint x: 531, endPoint y: 170, distance: 202.6
drag, startPoint x: 304, startPoint y: 262, endPoint x: 876, endPoint y: 167, distance: 579.8
drag, startPoint x: 296, startPoint y: 265, endPoint x: 772, endPoint y: 214, distance: 478.2
drag, startPoint x: 288, startPoint y: 261, endPoint x: 752, endPoint y: 124, distance: 484.0
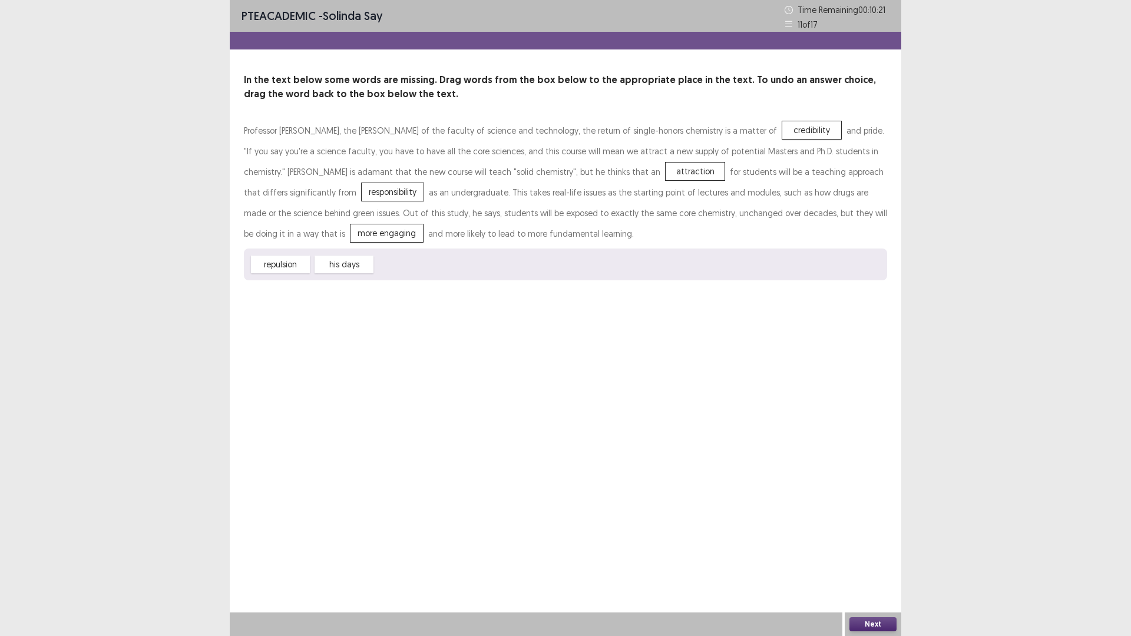
click at [864, 556] on button "Next" at bounding box center [873, 624] width 47 height 14
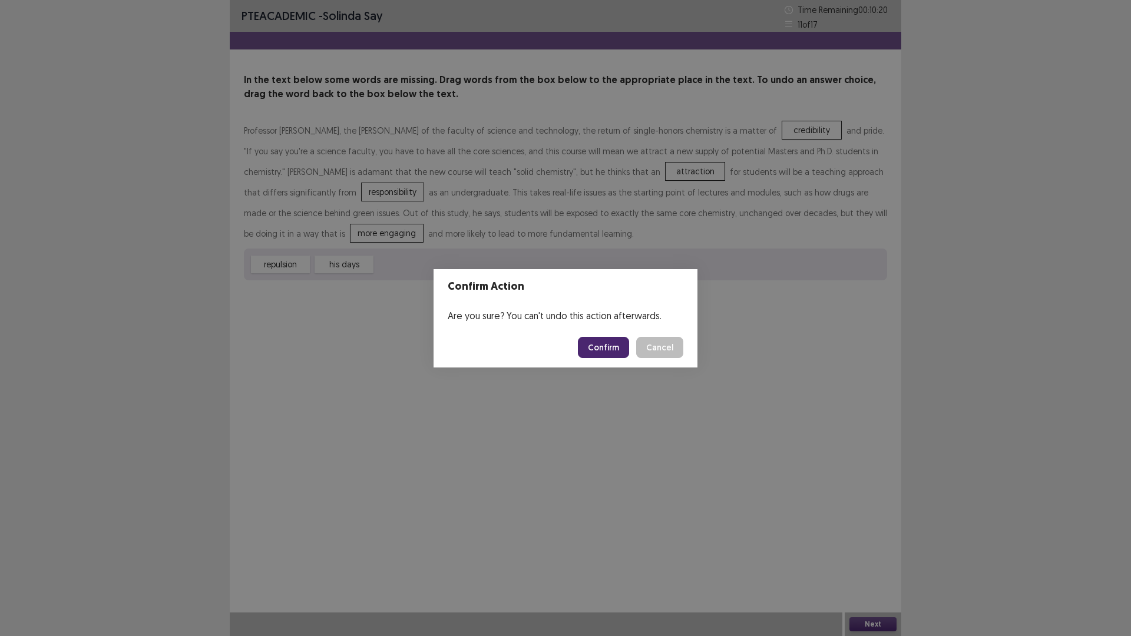
click at [607, 345] on button "Confirm" at bounding box center [603, 347] width 51 height 21
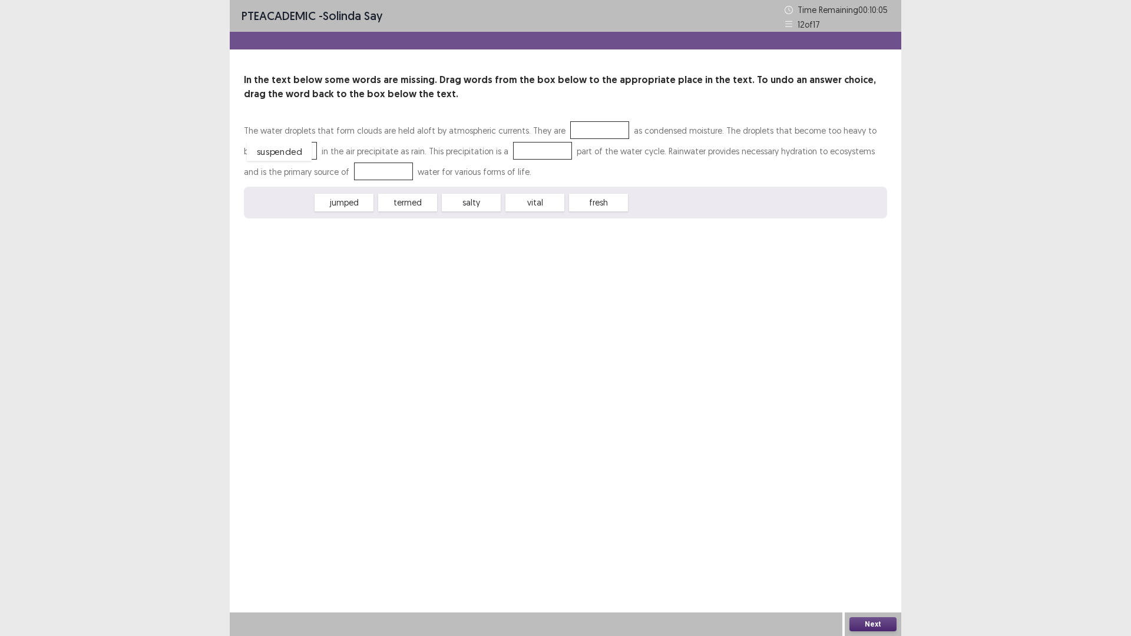
drag, startPoint x: 288, startPoint y: 202, endPoint x: 286, endPoint y: 147, distance: 54.8
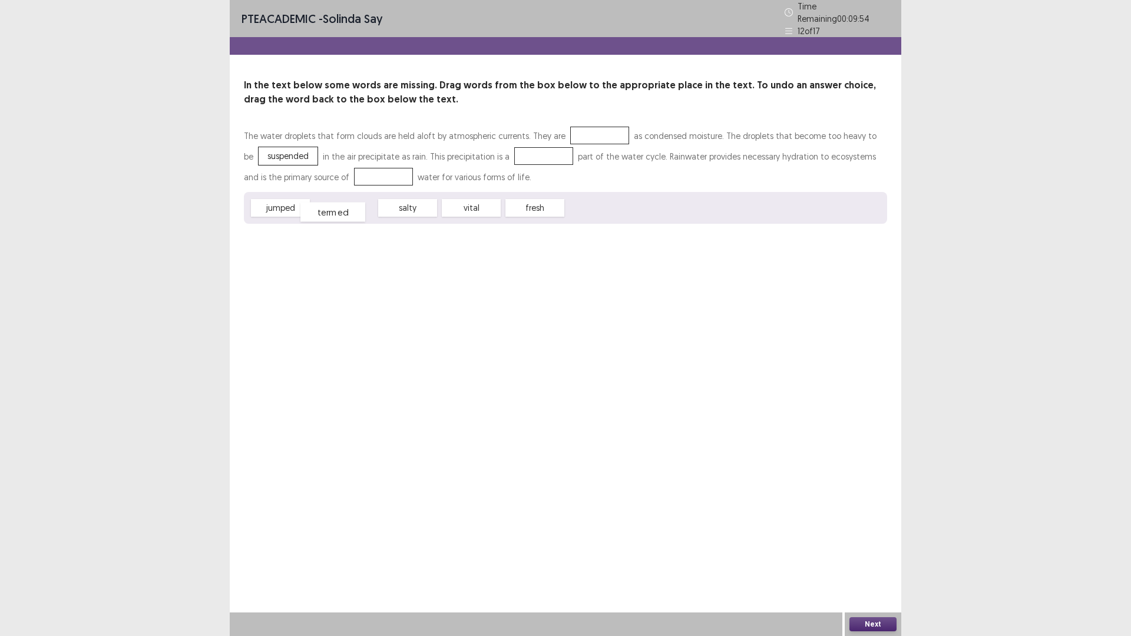
drag, startPoint x: 332, startPoint y: 198, endPoint x: 320, endPoint y: 199, distance: 11.8
click at [320, 203] on span "termed" at bounding box center [332, 212] width 65 height 19
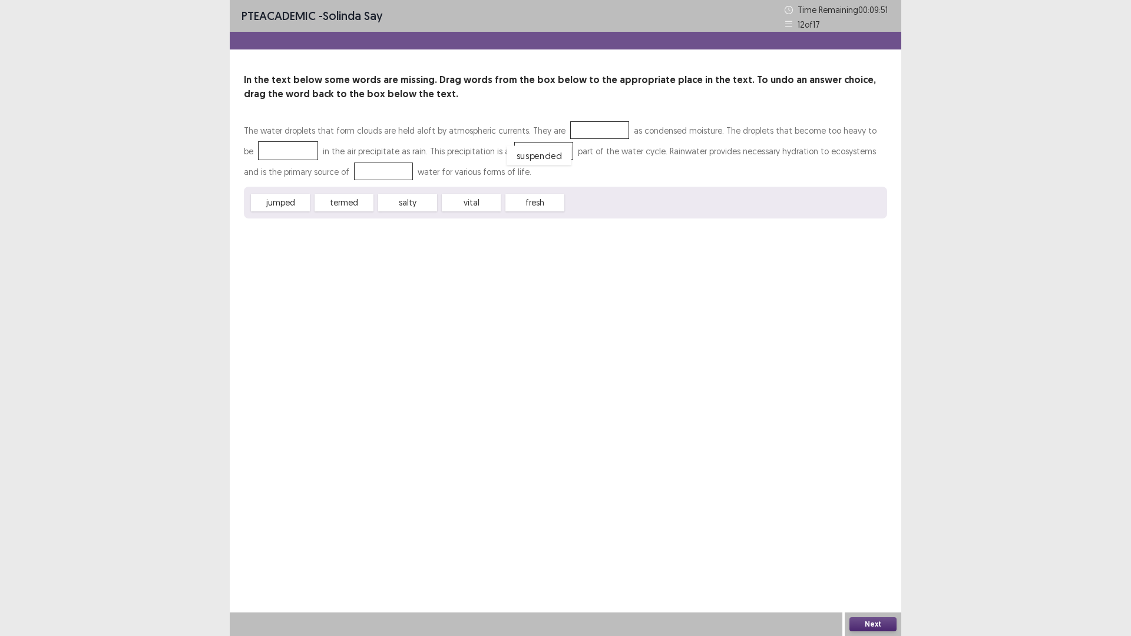
drag, startPoint x: 273, startPoint y: 147, endPoint x: 524, endPoint y: 151, distance: 251.0
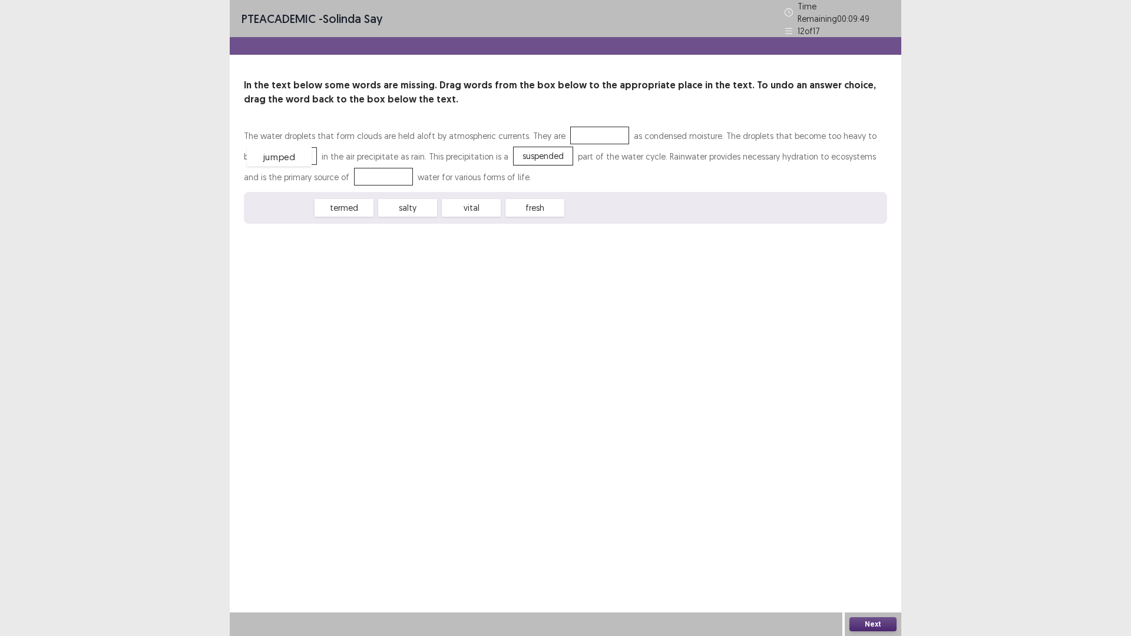
drag, startPoint x: 286, startPoint y: 204, endPoint x: 285, endPoint y: 153, distance: 51.3
drag, startPoint x: 480, startPoint y: 202, endPoint x: 364, endPoint y: 171, distance: 120.2
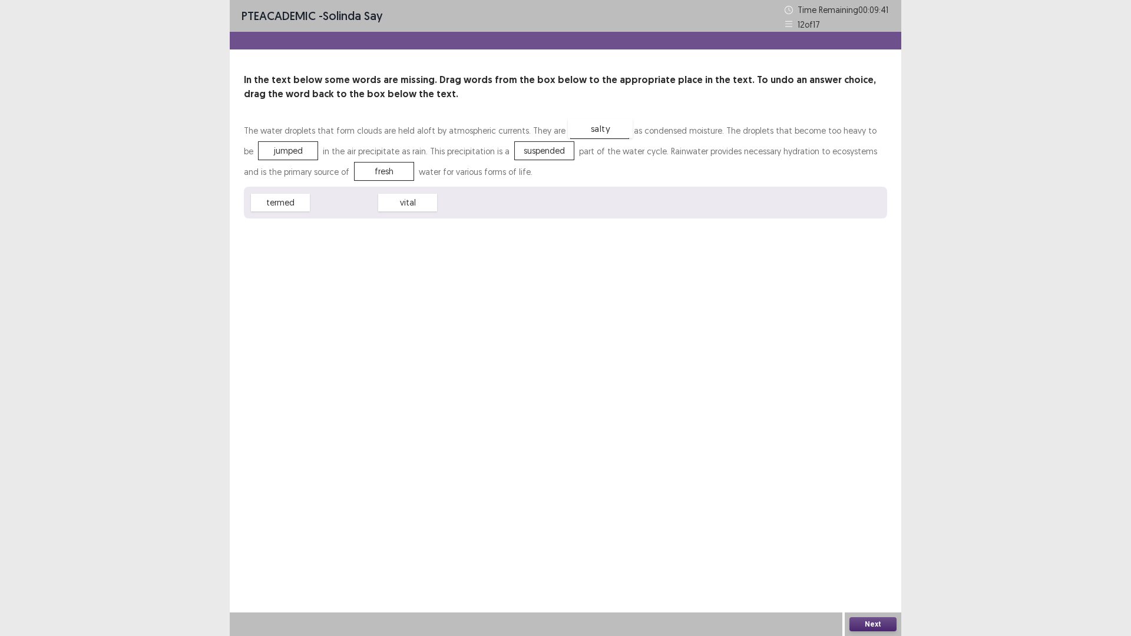
drag, startPoint x: 353, startPoint y: 202, endPoint x: 609, endPoint y: 128, distance: 266.8
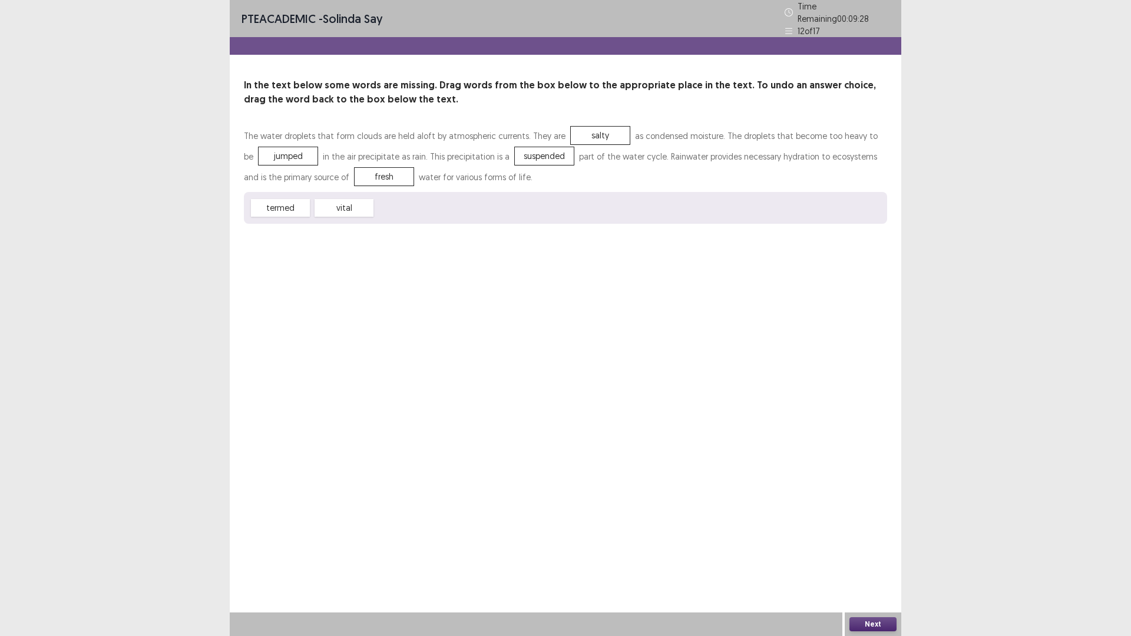
drag, startPoint x: 867, startPoint y: 617, endPoint x: 855, endPoint y: 604, distance: 17.5
click at [860, 556] on div "PTE academic - solinda say Time Remaining 00 : 09 : 28 12 of 17 In the text bel…" at bounding box center [566, 318] width 672 height 636
click at [878, 556] on button "Next" at bounding box center [873, 624] width 47 height 14
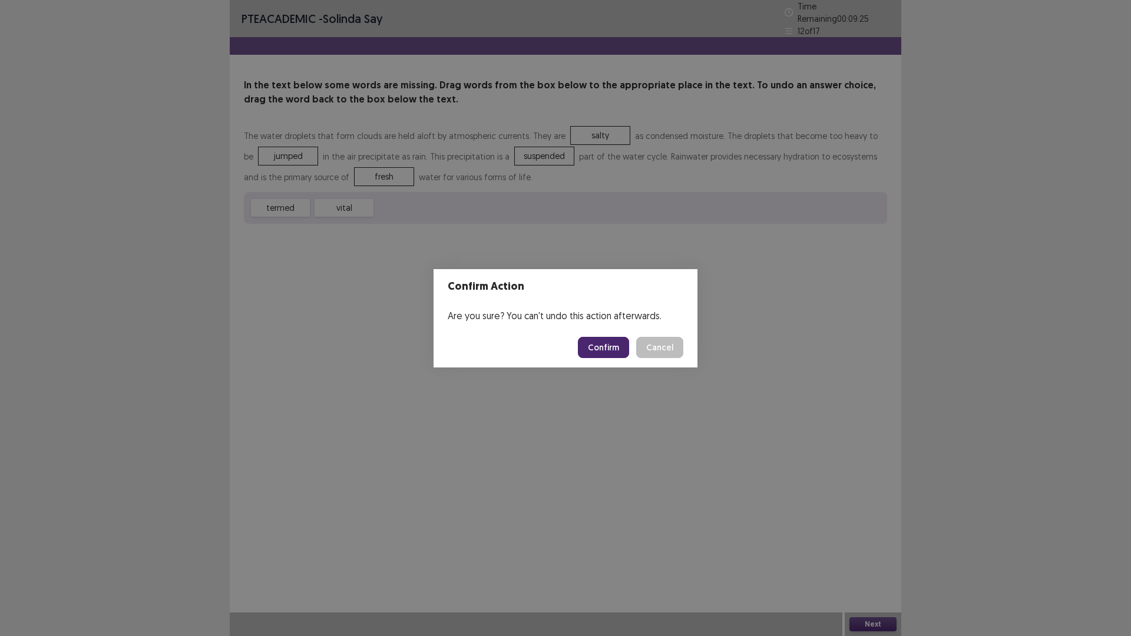
click at [611, 349] on button "Confirm" at bounding box center [603, 347] width 51 height 21
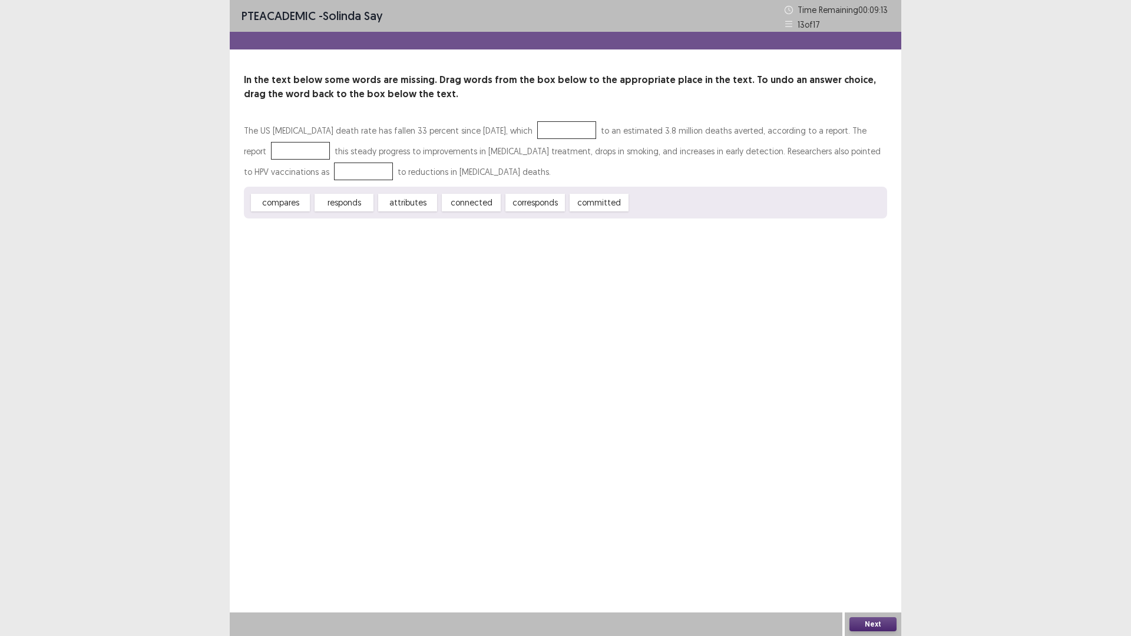
click at [271, 203] on span "compares" at bounding box center [280, 203] width 59 height 18
drag, startPoint x: 271, startPoint y: 203, endPoint x: 500, endPoint y: 130, distance: 240.0
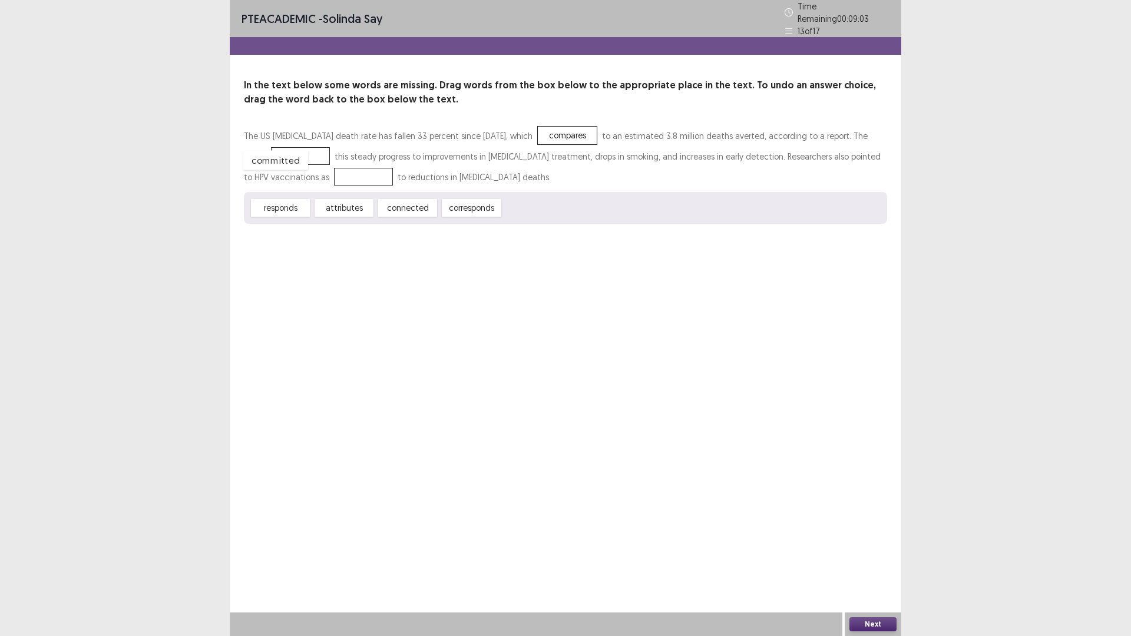
drag, startPoint x: 535, startPoint y: 198, endPoint x: 275, endPoint y: 150, distance: 264.2
drag, startPoint x: 273, startPoint y: 199, endPoint x: 277, endPoint y: 171, distance: 28.5
click at [878, 556] on button "Next" at bounding box center [873, 624] width 47 height 14
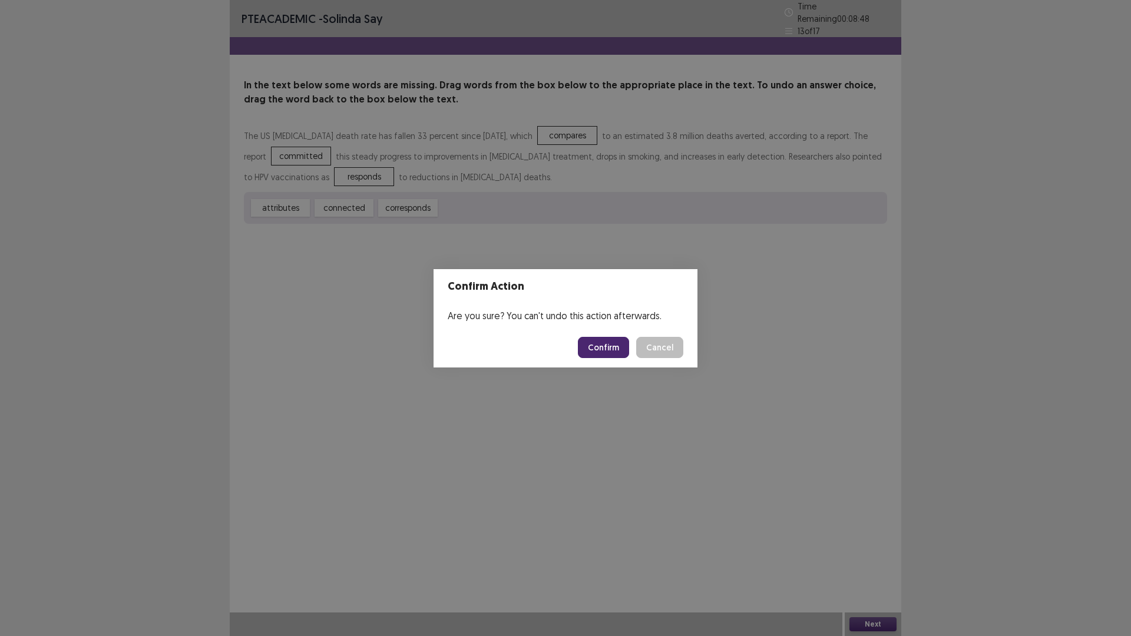
click at [617, 344] on button "Confirm" at bounding box center [603, 347] width 51 height 21
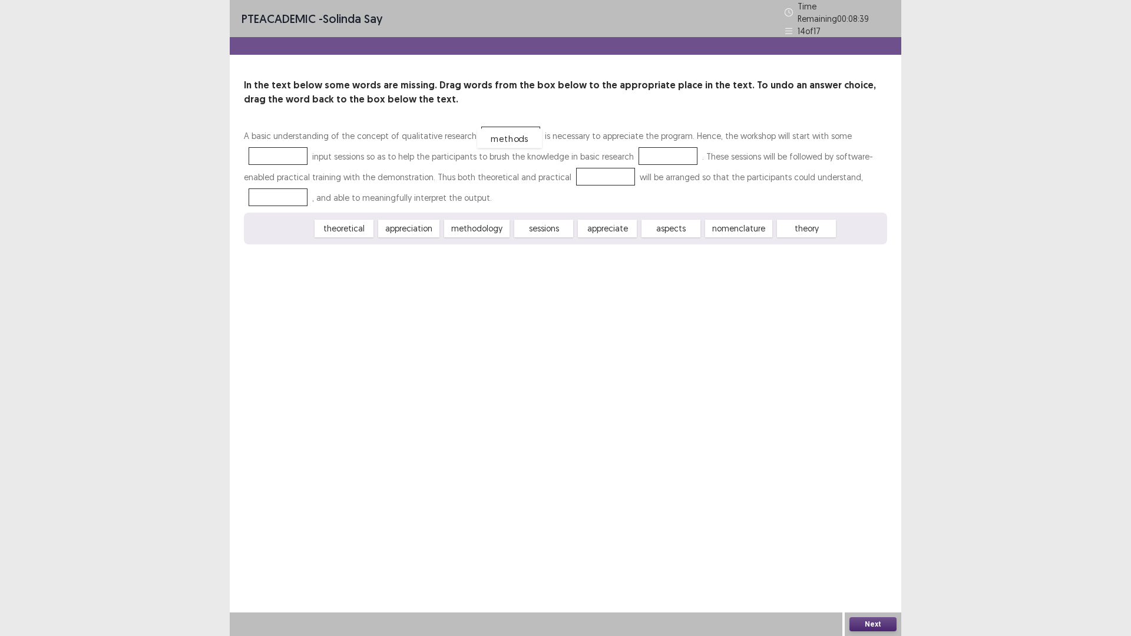
drag, startPoint x: 286, startPoint y: 223, endPoint x: 516, endPoint y: 133, distance: 246.8
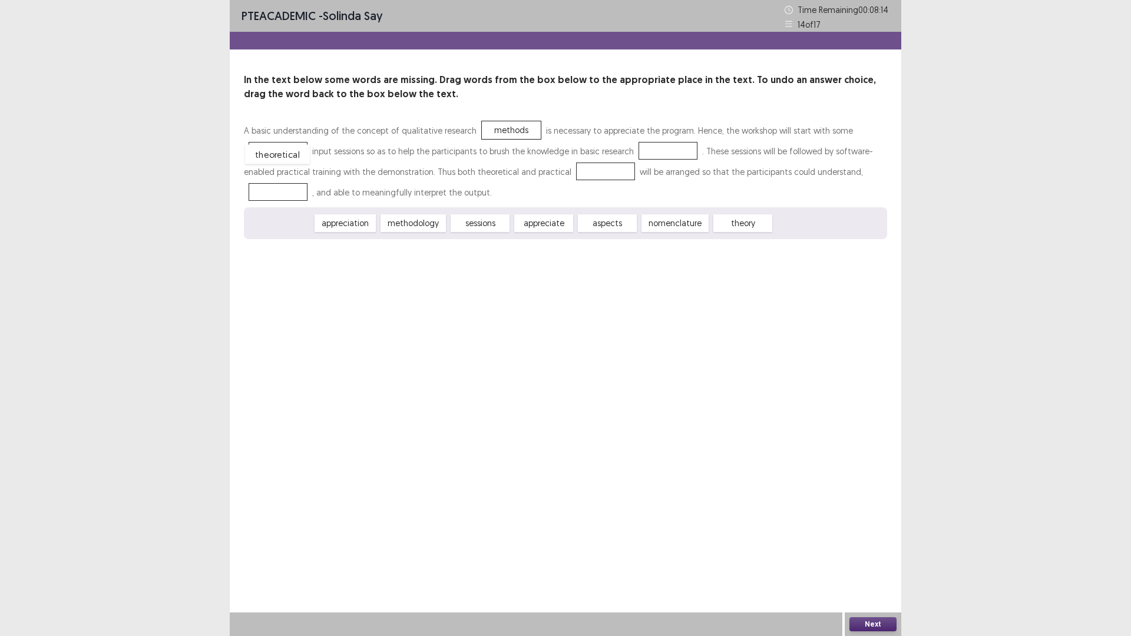
drag, startPoint x: 289, startPoint y: 222, endPoint x: 286, endPoint y: 153, distance: 69.0
drag, startPoint x: 415, startPoint y: 224, endPoint x: 665, endPoint y: 156, distance: 259.1
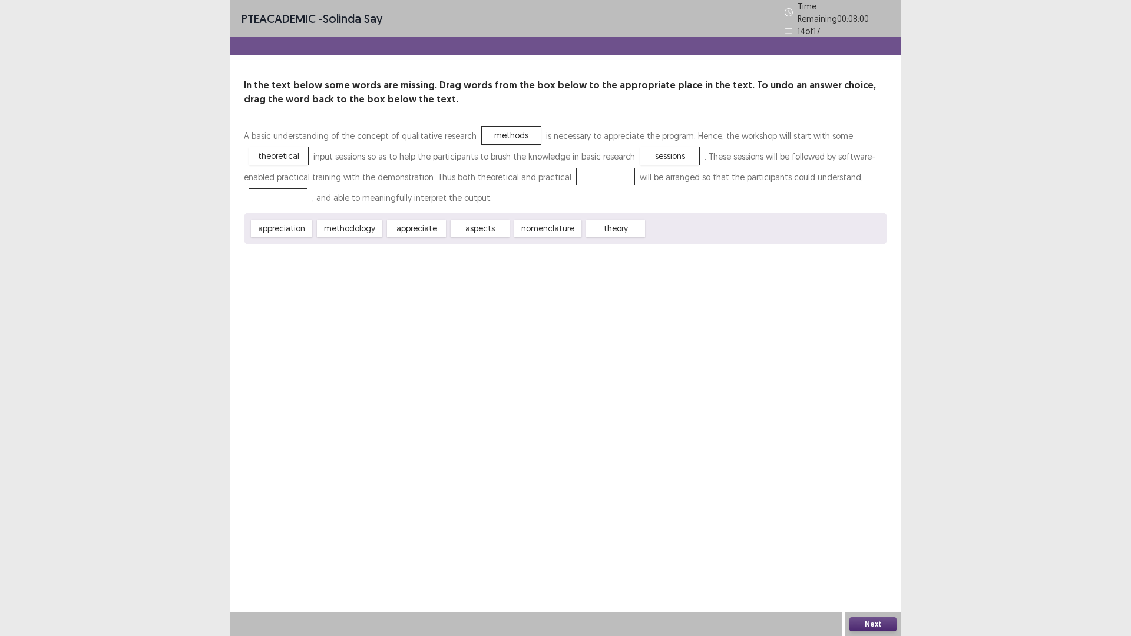
drag, startPoint x: 556, startPoint y: 220, endPoint x: 568, endPoint y: 197, distance: 26.1
click at [568, 197] on div "A basic understanding of the concept of qualitative research methods is necessa…" at bounding box center [565, 184] width 643 height 119
drag, startPoint x: 611, startPoint y: 223, endPoint x: 586, endPoint y: 176, distance: 53.2
drag, startPoint x: 414, startPoint y: 224, endPoint x: 270, endPoint y: 197, distance: 146.2
click at [895, 556] on button "Next" at bounding box center [873, 624] width 47 height 14
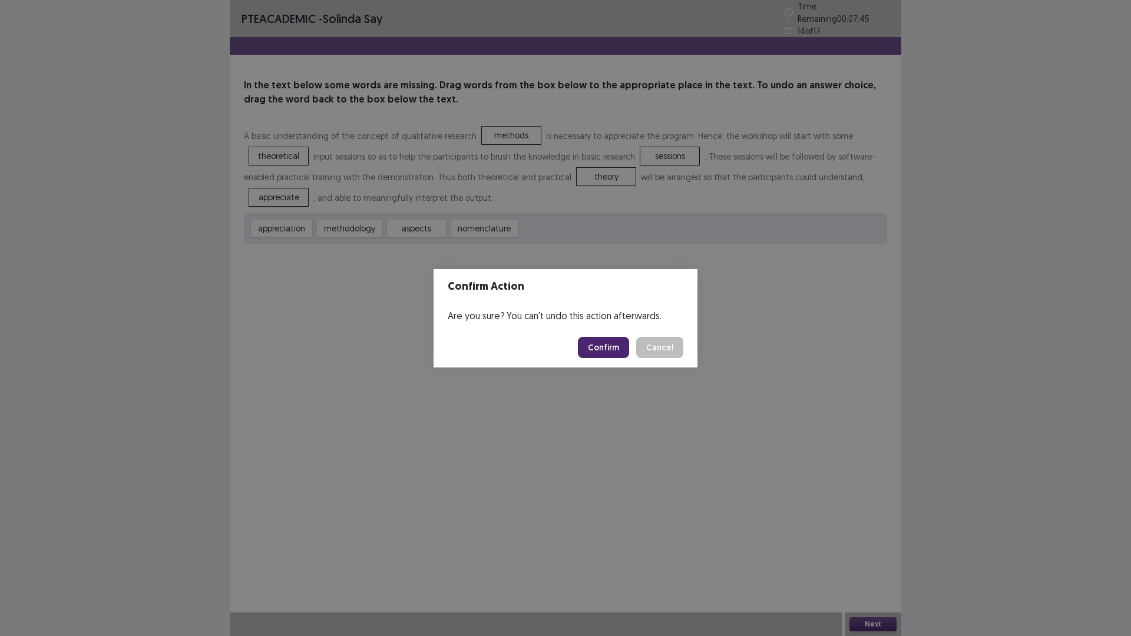
click at [599, 345] on button "Confirm" at bounding box center [603, 347] width 51 height 21
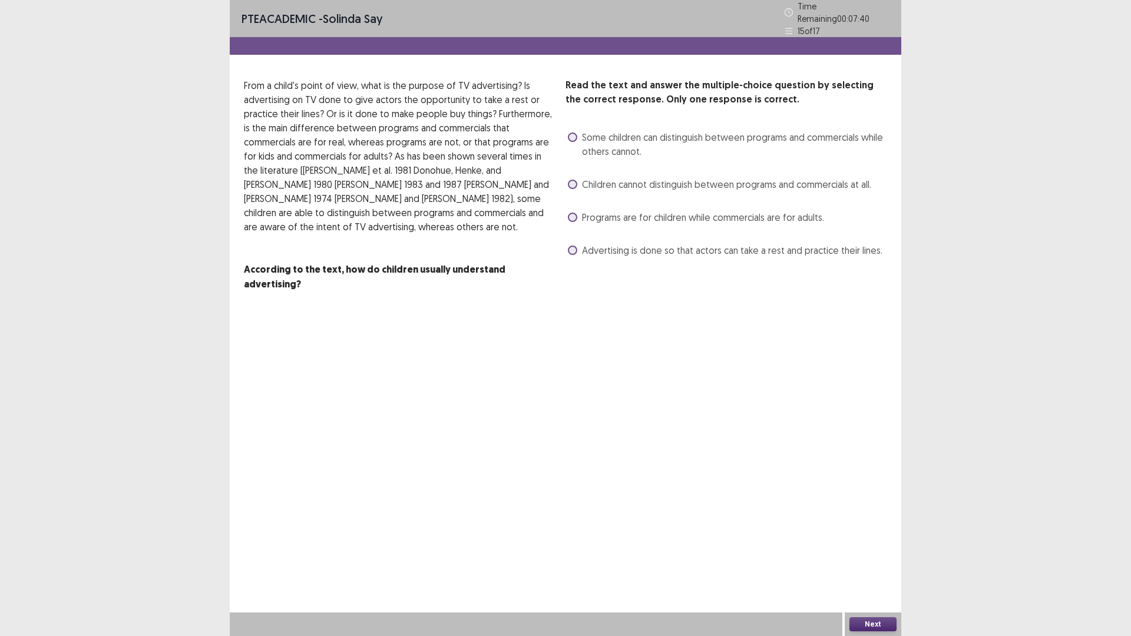
click at [573, 135] on span at bounding box center [572, 137] width 9 height 9
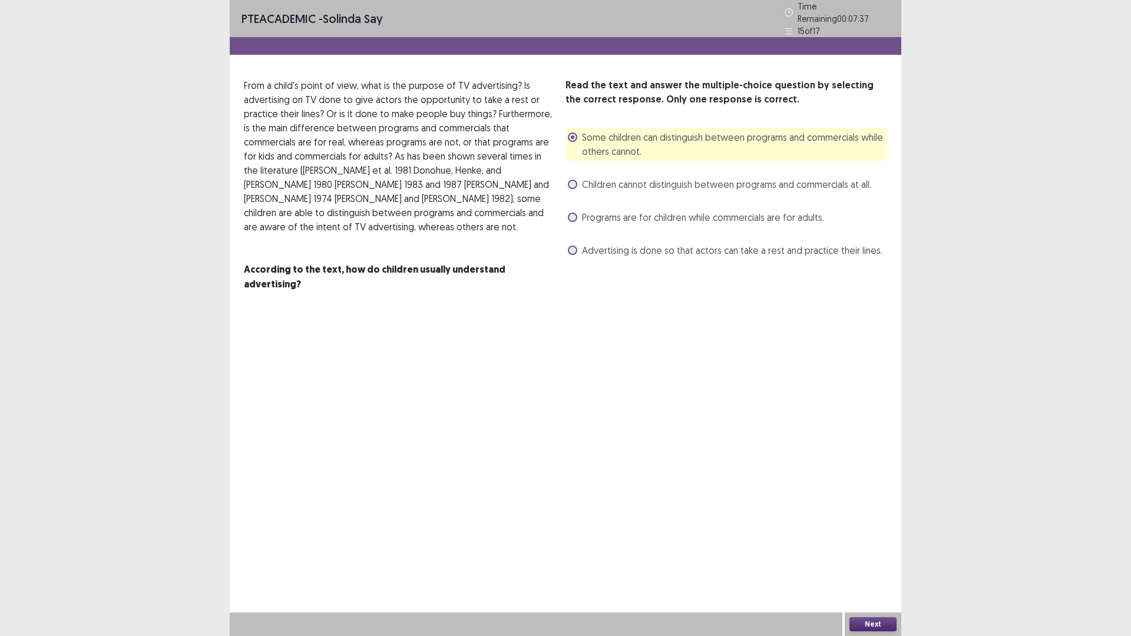
click at [878, 556] on button "Next" at bounding box center [873, 624] width 47 height 14
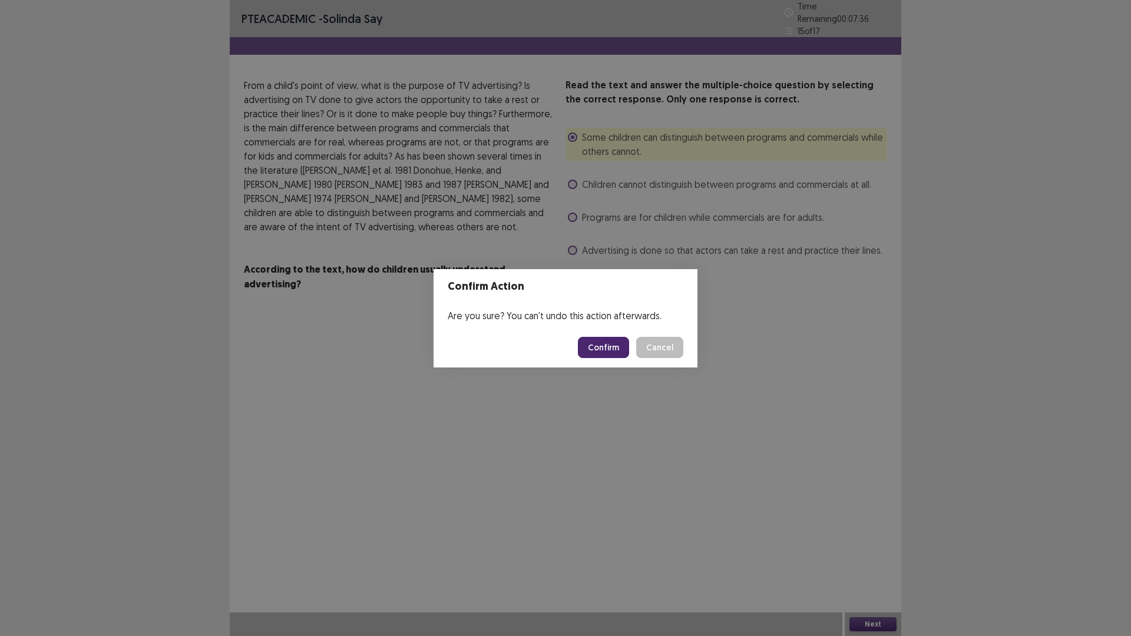
click at [607, 349] on button "Confirm" at bounding box center [603, 347] width 51 height 21
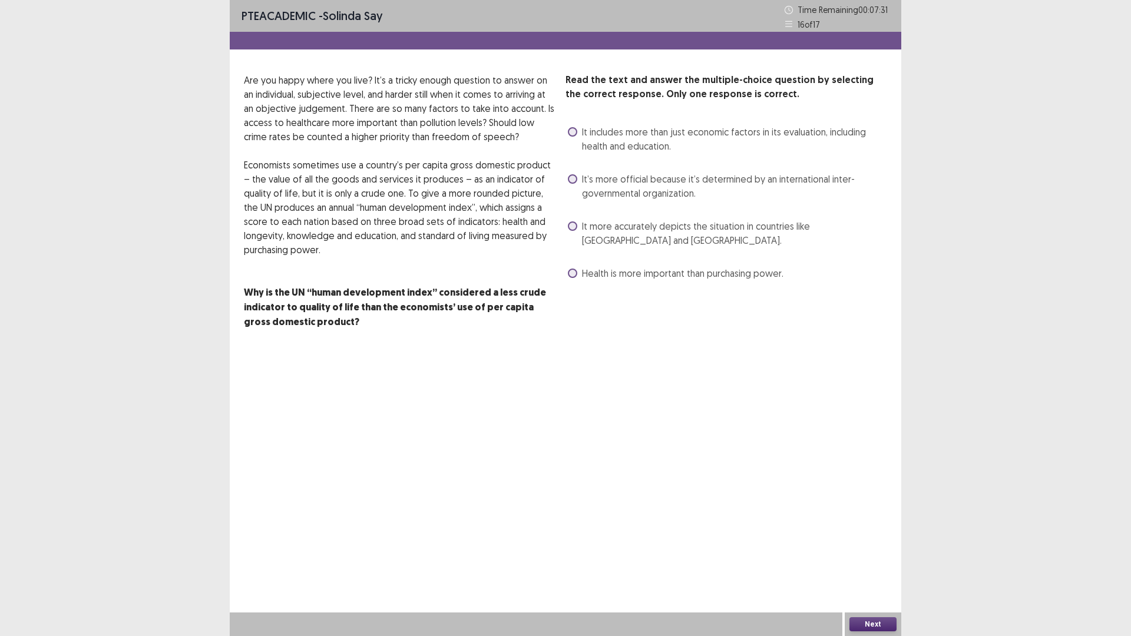
click at [579, 181] on label "It’s more official because it’s determined by an international inter-government…" at bounding box center [727, 186] width 319 height 28
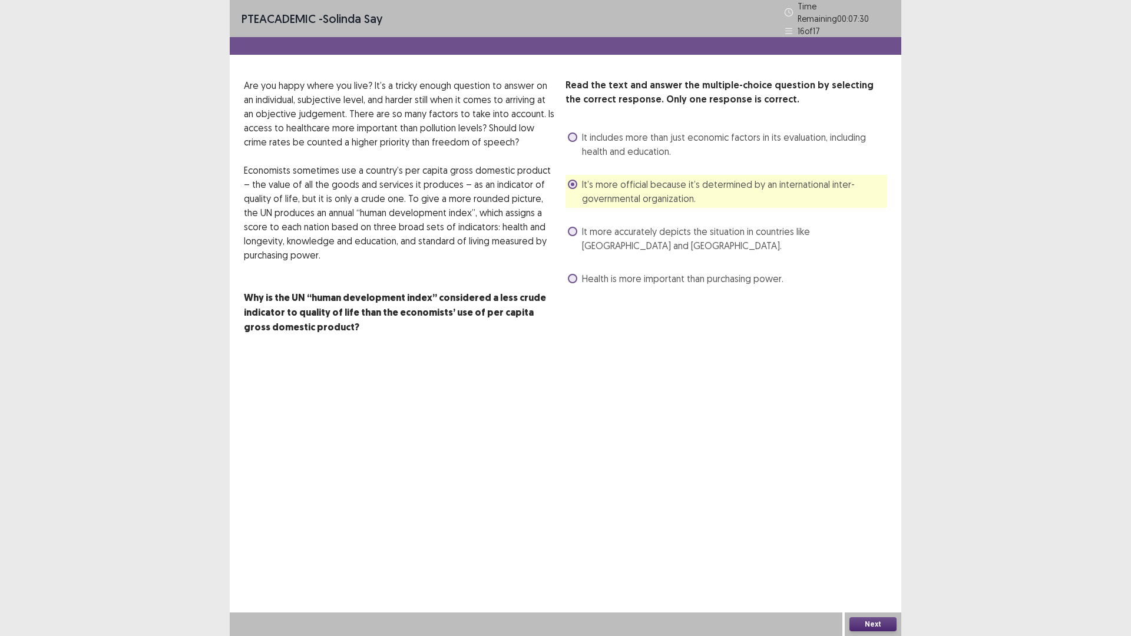
click at [861, 556] on button "Next" at bounding box center [873, 624] width 47 height 14
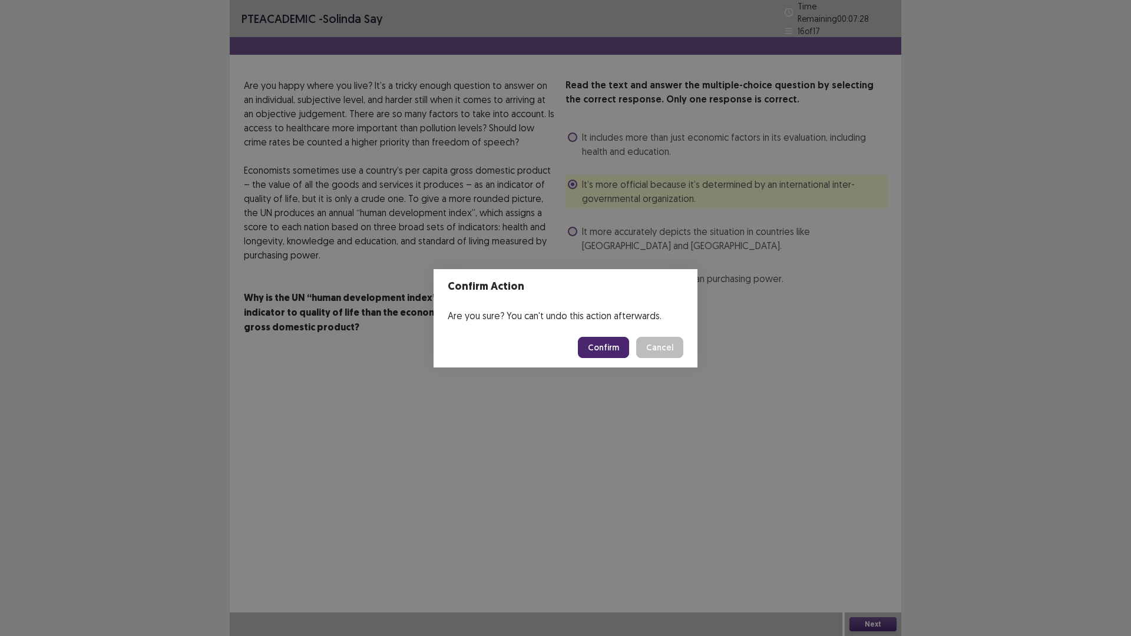
click at [600, 343] on button "Confirm" at bounding box center [603, 347] width 51 height 21
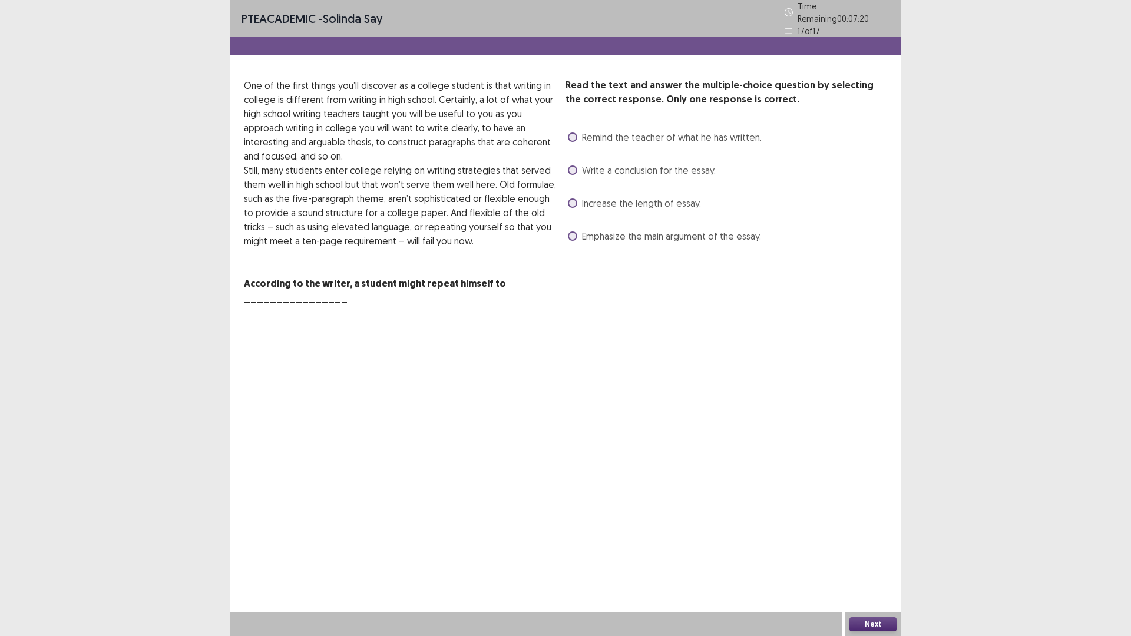
click at [576, 166] on span at bounding box center [572, 170] width 9 height 9
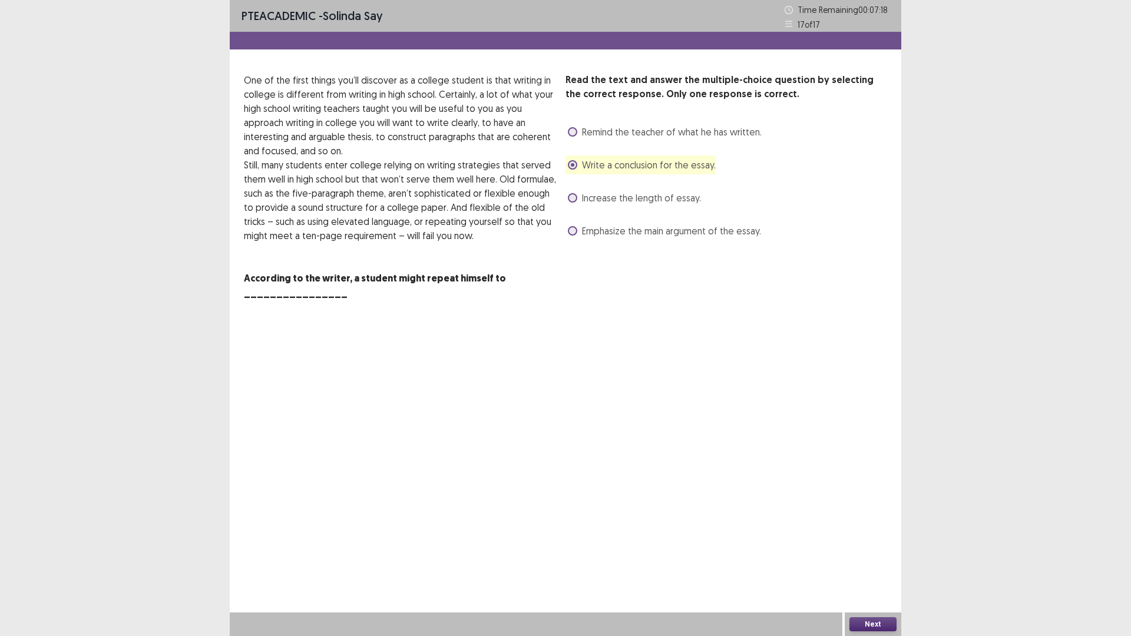
click at [881, 556] on button "Next" at bounding box center [873, 624] width 47 height 14
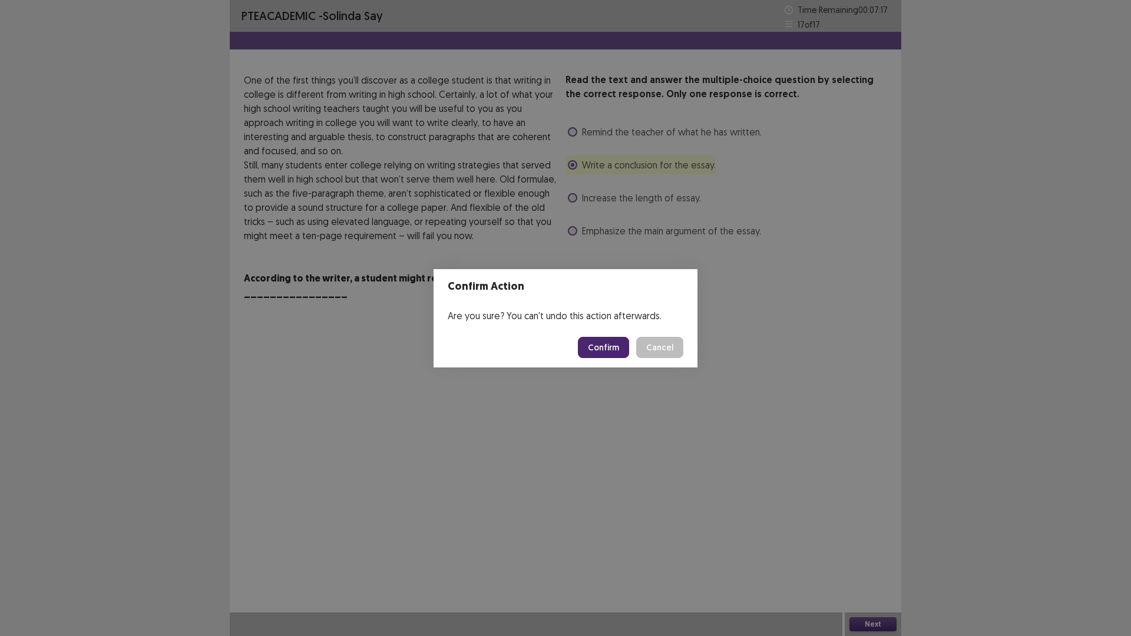
click at [584, 346] on button "Confirm" at bounding box center [603, 347] width 51 height 21
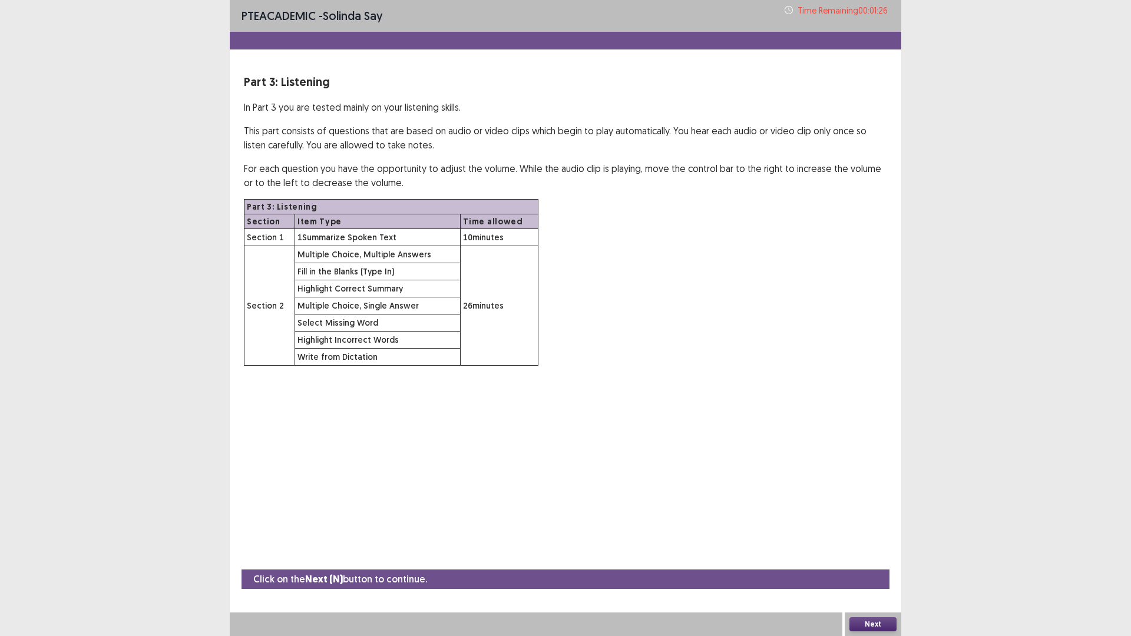
click at [884, 556] on button "Next" at bounding box center [873, 624] width 47 height 14
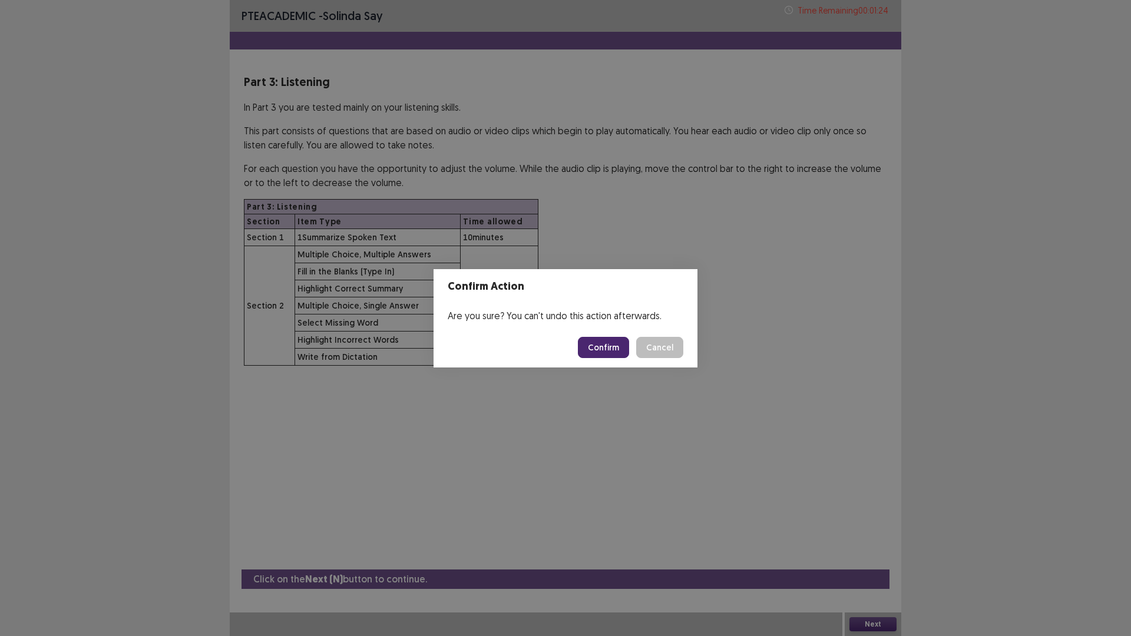
click at [597, 343] on button "Confirm" at bounding box center [603, 347] width 51 height 21
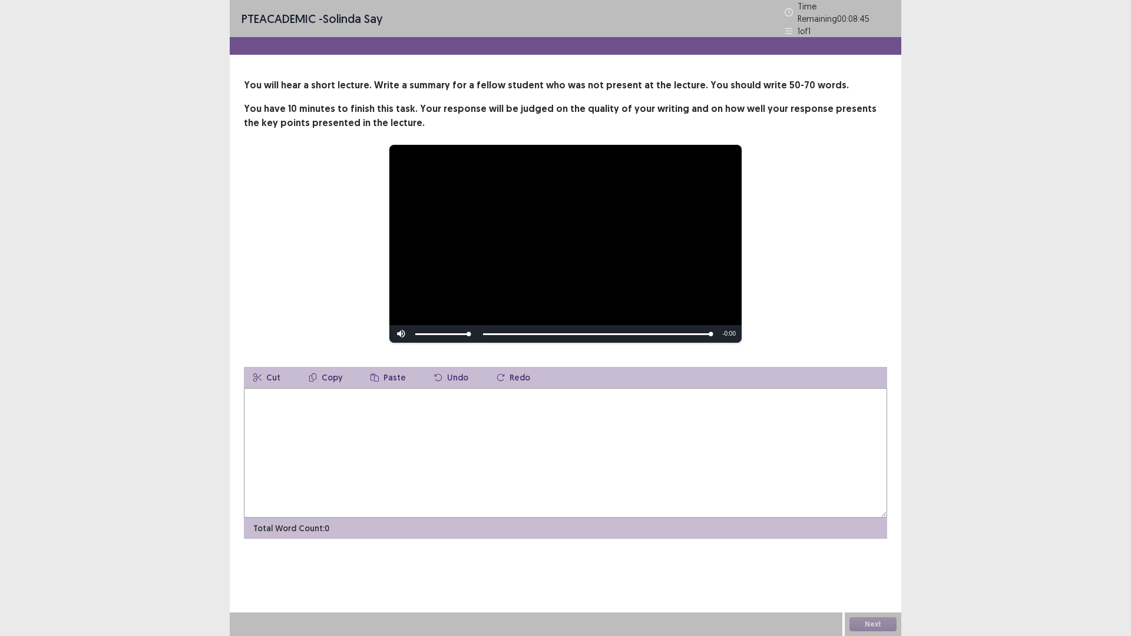
click at [475, 410] on textarea at bounding box center [565, 453] width 643 height 130
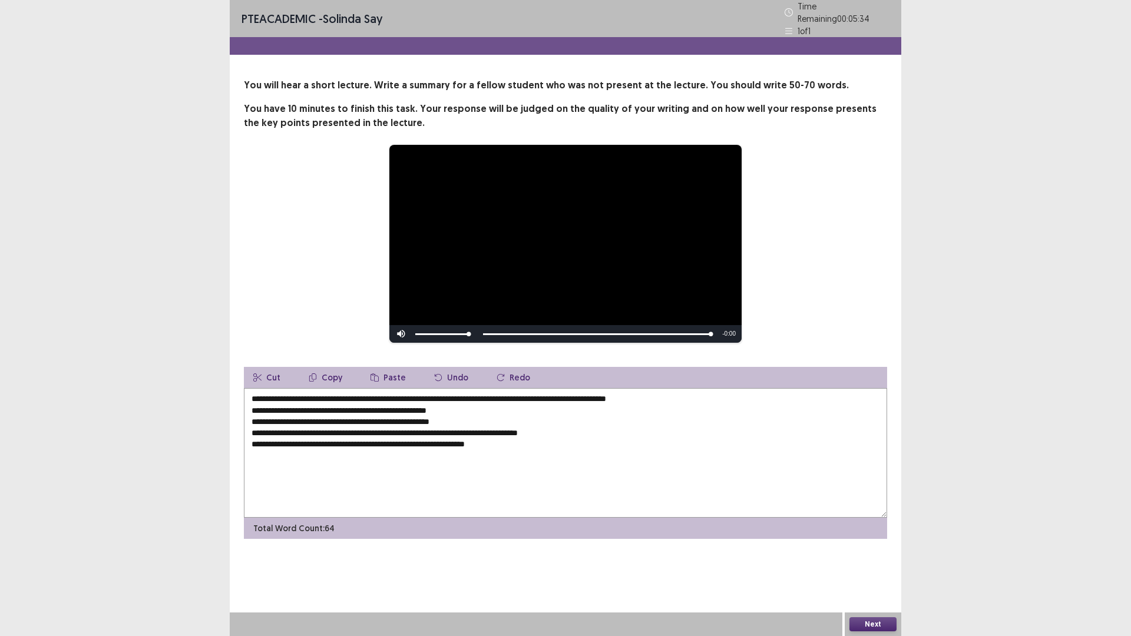
click at [292, 395] on textarea "**********" at bounding box center [565, 453] width 643 height 130
click at [297, 394] on textarea "**********" at bounding box center [565, 453] width 643 height 130
click at [294, 395] on textarea "**********" at bounding box center [565, 453] width 643 height 130
click at [553, 445] on textarea "**********" at bounding box center [565, 453] width 643 height 130
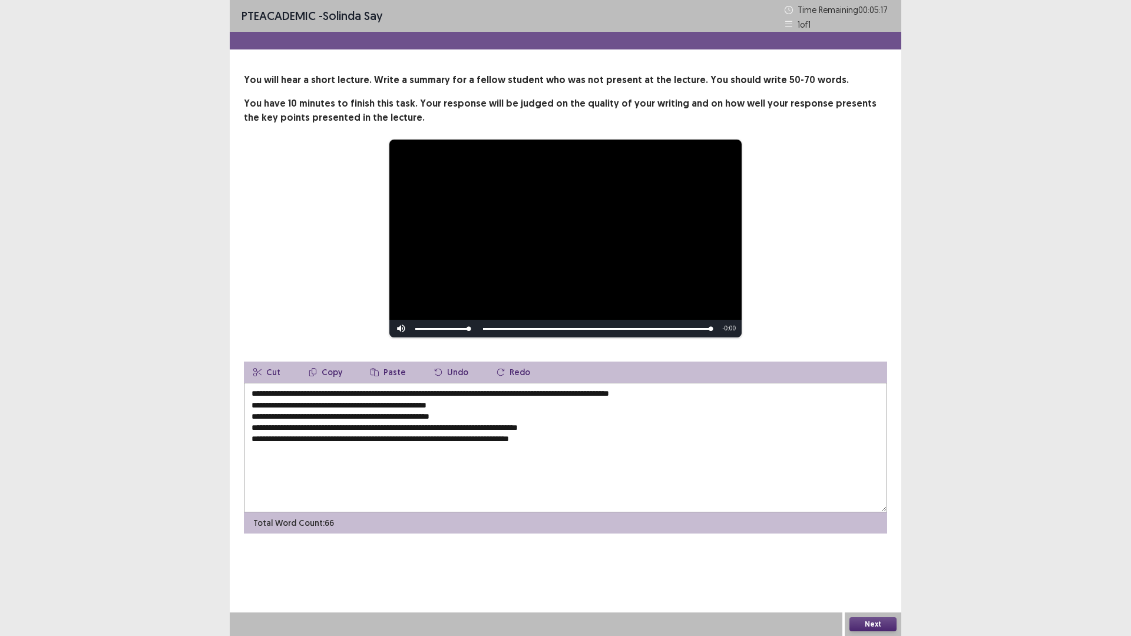
click at [531, 442] on textarea "**********" at bounding box center [565, 448] width 643 height 130
click at [580, 438] on textarea "**********" at bounding box center [565, 448] width 643 height 130
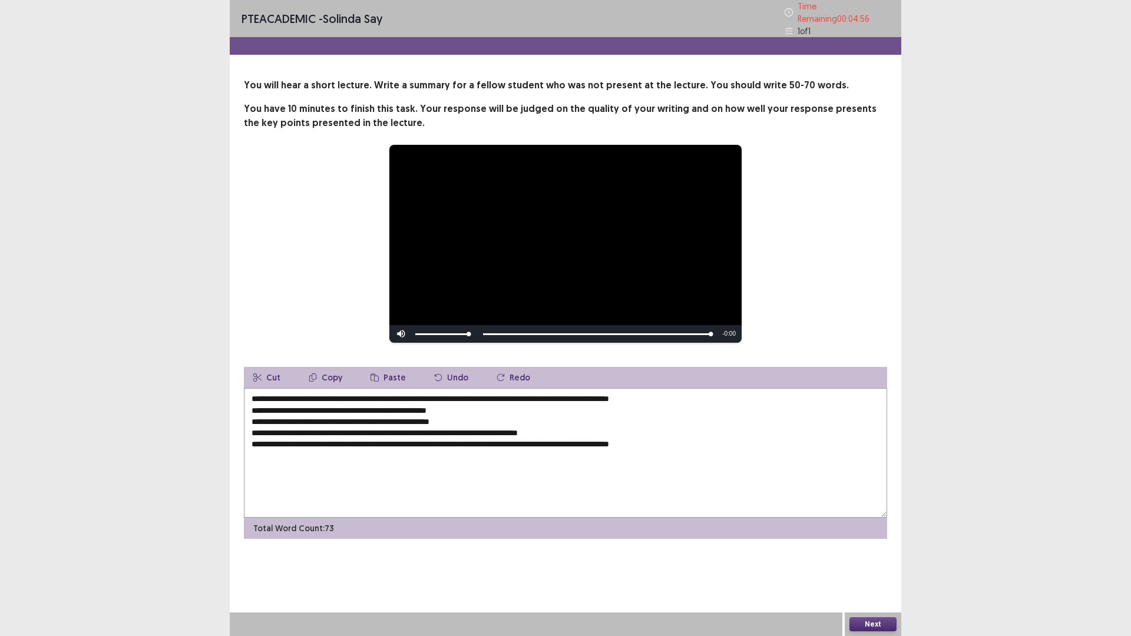
click at [299, 430] on textarea "**********" at bounding box center [565, 453] width 643 height 130
click at [309, 428] on textarea "**********" at bounding box center [565, 453] width 643 height 130
click at [346, 409] on textarea "**********" at bounding box center [565, 453] width 643 height 130
type textarea "**********"
click at [866, 556] on button "Next" at bounding box center [873, 624] width 47 height 14
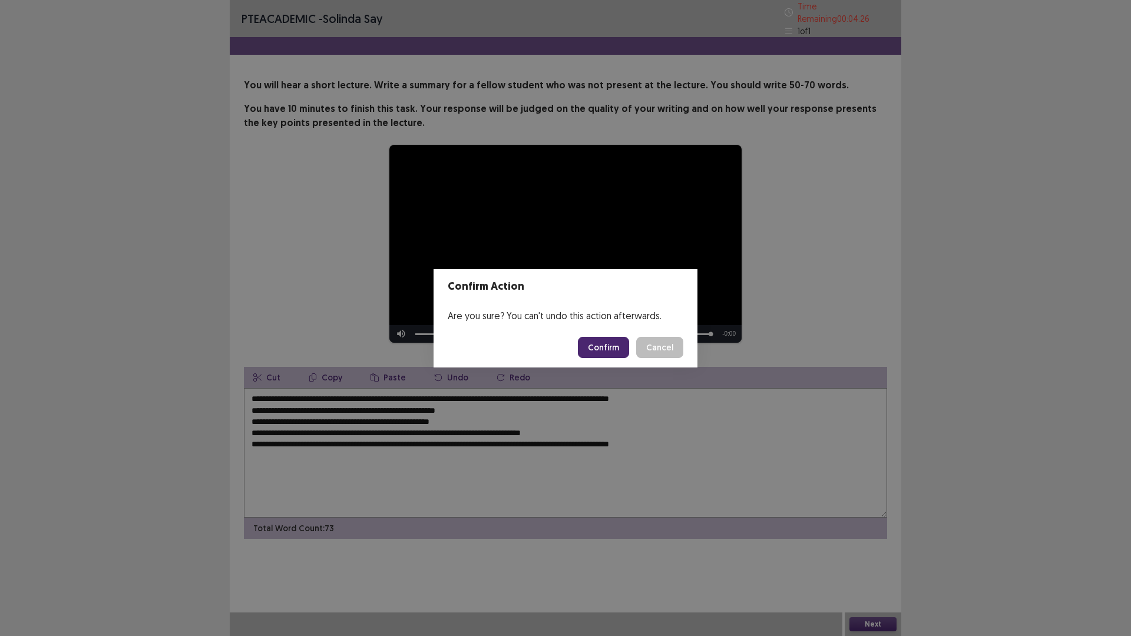
click at [610, 347] on button "Confirm" at bounding box center [603, 347] width 51 height 21
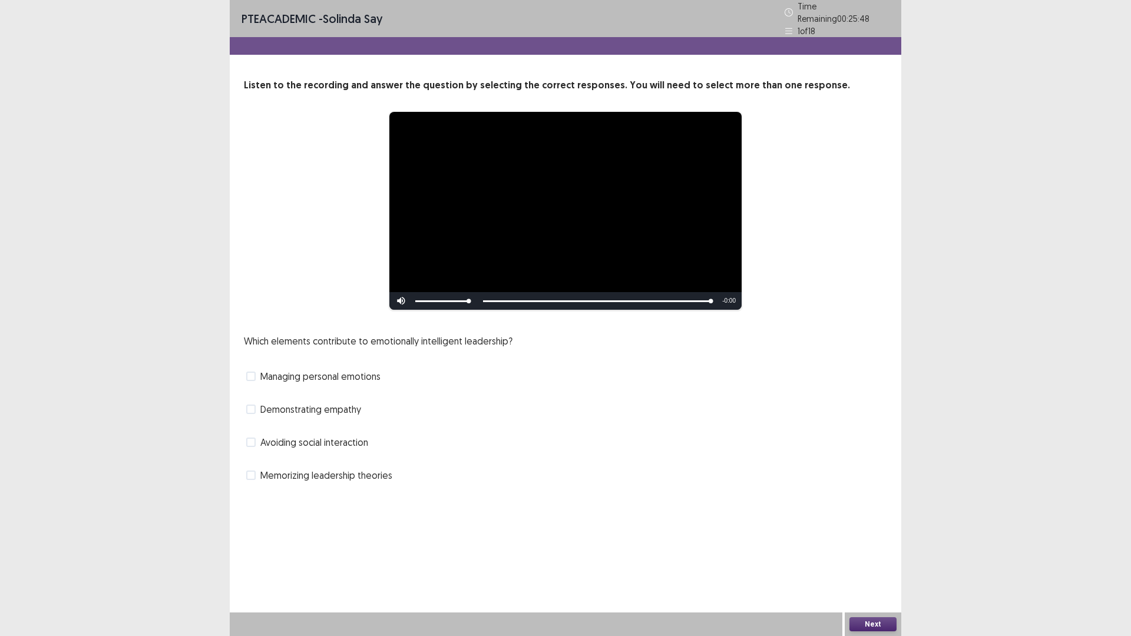
click at [346, 375] on span "Managing personal emotions" at bounding box center [320, 376] width 120 height 14
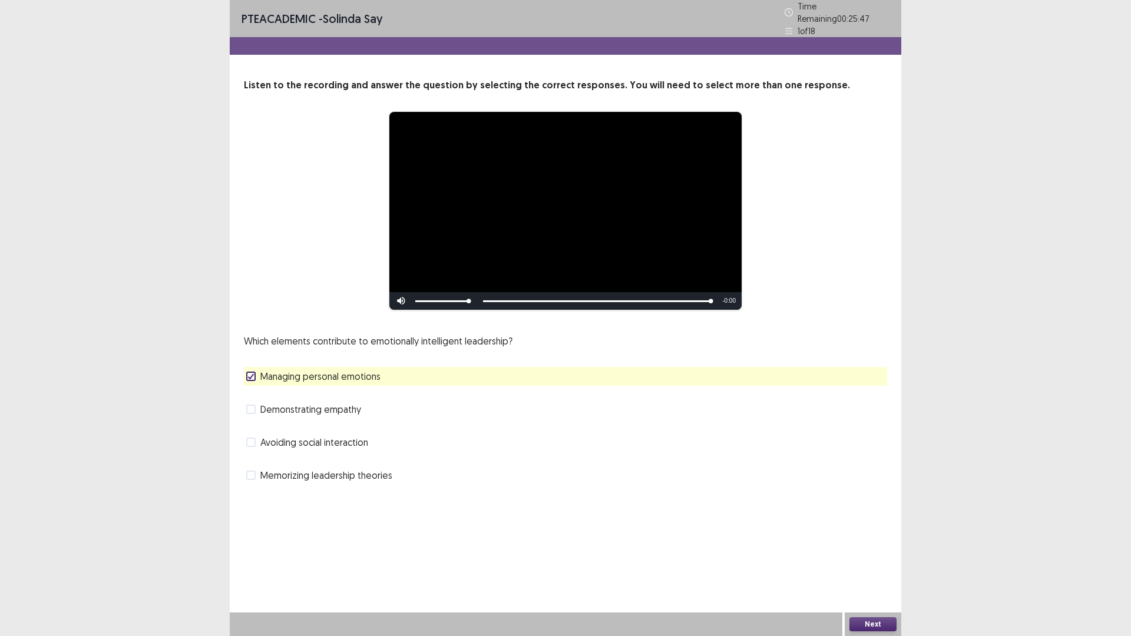
click at [876, 556] on button "Next" at bounding box center [873, 624] width 47 height 14
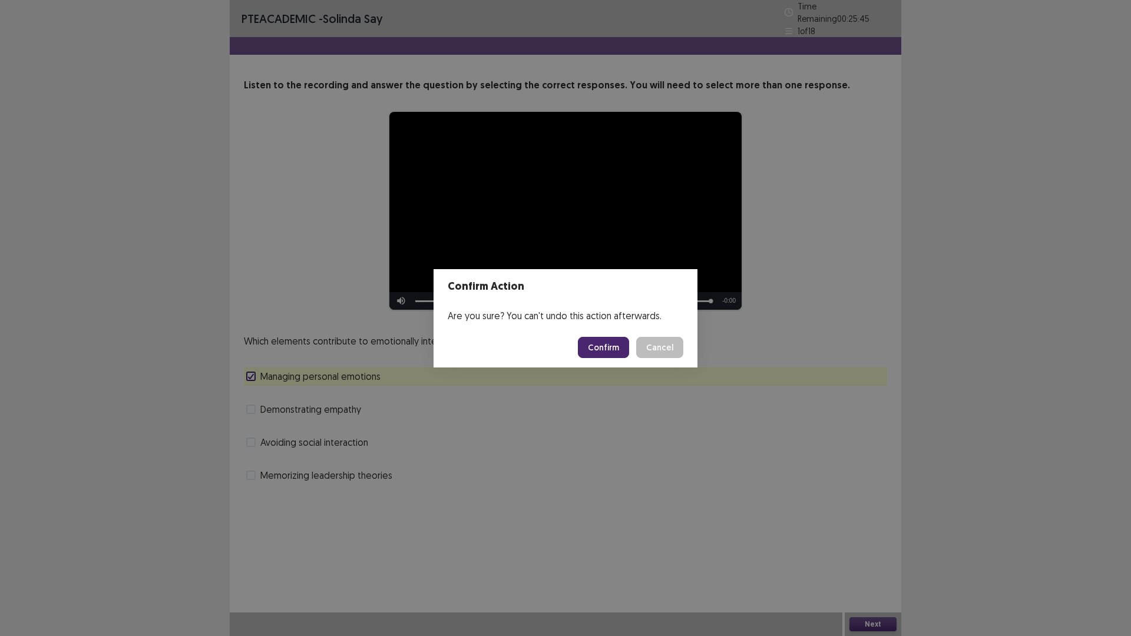
click at [600, 341] on button "Confirm" at bounding box center [603, 347] width 51 height 21
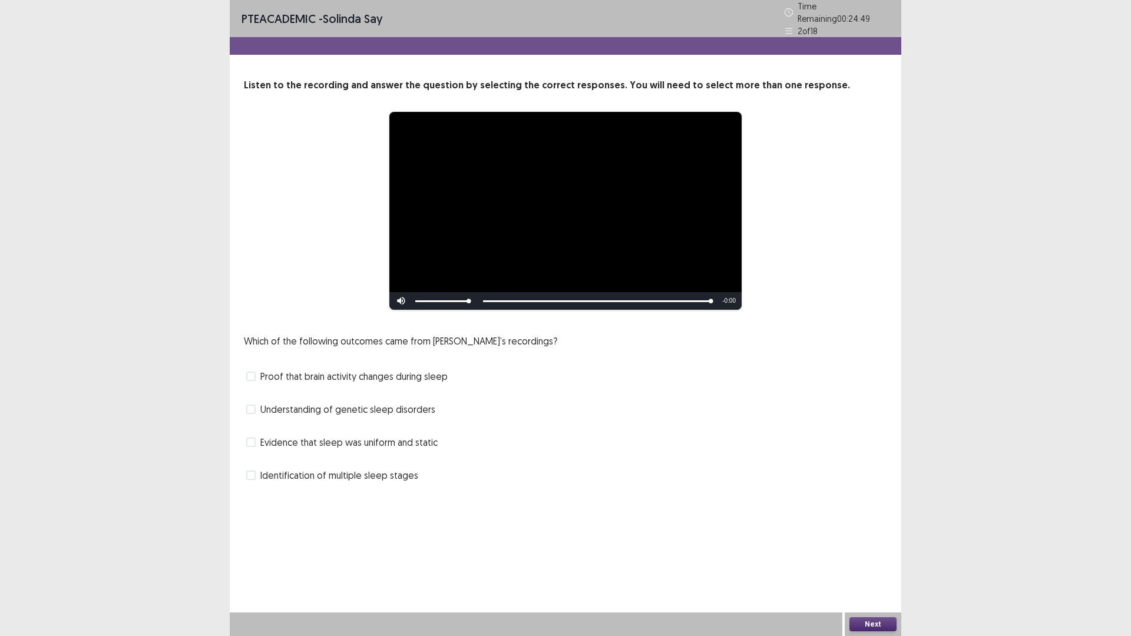
click at [252, 372] on span at bounding box center [250, 376] width 9 height 9
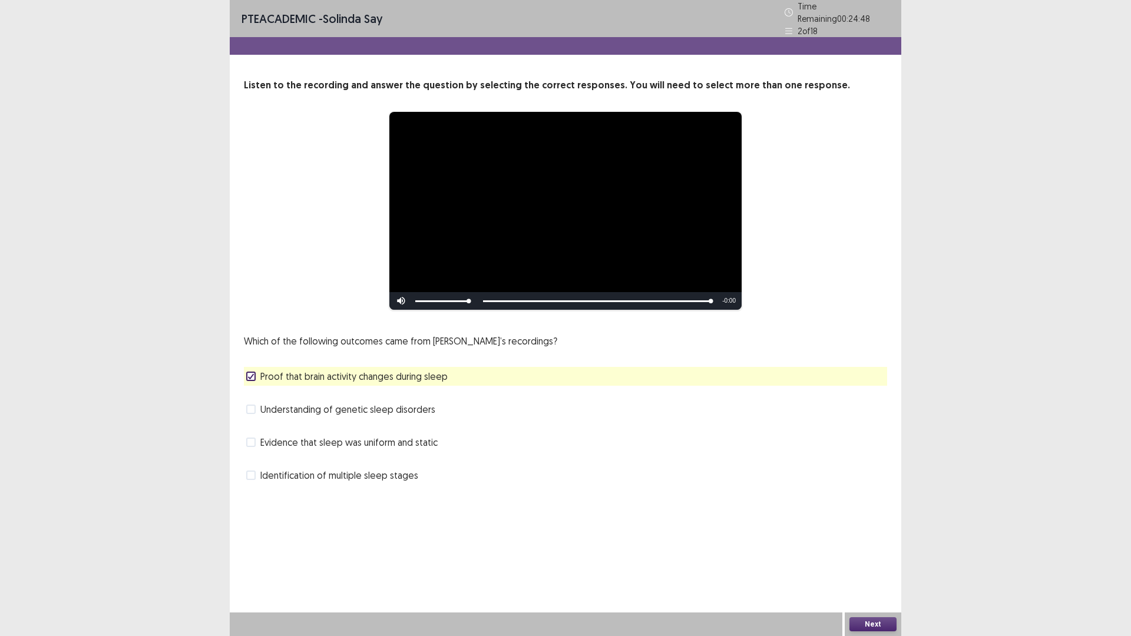
click at [868, 556] on button "Next" at bounding box center [873, 624] width 47 height 14
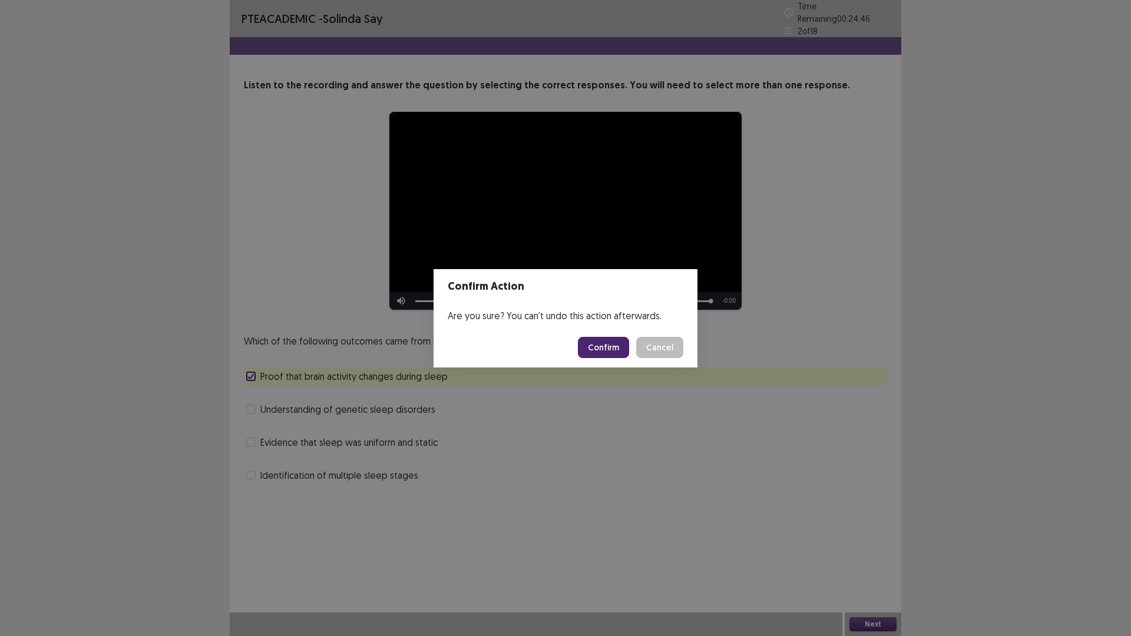
click at [598, 348] on button "Confirm" at bounding box center [603, 347] width 51 height 21
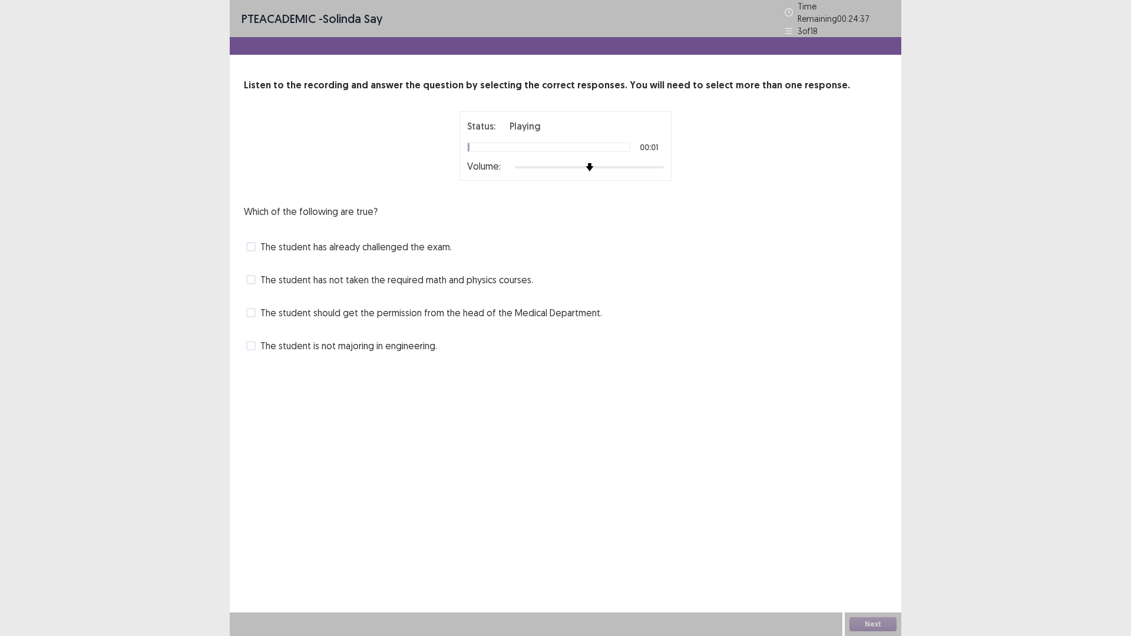
click at [626, 163] on div at bounding box center [589, 167] width 149 height 9
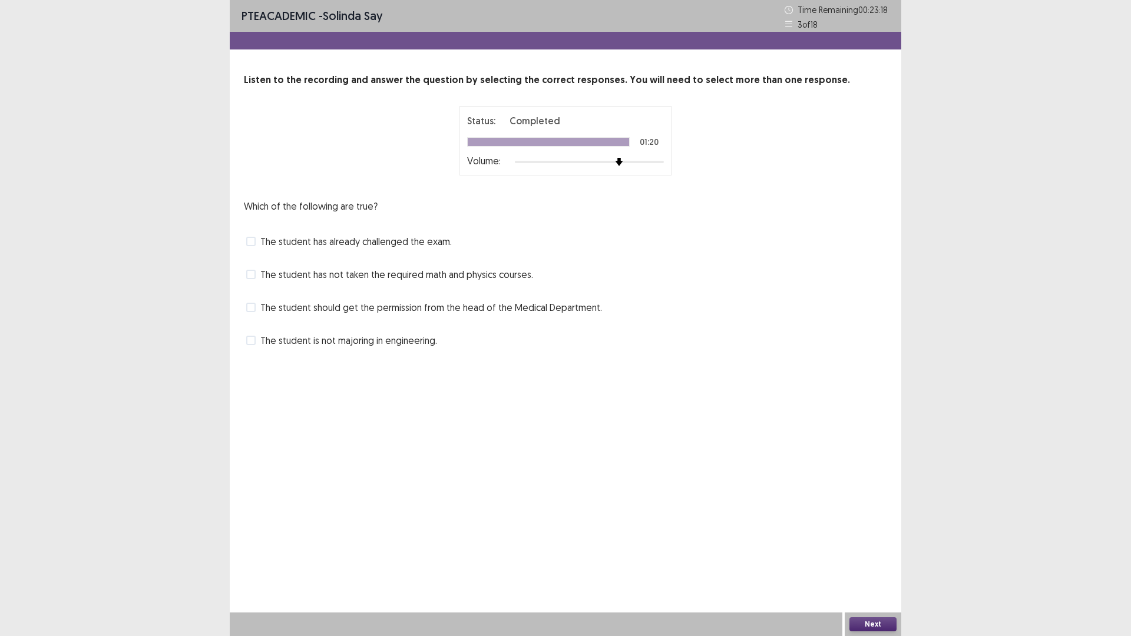
click at [250, 340] on span at bounding box center [250, 340] width 9 height 9
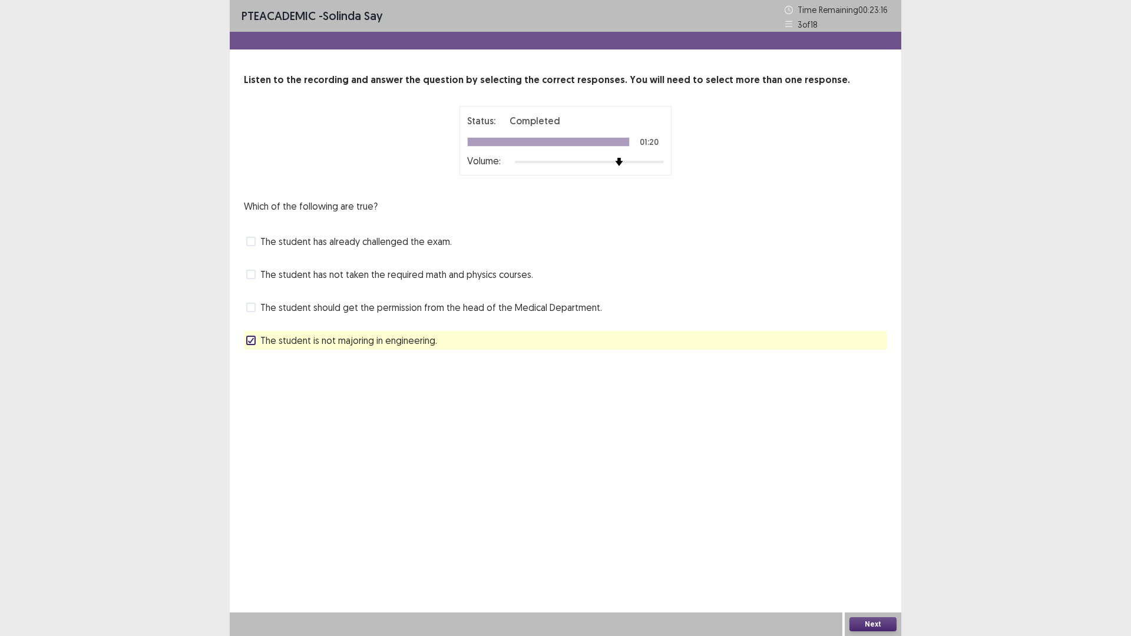
click at [878, 556] on button "Next" at bounding box center [873, 624] width 47 height 14
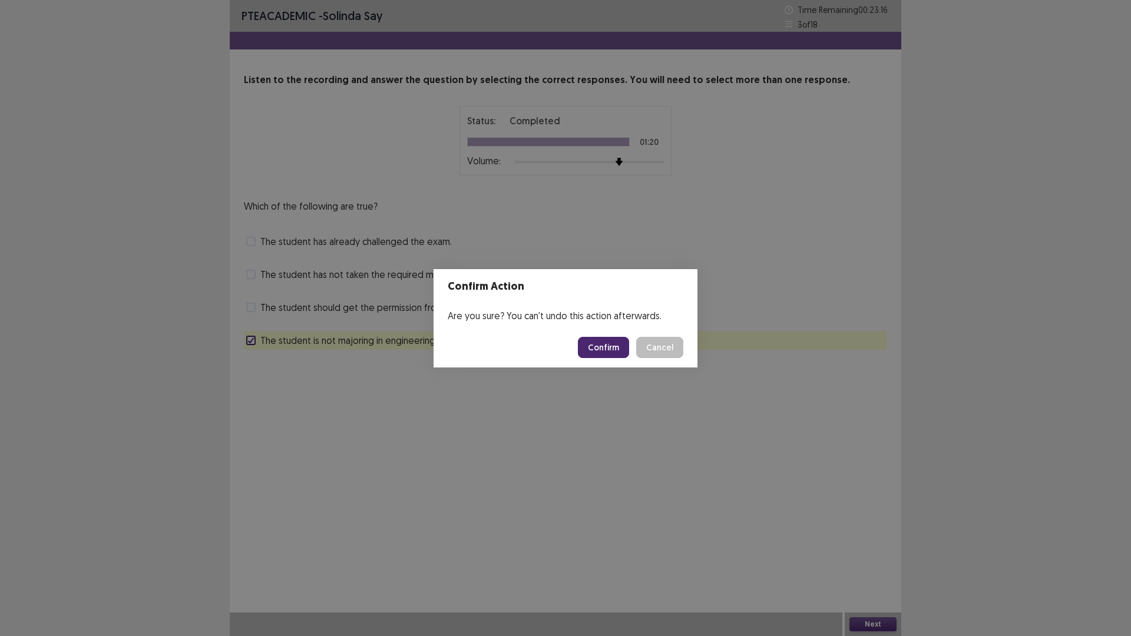
click at [612, 347] on button "Confirm" at bounding box center [603, 347] width 51 height 21
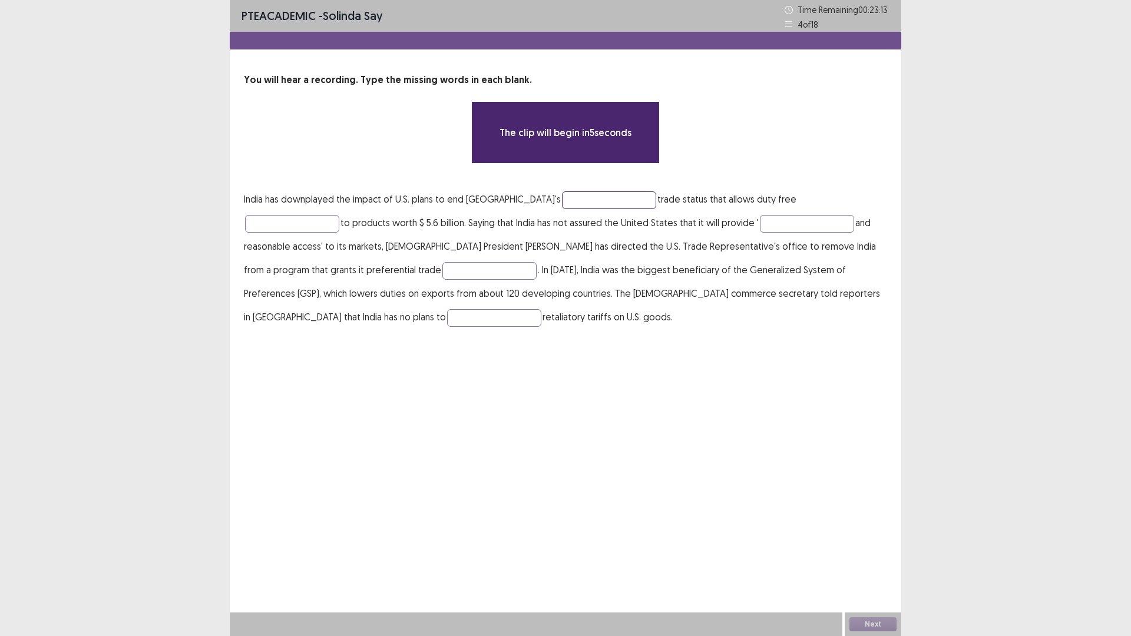
click at [574, 198] on input "text" at bounding box center [609, 200] width 94 height 18
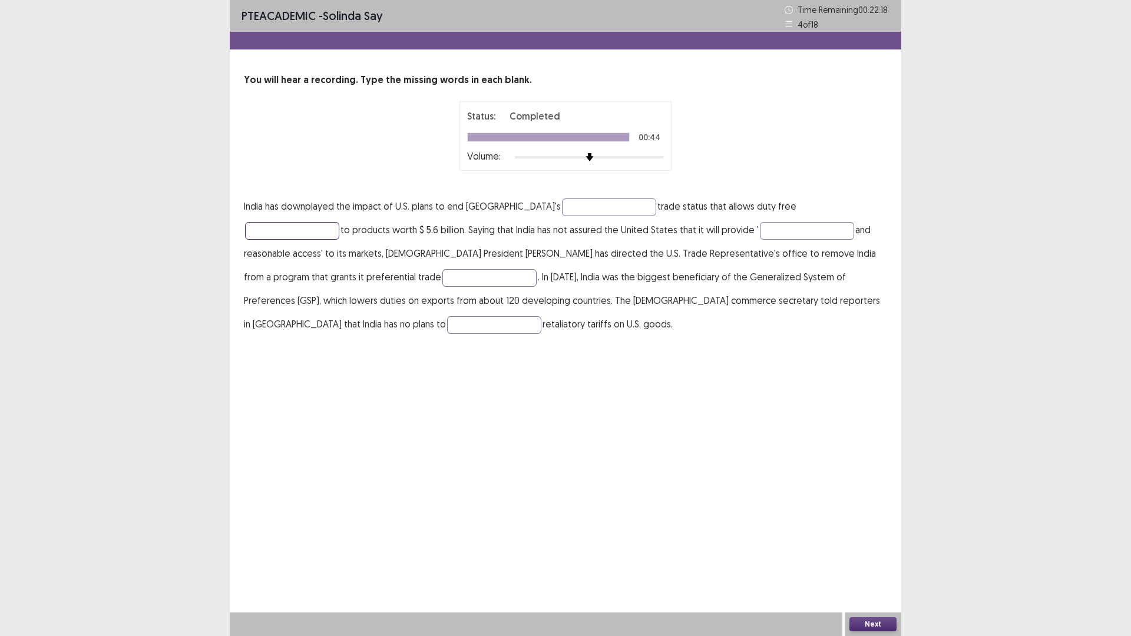
click at [339, 222] on input "text" at bounding box center [292, 231] width 94 height 18
type input "******"
click at [760, 232] on input "text" at bounding box center [807, 231] width 94 height 18
type input "*********"
click at [442, 277] on input "text" at bounding box center [489, 278] width 94 height 18
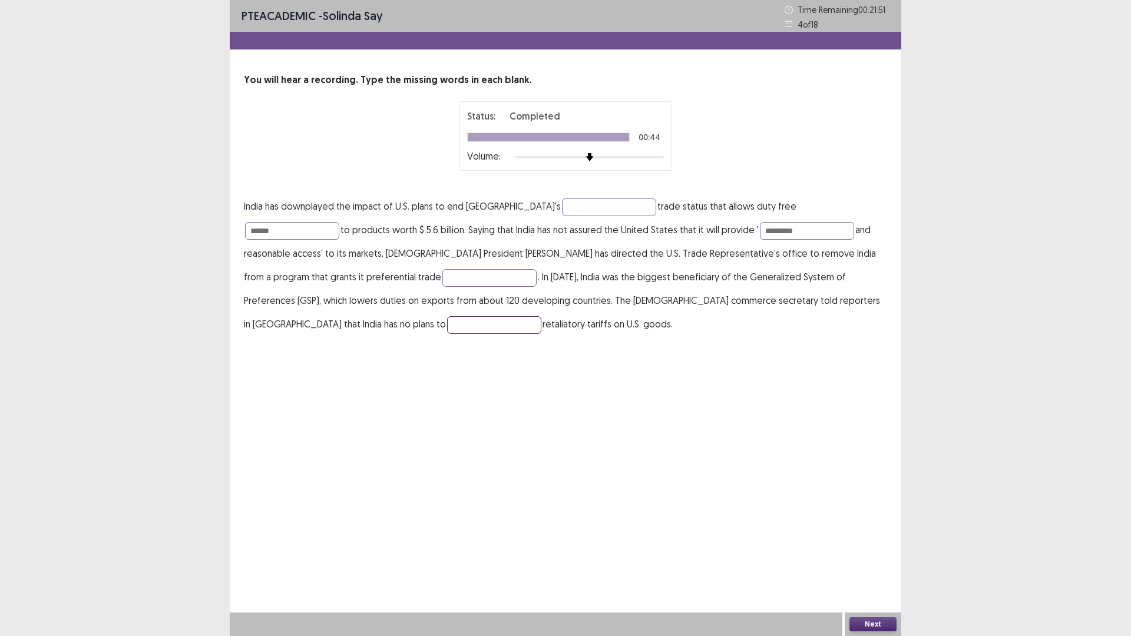
click at [541, 316] on input "text" at bounding box center [494, 325] width 94 height 18
type input "******"
click at [597, 206] on input "text" at bounding box center [609, 208] width 94 height 18
type input "*****"
click at [442, 275] on input "text" at bounding box center [489, 278] width 94 height 18
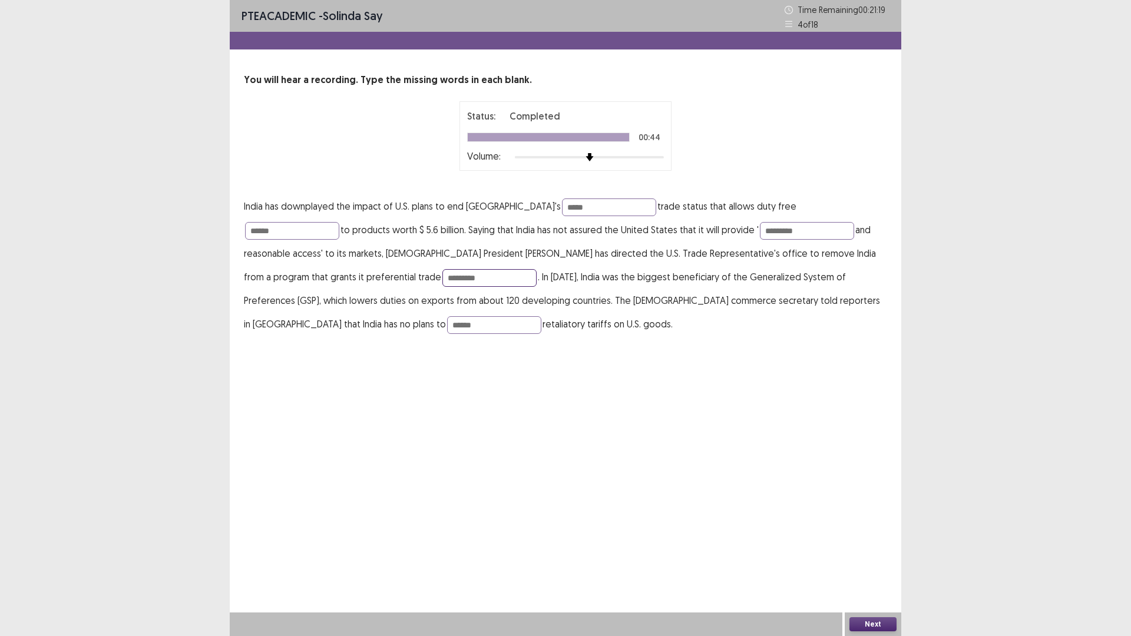
type input "*********"
drag, startPoint x: 882, startPoint y: 625, endPoint x: 824, endPoint y: 495, distance: 141.9
click at [878, 556] on div "Next" at bounding box center [873, 625] width 57 height 24
click at [867, 556] on button "Next" at bounding box center [873, 624] width 47 height 14
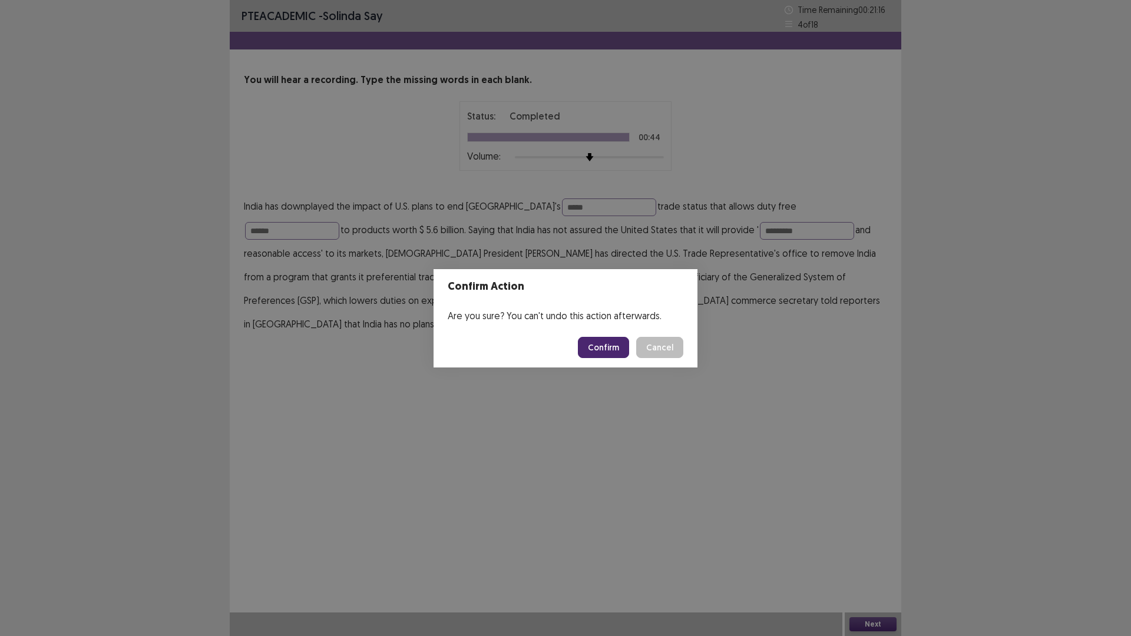
click at [609, 349] on button "Confirm" at bounding box center [603, 347] width 51 height 21
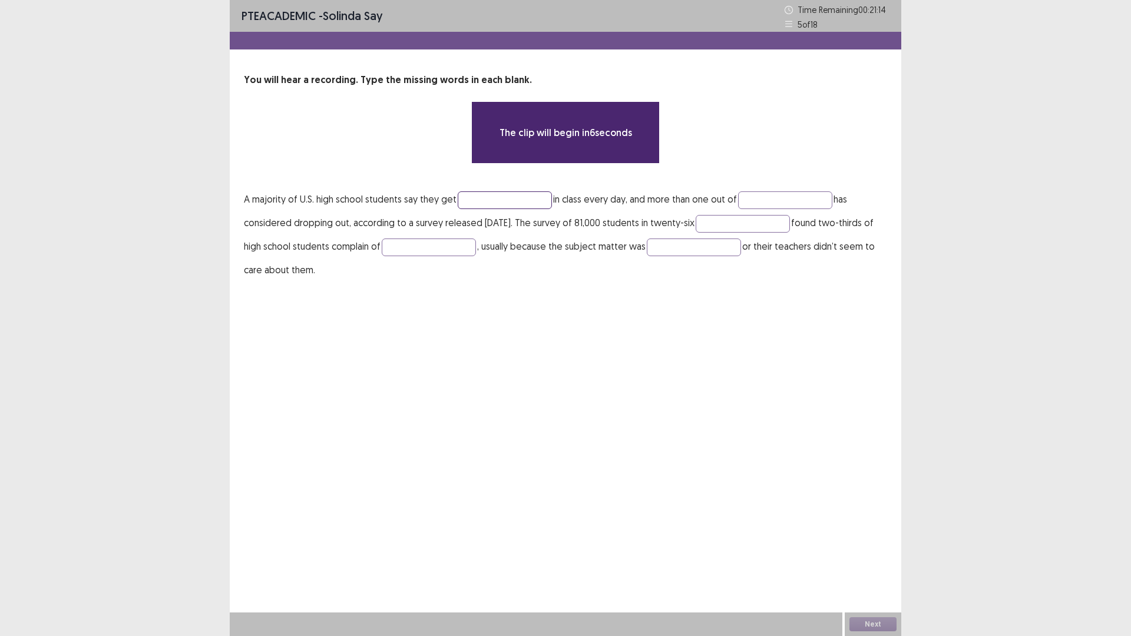
click at [511, 199] on input "text" at bounding box center [505, 200] width 94 height 18
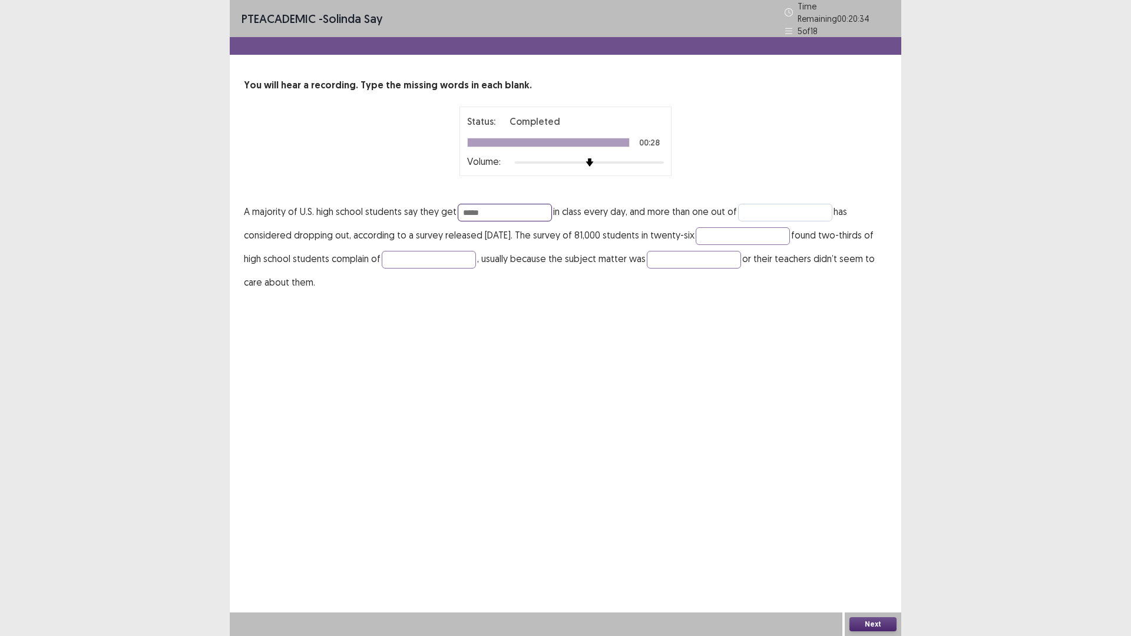
type input "*****"
click at [805, 207] on input "text" at bounding box center [785, 213] width 94 height 18
type input "****"
click at [760, 227] on input "text" at bounding box center [743, 236] width 94 height 18
type input "******"
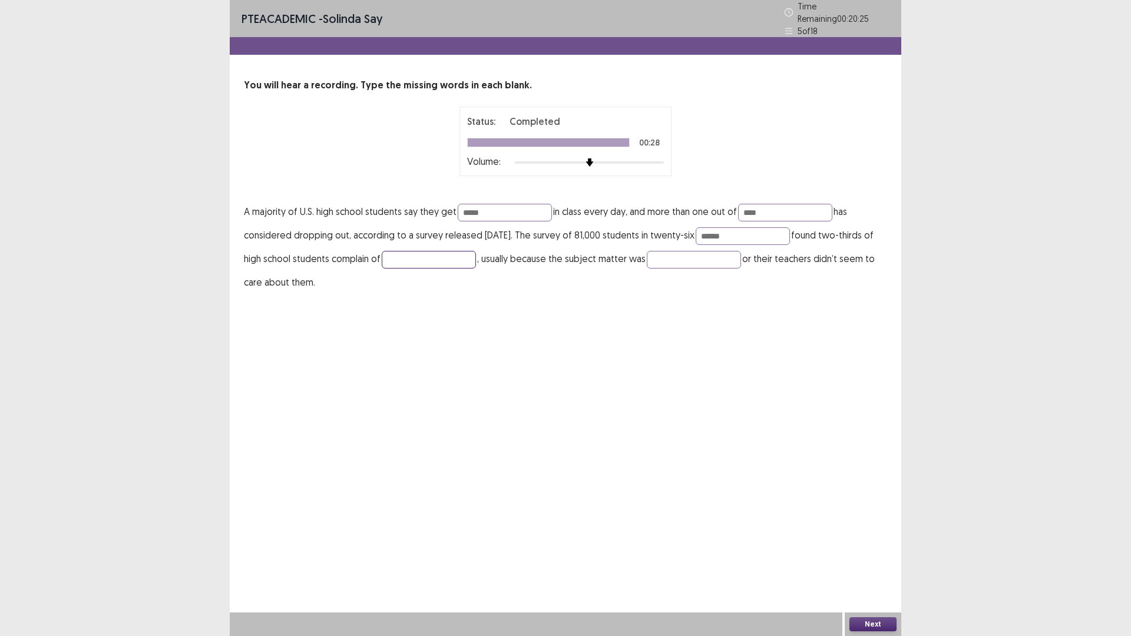
click at [474, 251] on input "text" at bounding box center [429, 260] width 94 height 18
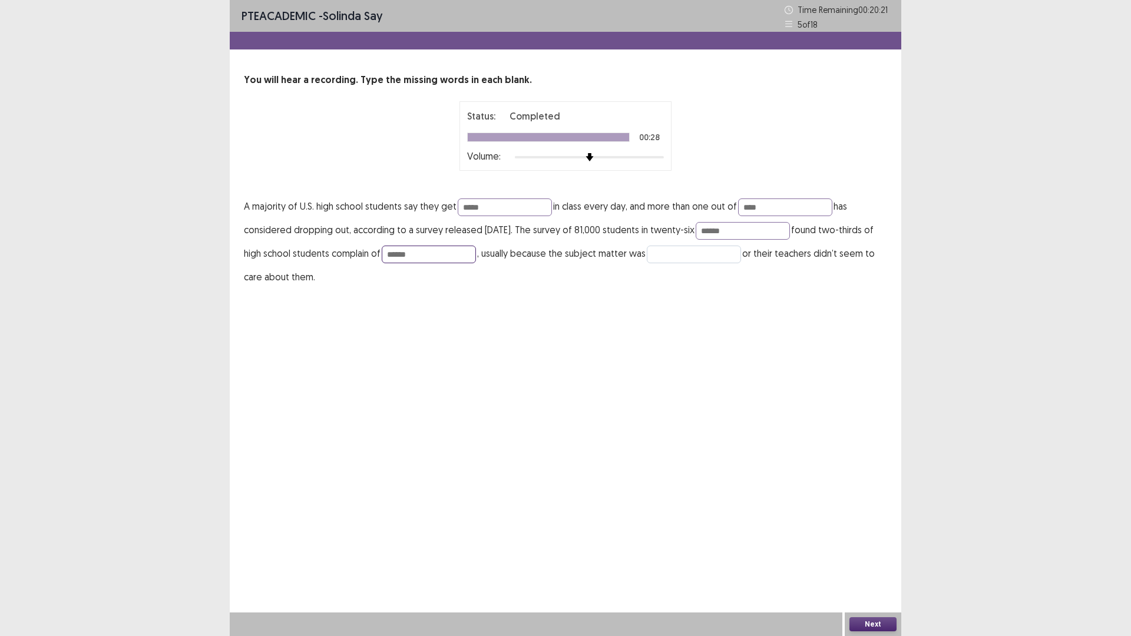
type input "******"
click at [711, 250] on input "text" at bounding box center [694, 255] width 94 height 18
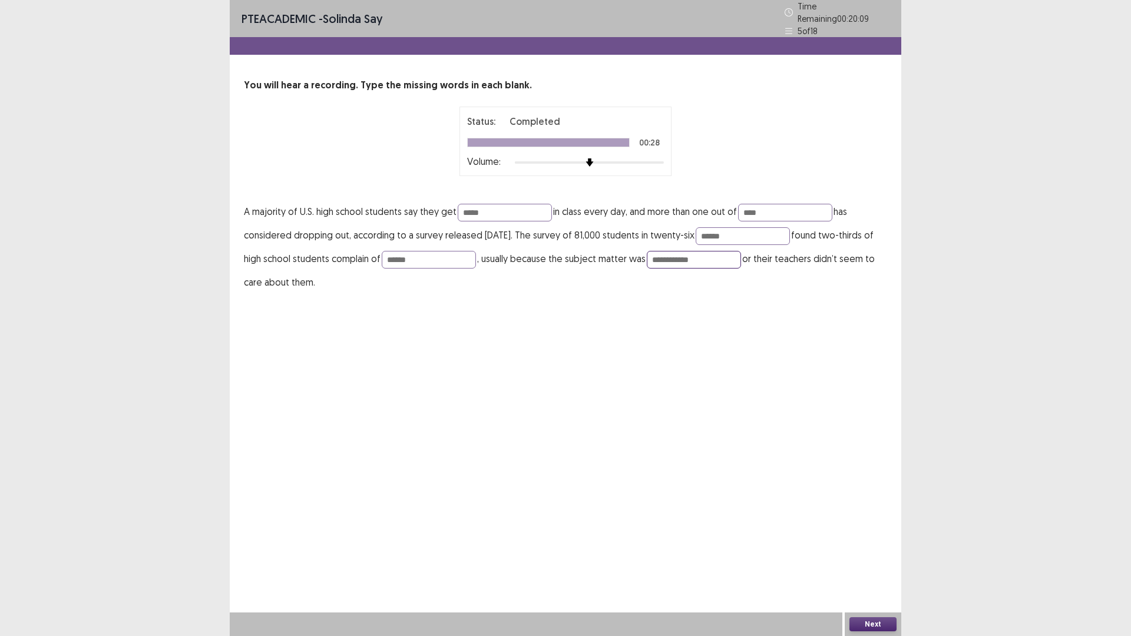
type input "**********"
drag, startPoint x: 865, startPoint y: 624, endPoint x: 871, endPoint y: 623, distance: 5.9
click at [871, 556] on button "Next" at bounding box center [873, 624] width 47 height 14
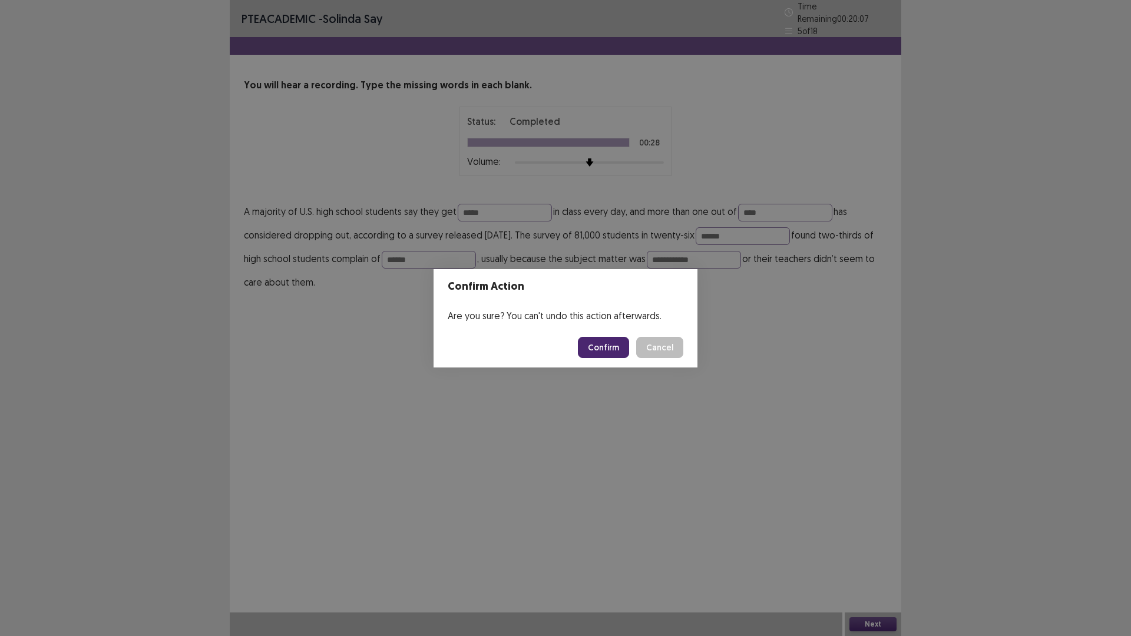
click at [609, 354] on button "Confirm" at bounding box center [603, 347] width 51 height 21
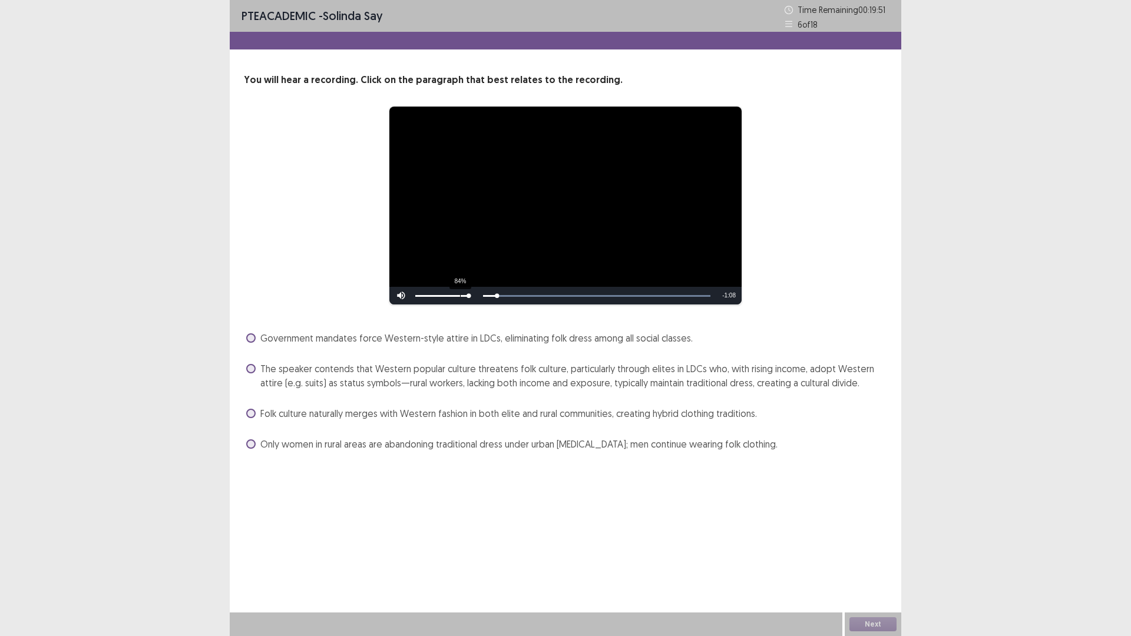
click at [460, 293] on div "84%" at bounding box center [441, 296] width 59 height 18
click at [461, 295] on div "86%" at bounding box center [442, 296] width 54 height 2
click at [267, 380] on span "The speaker contends that Western popular culture threatens folk culture, parti…" at bounding box center [573, 376] width 627 height 28
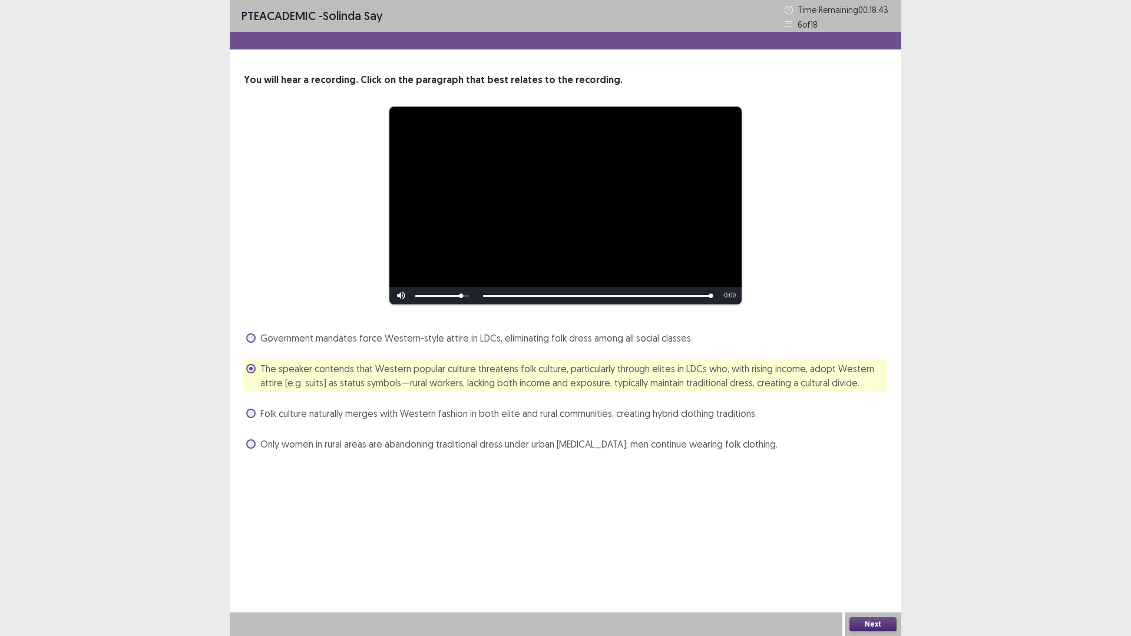
click at [874, 556] on button "Next" at bounding box center [873, 624] width 47 height 14
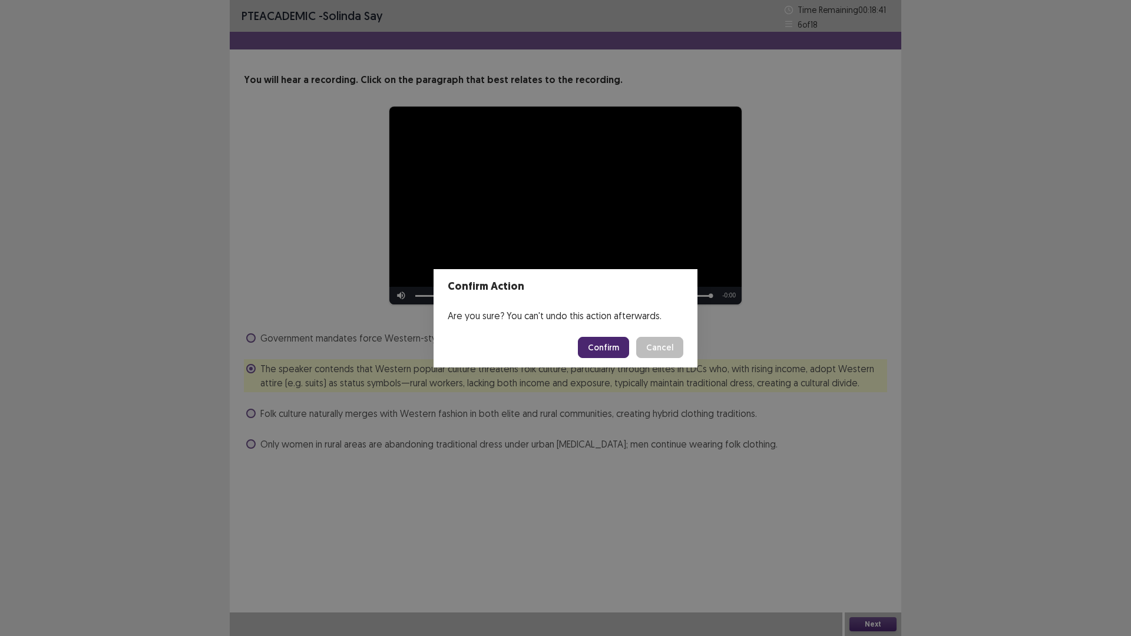
click at [612, 348] on button "Confirm" at bounding box center [603, 347] width 51 height 21
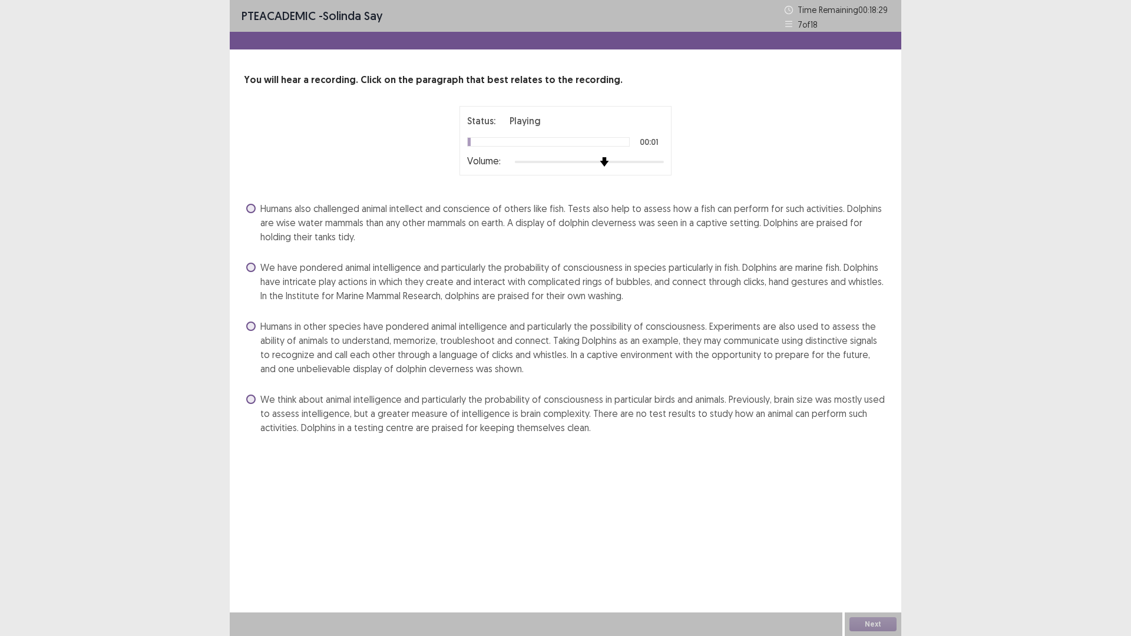
click at [612, 161] on div at bounding box center [589, 162] width 149 height 2
click at [252, 328] on span at bounding box center [250, 326] width 9 height 9
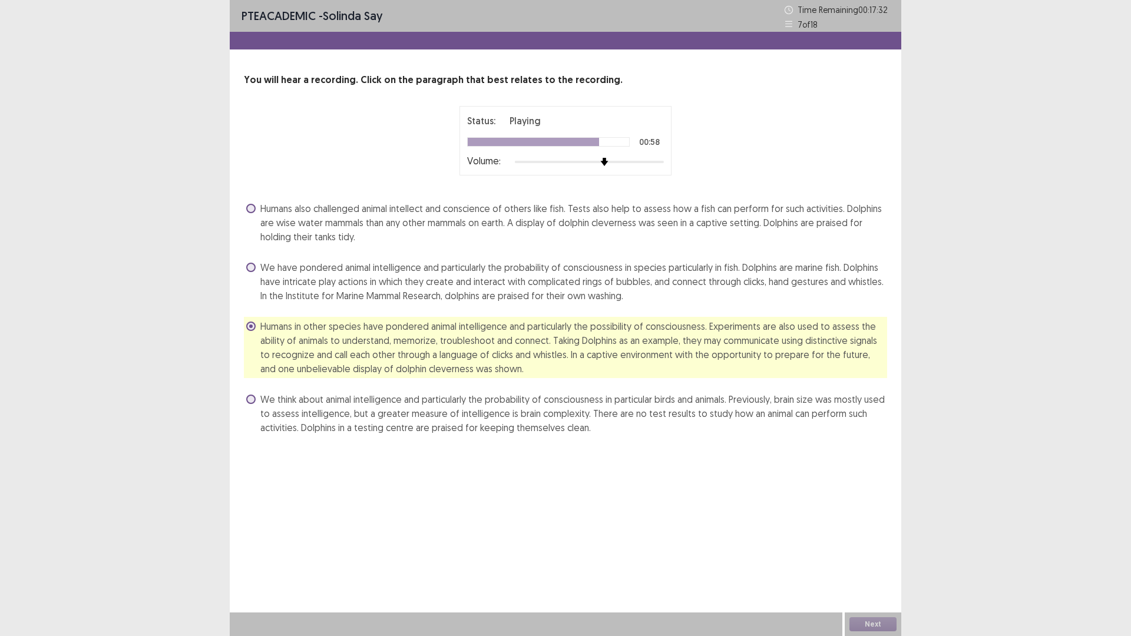
click at [267, 217] on span "Humans also challenged animal intellect and conscience of others like fish. Tes…" at bounding box center [573, 222] width 627 height 42
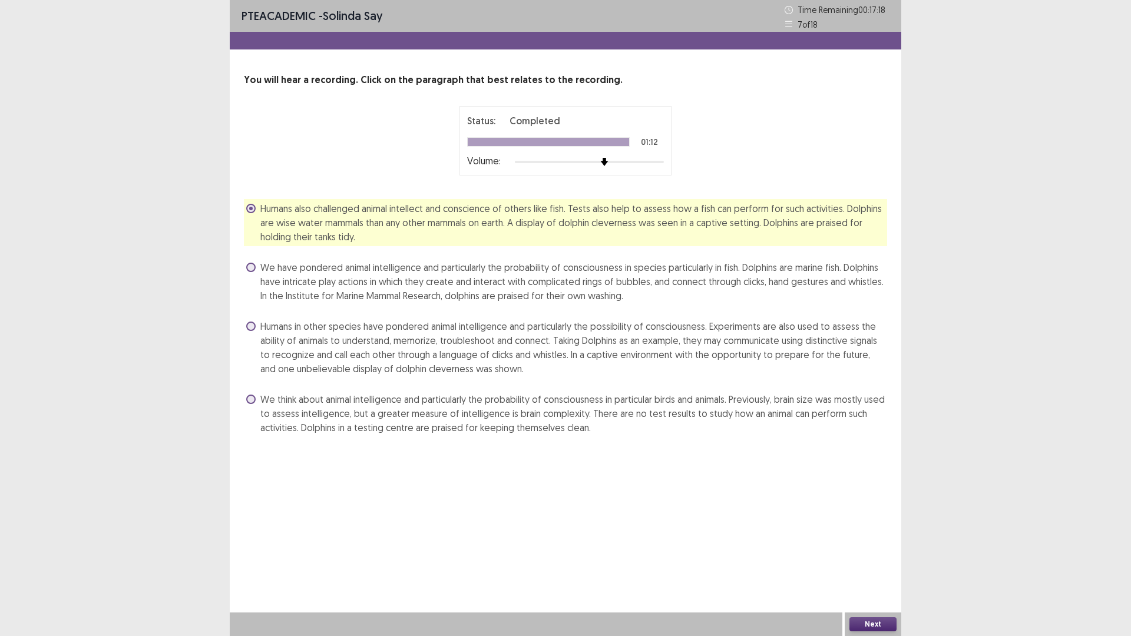
click at [871, 556] on button "Next" at bounding box center [873, 624] width 47 height 14
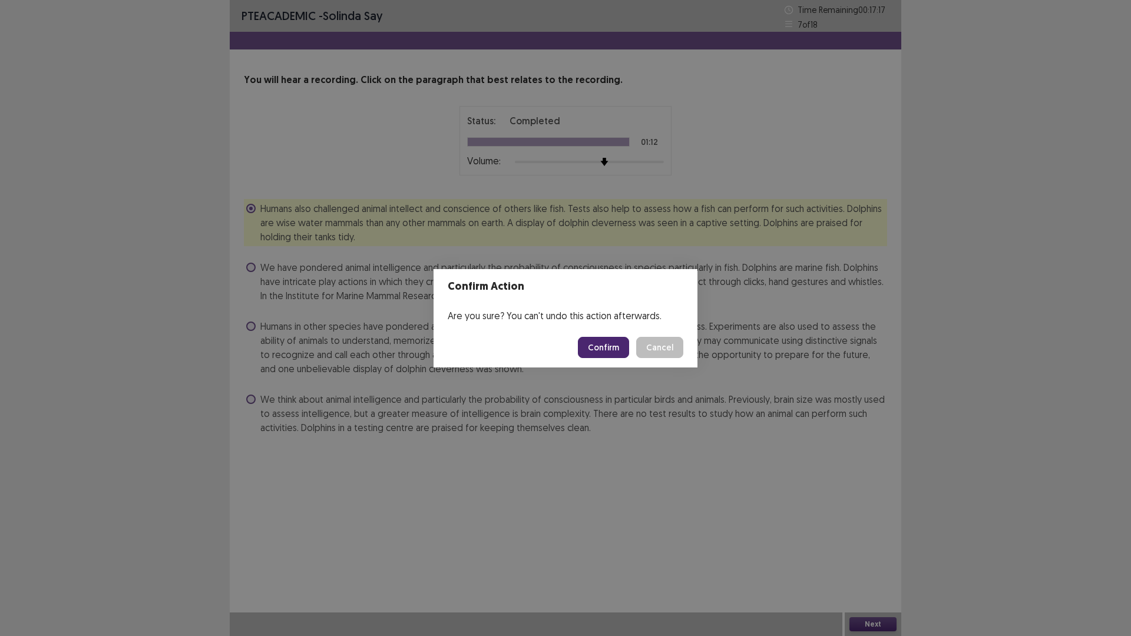
click at [607, 338] on button "Confirm" at bounding box center [603, 347] width 51 height 21
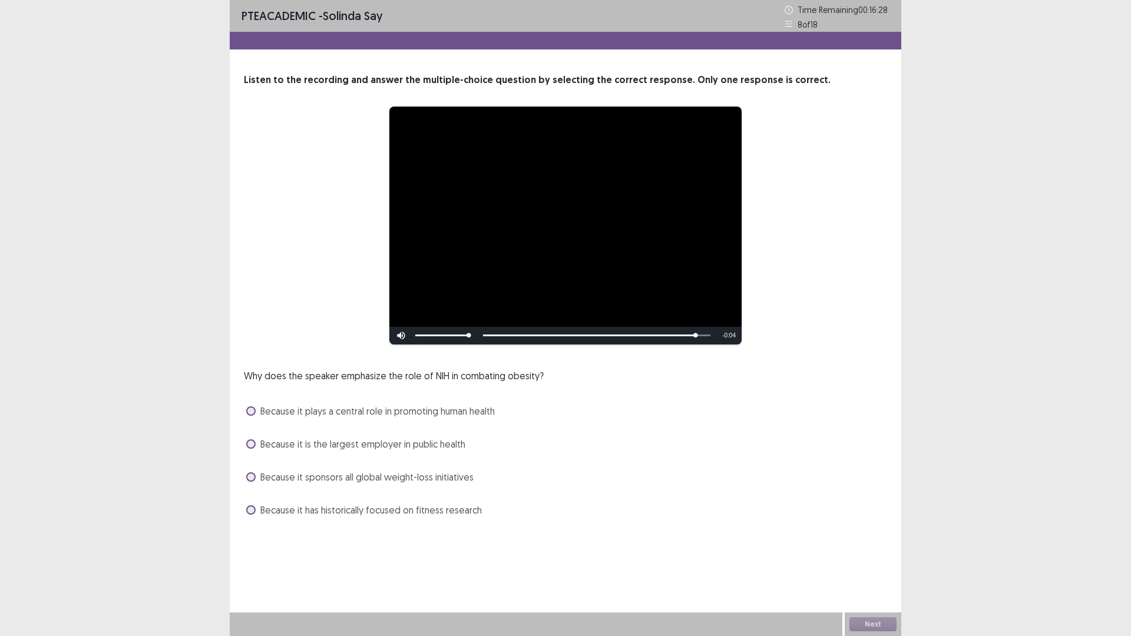
click at [250, 413] on span at bounding box center [250, 411] width 9 height 9
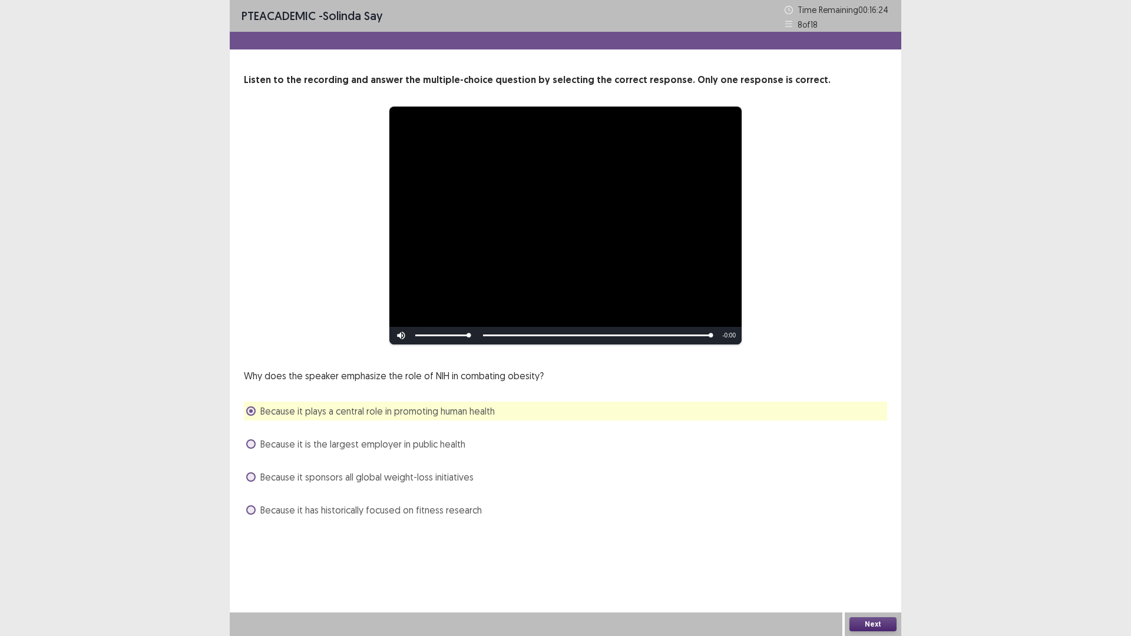
click at [870, 556] on button "Next" at bounding box center [873, 624] width 47 height 14
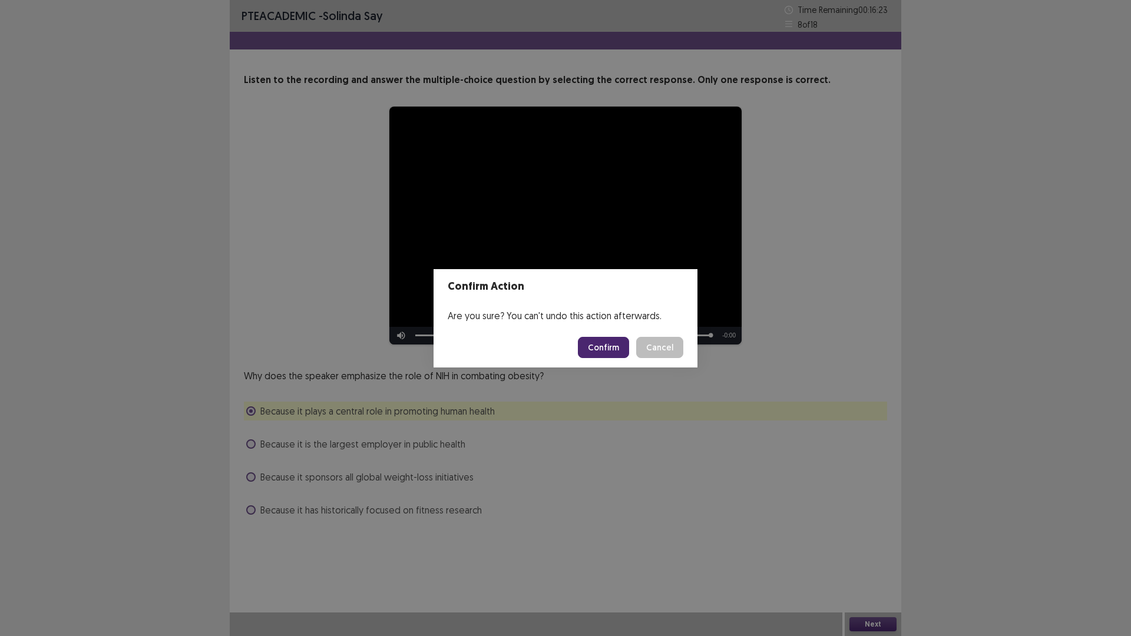
click at [615, 342] on button "Confirm" at bounding box center [603, 347] width 51 height 21
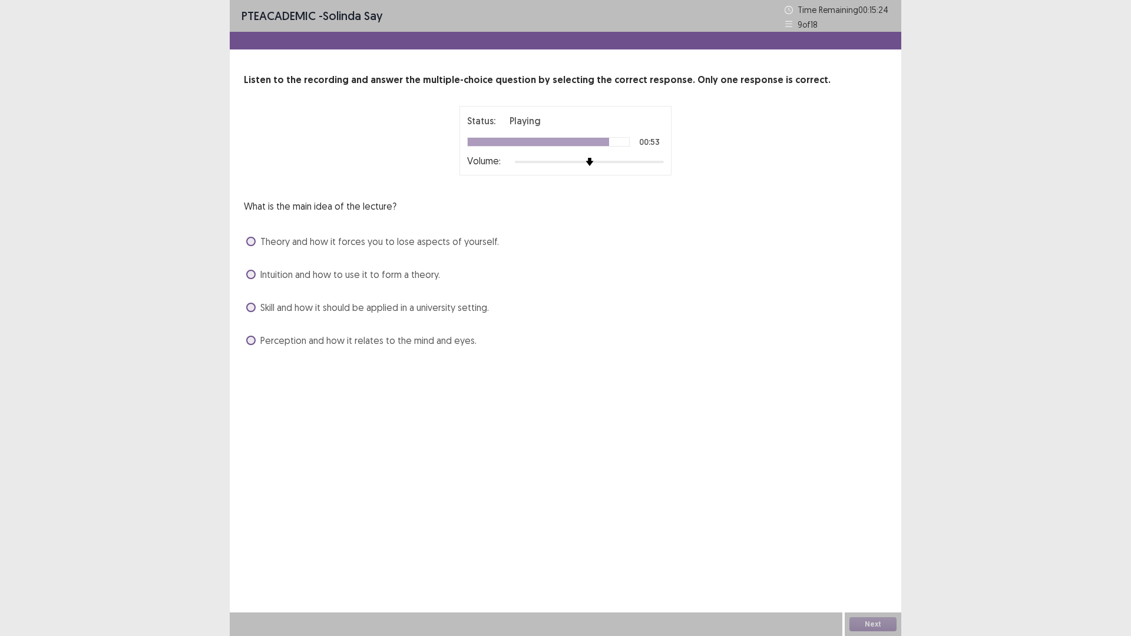
click at [258, 243] on label "Theory and how it forces you to lose aspects of yourself." at bounding box center [372, 241] width 253 height 14
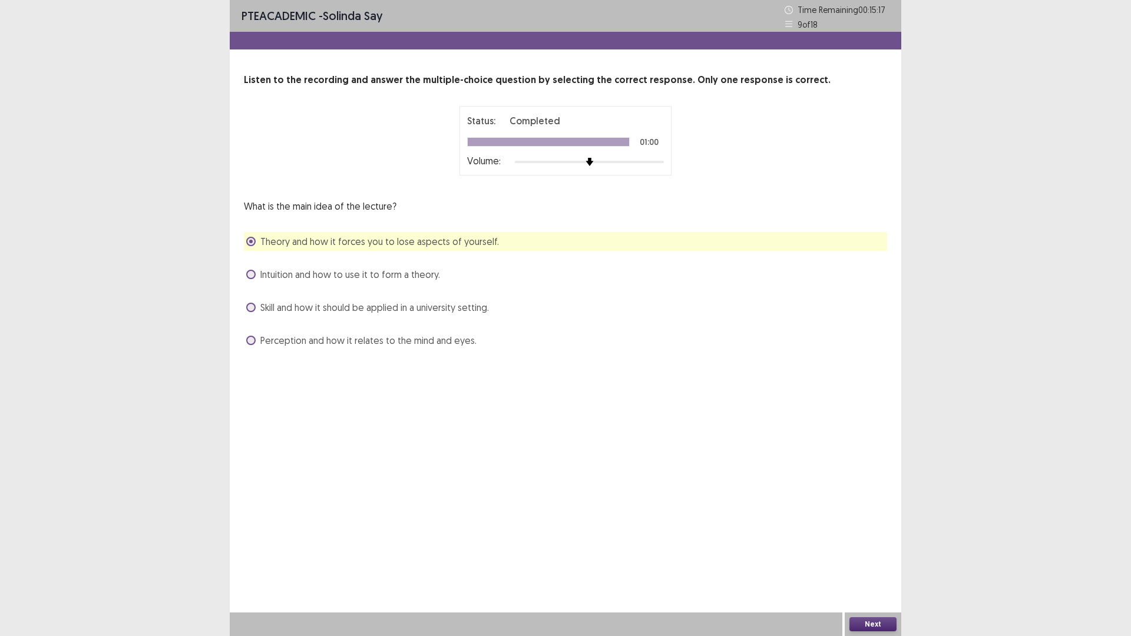
click at [872, 556] on button "Next" at bounding box center [873, 624] width 47 height 14
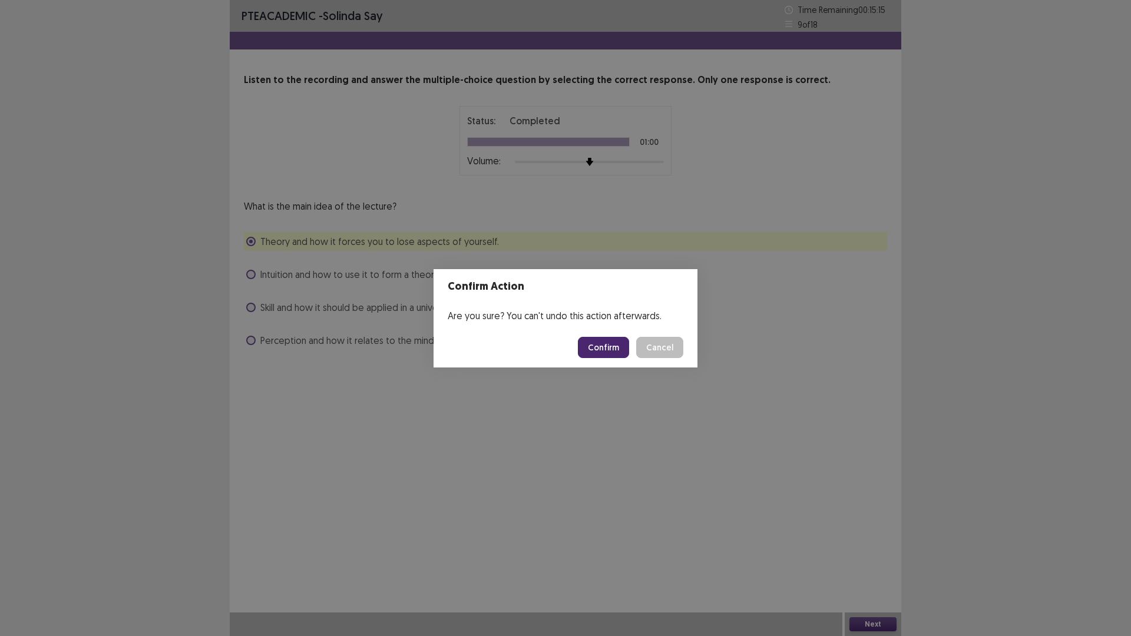
click at [608, 343] on button "Confirm" at bounding box center [603, 347] width 51 height 21
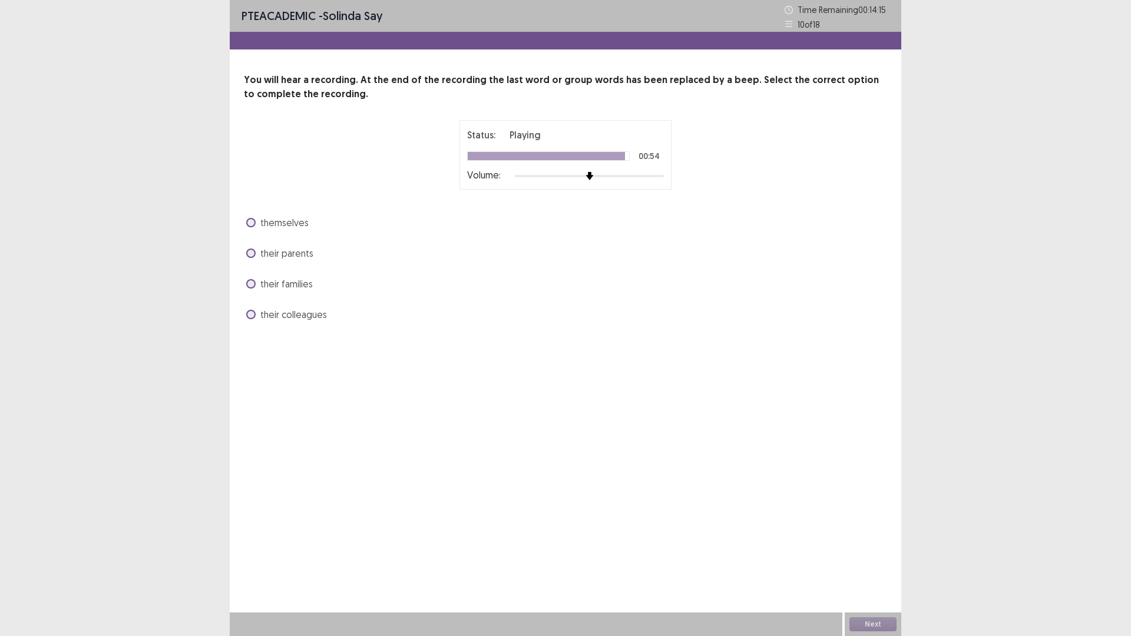
click at [292, 279] on span "their families" at bounding box center [286, 284] width 52 height 14
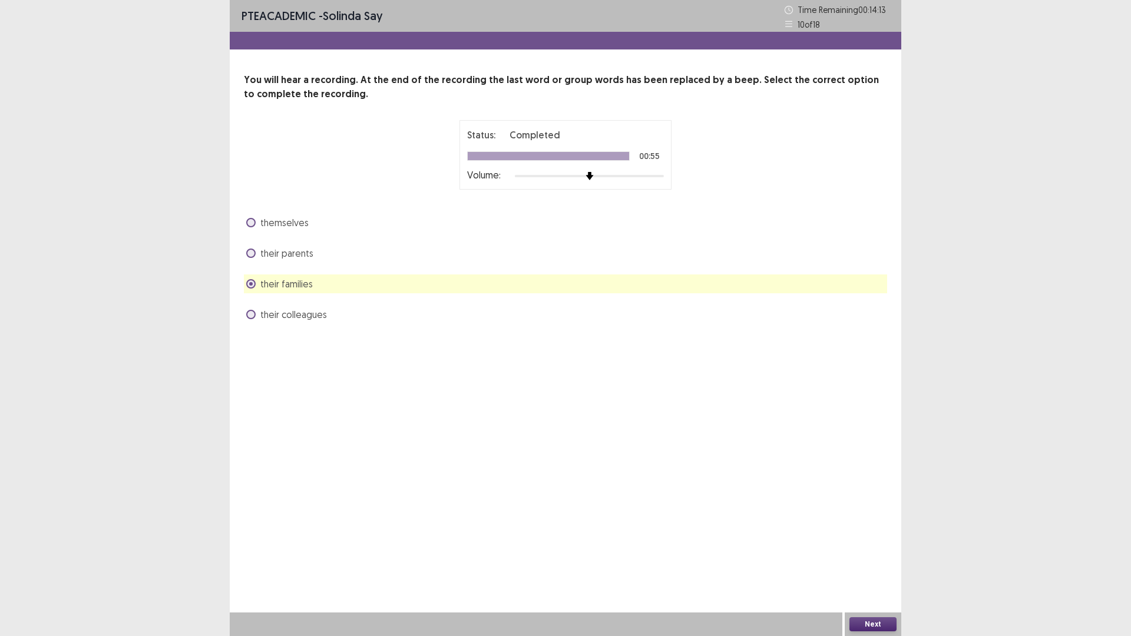
click at [267, 216] on span "themselves" at bounding box center [284, 223] width 48 height 14
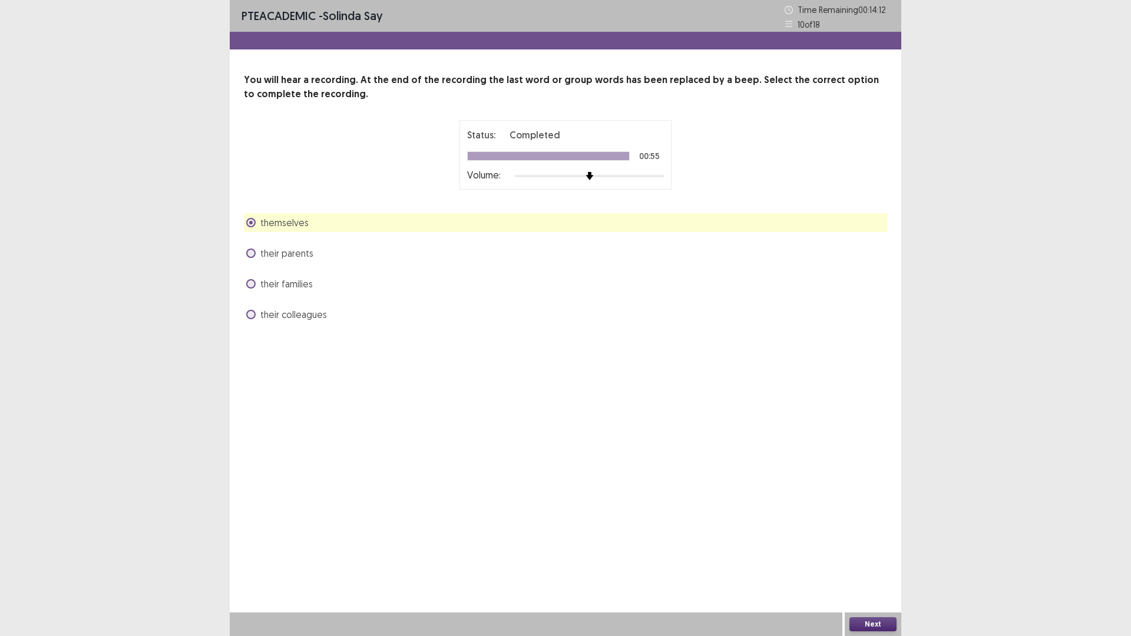
click at [877, 556] on button "Next" at bounding box center [873, 624] width 47 height 14
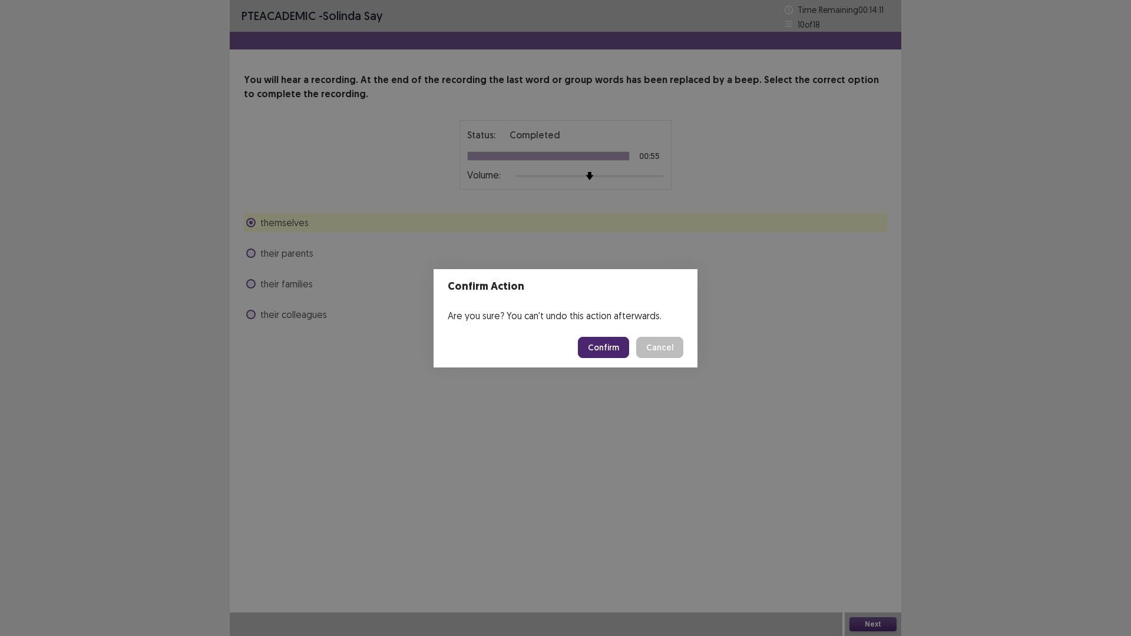
click at [602, 352] on button "Confirm" at bounding box center [603, 347] width 51 height 21
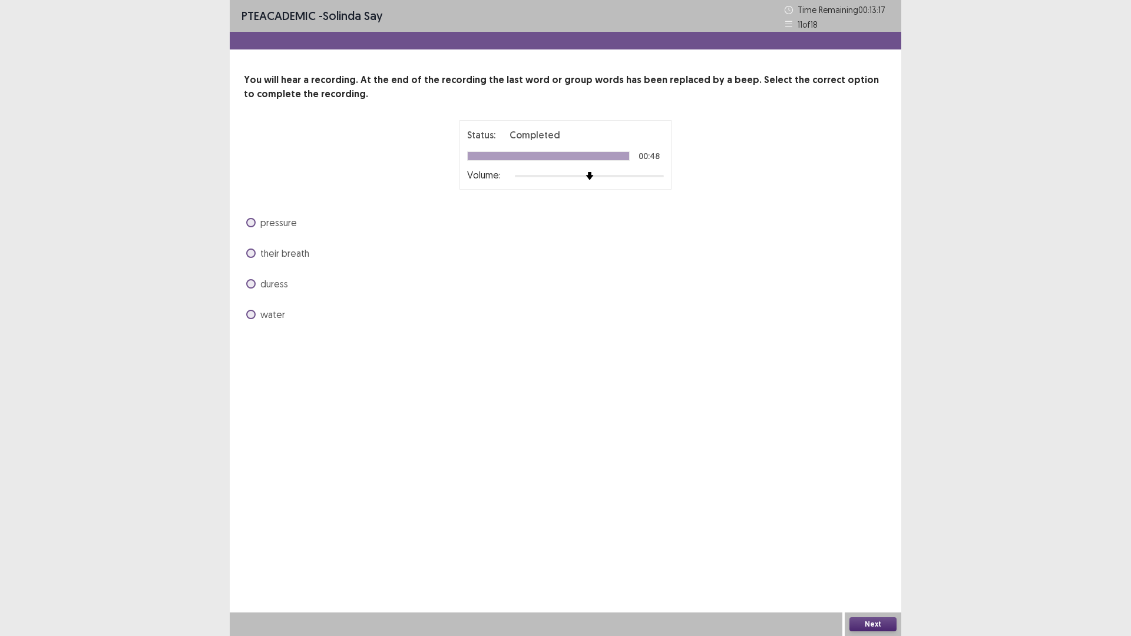
click at [276, 225] on span "pressure" at bounding box center [278, 223] width 37 height 14
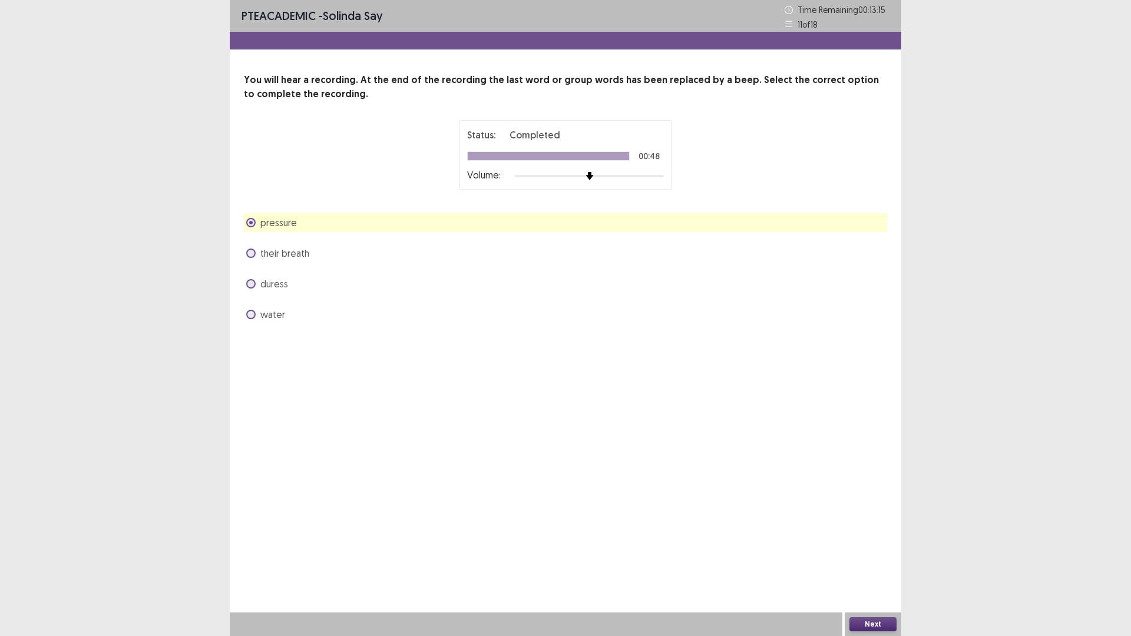
click at [886, 556] on button "Next" at bounding box center [873, 624] width 47 height 14
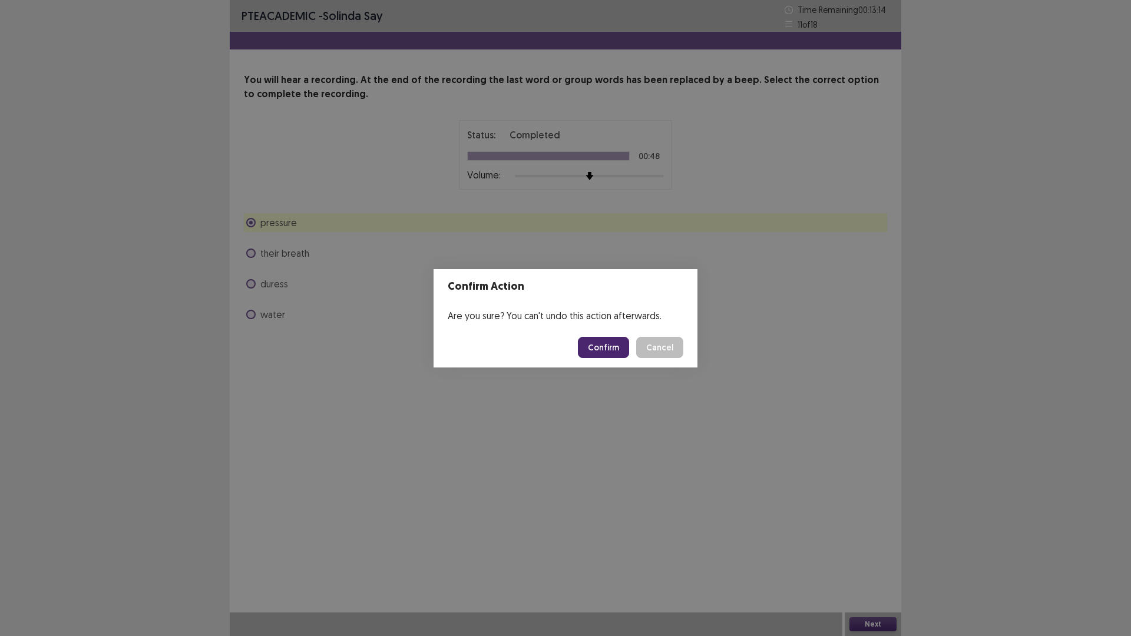
click at [623, 345] on button "Confirm" at bounding box center [603, 347] width 51 height 21
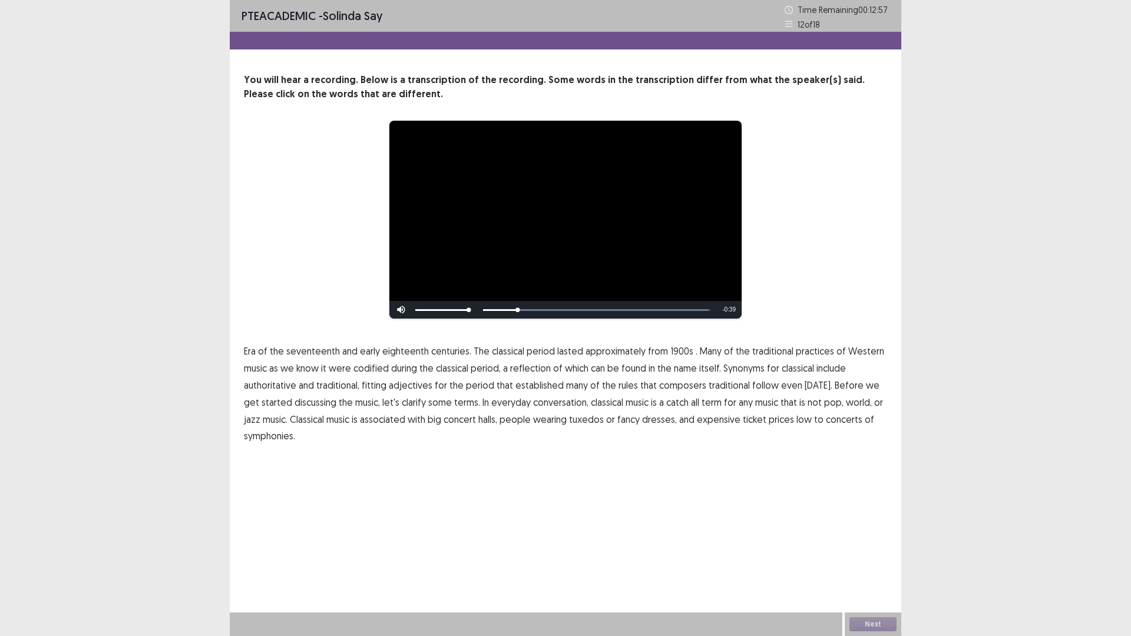
click at [675, 348] on span "1900s" at bounding box center [681, 351] width 23 height 14
click at [729, 386] on span "traditional" at bounding box center [729, 385] width 41 height 14
click at [797, 420] on span "low" at bounding box center [804, 419] width 15 height 14
click at [266, 436] on span "symphonies." at bounding box center [269, 436] width 51 height 14
click at [856, 556] on button "Next" at bounding box center [873, 624] width 47 height 14
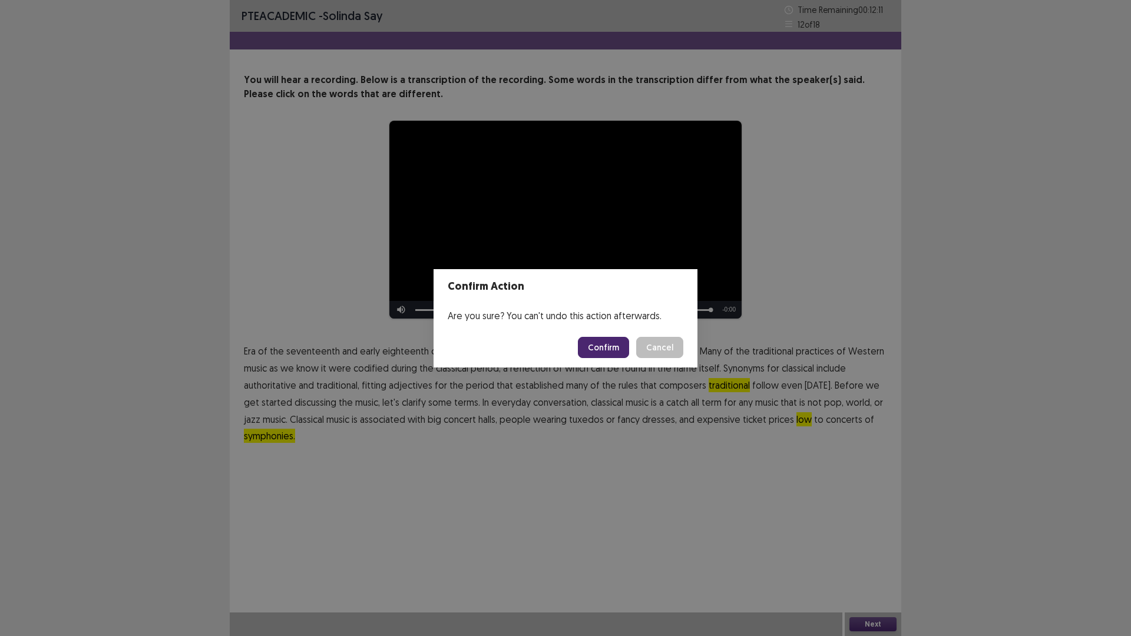
click at [602, 346] on button "Confirm" at bounding box center [603, 347] width 51 height 21
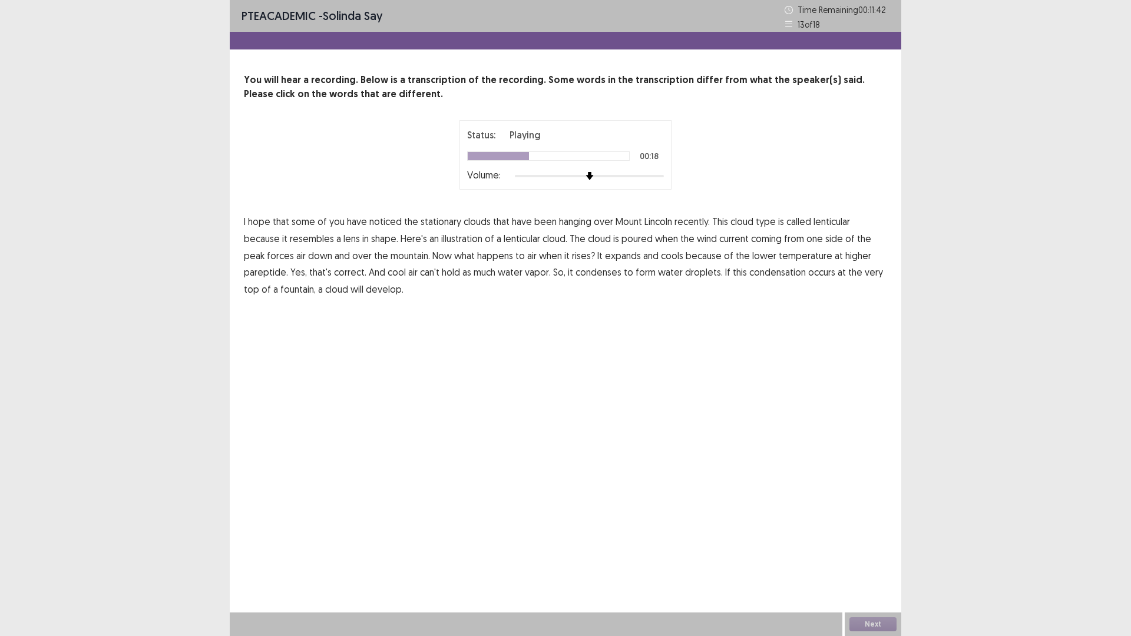
click at [622, 238] on span "poured" at bounding box center [637, 239] width 31 height 14
click at [308, 250] on span "down" at bounding box center [320, 256] width 24 height 14
click at [288, 265] on span "pareptide." at bounding box center [266, 272] width 44 height 14
click at [316, 282] on span "fountain," at bounding box center [297, 289] width 35 height 14
click at [879, 556] on button "Next" at bounding box center [873, 624] width 47 height 14
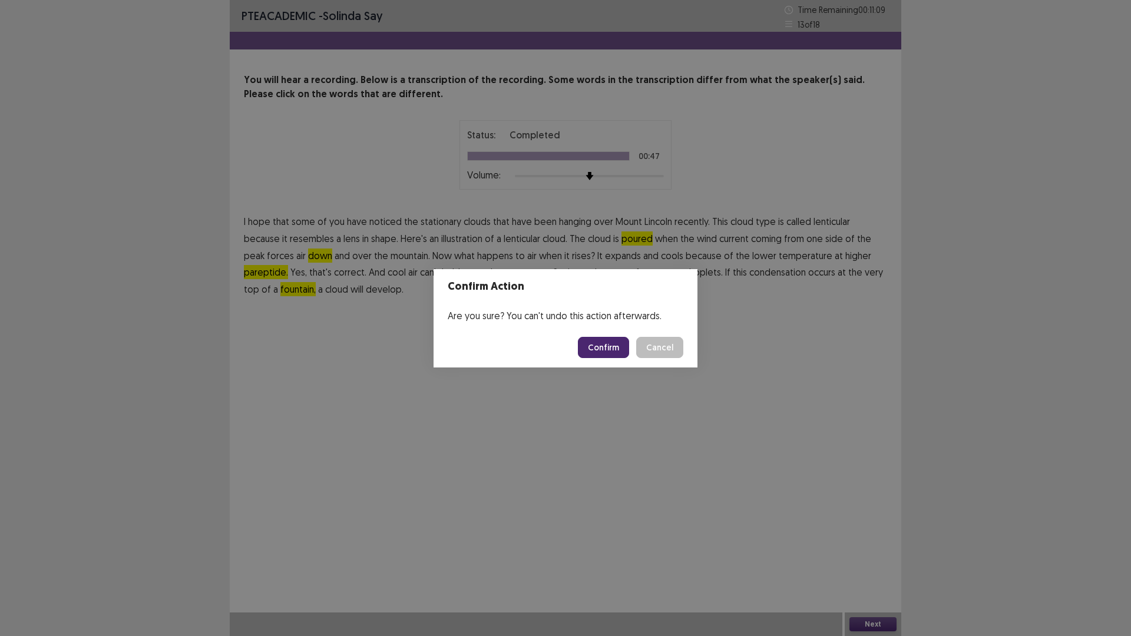
click at [594, 342] on button "Confirm" at bounding box center [603, 347] width 51 height 21
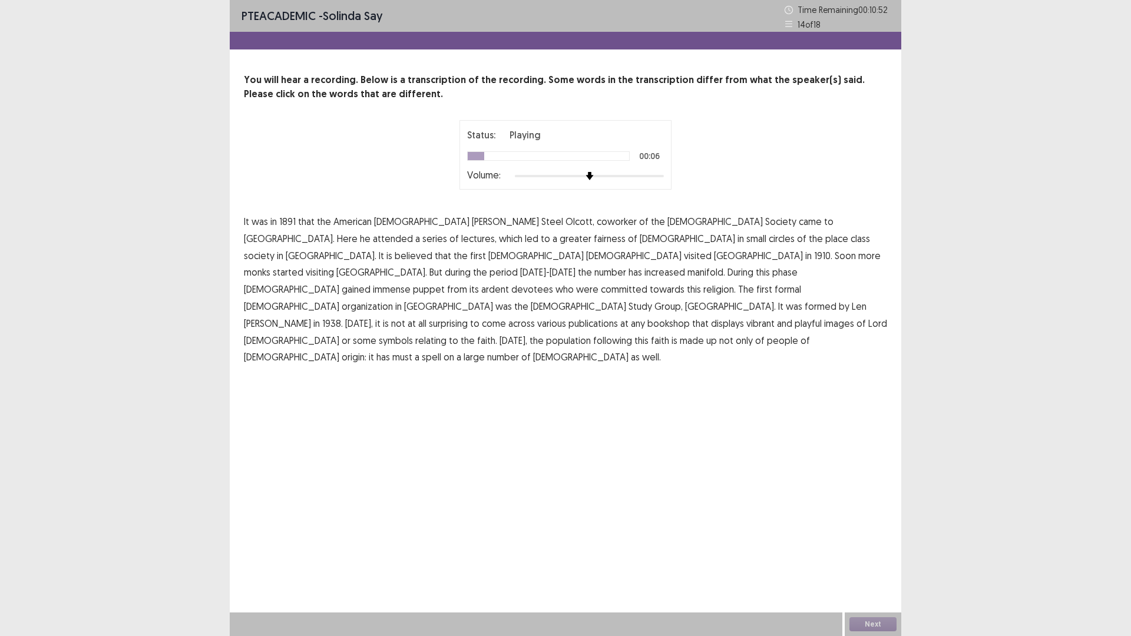
click at [597, 221] on span "coworker" at bounding box center [617, 221] width 40 height 14
click at [369, 241] on p "It was in [DATE] that the American [DEMOGRAPHIC_DATA] [PERSON_NAME], coworker o…" at bounding box center [565, 289] width 643 height 153
click at [594, 239] on span "fairness" at bounding box center [610, 239] width 32 height 14
click at [825, 240] on span "place" at bounding box center [836, 239] width 23 height 14
click at [413, 282] on span "puppet" at bounding box center [429, 289] width 32 height 14
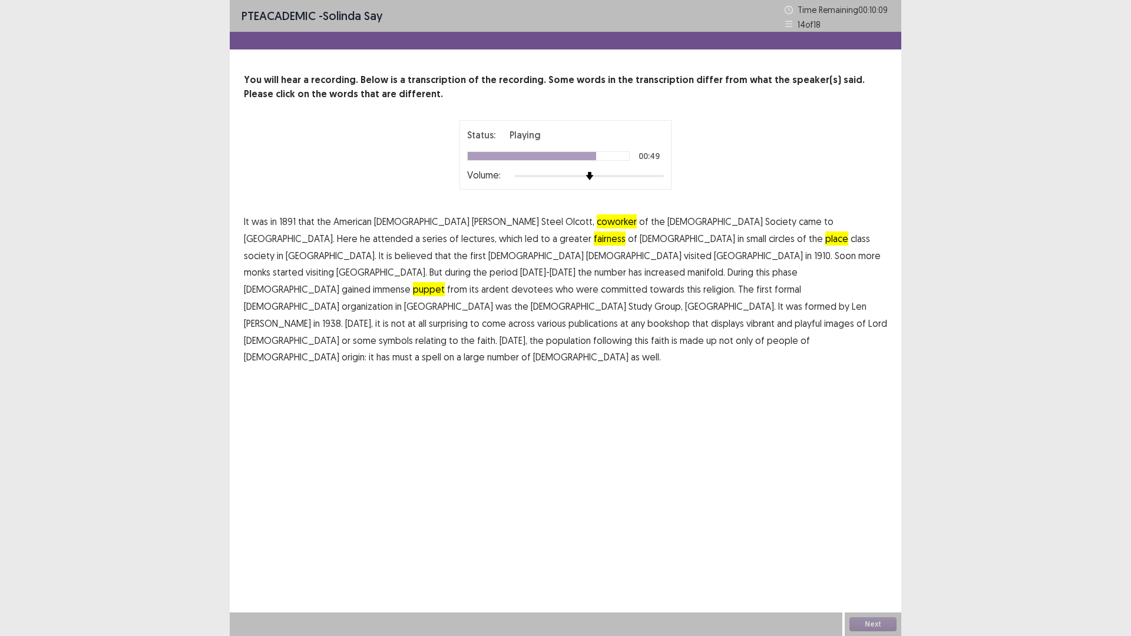
click at [795, 316] on span "playful" at bounding box center [808, 323] width 27 height 14
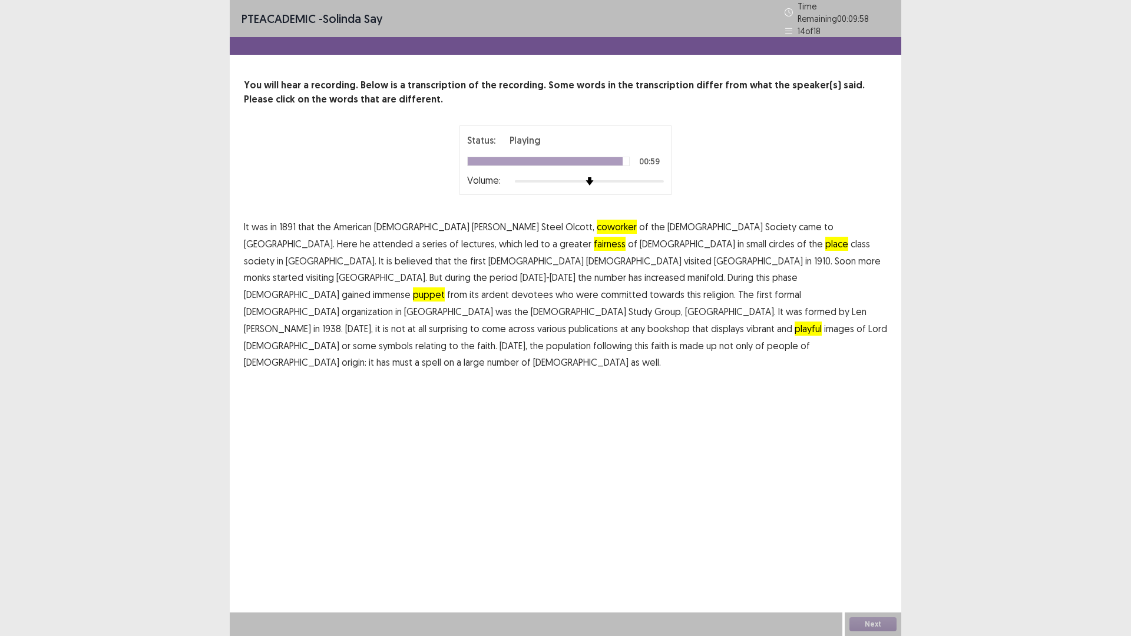
click at [392, 355] on span "must" at bounding box center [402, 362] width 20 height 14
click at [880, 556] on button "Next" at bounding box center [873, 624] width 47 height 14
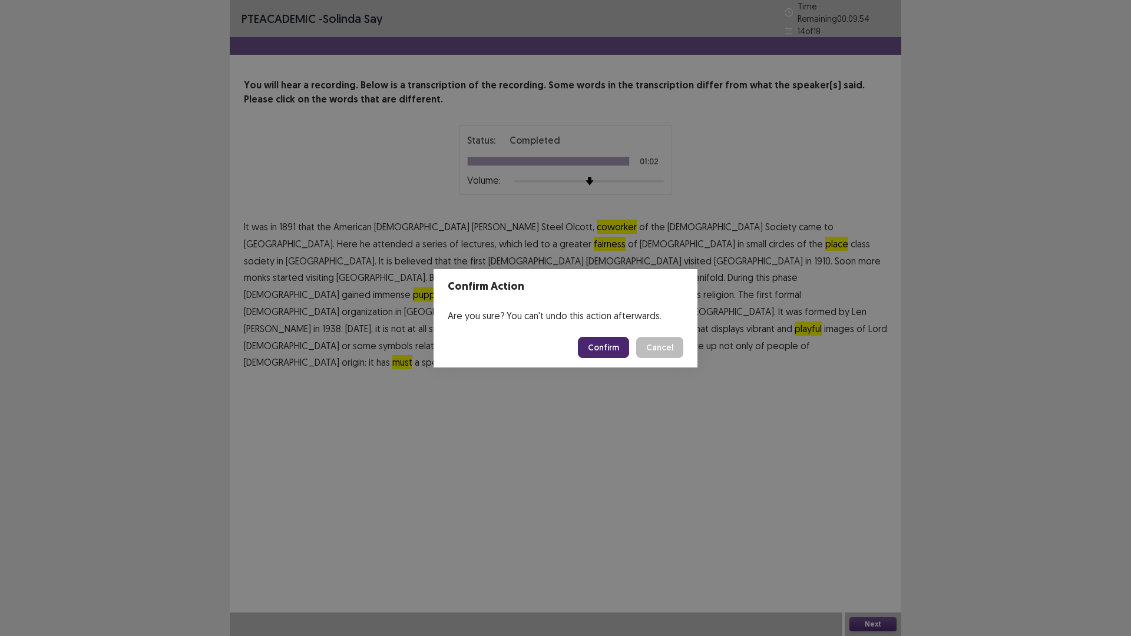
click at [616, 351] on button "Confirm" at bounding box center [603, 347] width 51 height 21
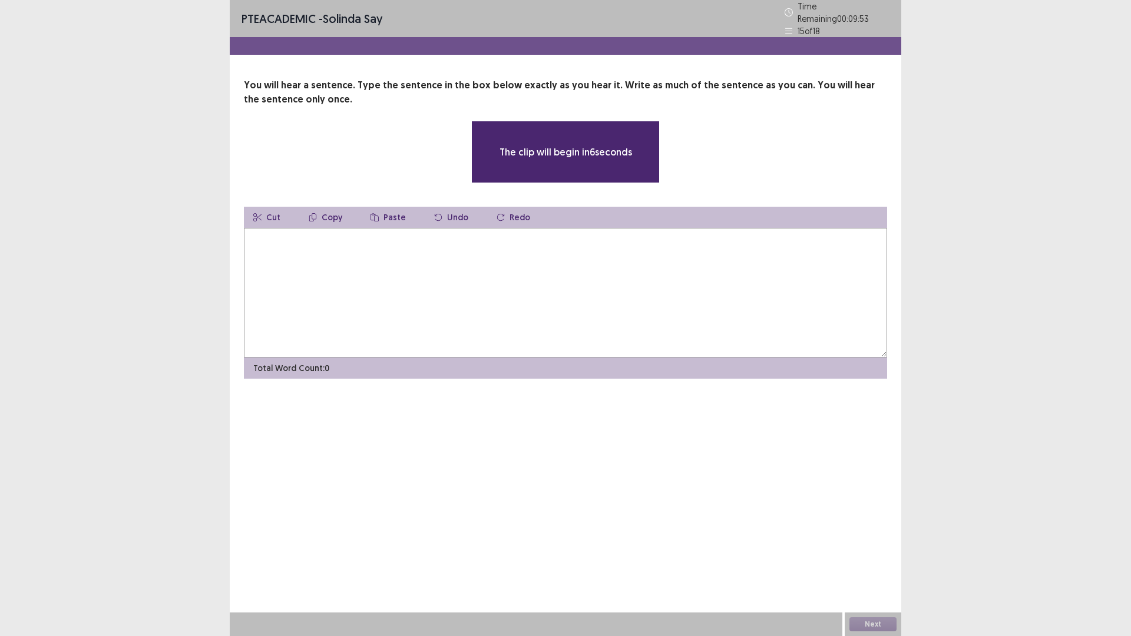
click at [450, 275] on textarea at bounding box center [565, 293] width 643 height 130
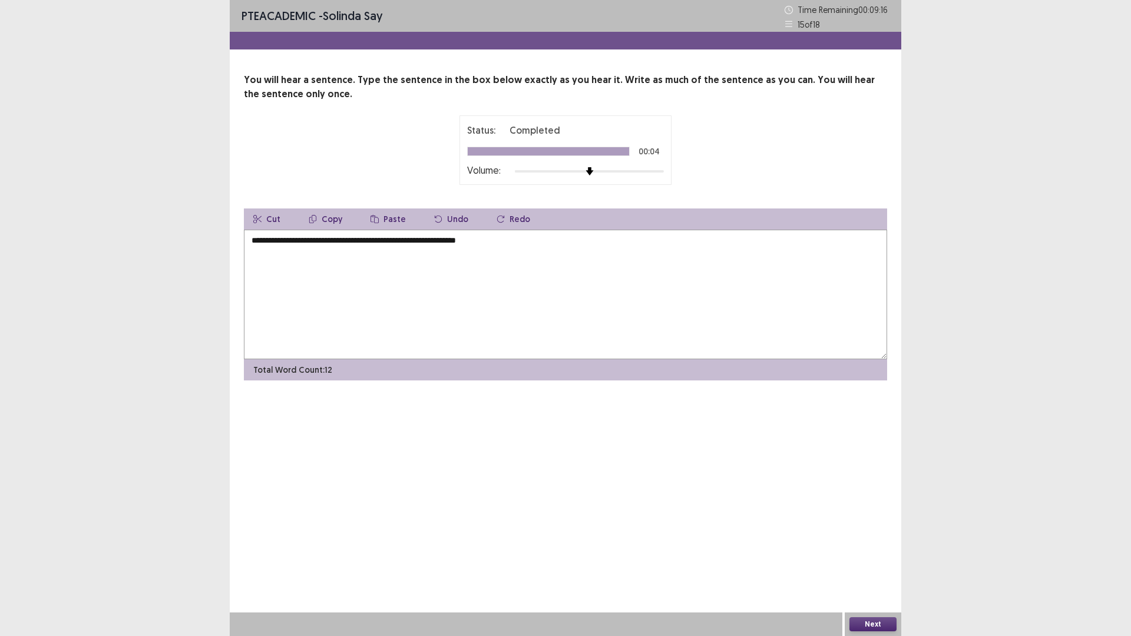
type textarea "**********"
click at [884, 556] on div "Next" at bounding box center [873, 625] width 57 height 24
click at [881, 556] on button "Next" at bounding box center [873, 624] width 47 height 14
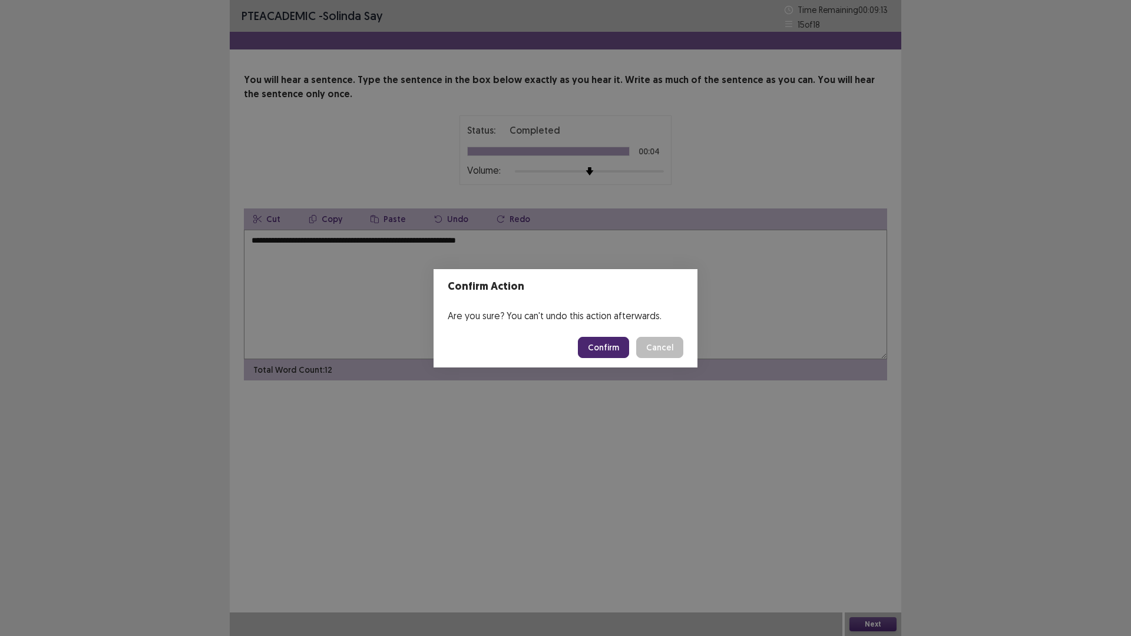
click at [606, 349] on button "Confirm" at bounding box center [603, 347] width 51 height 21
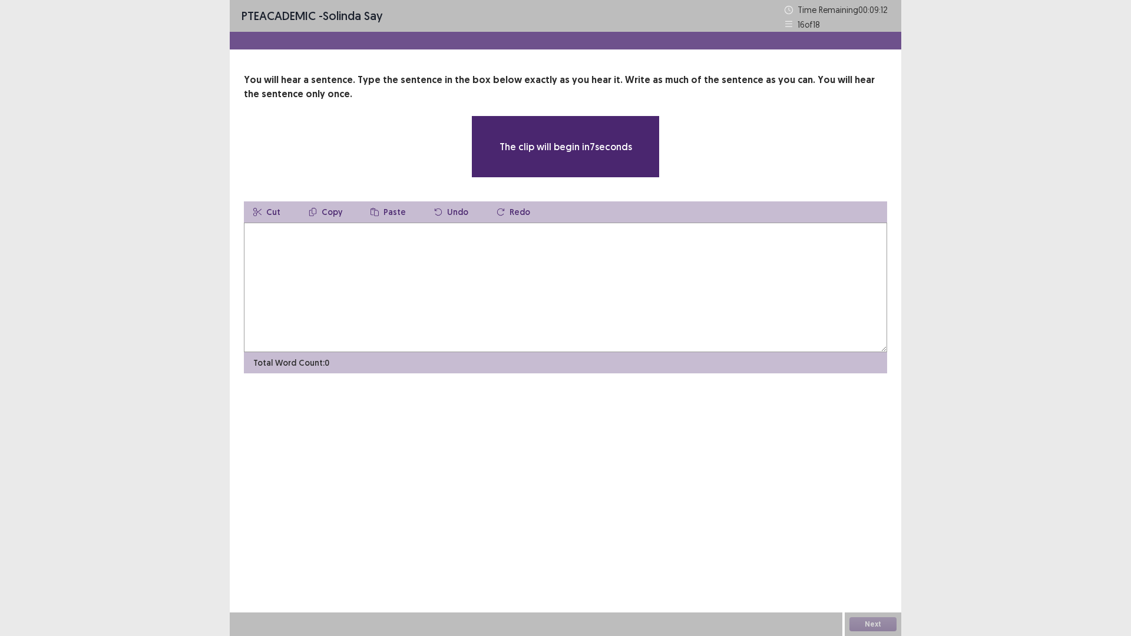
click at [413, 271] on textarea at bounding box center [565, 288] width 643 height 130
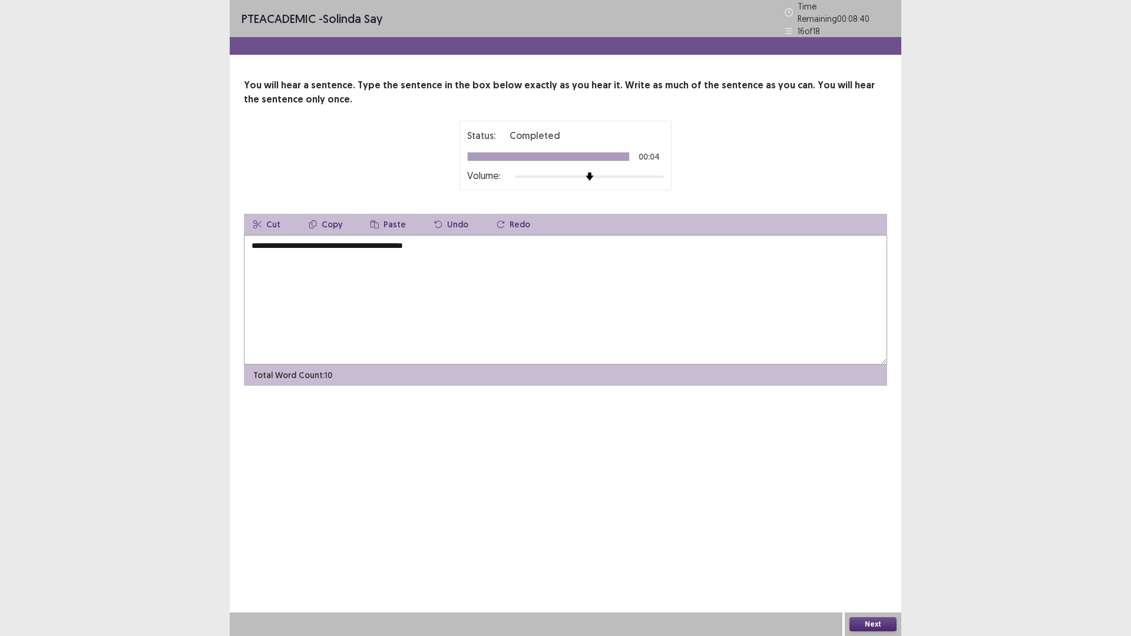
click at [331, 240] on textarea "**********" at bounding box center [565, 300] width 643 height 130
click at [362, 242] on textarea "**********" at bounding box center [565, 300] width 643 height 130
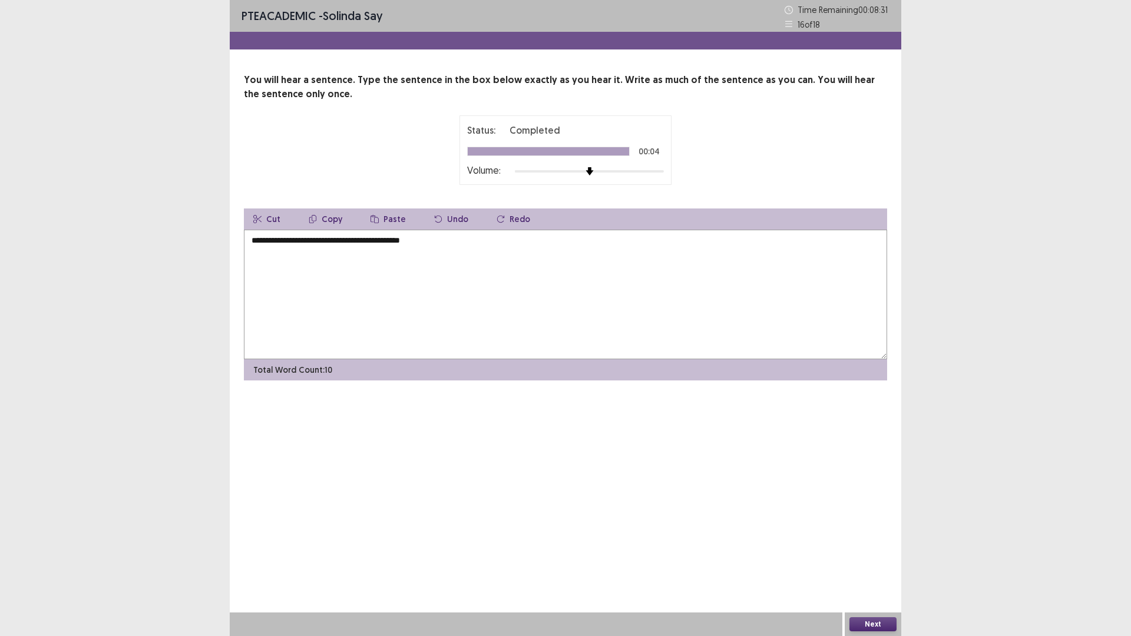
click at [384, 240] on textarea "**********" at bounding box center [565, 295] width 643 height 130
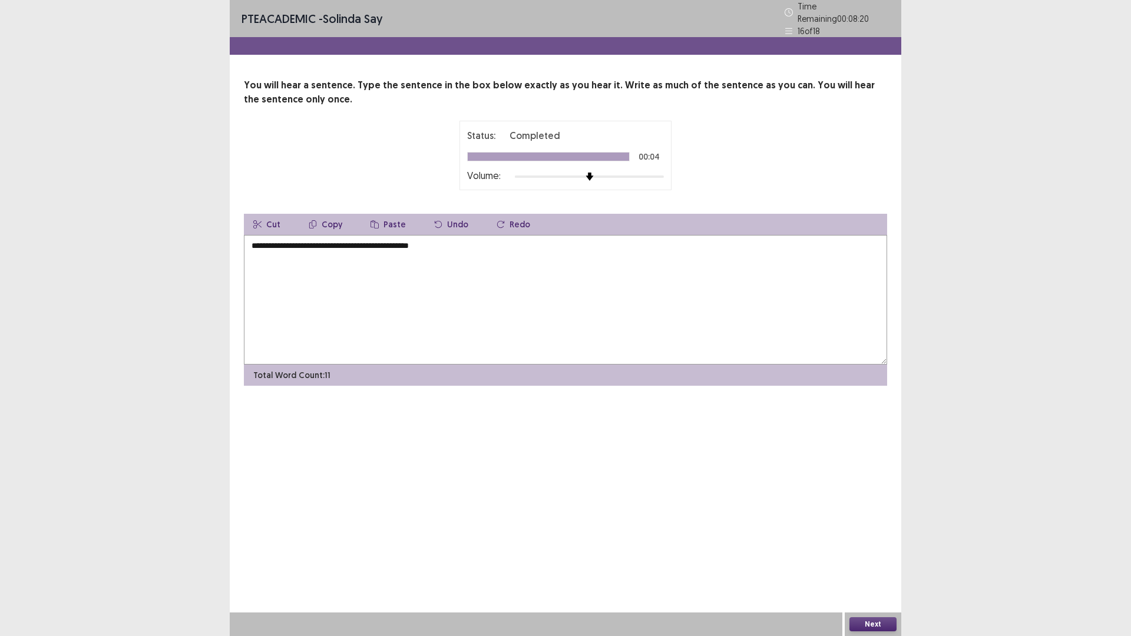
type textarea "**********"
click at [859, 556] on button "Next" at bounding box center [873, 624] width 47 height 14
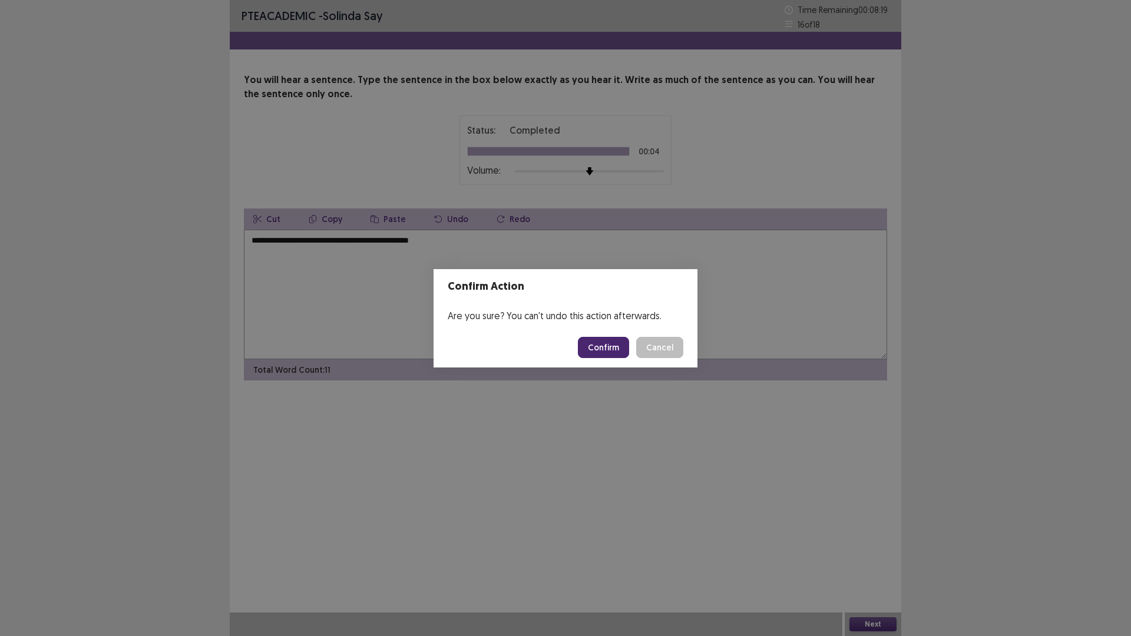
click at [597, 349] on button "Confirm" at bounding box center [603, 347] width 51 height 21
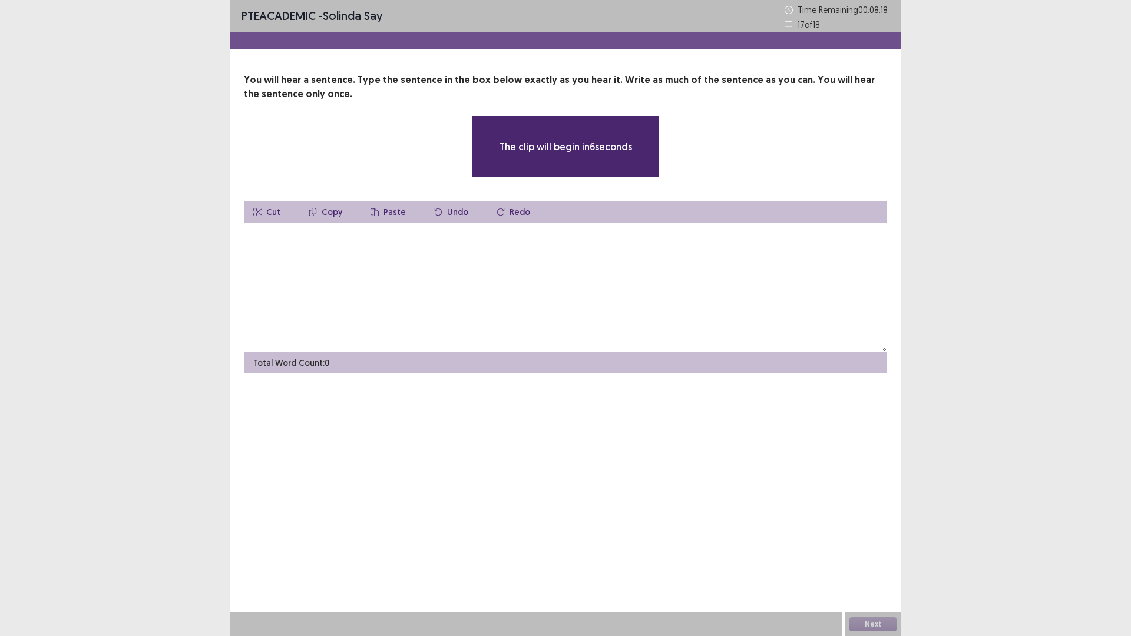
click at [473, 247] on textarea at bounding box center [565, 288] width 643 height 130
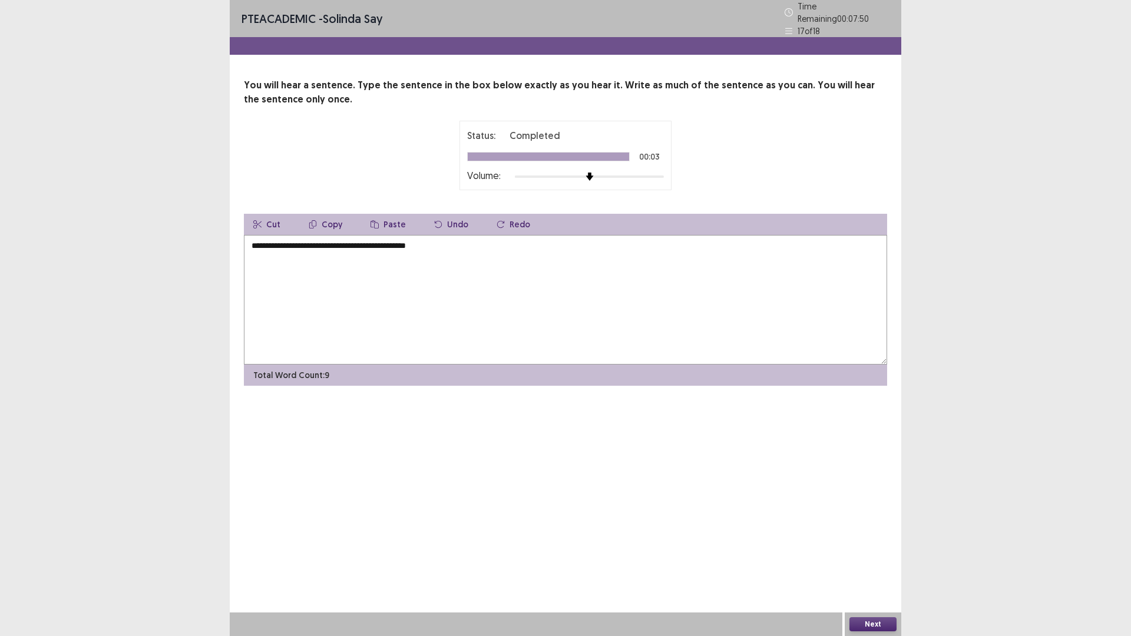
click at [252, 239] on textarea "**********" at bounding box center [565, 300] width 643 height 130
click at [255, 243] on textarea "**********" at bounding box center [565, 300] width 643 height 130
click at [375, 239] on textarea "**********" at bounding box center [565, 300] width 643 height 130
type textarea "**********"
click at [889, 556] on button "Next" at bounding box center [873, 624] width 47 height 14
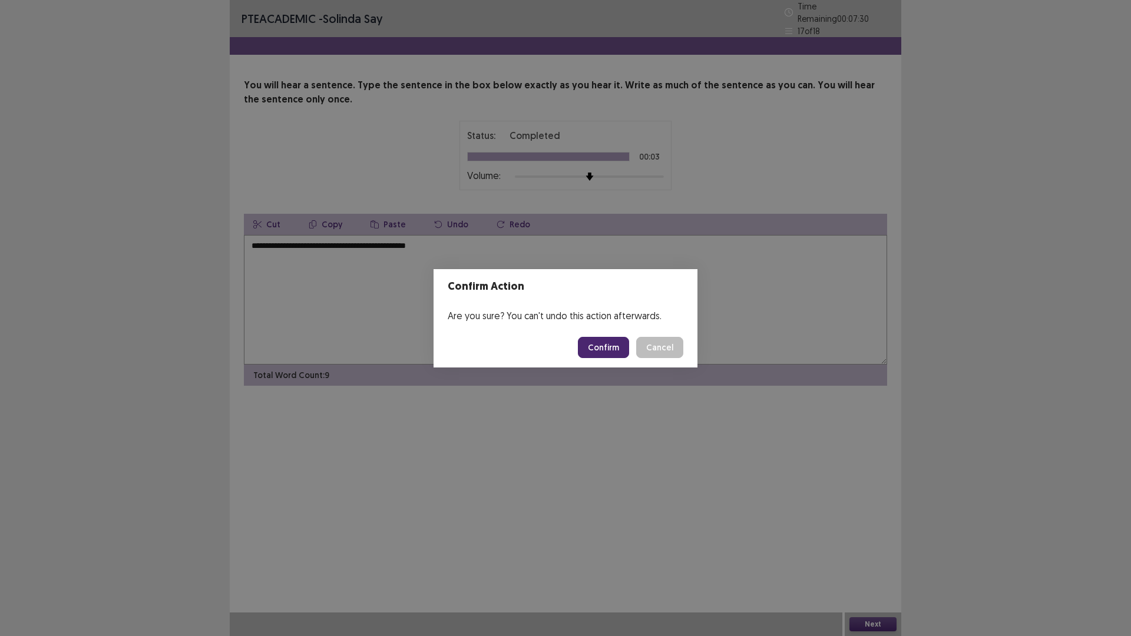
click at [603, 351] on button "Confirm" at bounding box center [603, 347] width 51 height 21
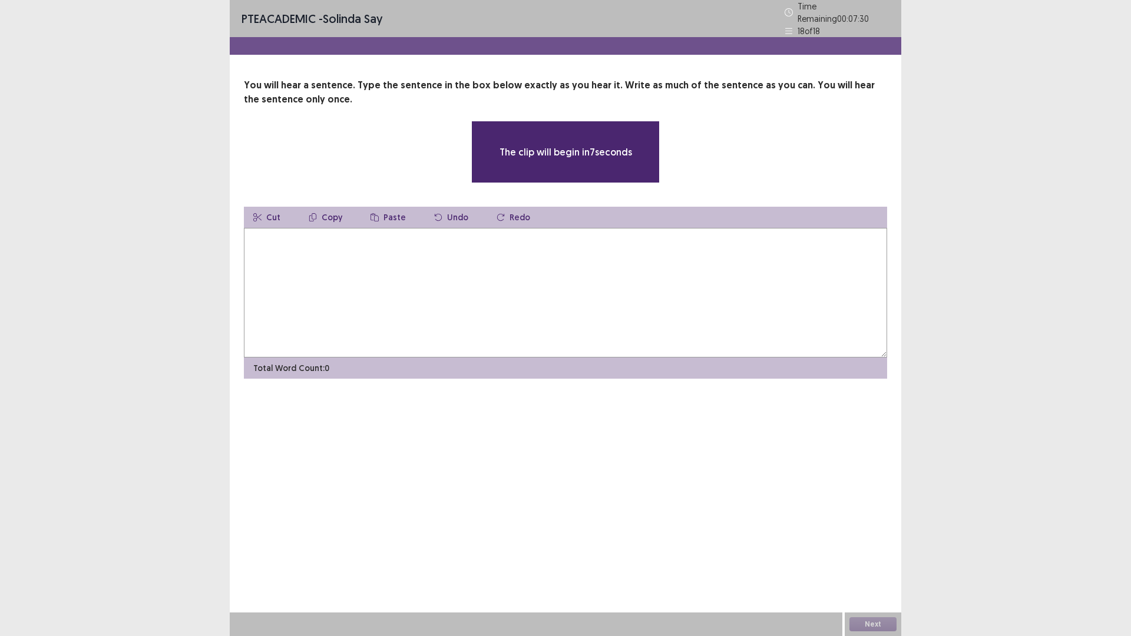
click at [490, 265] on textarea at bounding box center [565, 293] width 643 height 130
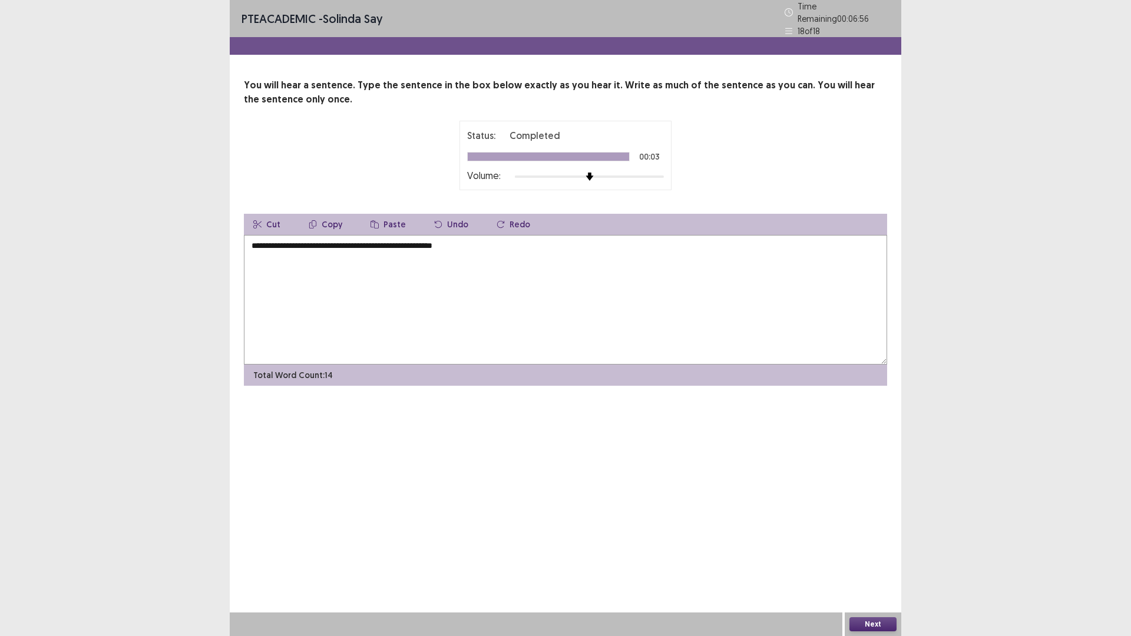
type textarea "**********"
click at [876, 556] on button "Next" at bounding box center [873, 624] width 47 height 14
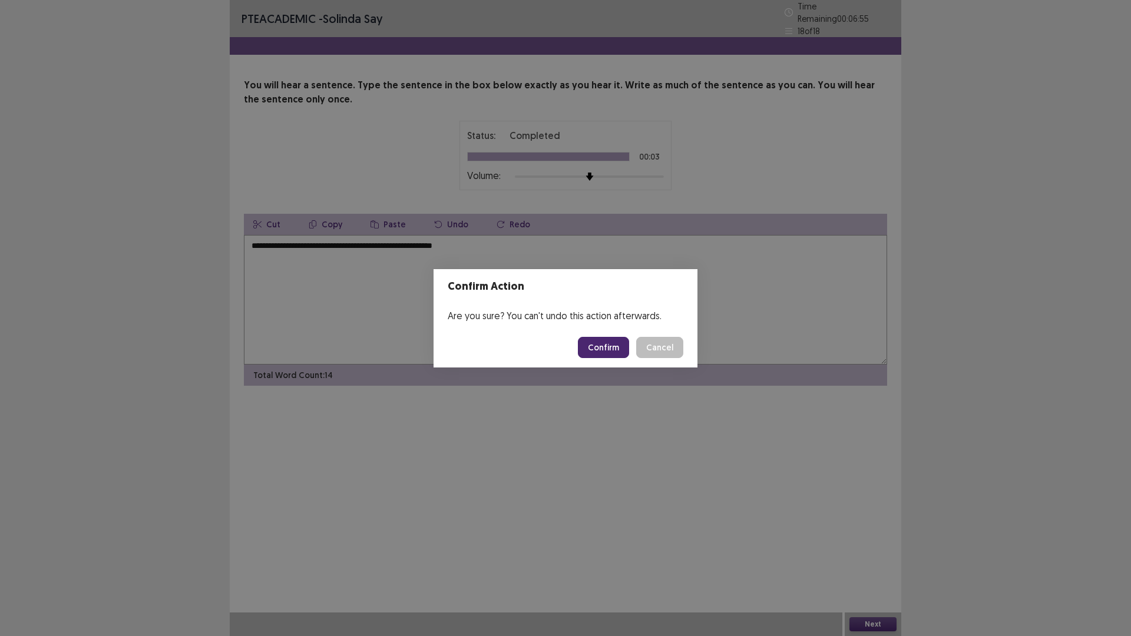
click at [604, 343] on button "Confirm" at bounding box center [603, 347] width 51 height 21
